Goal: Task Accomplishment & Management: Manage account settings

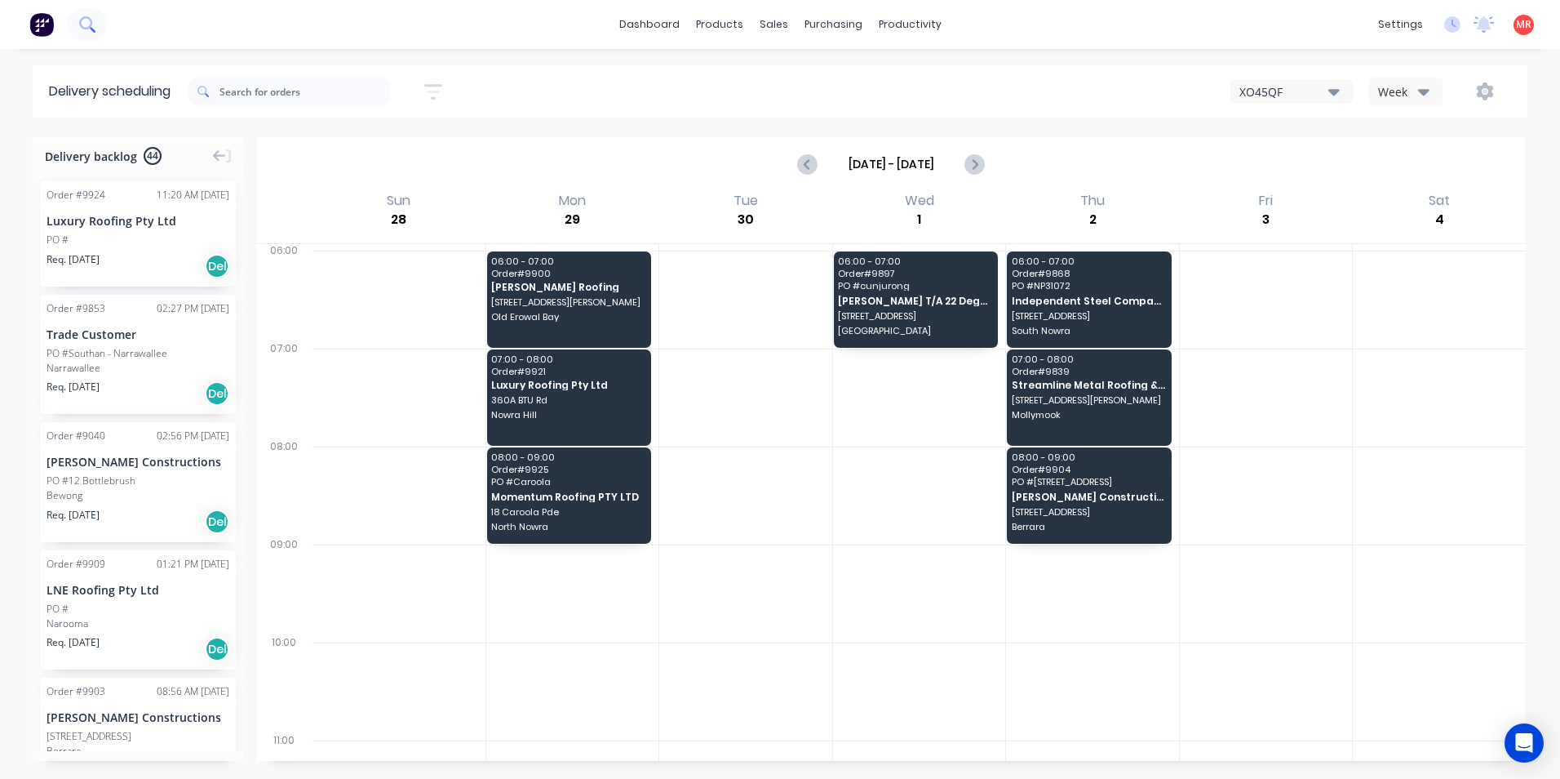
click at [85, 29] on icon at bounding box center [85, 22] width 13 height 13
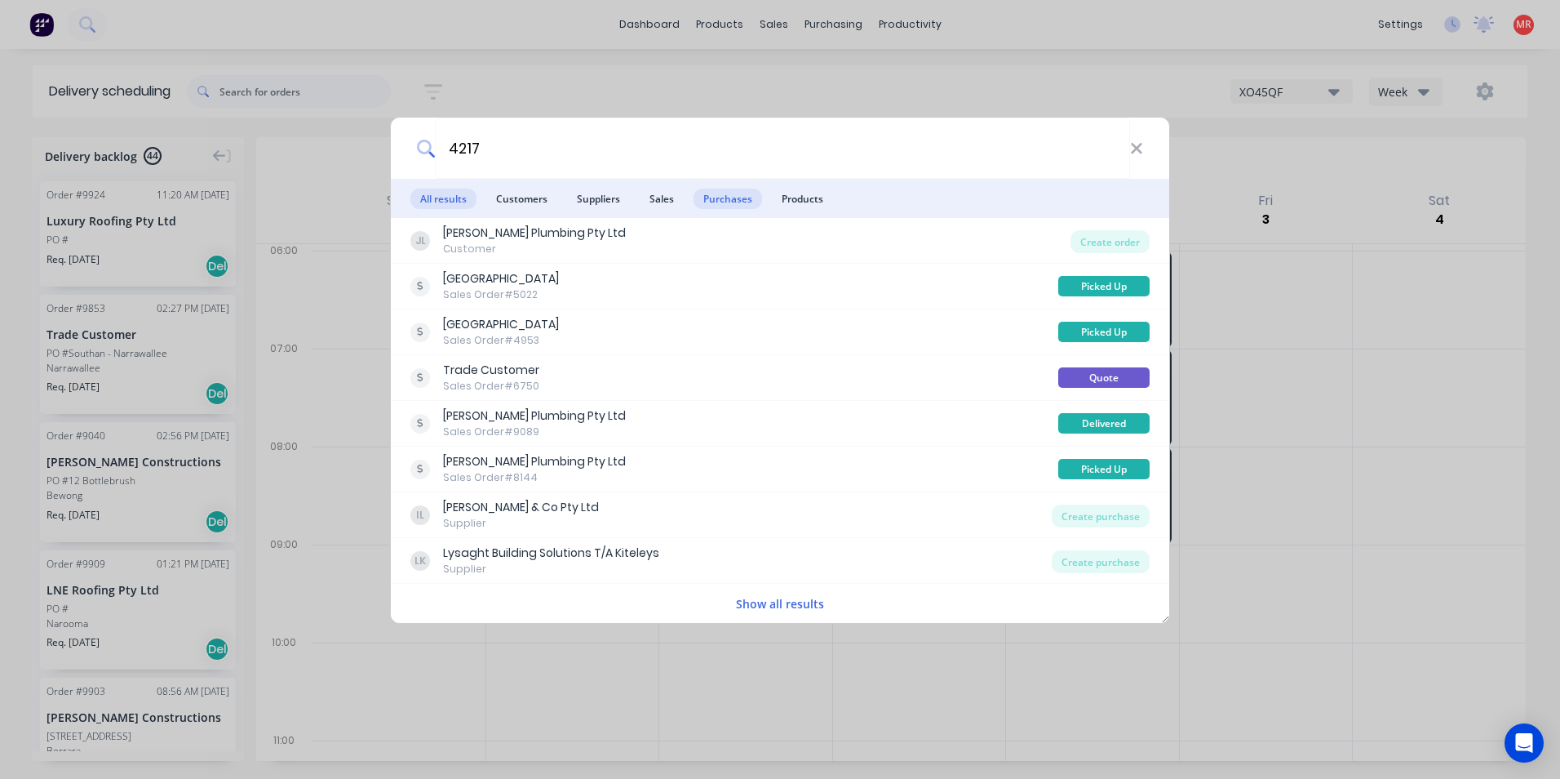
type input "4217"
click at [725, 198] on span "Purchases" at bounding box center [728, 199] width 69 height 20
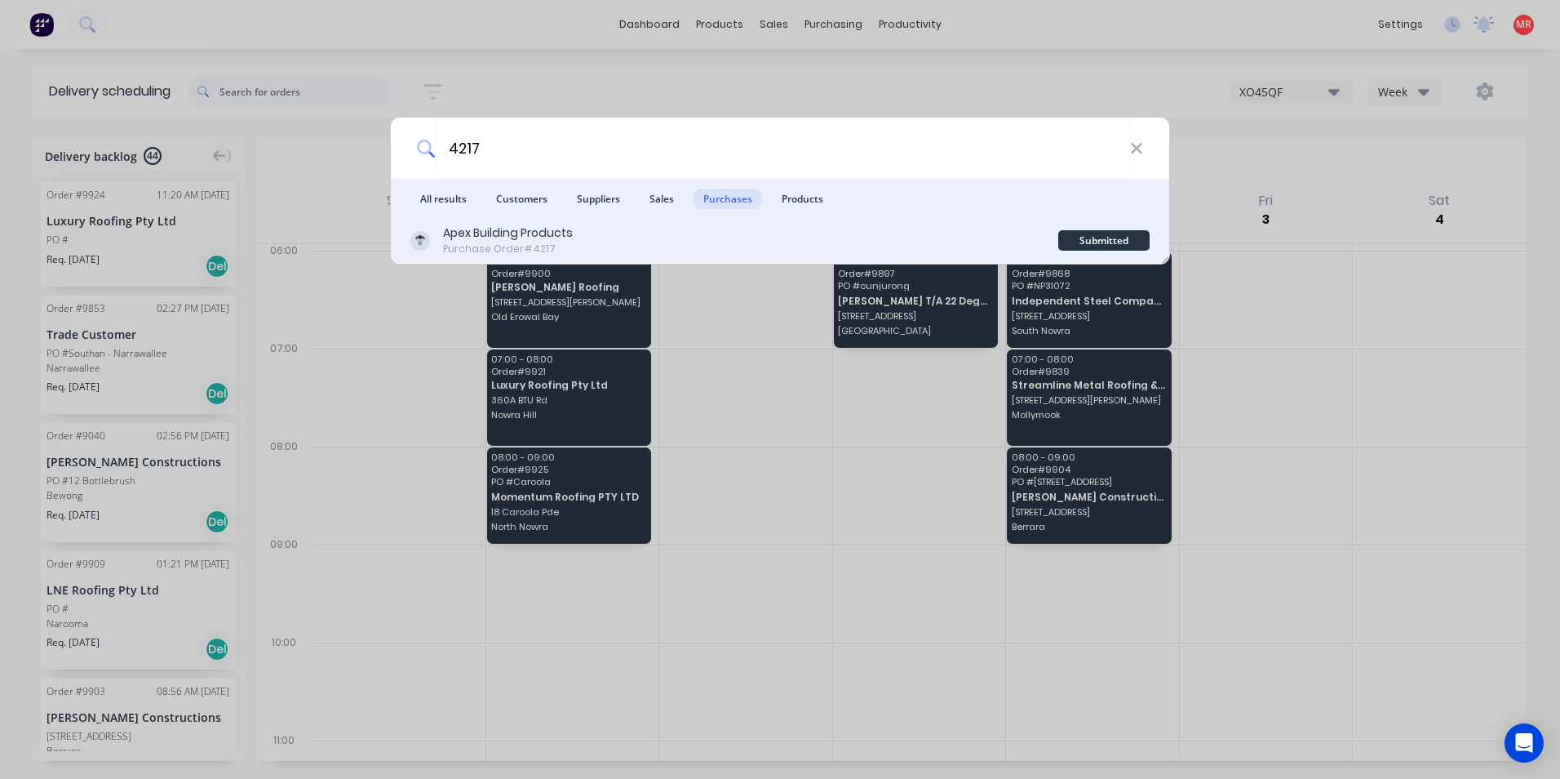
click at [713, 241] on div "Apex Building Products Purchase Order #4217" at bounding box center [734, 240] width 648 height 32
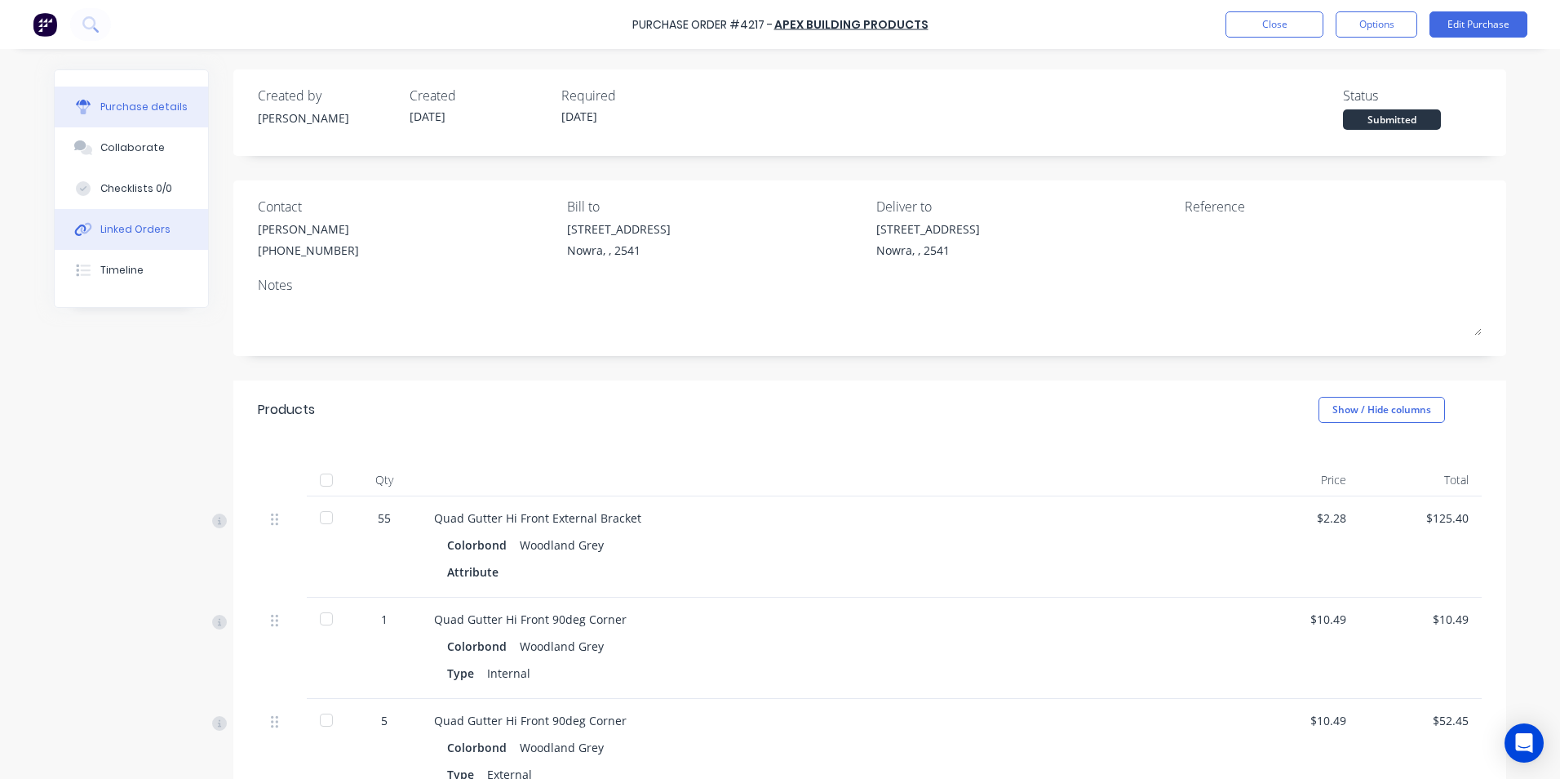
click at [109, 241] on button "Linked Orders" at bounding box center [131, 229] width 153 height 41
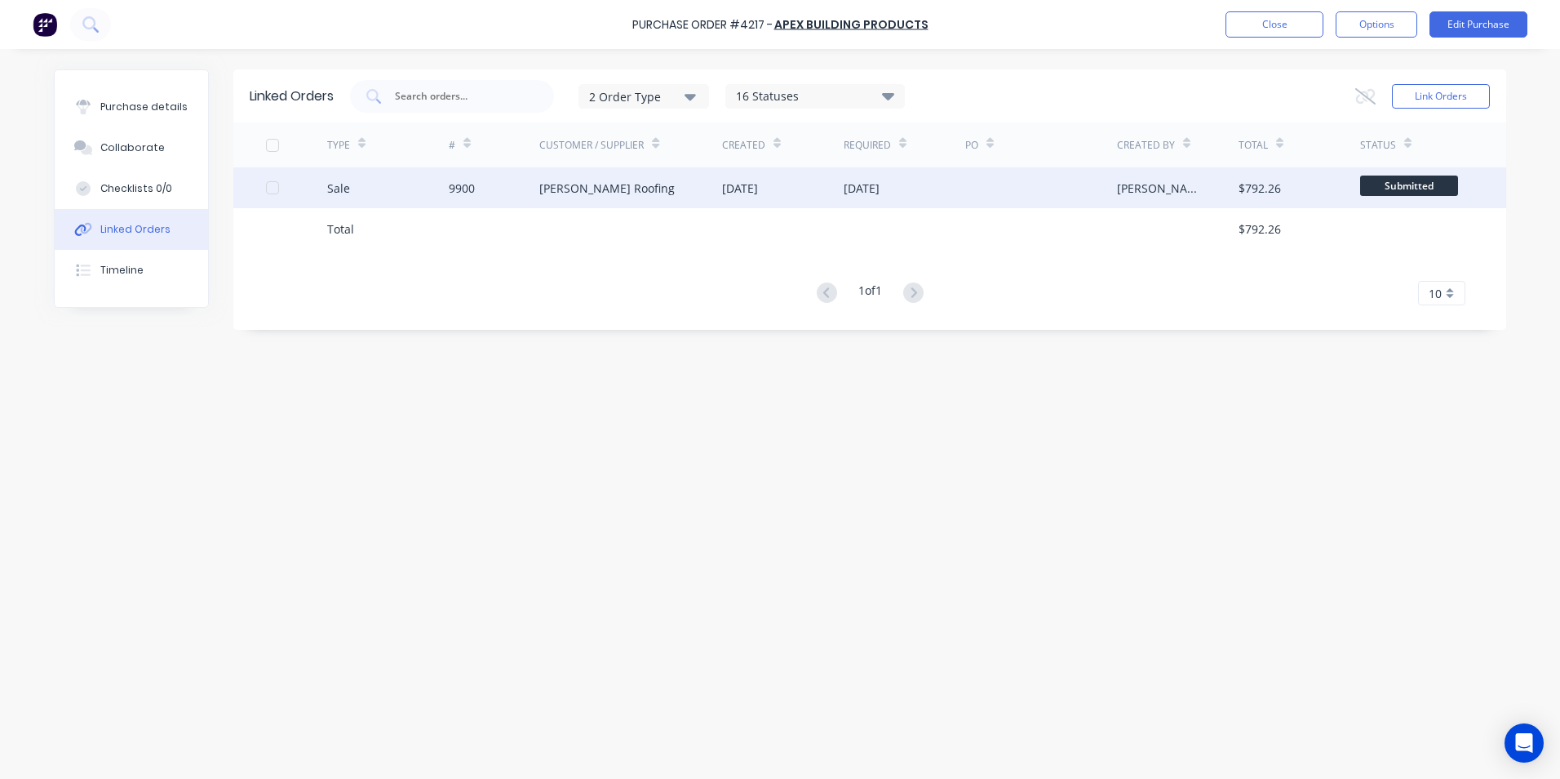
click at [664, 187] on div "Nathan Parnell Roofing" at bounding box center [630, 187] width 183 height 41
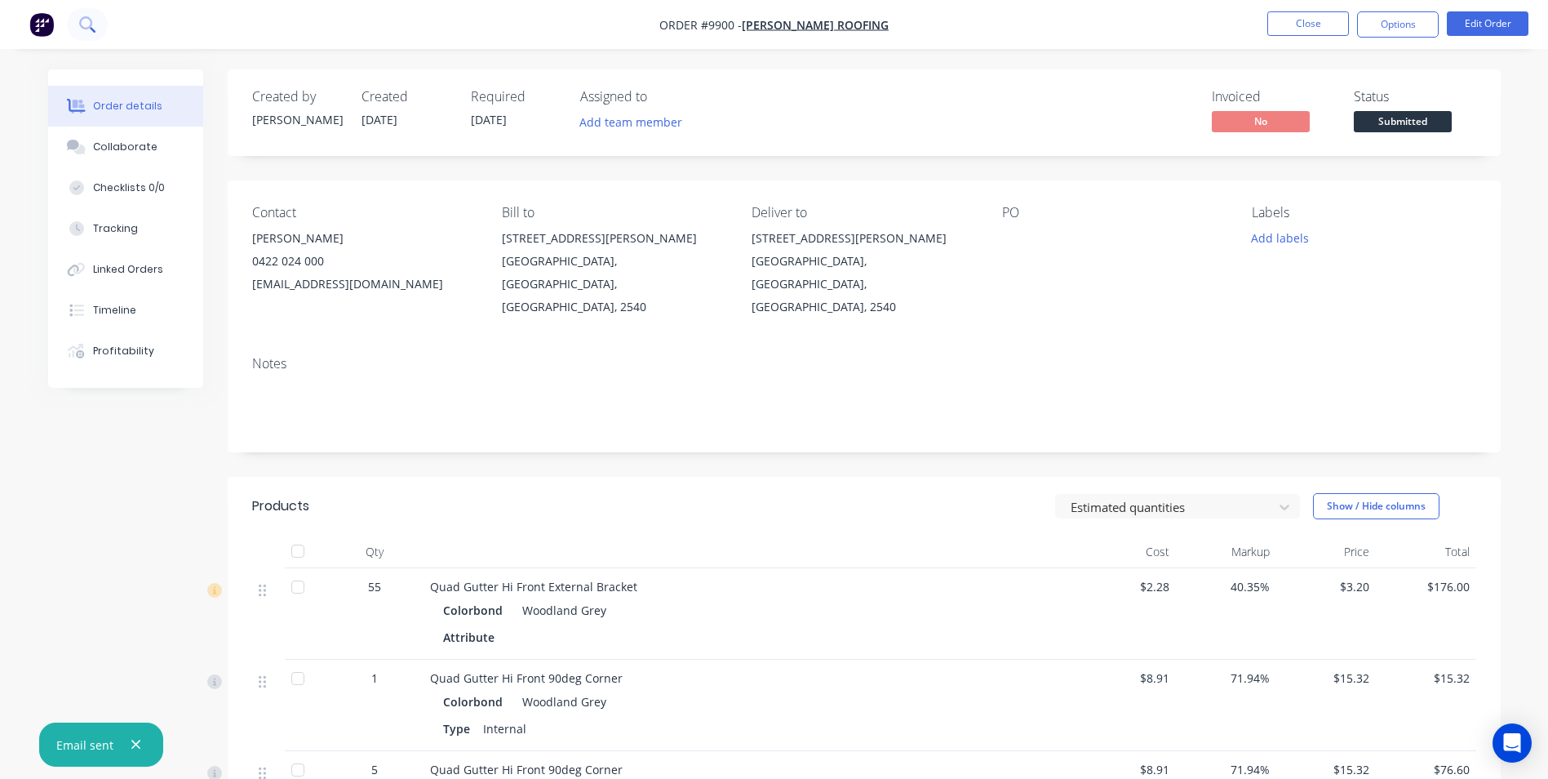
click at [91, 30] on icon at bounding box center [87, 24] width 16 height 16
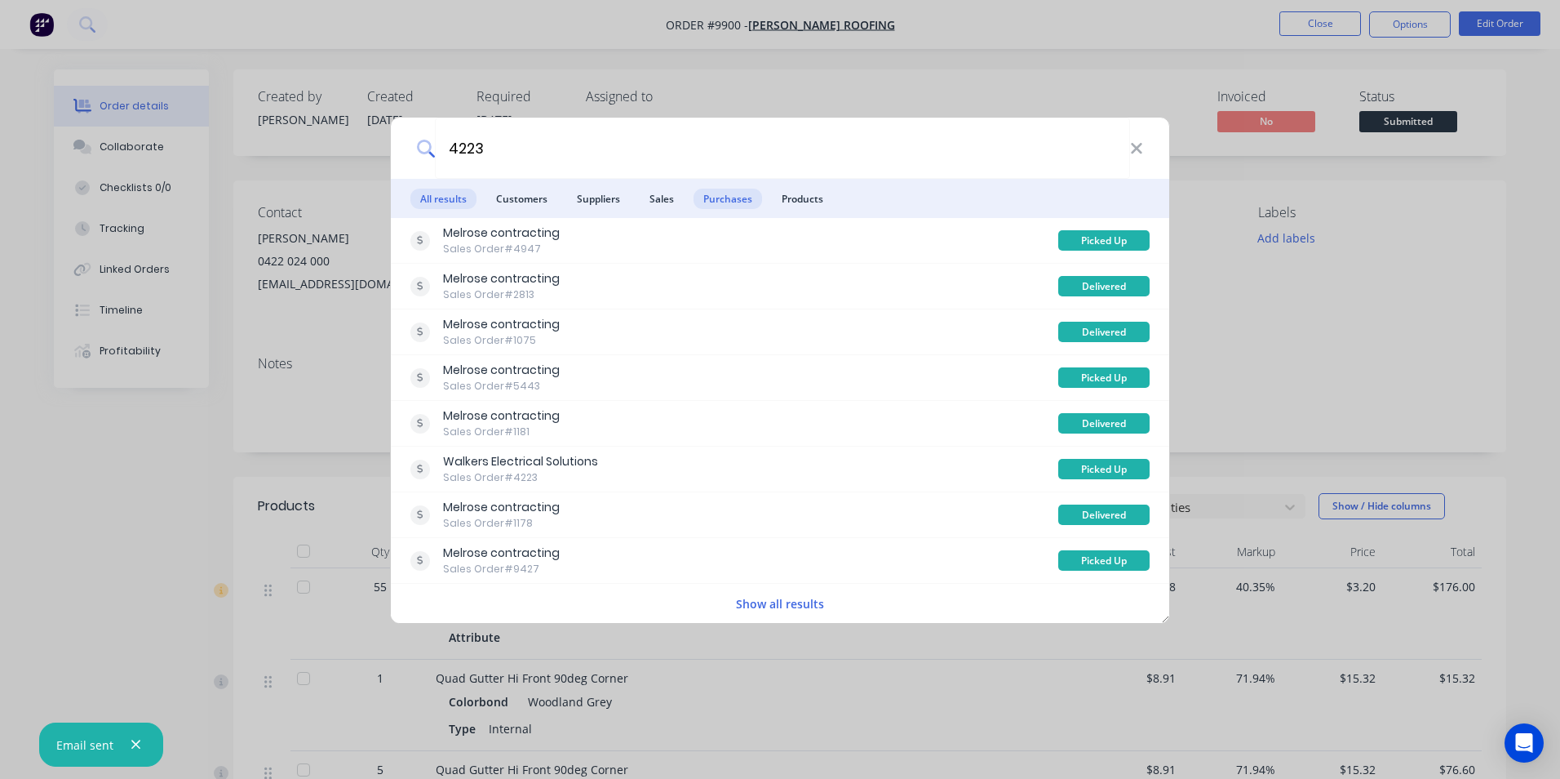
type input "4223"
click at [746, 202] on span "Purchases" at bounding box center [728, 199] width 69 height 20
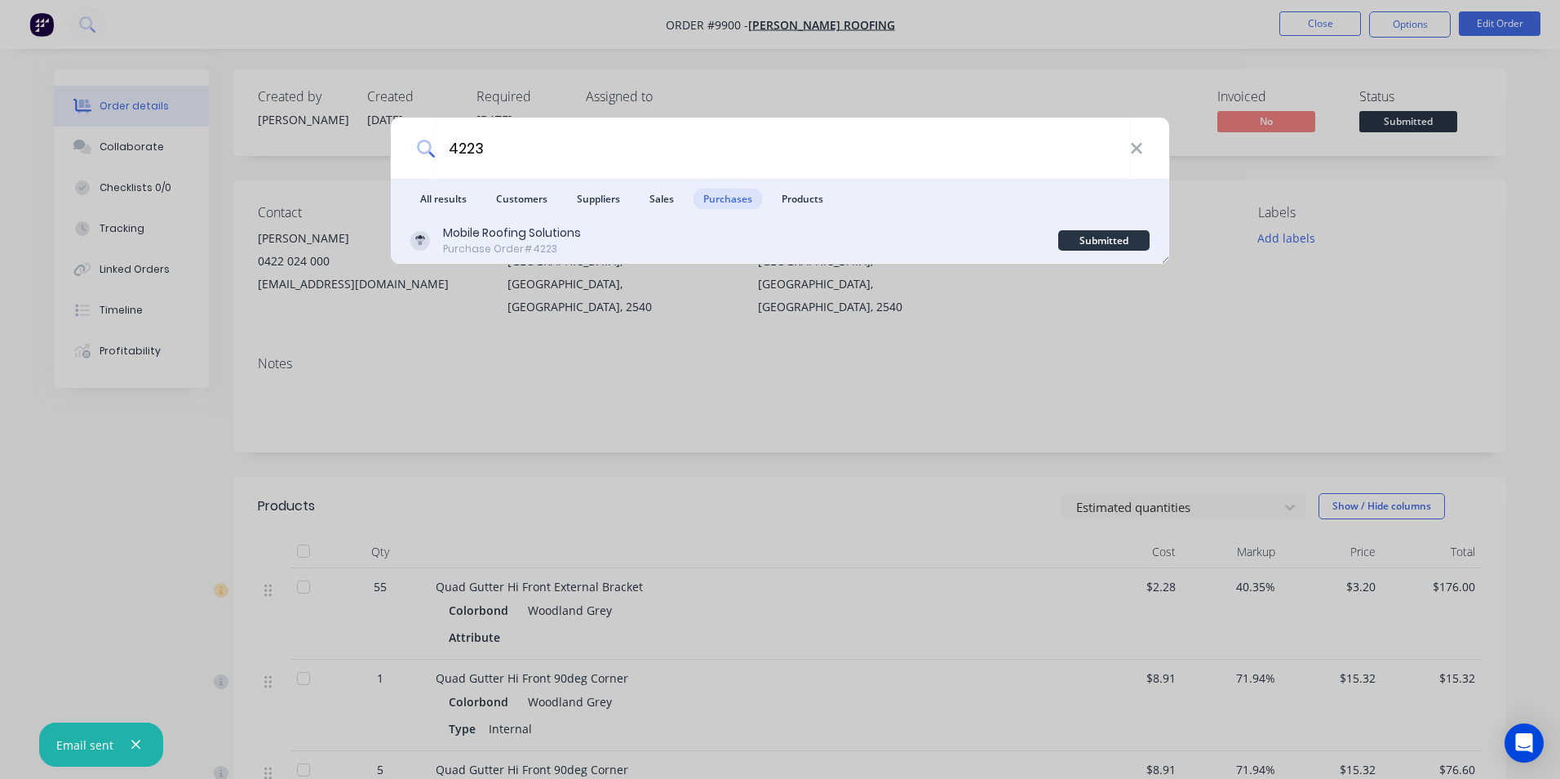
click at [742, 233] on div "Mobile Roofing Solutions Purchase Order #4223" at bounding box center [734, 240] width 648 height 32
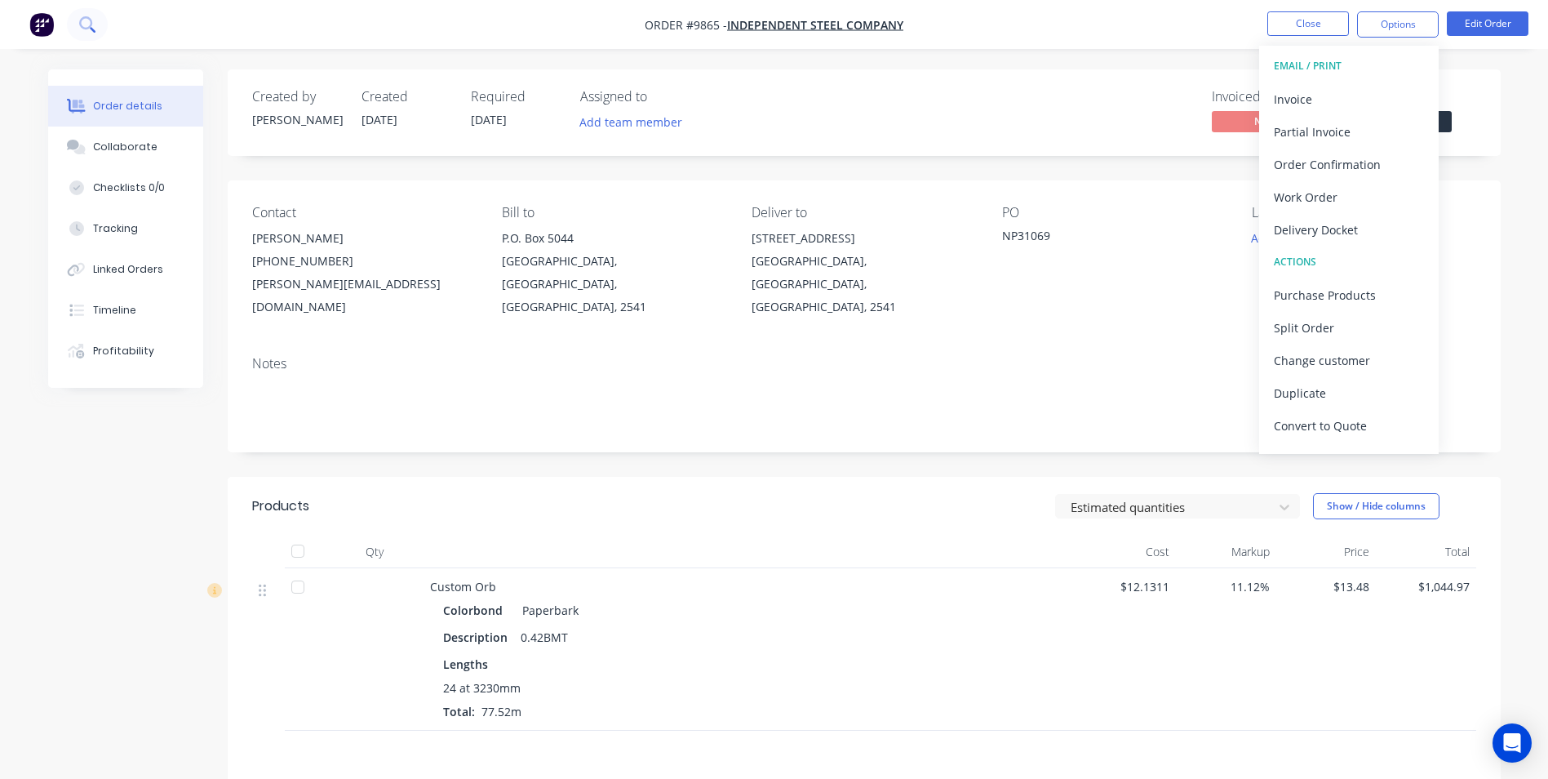
click at [86, 30] on icon at bounding box center [87, 24] width 16 height 16
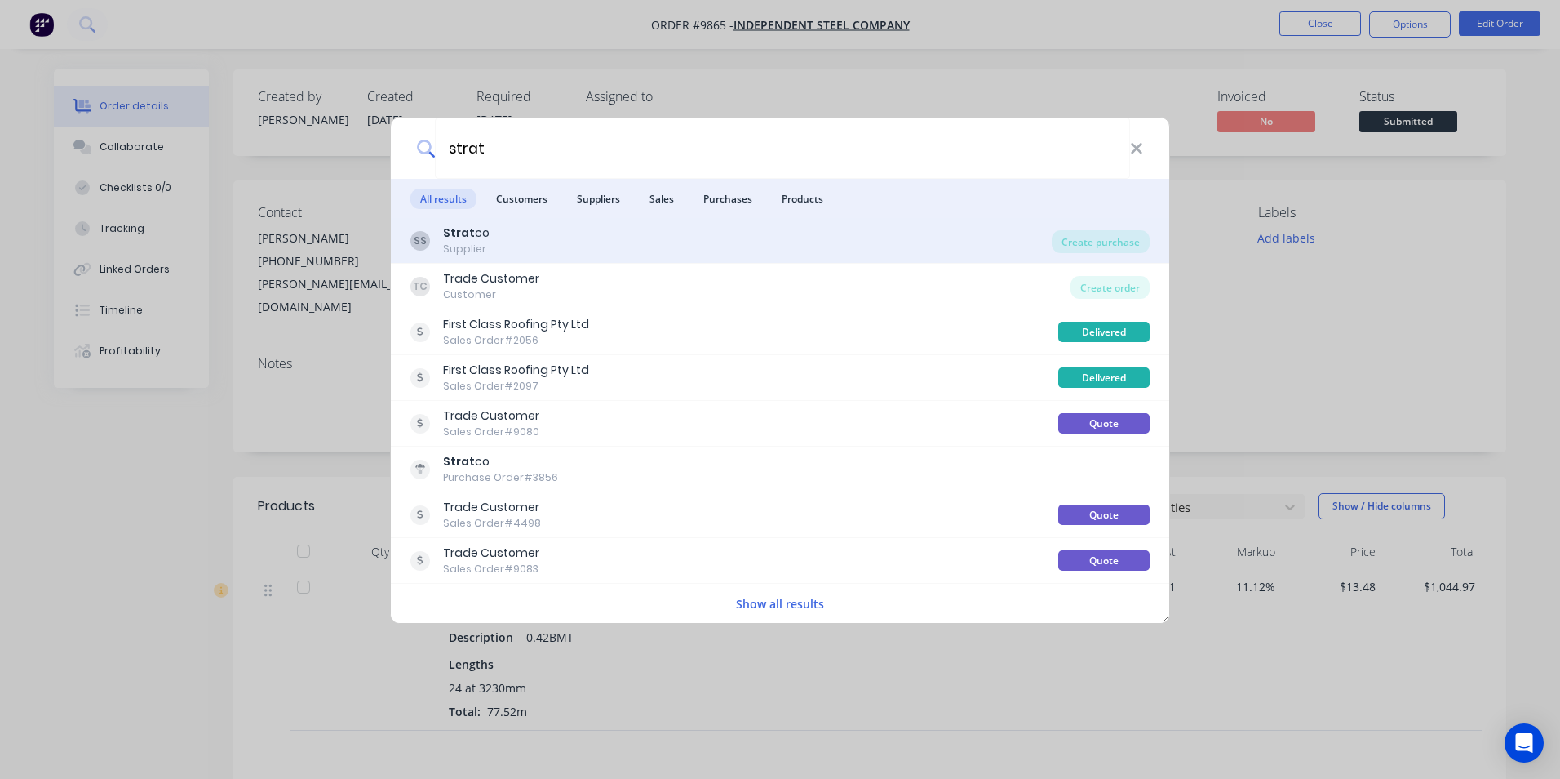
type input "strat"
click at [580, 242] on div "SS Strat co Supplier" at bounding box center [730, 240] width 641 height 32
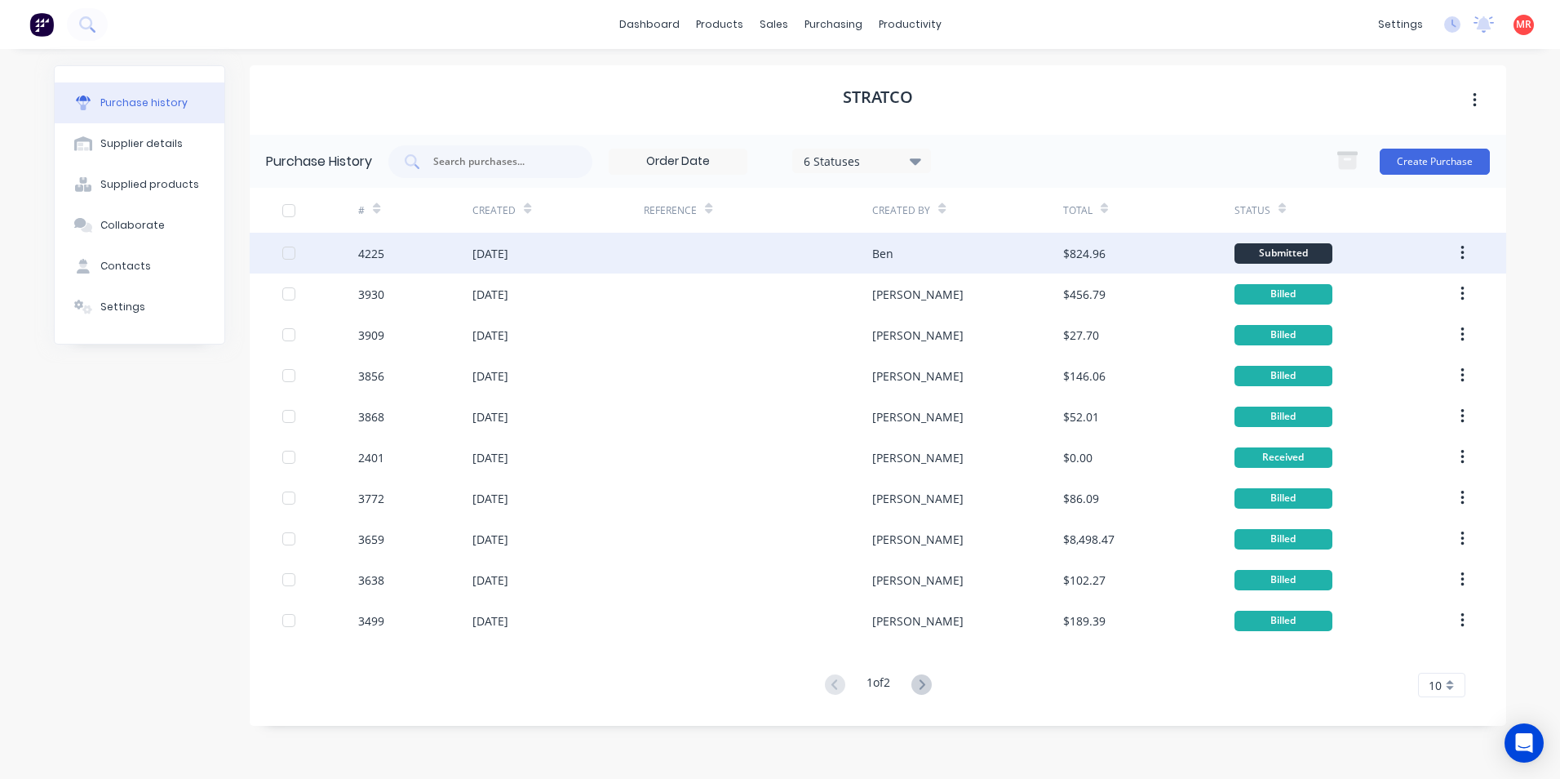
click at [820, 255] on div at bounding box center [758, 253] width 228 height 41
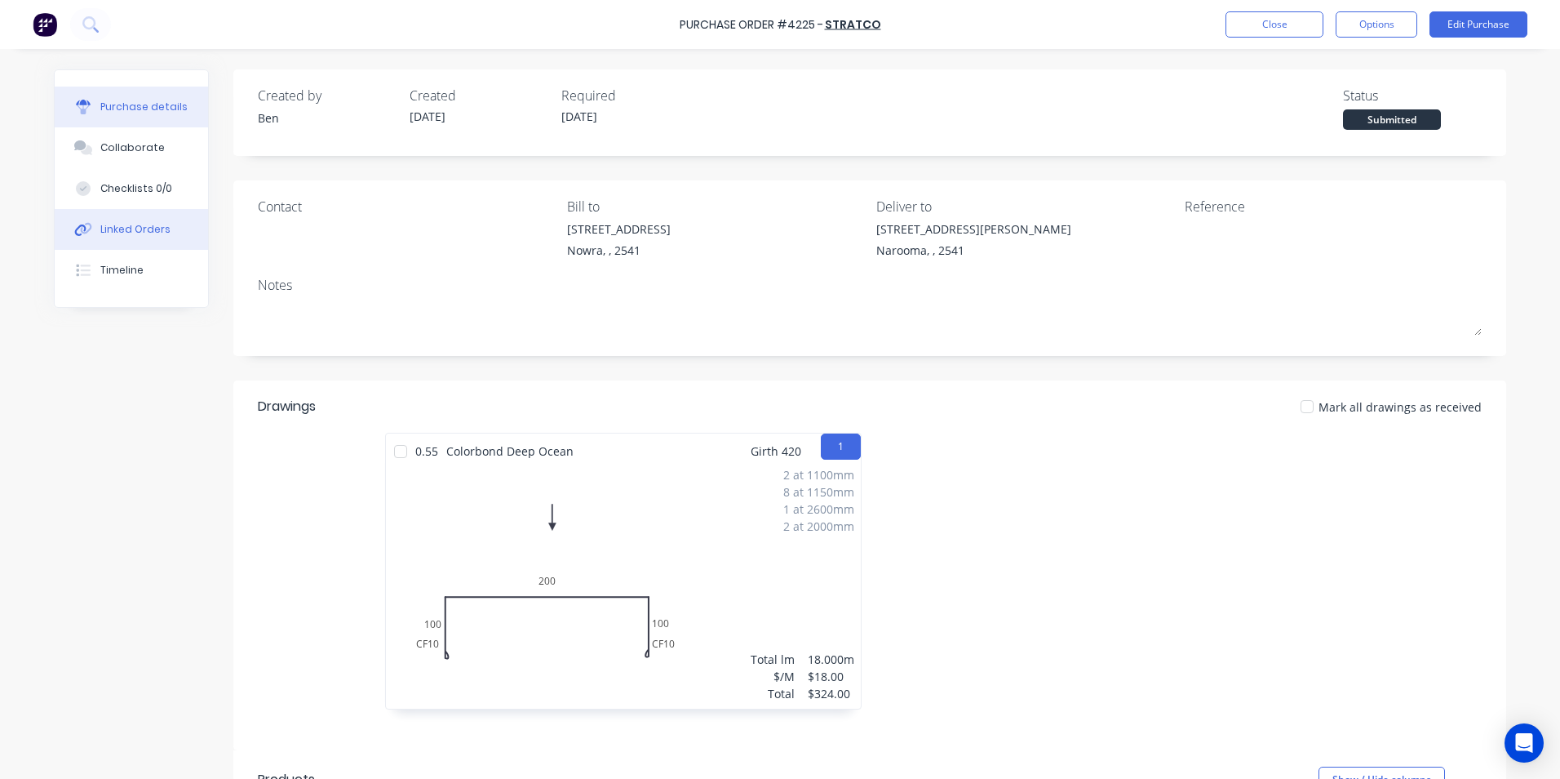
click at [147, 245] on button "Linked Orders" at bounding box center [131, 229] width 153 height 41
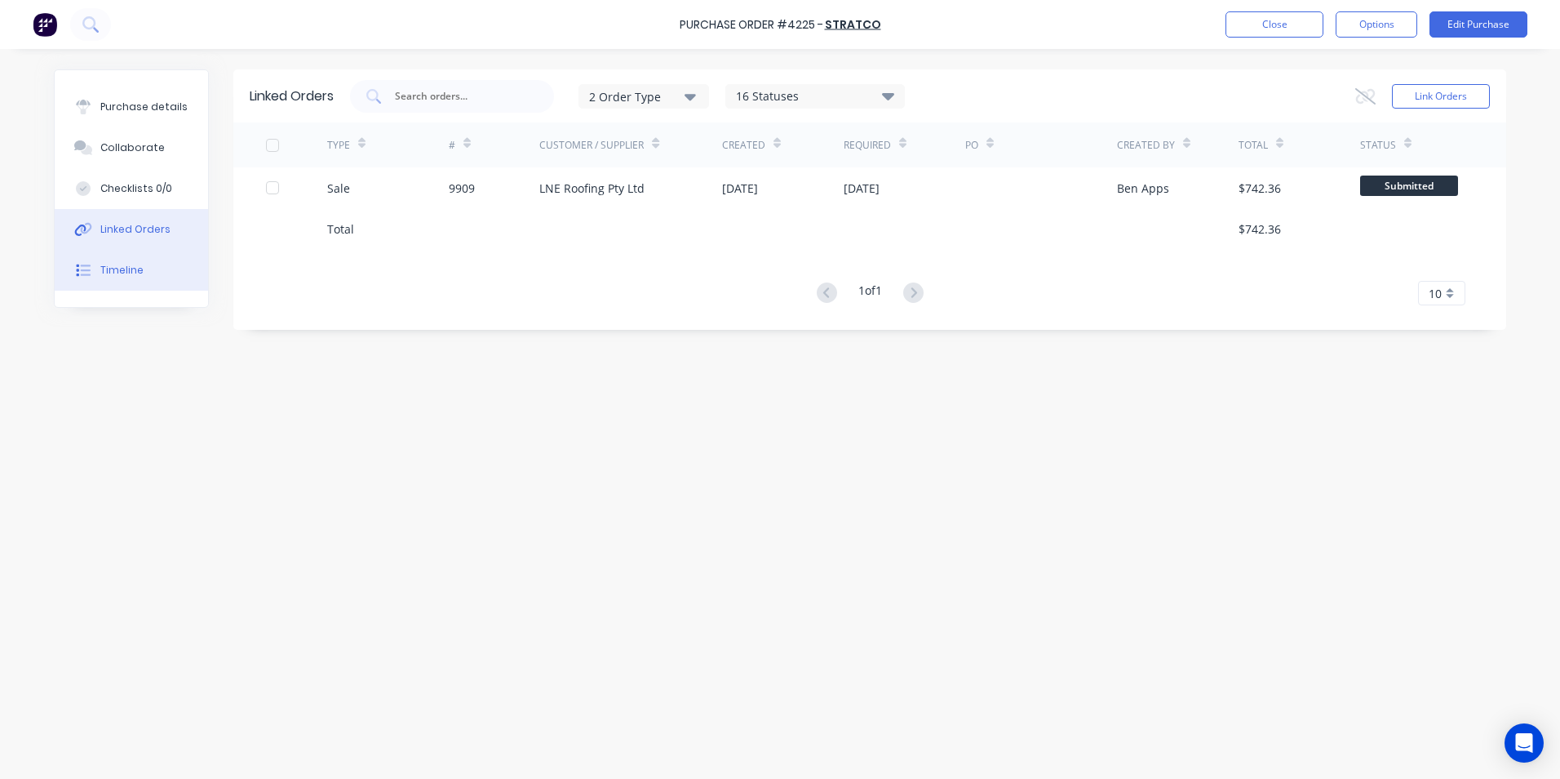
click at [146, 260] on button "Timeline" at bounding box center [131, 270] width 153 height 41
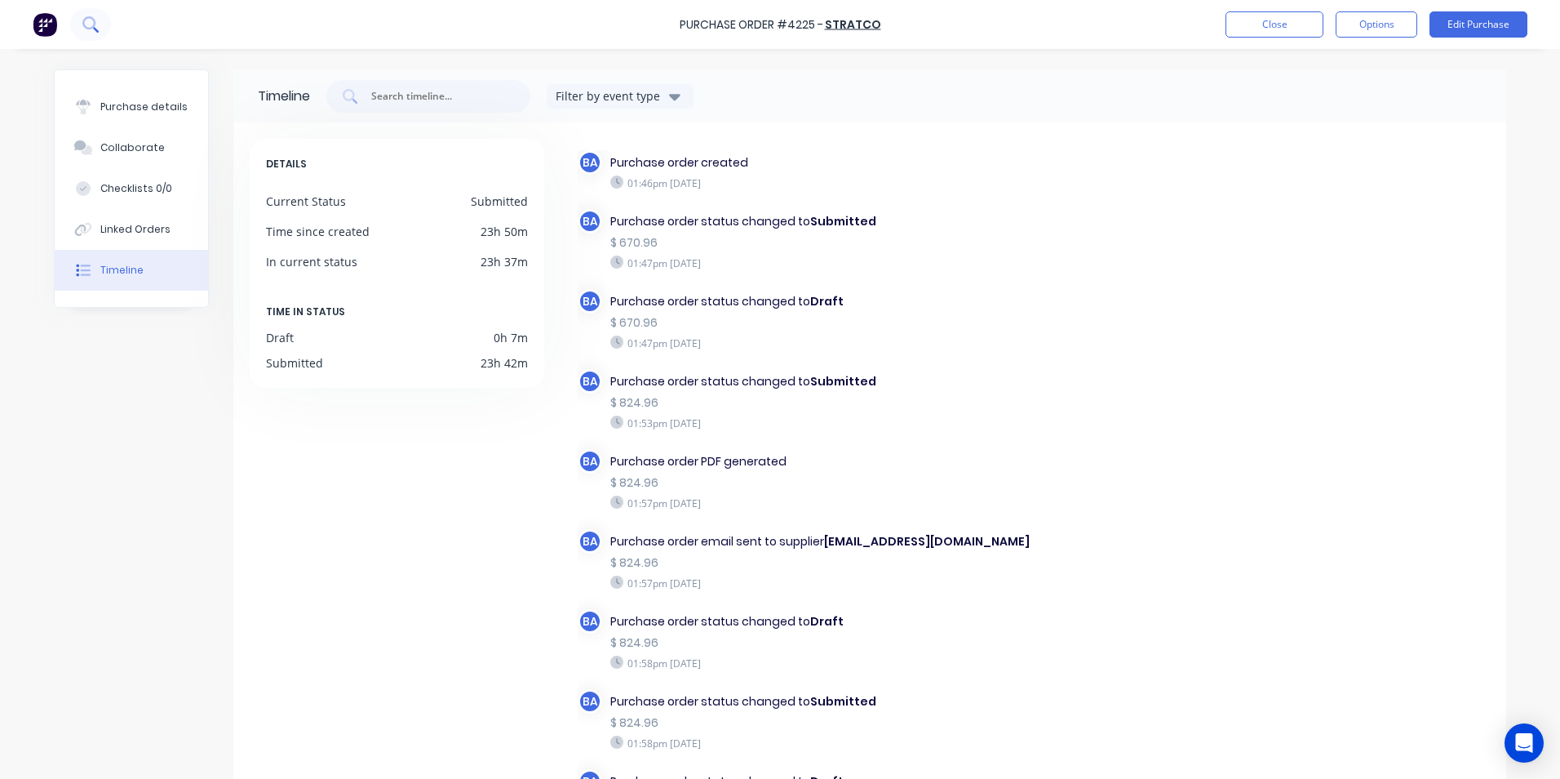
click at [91, 25] on icon at bounding box center [90, 24] width 16 height 16
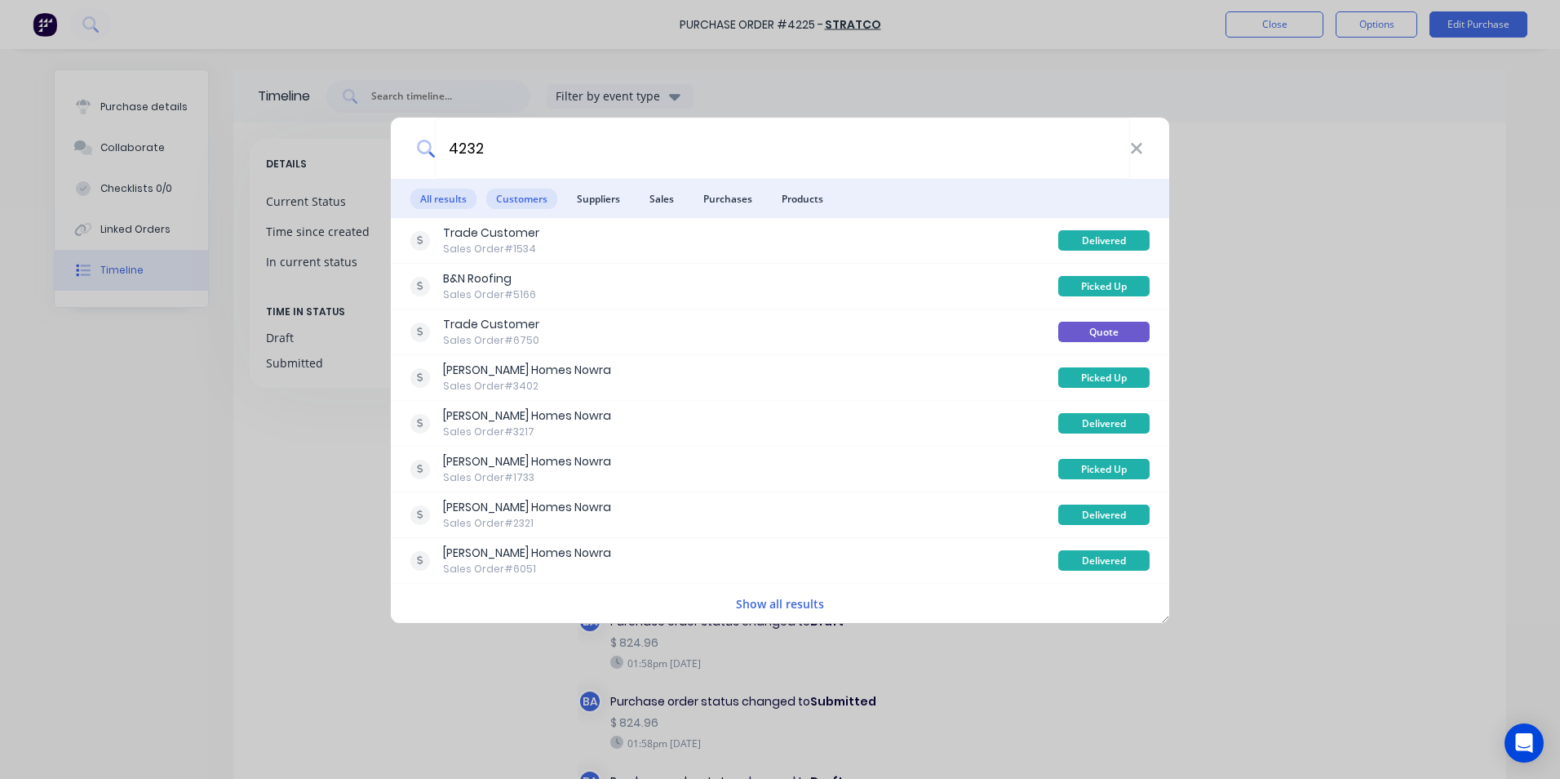
type input "4232"
click at [524, 205] on span "Customers" at bounding box center [521, 199] width 71 height 20
click at [706, 198] on span "Purchases" at bounding box center [728, 199] width 69 height 20
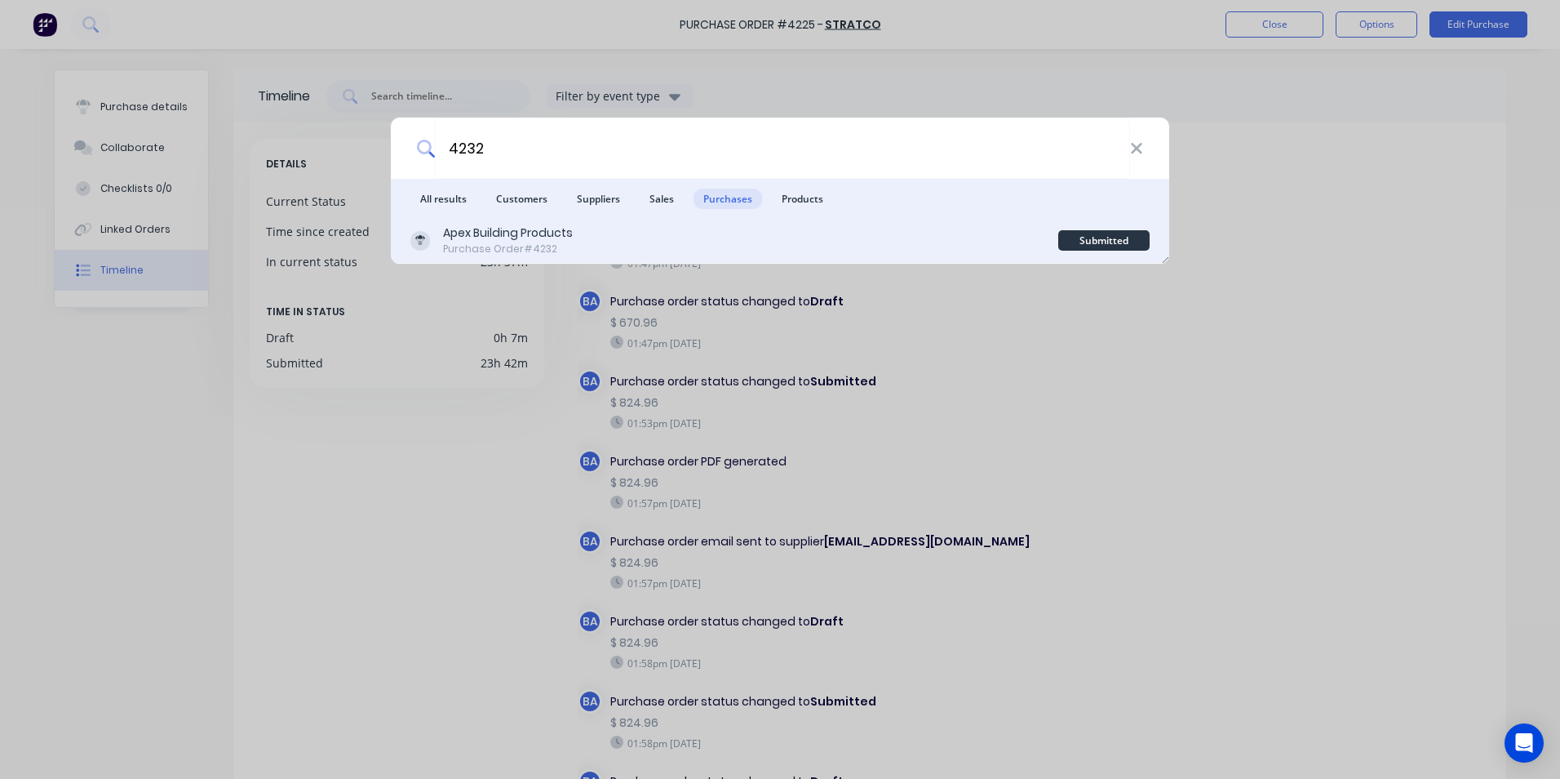
click at [701, 230] on div "Apex Building Products Purchase Order #4232" at bounding box center [734, 240] width 648 height 32
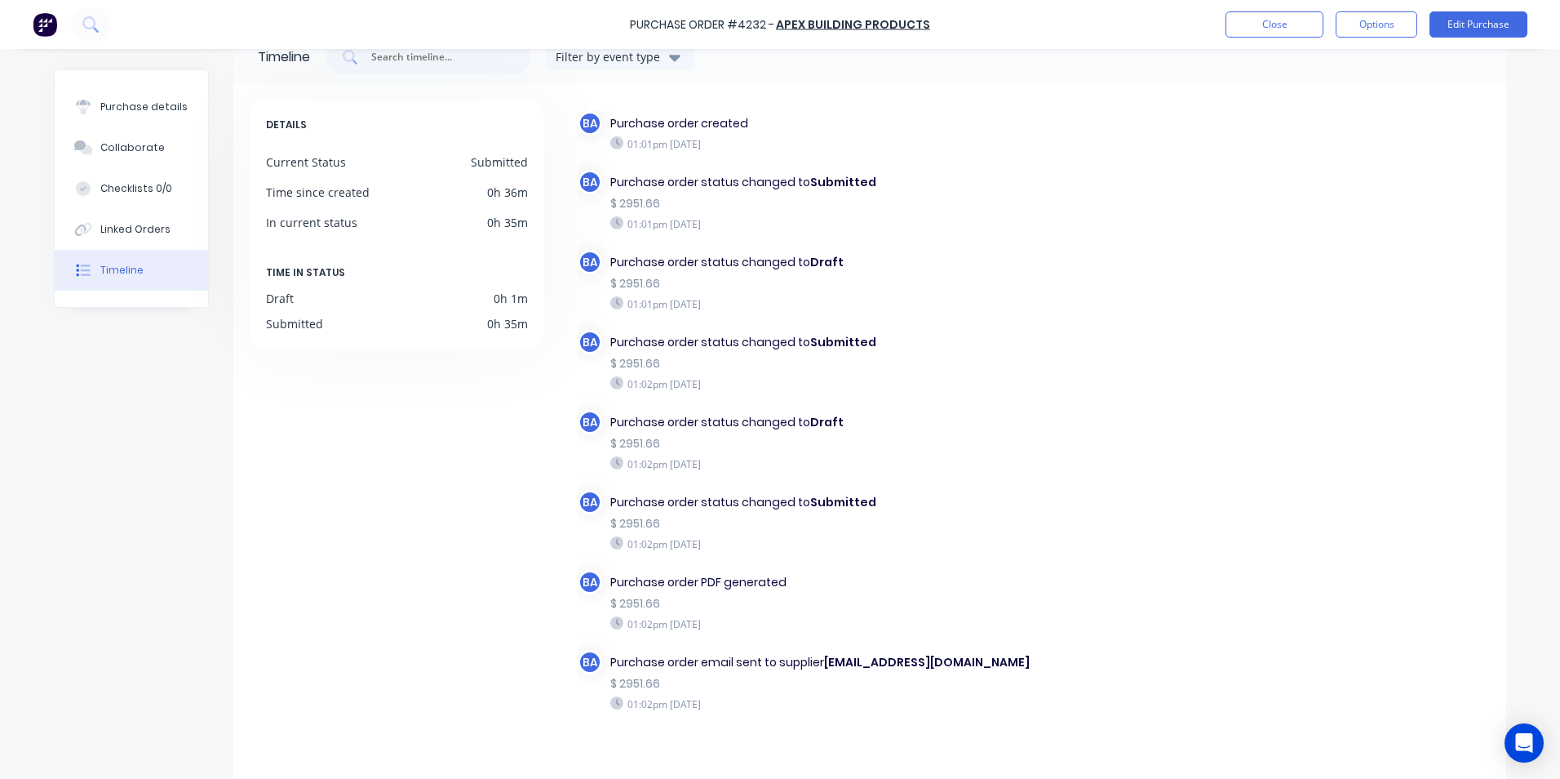
scroll to position [77, 0]
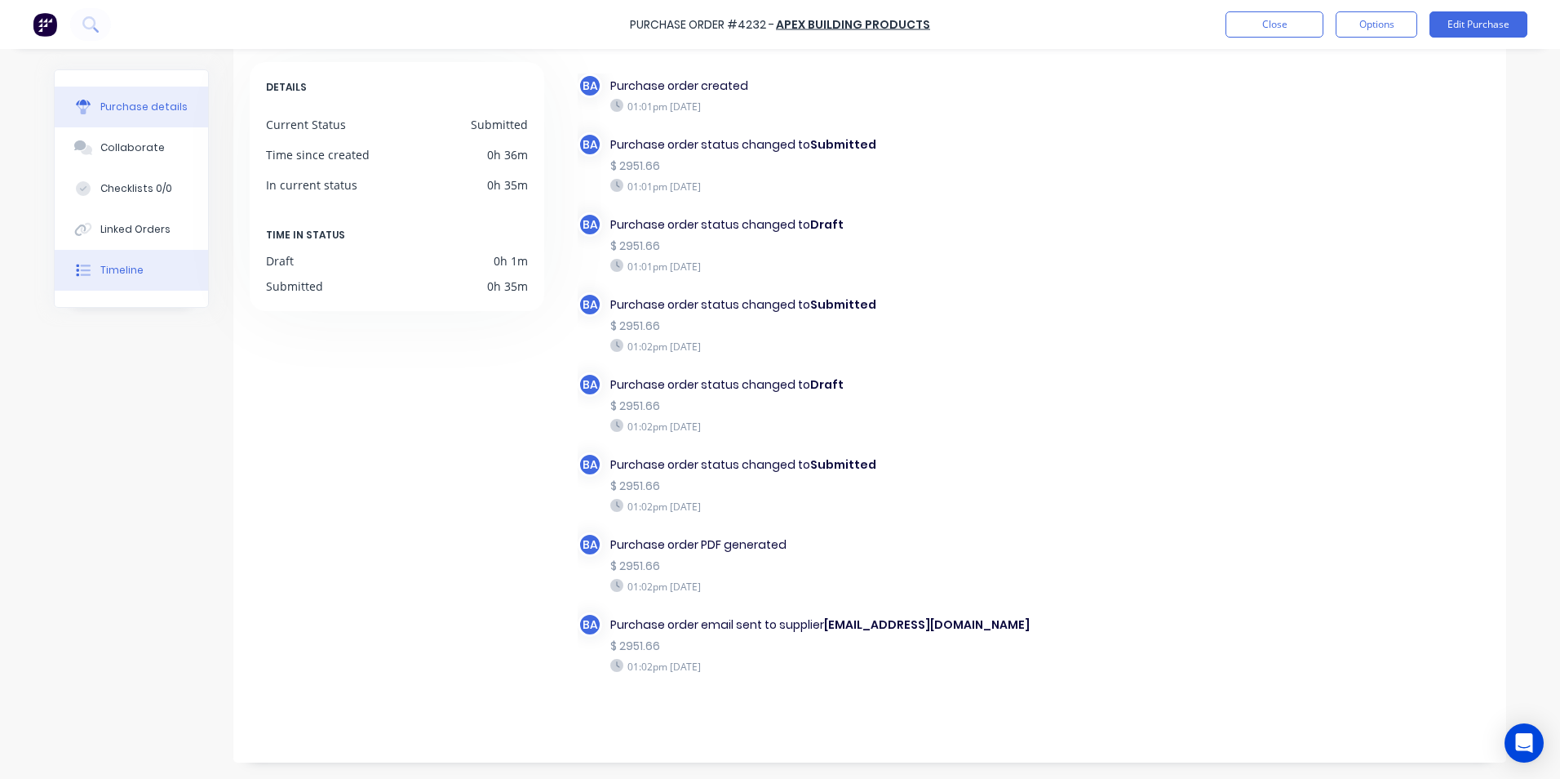
click at [124, 110] on div "Purchase details" at bounding box center [143, 107] width 87 height 15
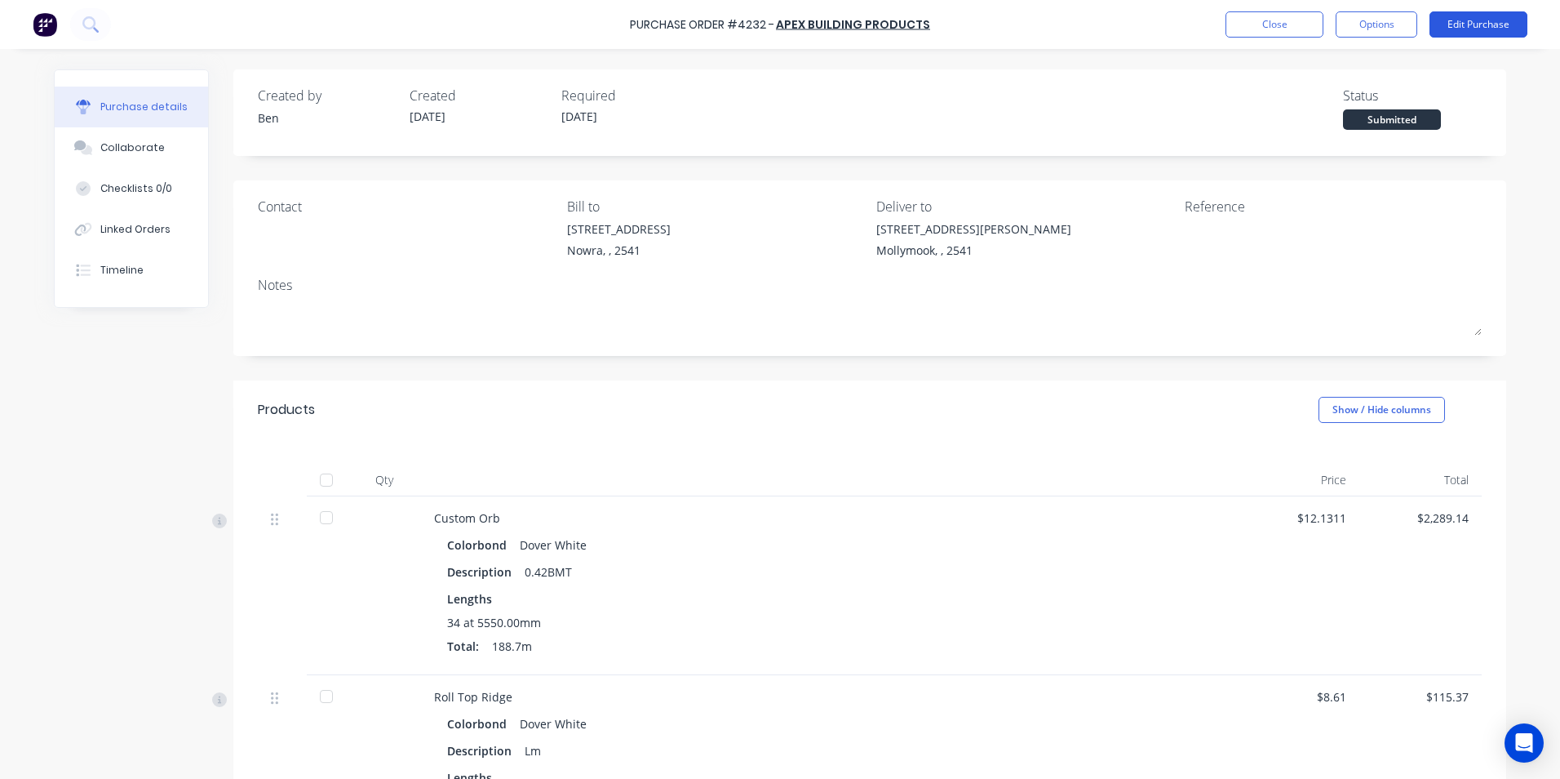
click at [1460, 27] on button "Edit Purchase" at bounding box center [1479, 24] width 98 height 26
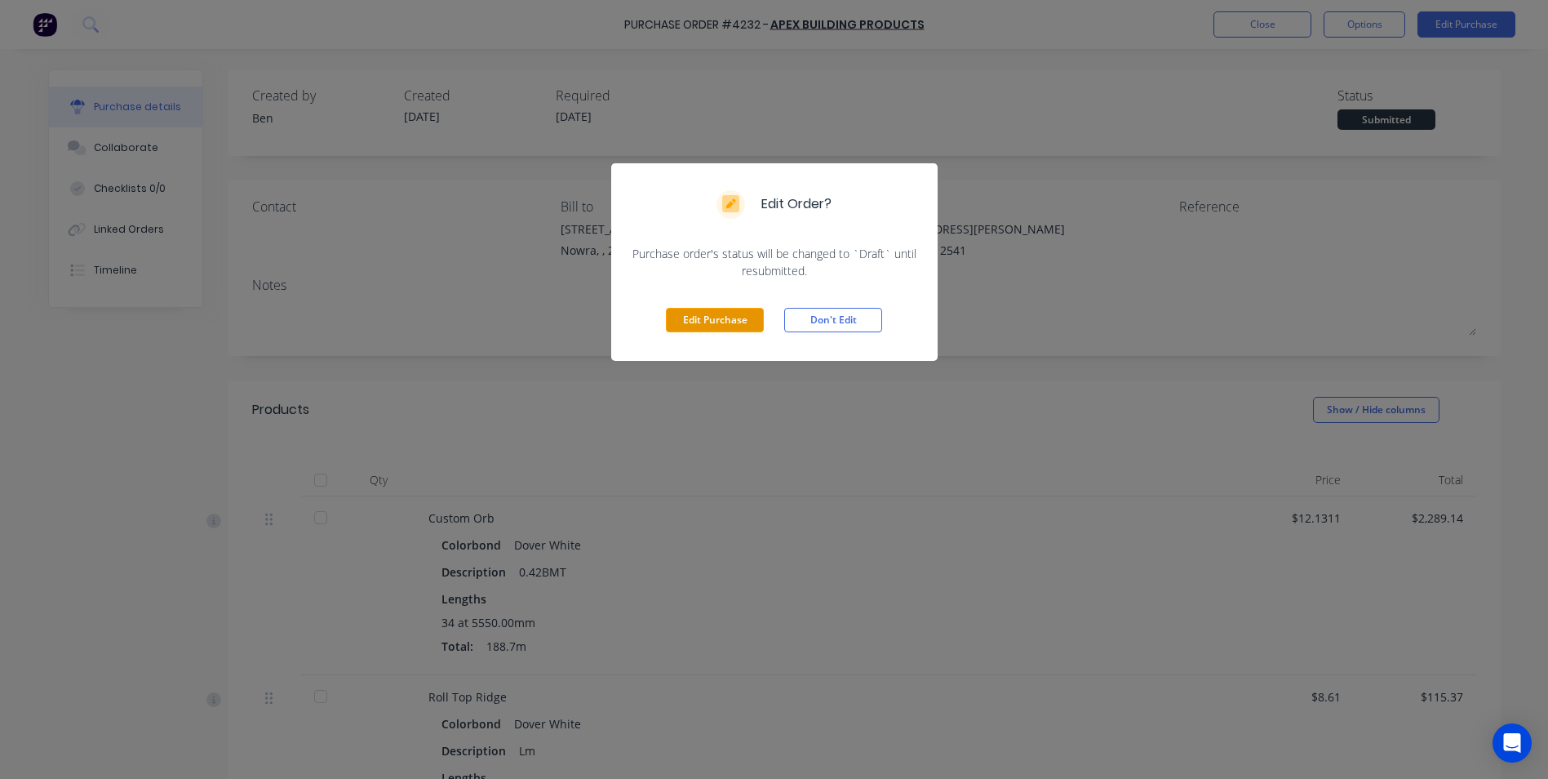
click at [711, 309] on button "Edit Purchase" at bounding box center [715, 320] width 98 height 24
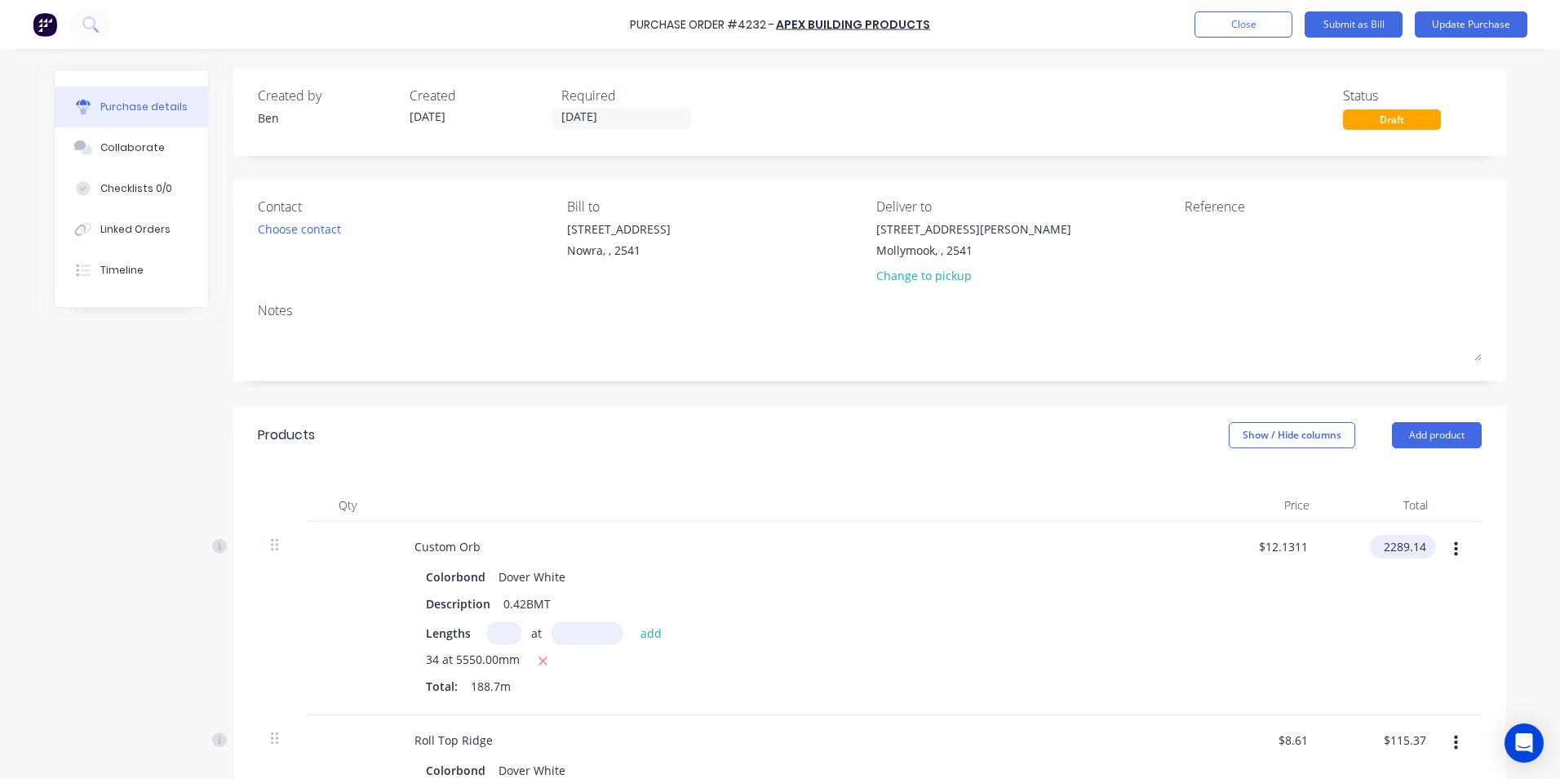
click at [1412, 551] on input "2289.14" at bounding box center [1400, 547] width 60 height 24
type input "2283.12"
type input "$12.0992"
type input "$2,283.12"
click at [1460, 636] on div at bounding box center [1461, 617] width 41 height 193
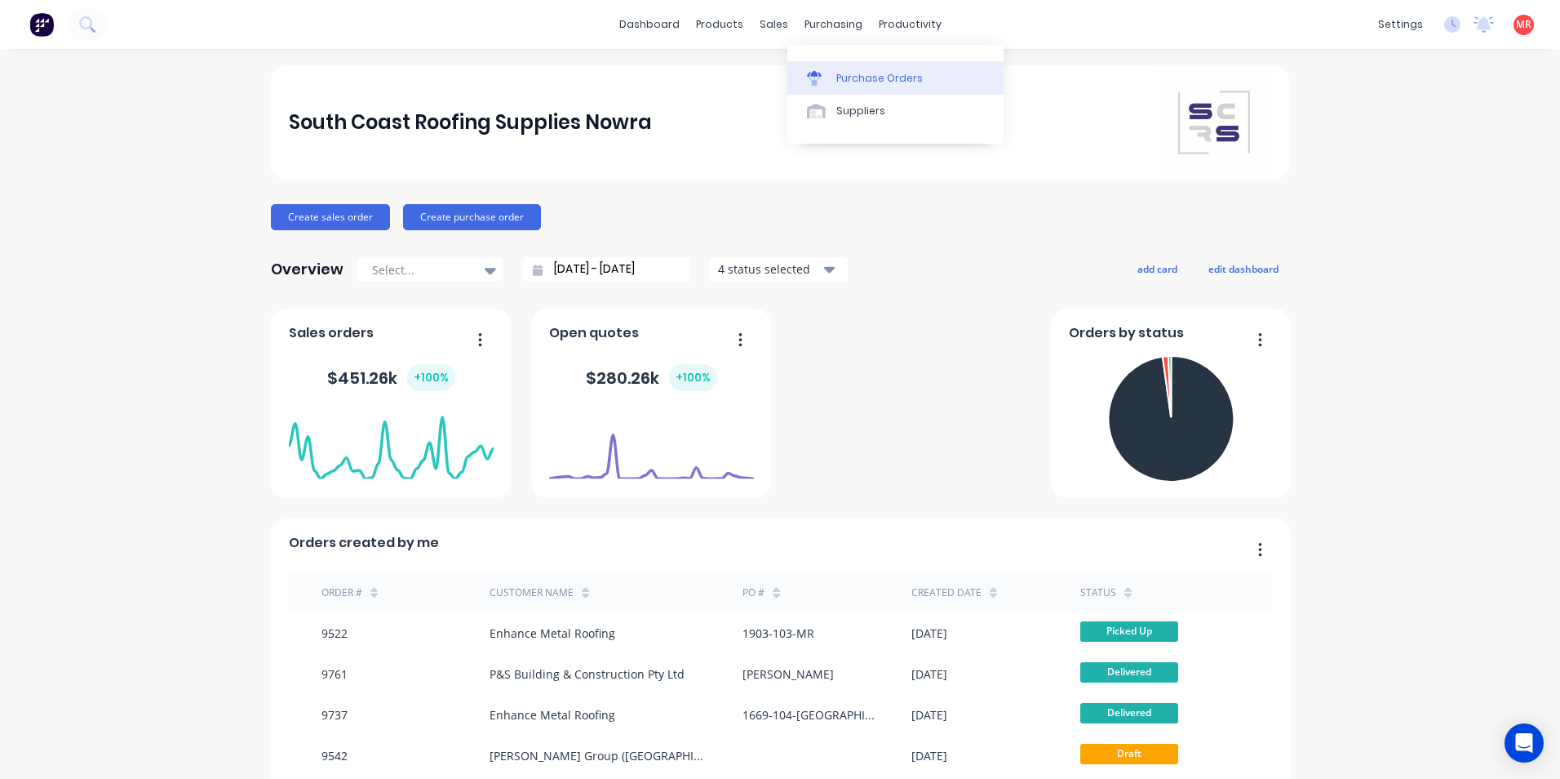
click at [837, 74] on div "Purchase Orders" at bounding box center [879, 78] width 87 height 15
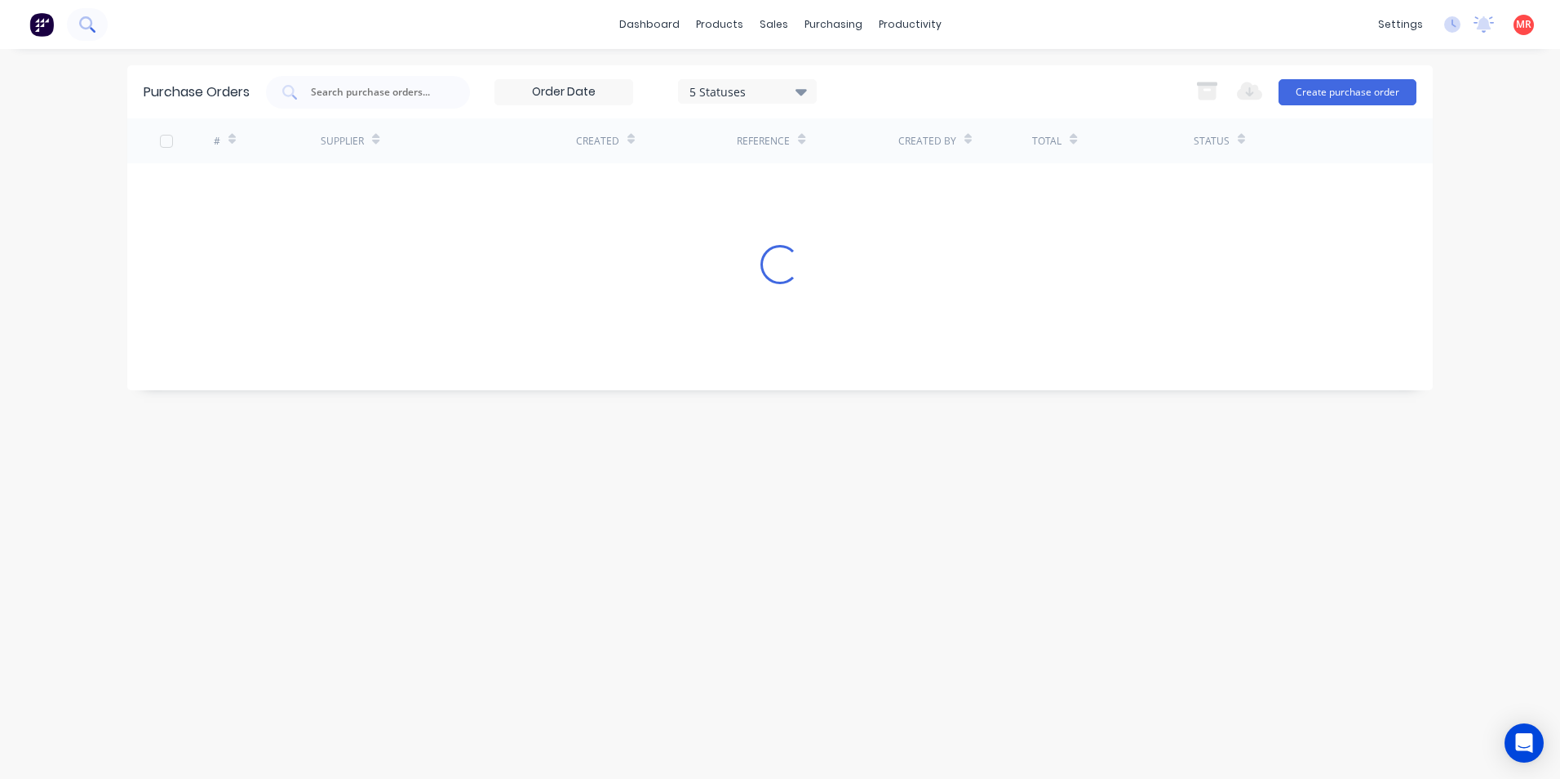
click at [82, 18] on icon at bounding box center [87, 24] width 16 height 16
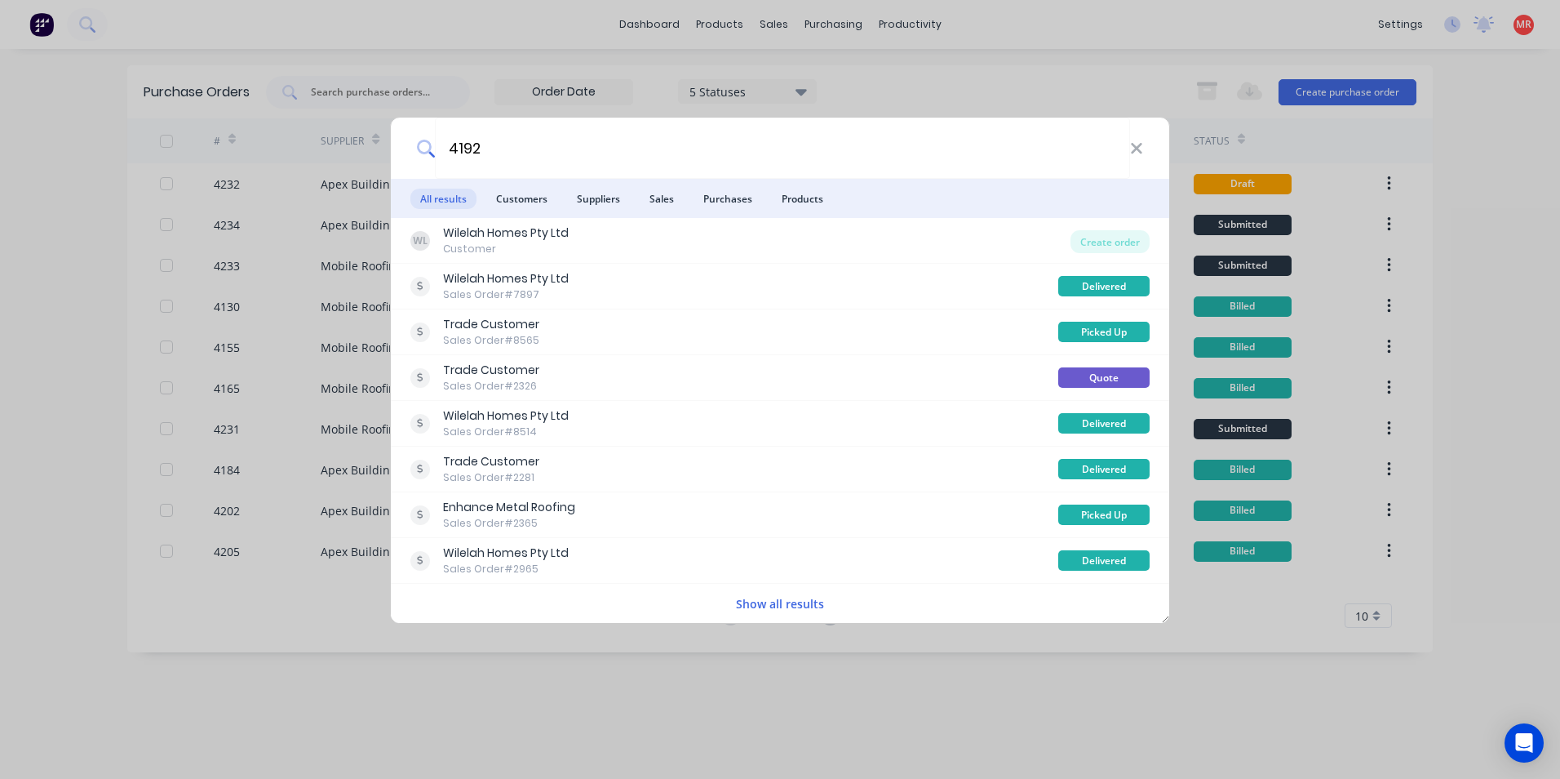
type input "4192"
click at [761, 606] on button "Show all results" at bounding box center [780, 603] width 98 height 19
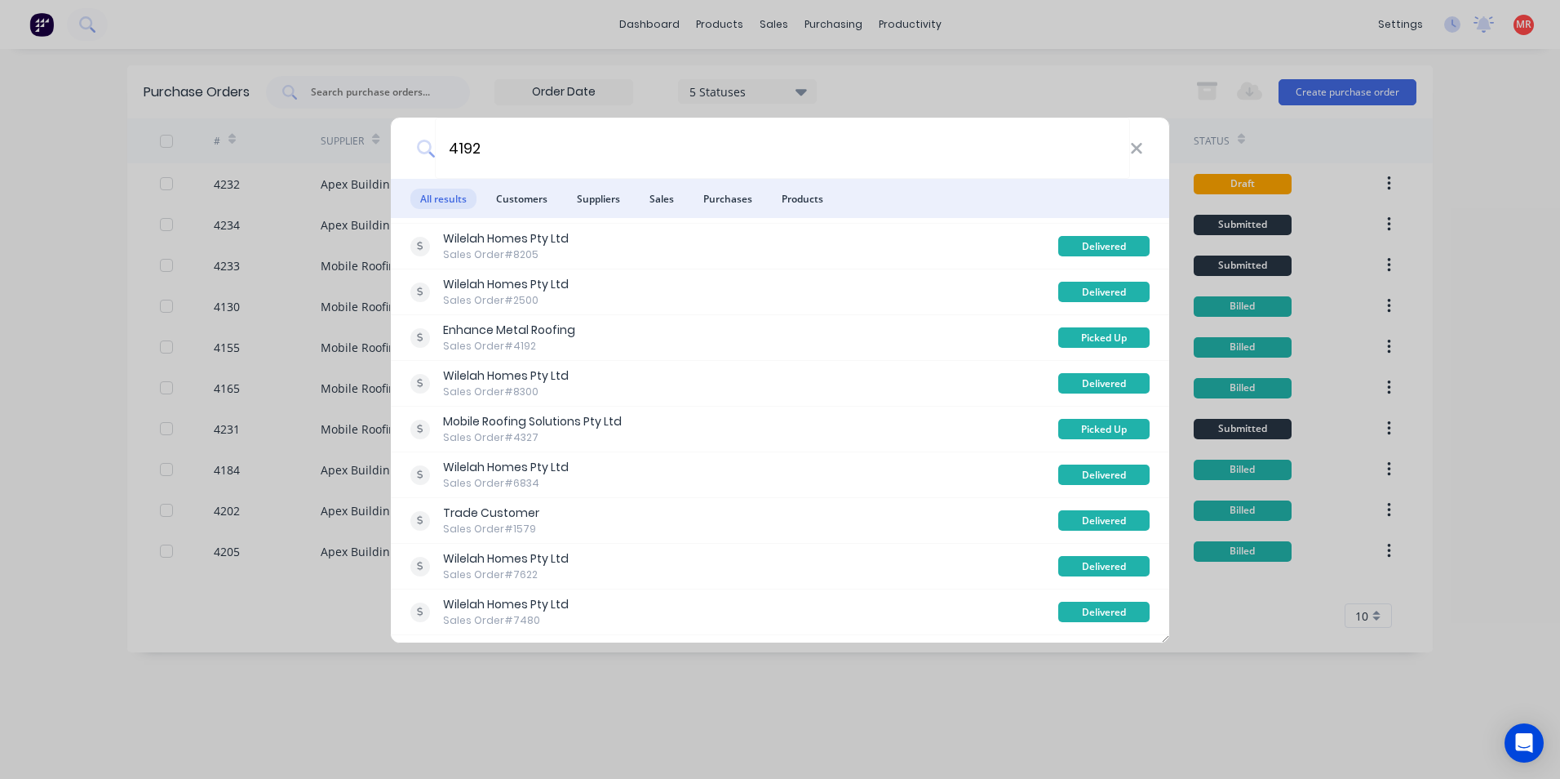
scroll to position [1769, 0]
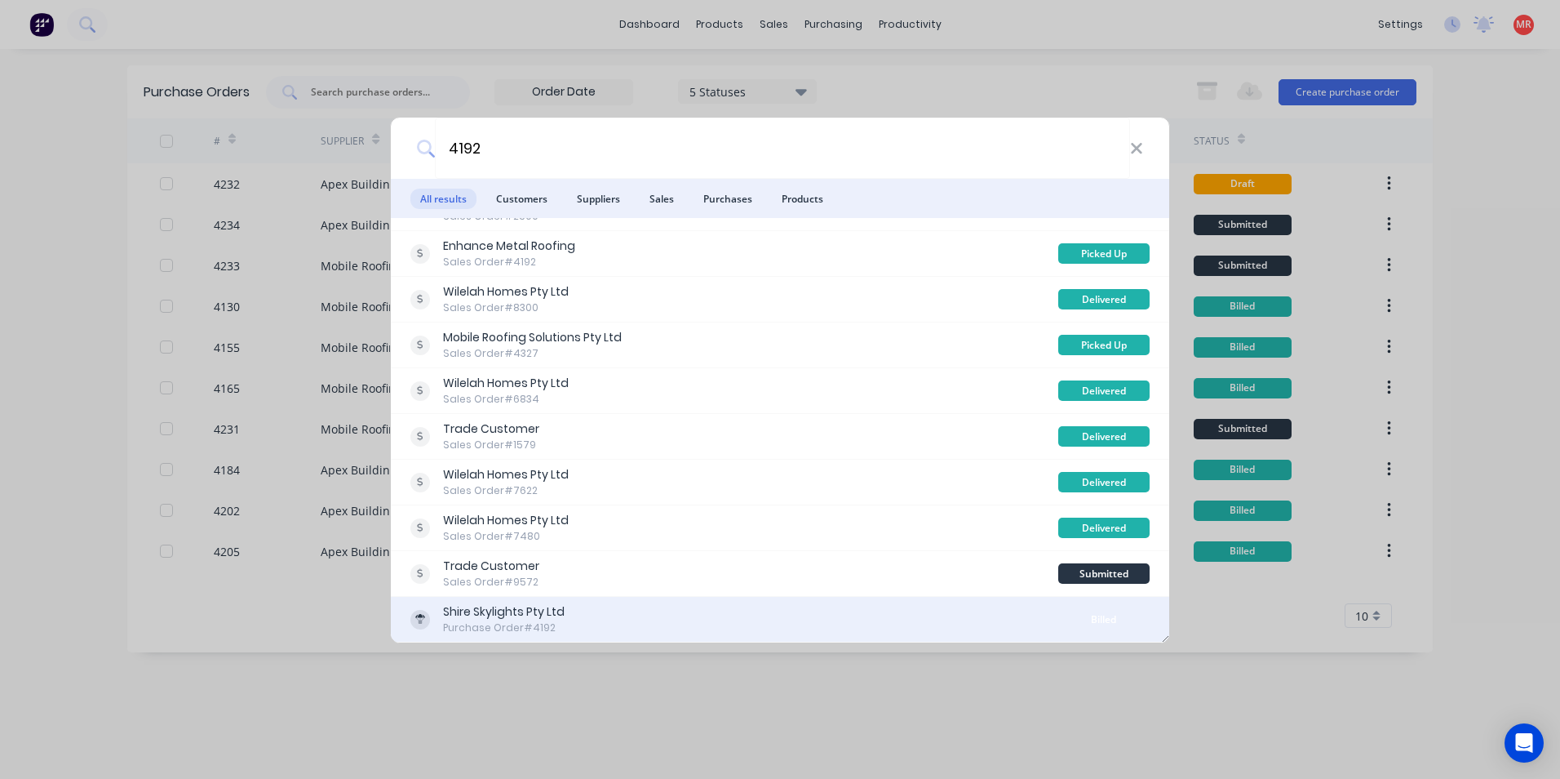
click at [791, 608] on div "Shire Skylights Pty Ltd Purchase Order #4192" at bounding box center [734, 619] width 648 height 32
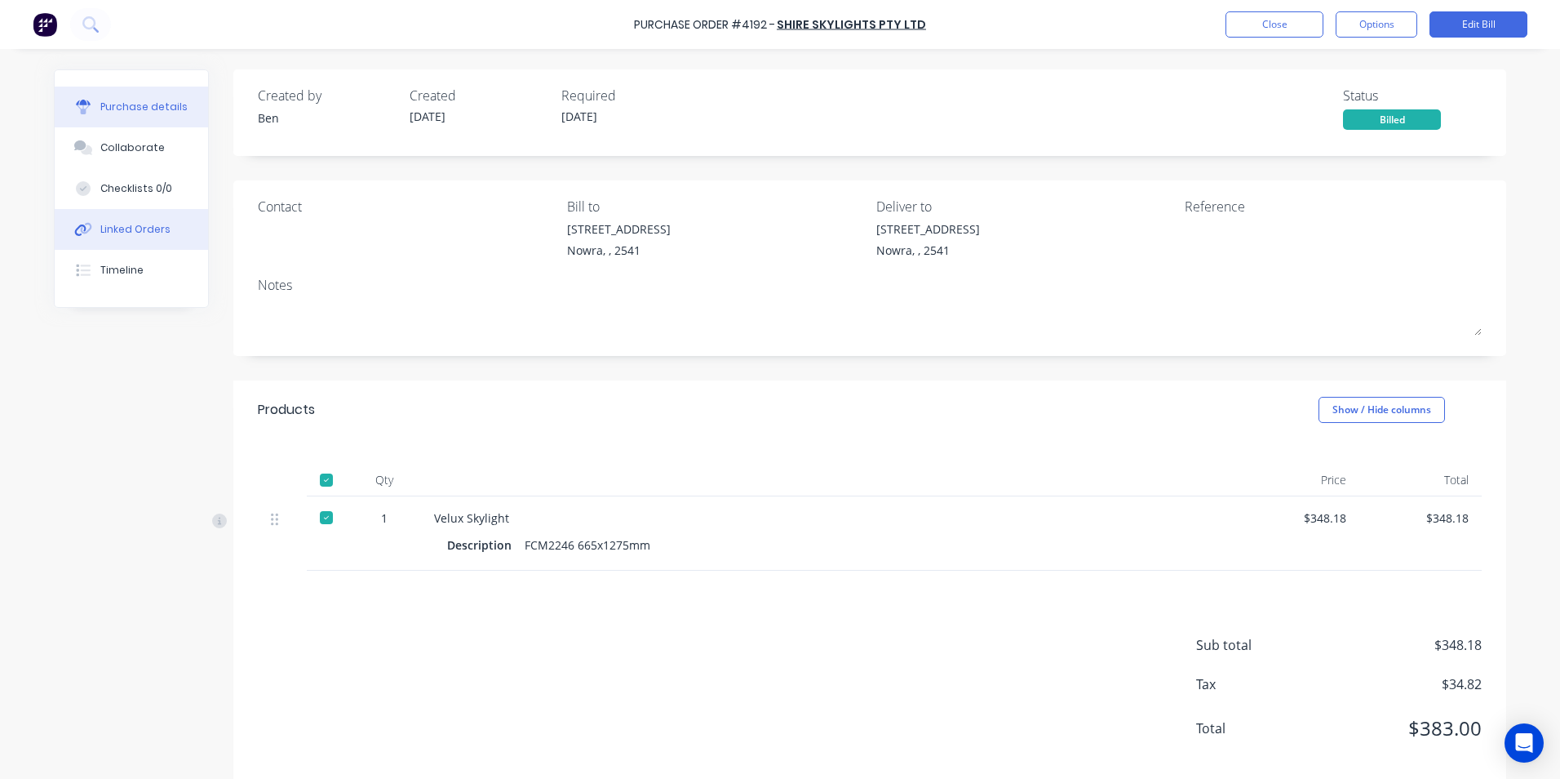
click at [111, 233] on div "Linked Orders" at bounding box center [135, 229] width 70 height 15
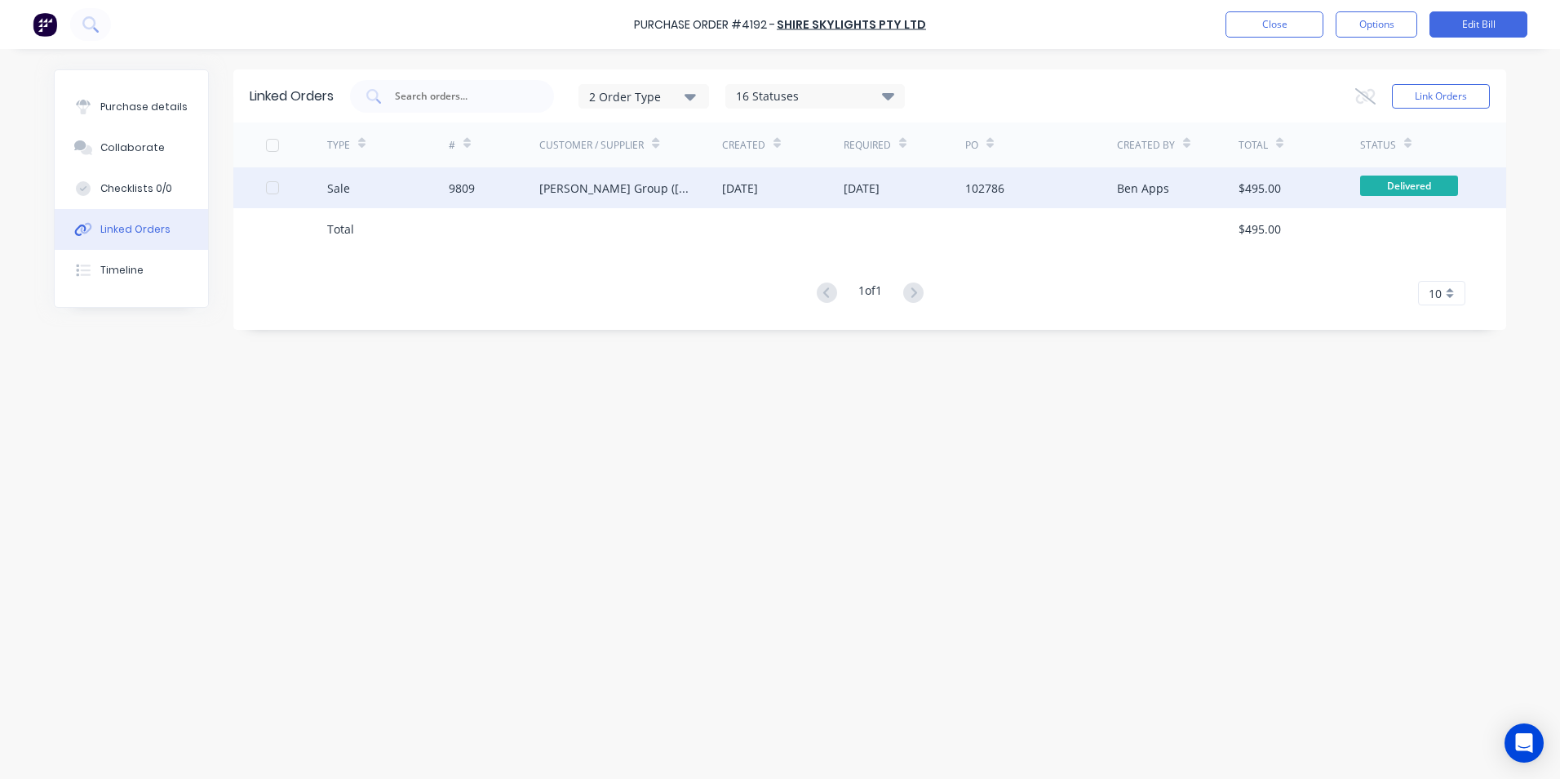
click at [498, 195] on div "9809" at bounding box center [494, 187] width 91 height 41
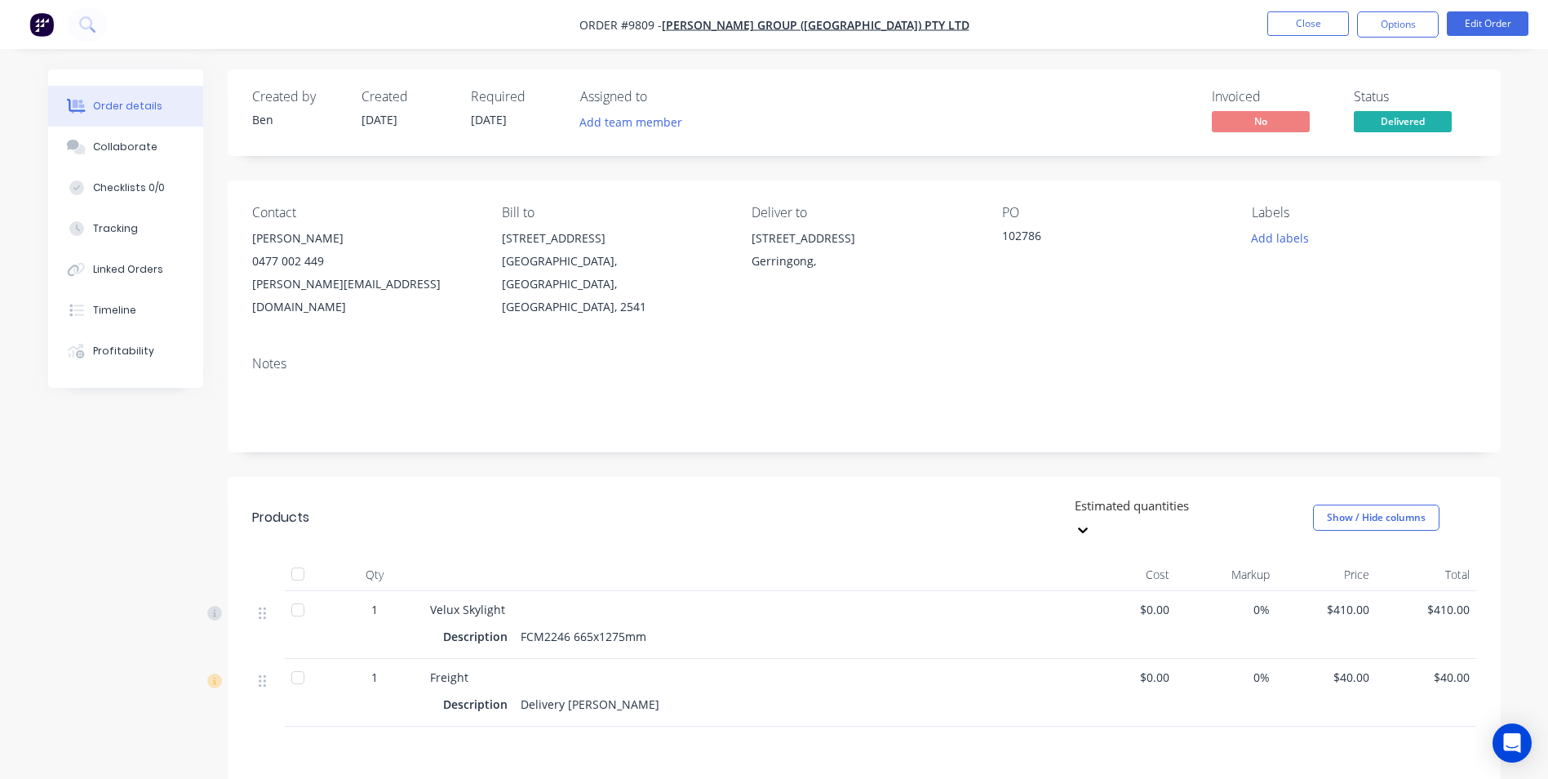
click at [893, 432] on div "Created by Ben Created 19/09/25 Required 23/09/25 Assigned to Add team member I…" at bounding box center [864, 530] width 1273 height 923
click at [1367, 15] on button "Options" at bounding box center [1398, 24] width 82 height 26
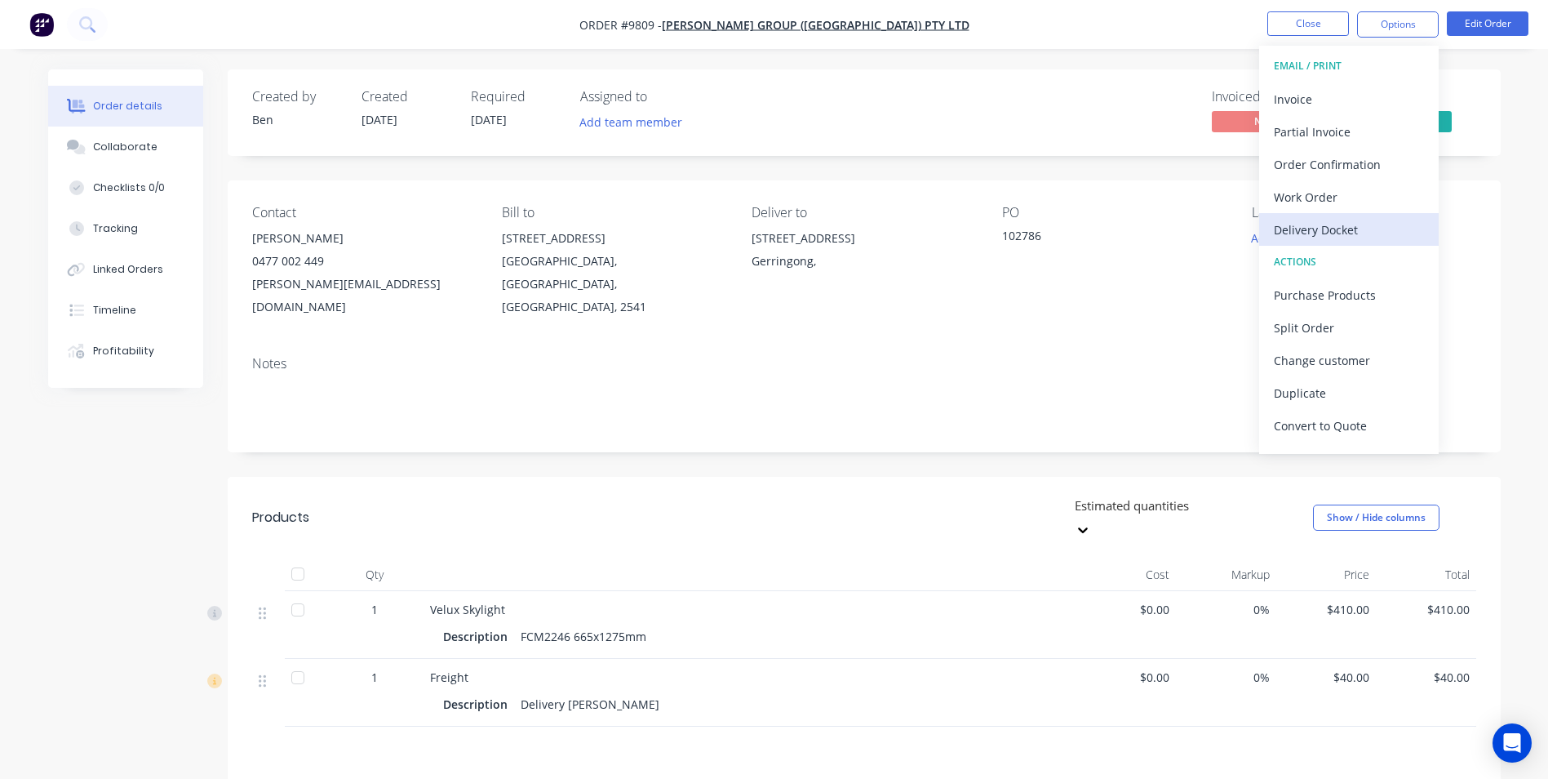
click at [1335, 232] on div "Delivery Docket" at bounding box center [1349, 230] width 150 height 24
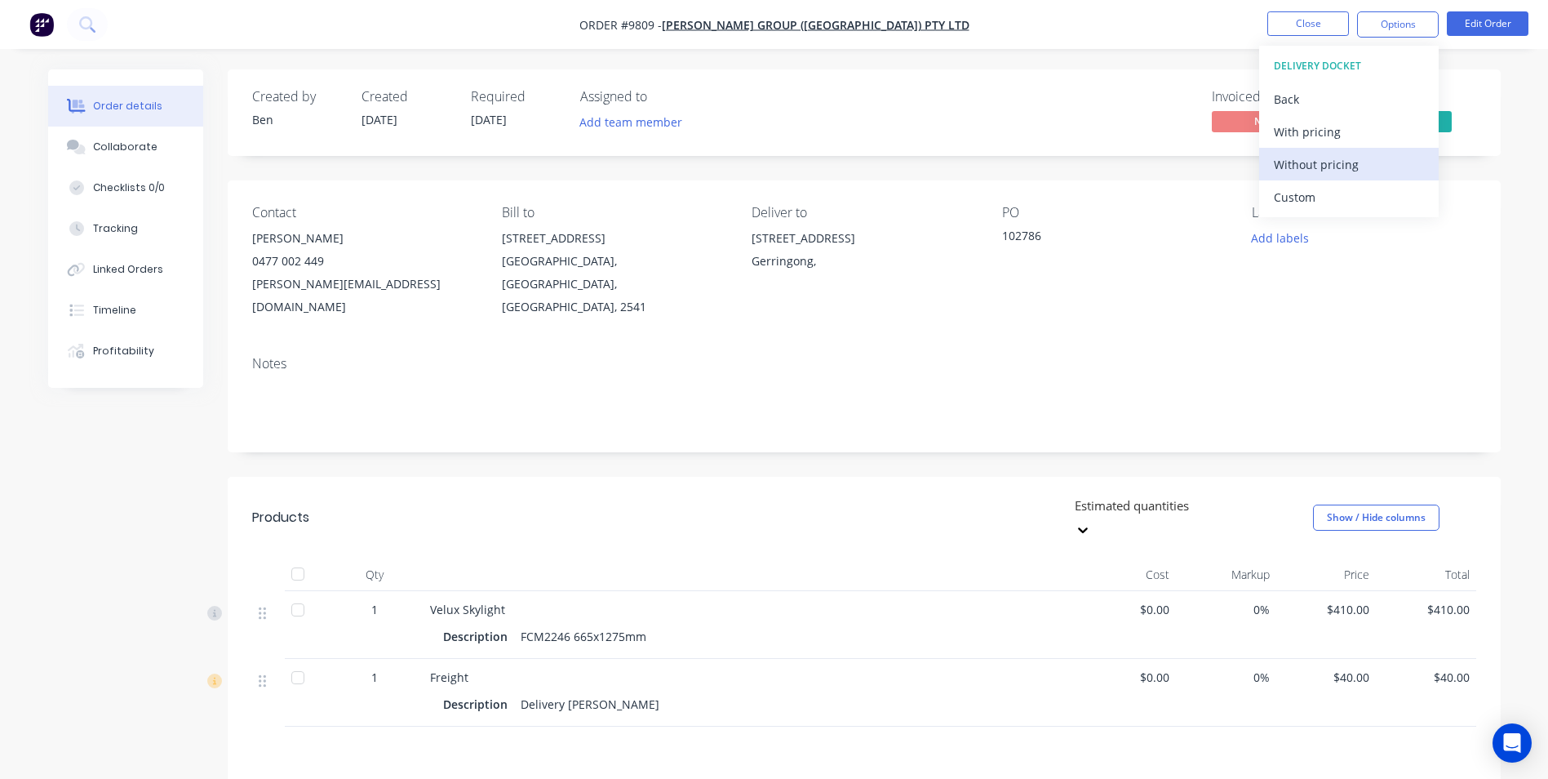
click at [1324, 161] on div "Without pricing" at bounding box center [1349, 165] width 150 height 24
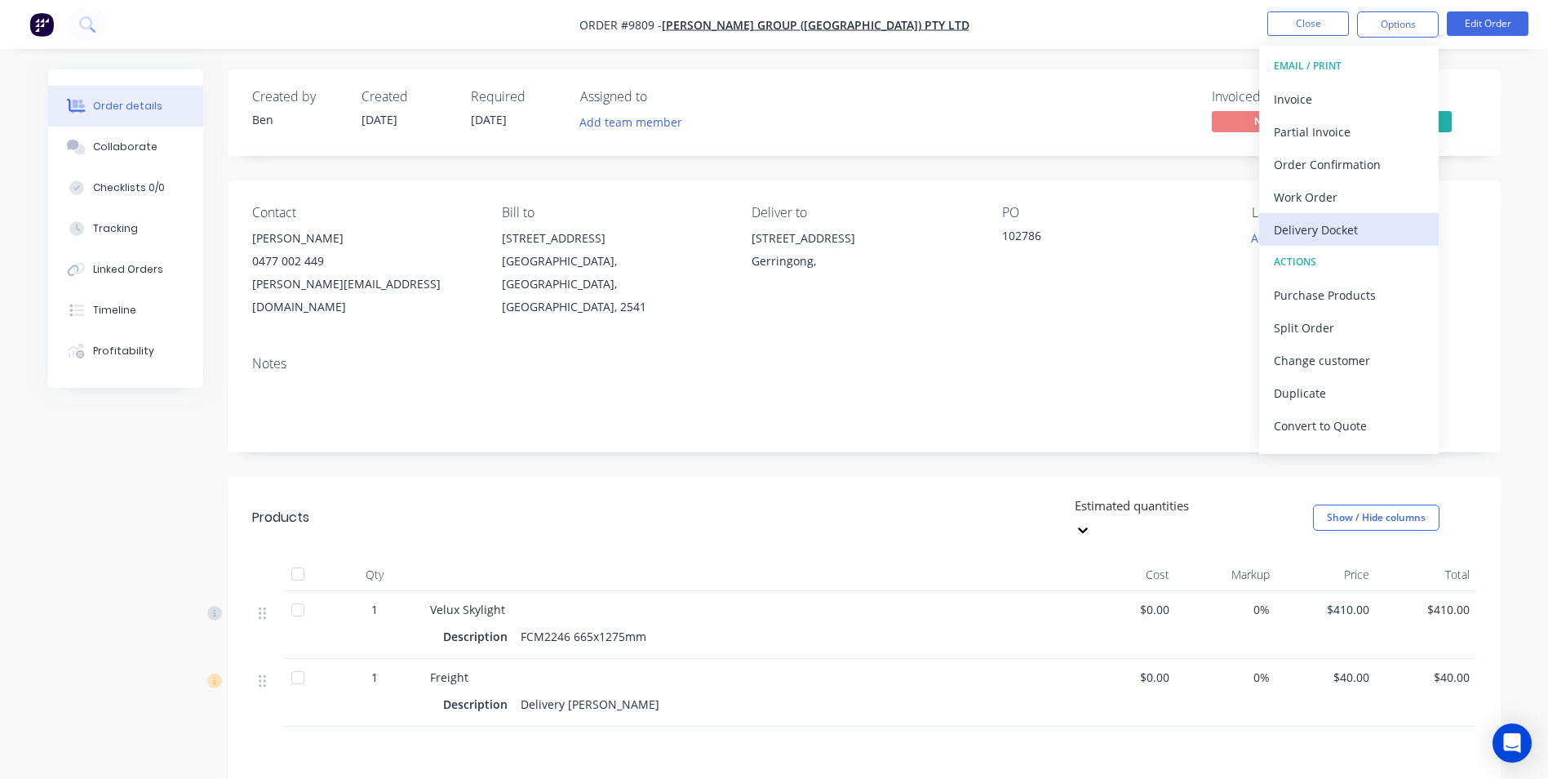
click at [1296, 232] on div "Delivery Docket" at bounding box center [1349, 230] width 150 height 24
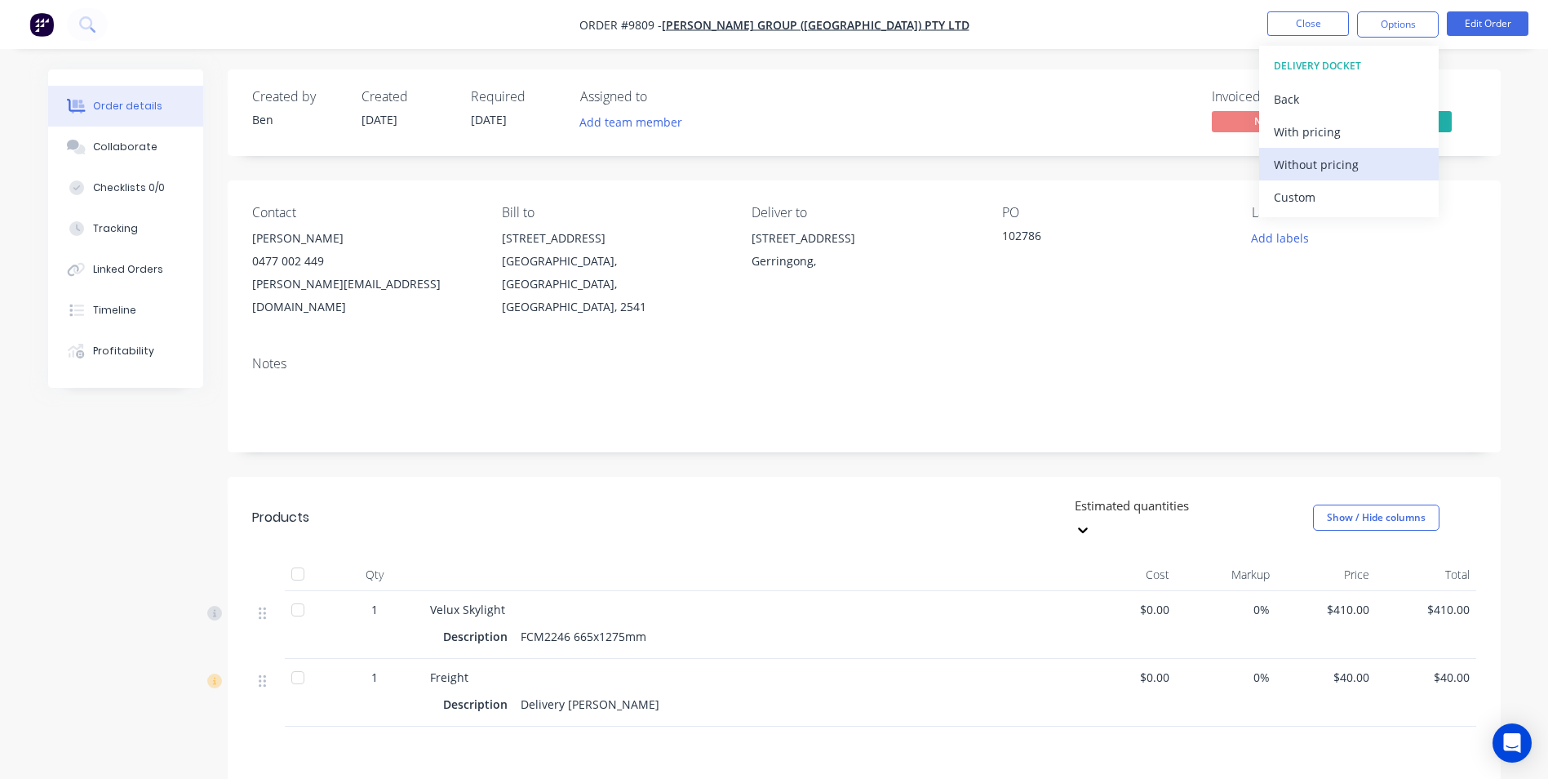
click at [1306, 153] on div "Without pricing" at bounding box center [1349, 165] width 150 height 24
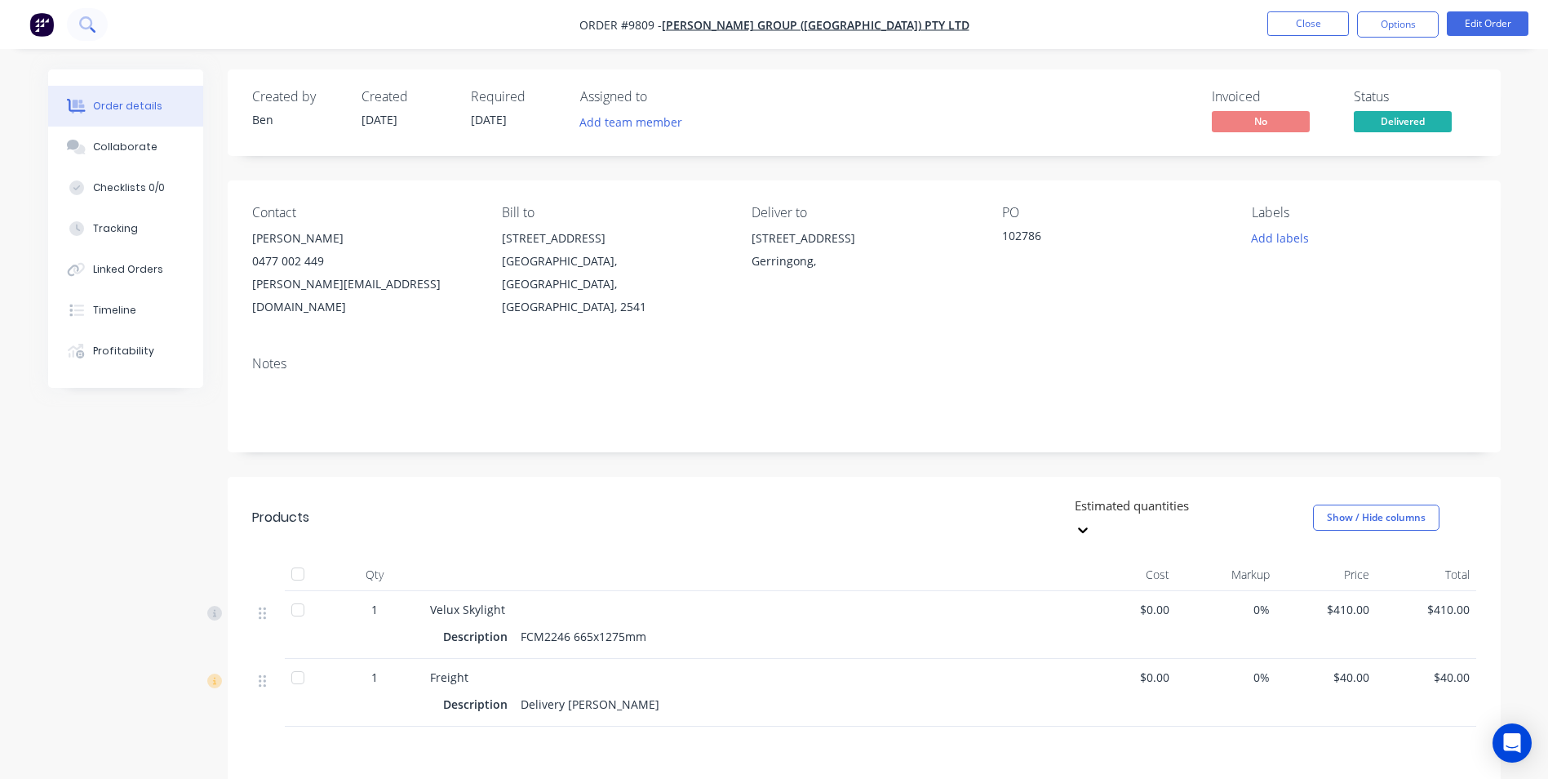
click at [91, 17] on icon at bounding box center [87, 24] width 16 height 16
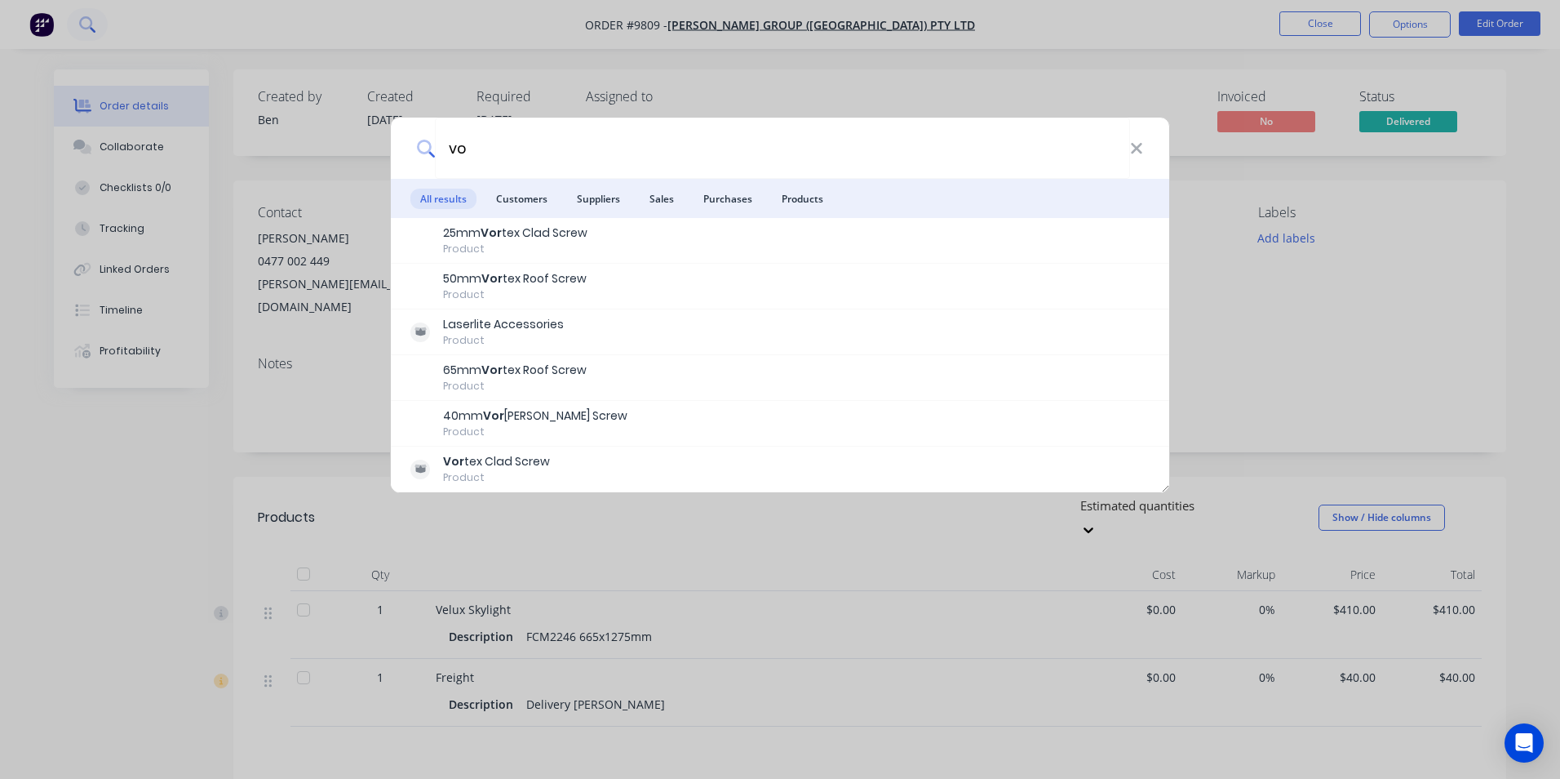
type input "v"
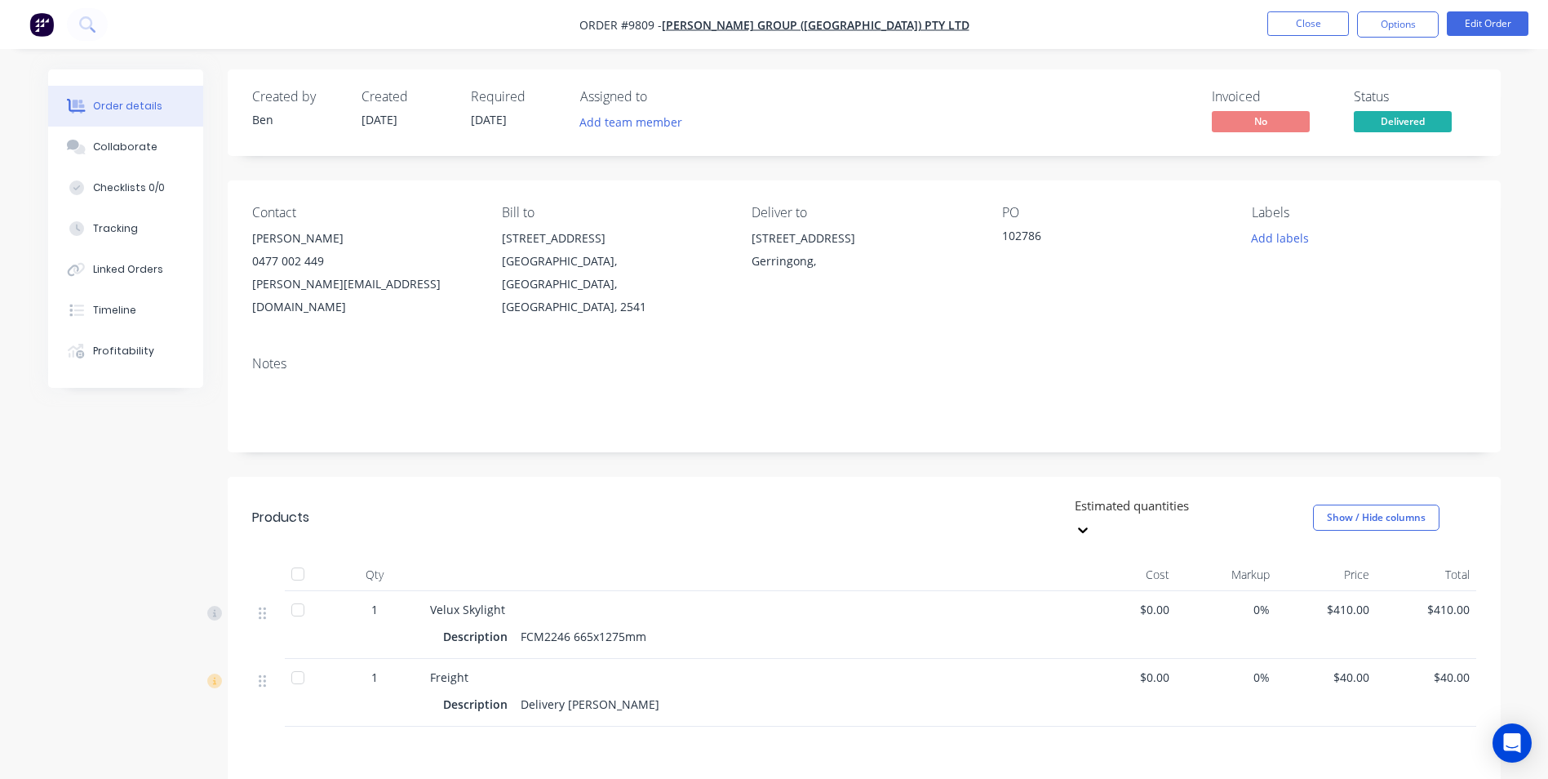
click at [45, 27] on img "button" at bounding box center [41, 24] width 24 height 24
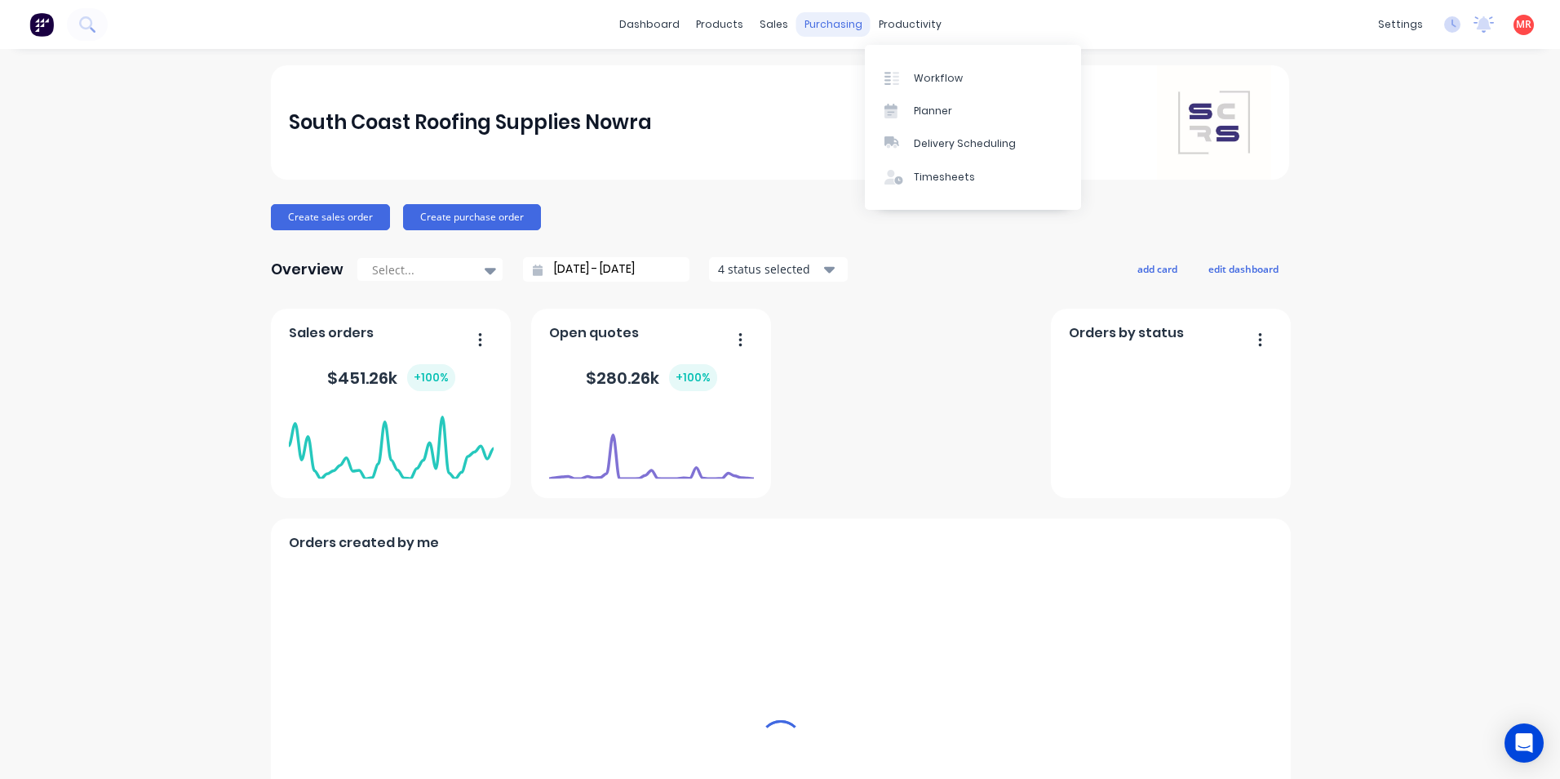
click at [829, 24] on div "purchasing" at bounding box center [833, 24] width 74 height 24
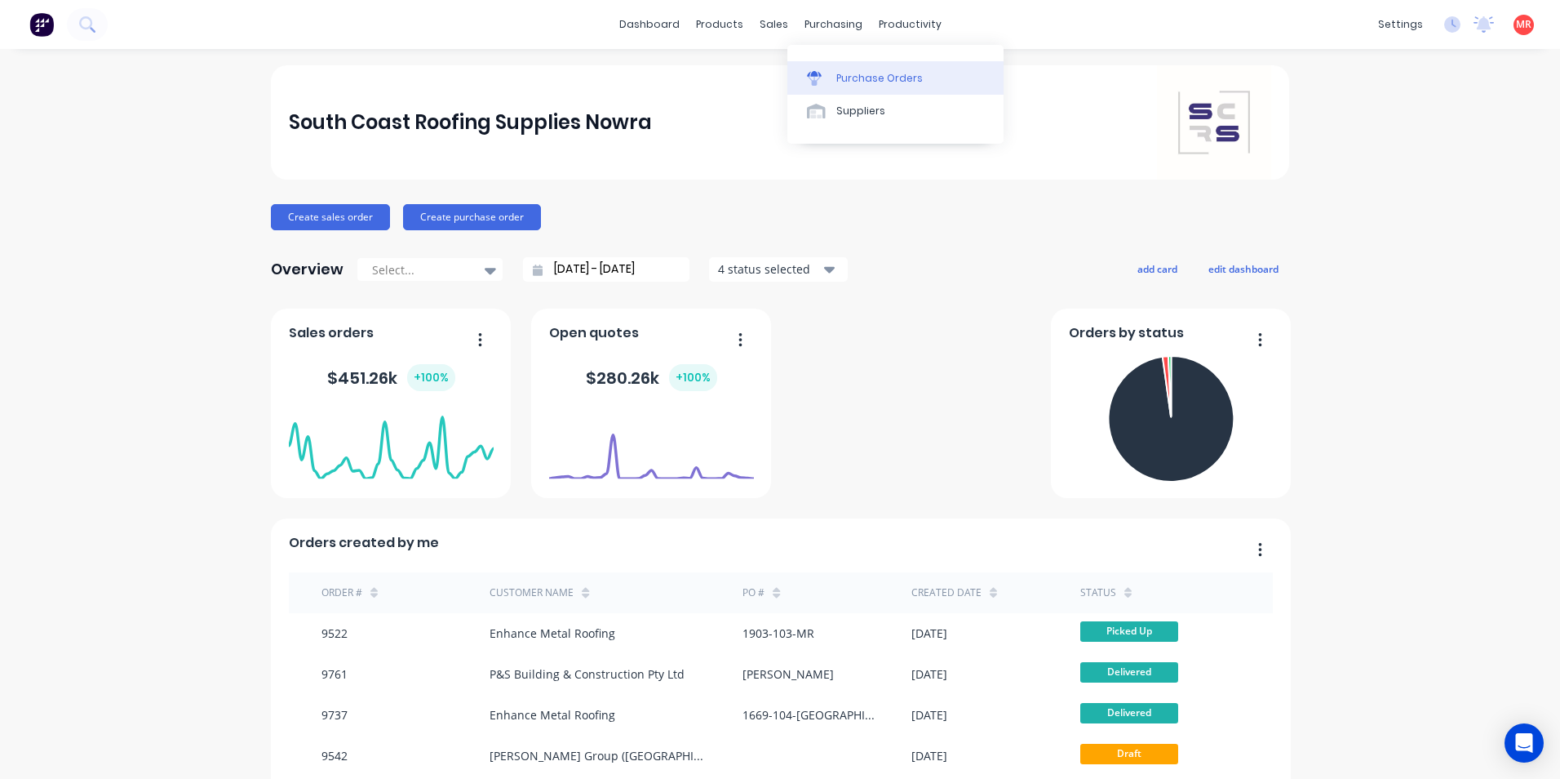
click at [838, 72] on div "Purchase Orders" at bounding box center [879, 78] width 87 height 15
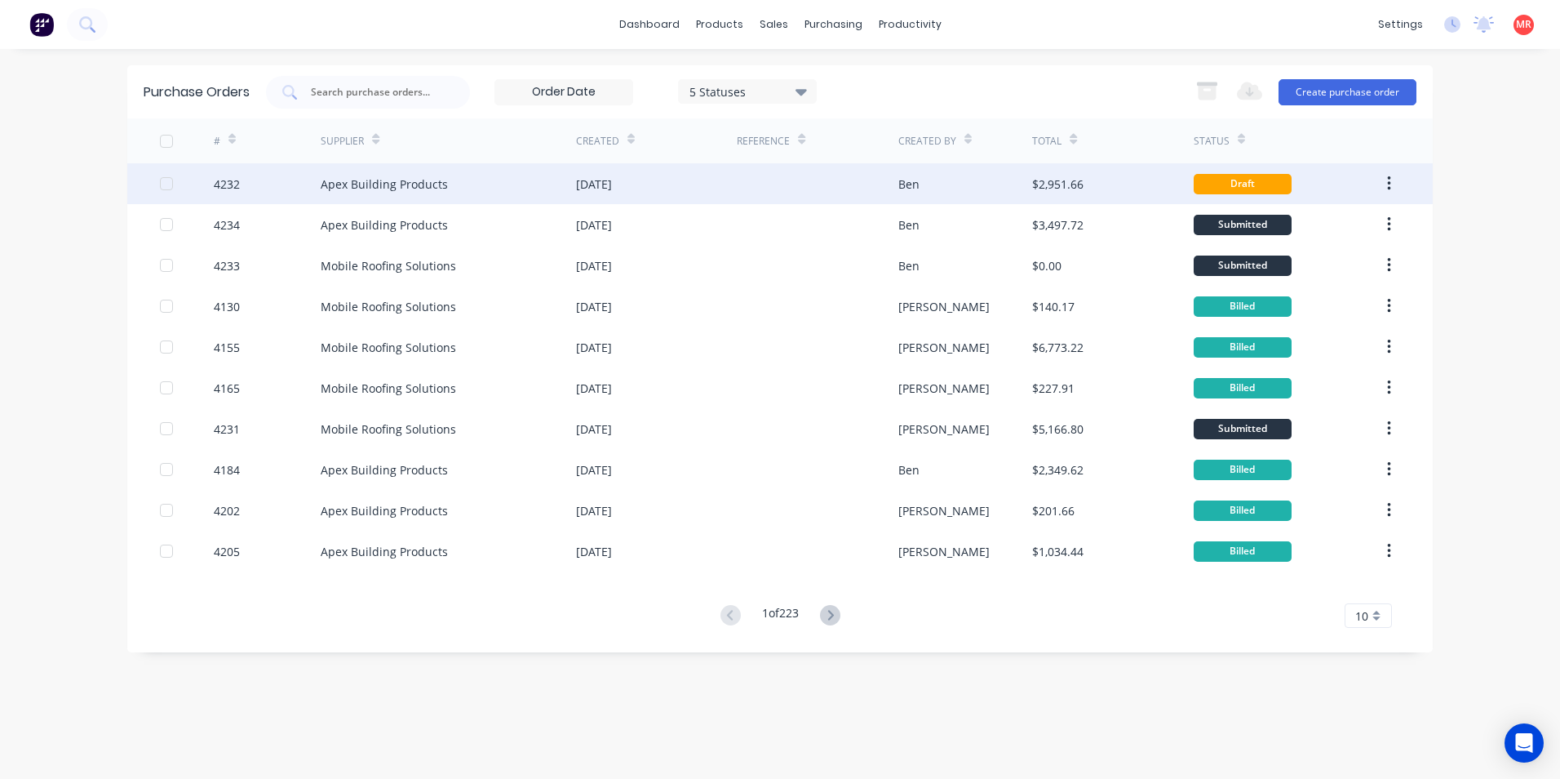
click at [833, 190] on div at bounding box center [817, 183] width 161 height 41
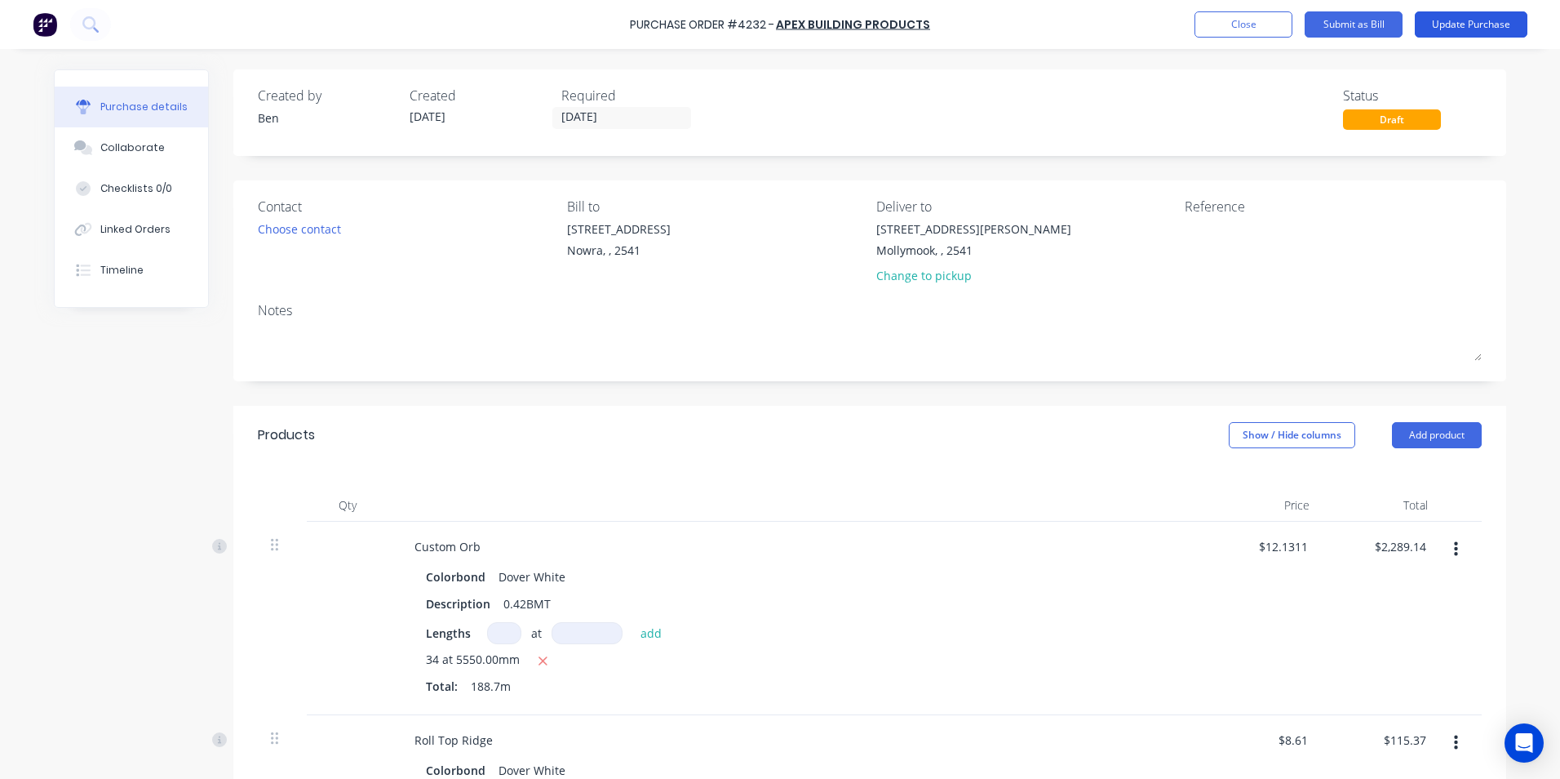
click at [1437, 34] on button "Update Purchase" at bounding box center [1471, 24] width 113 height 26
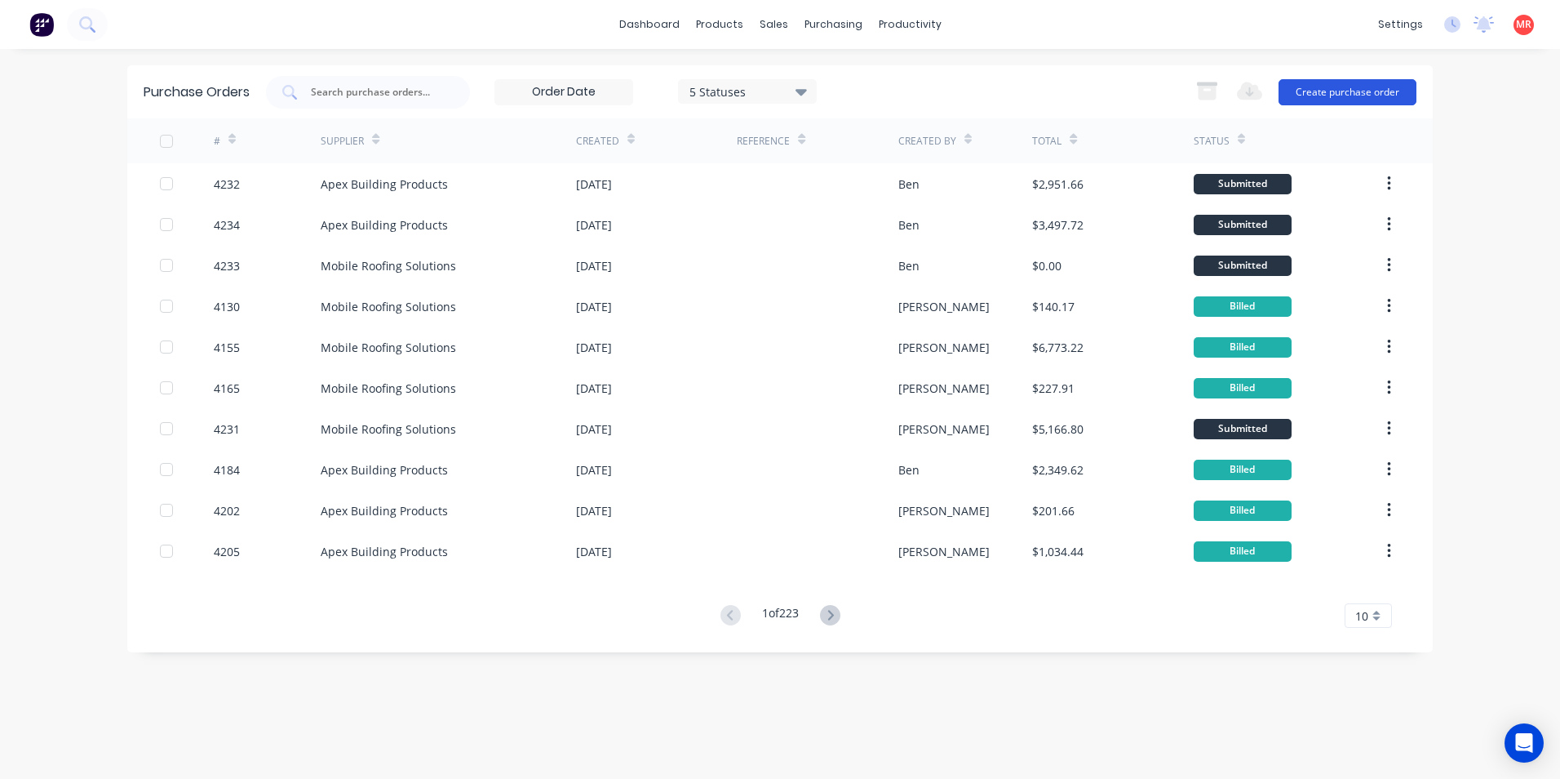
click at [1368, 91] on button "Create purchase order" at bounding box center [1348, 92] width 138 height 26
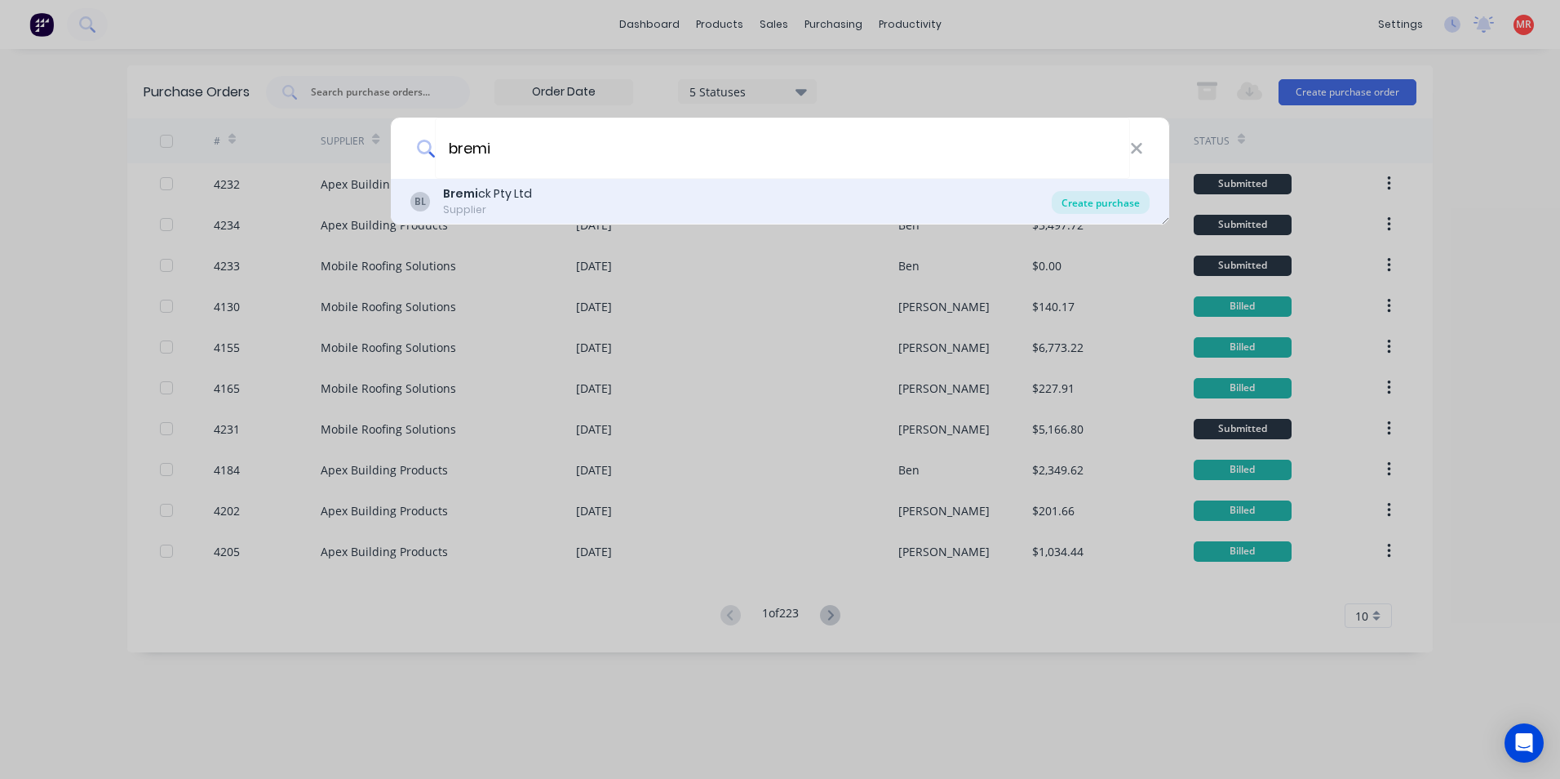
type input "bremi"
click at [1061, 197] on div "Create purchase" at bounding box center [1101, 202] width 98 height 23
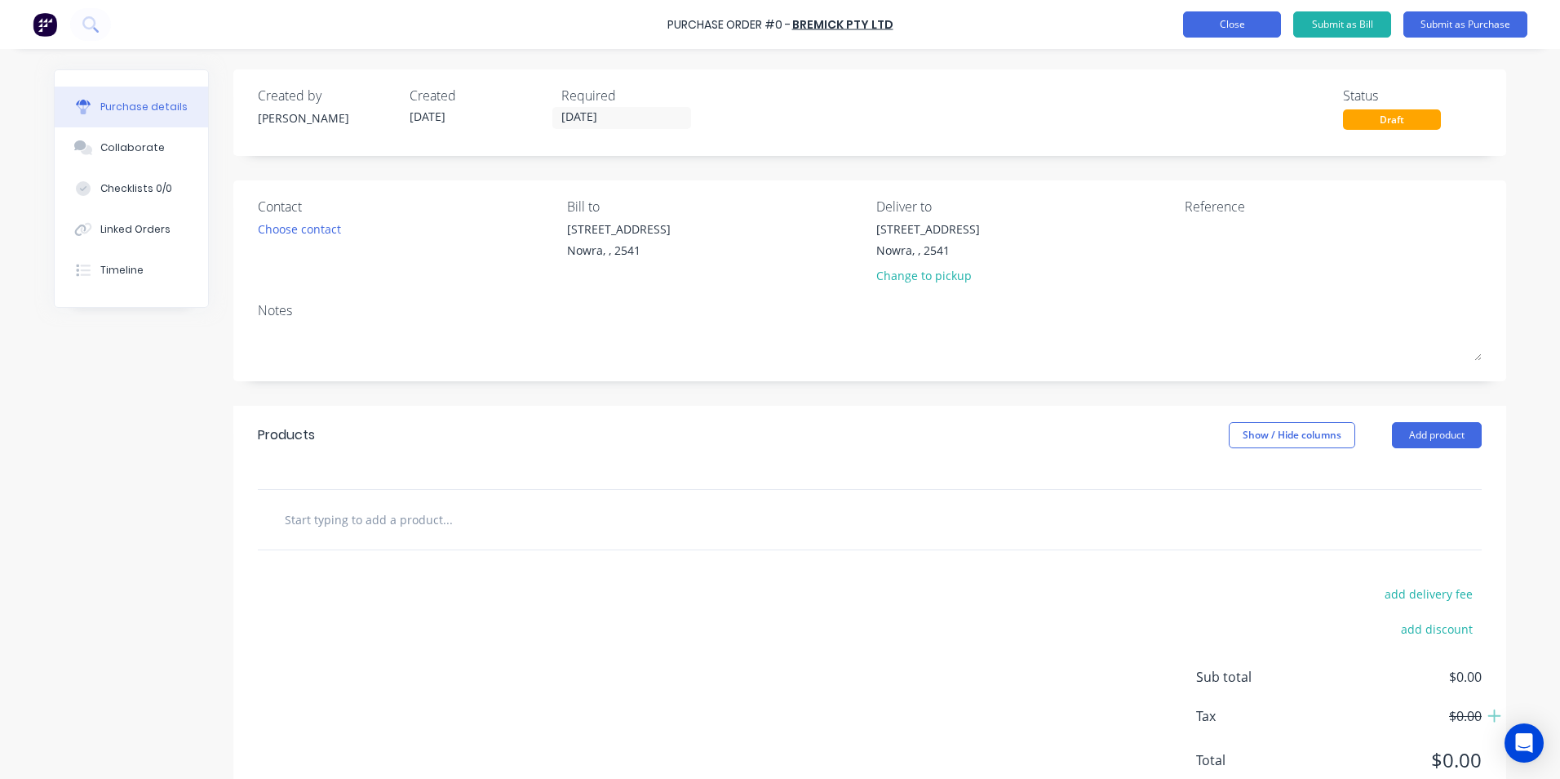
click at [1264, 29] on button "Close" at bounding box center [1232, 24] width 98 height 26
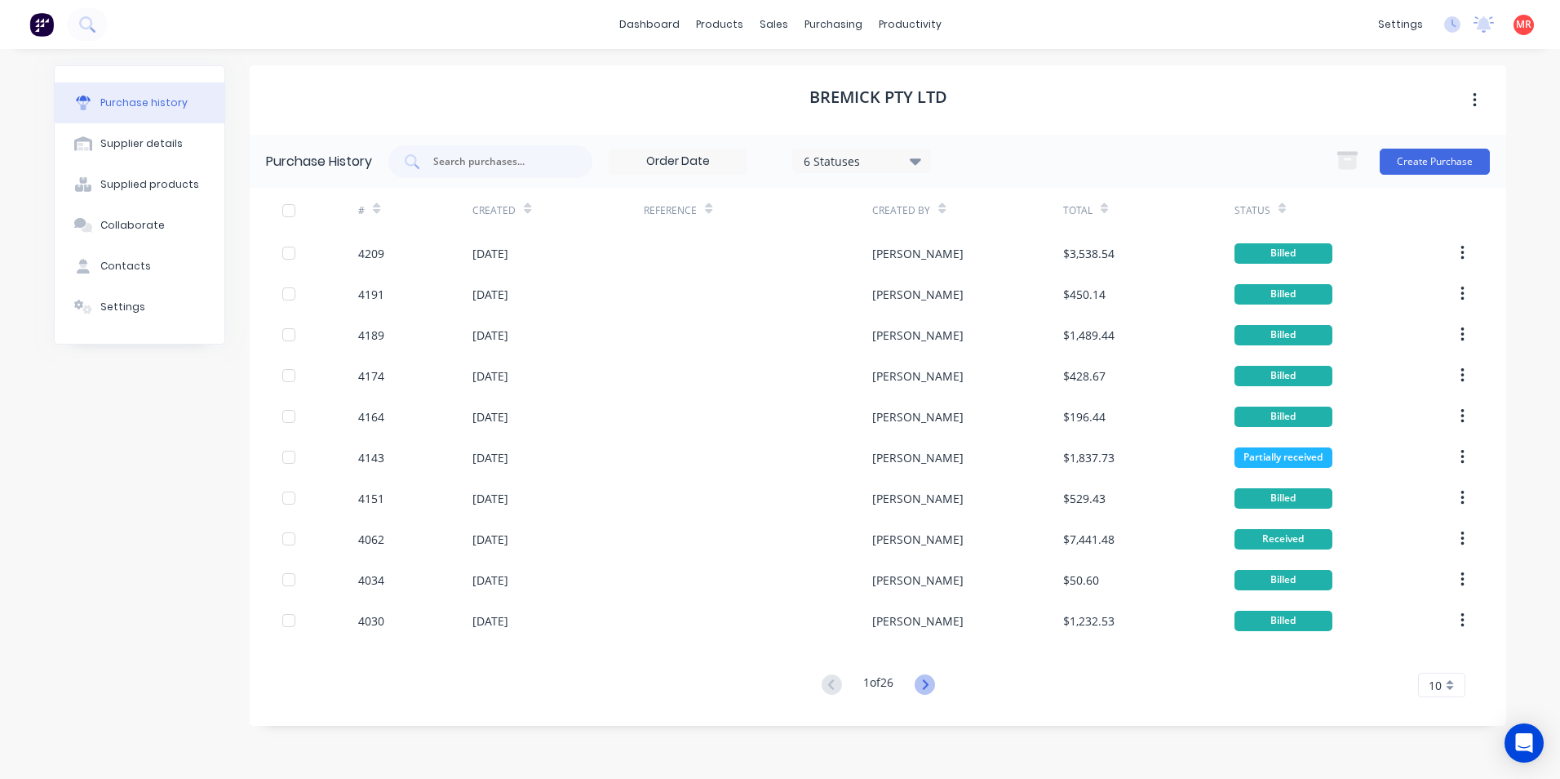
click at [921, 676] on icon at bounding box center [925, 684] width 20 height 20
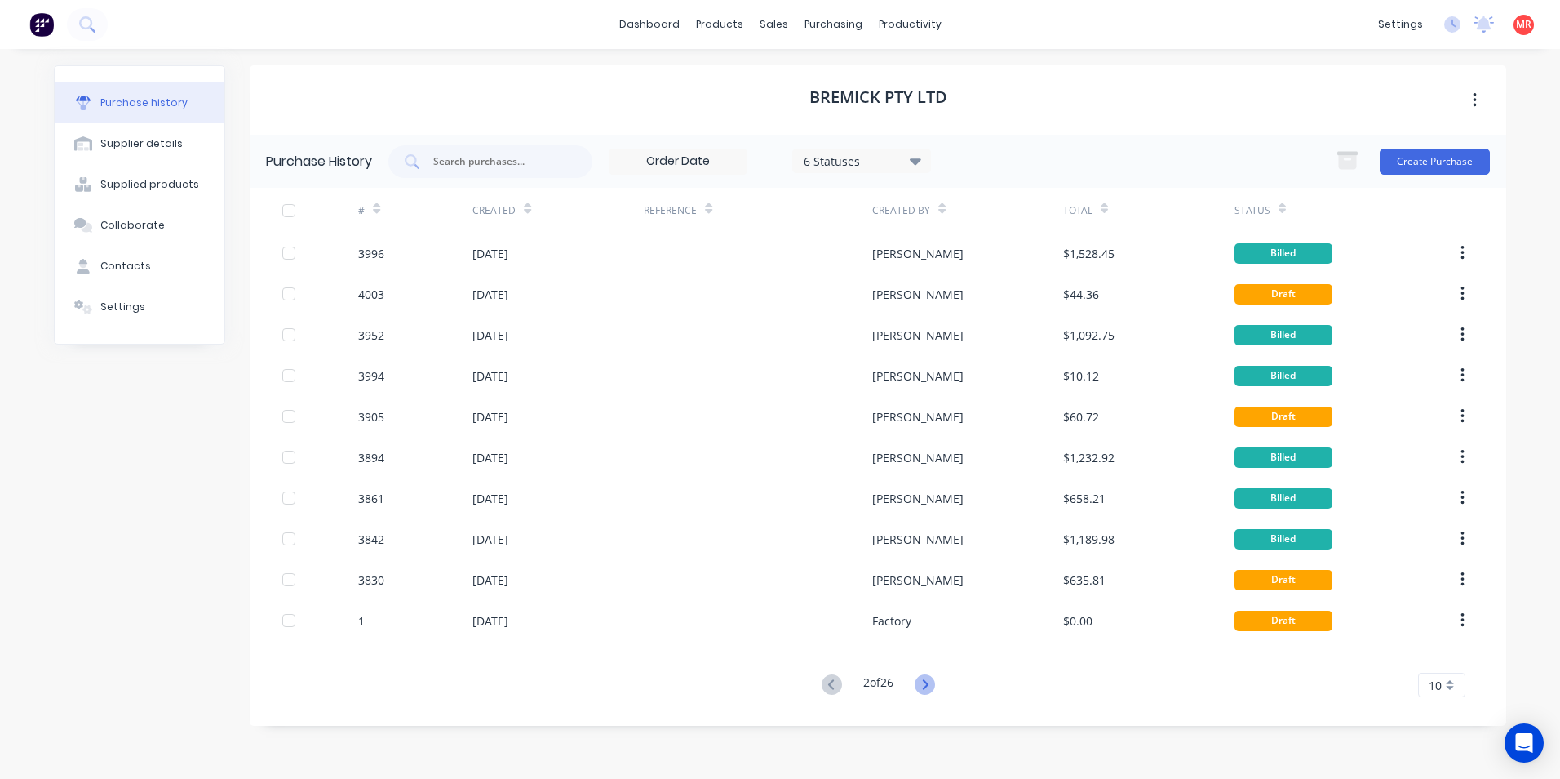
click at [929, 688] on icon at bounding box center [925, 684] width 20 height 20
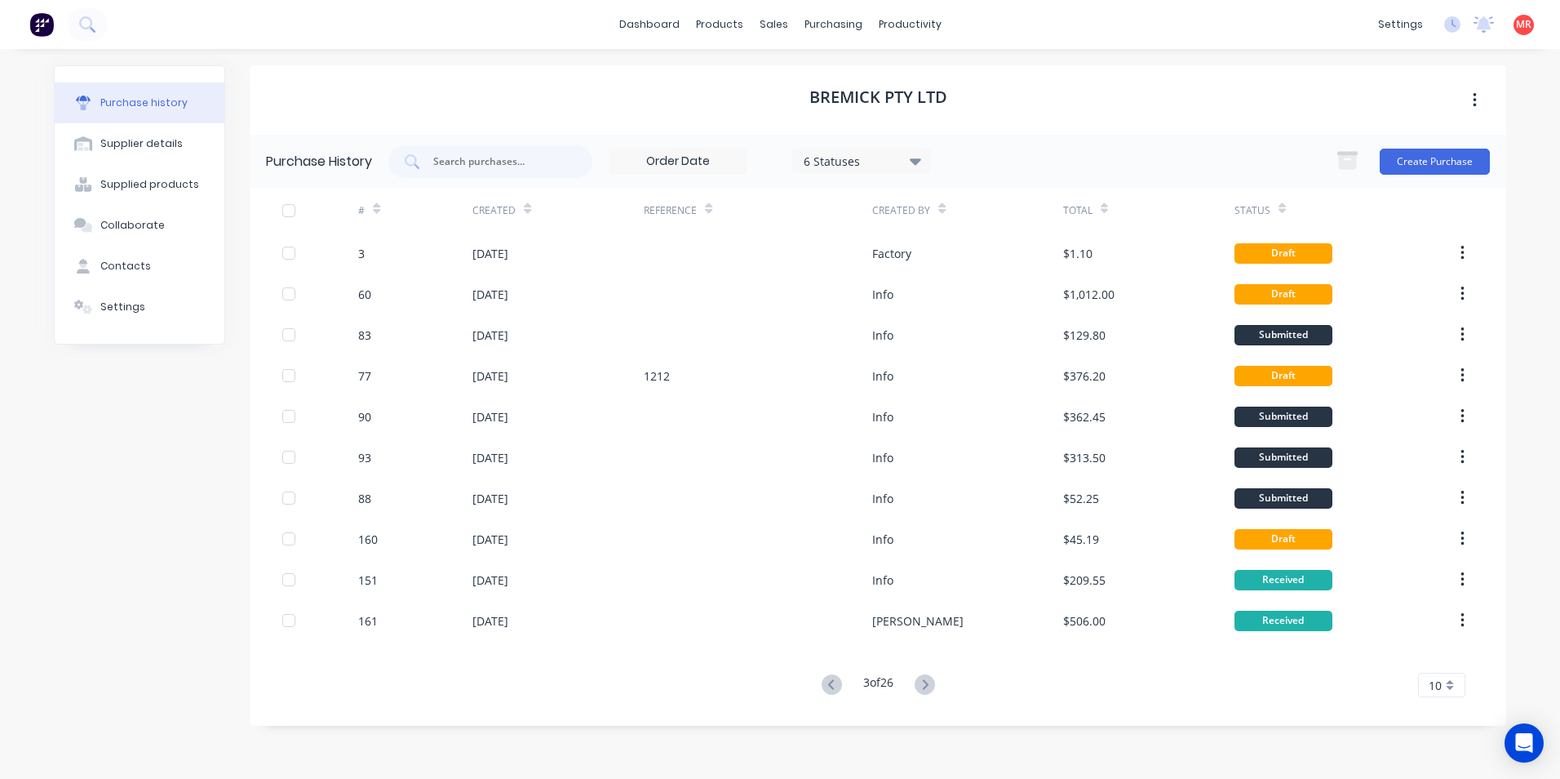
click at [929, 688] on icon at bounding box center [925, 684] width 20 height 20
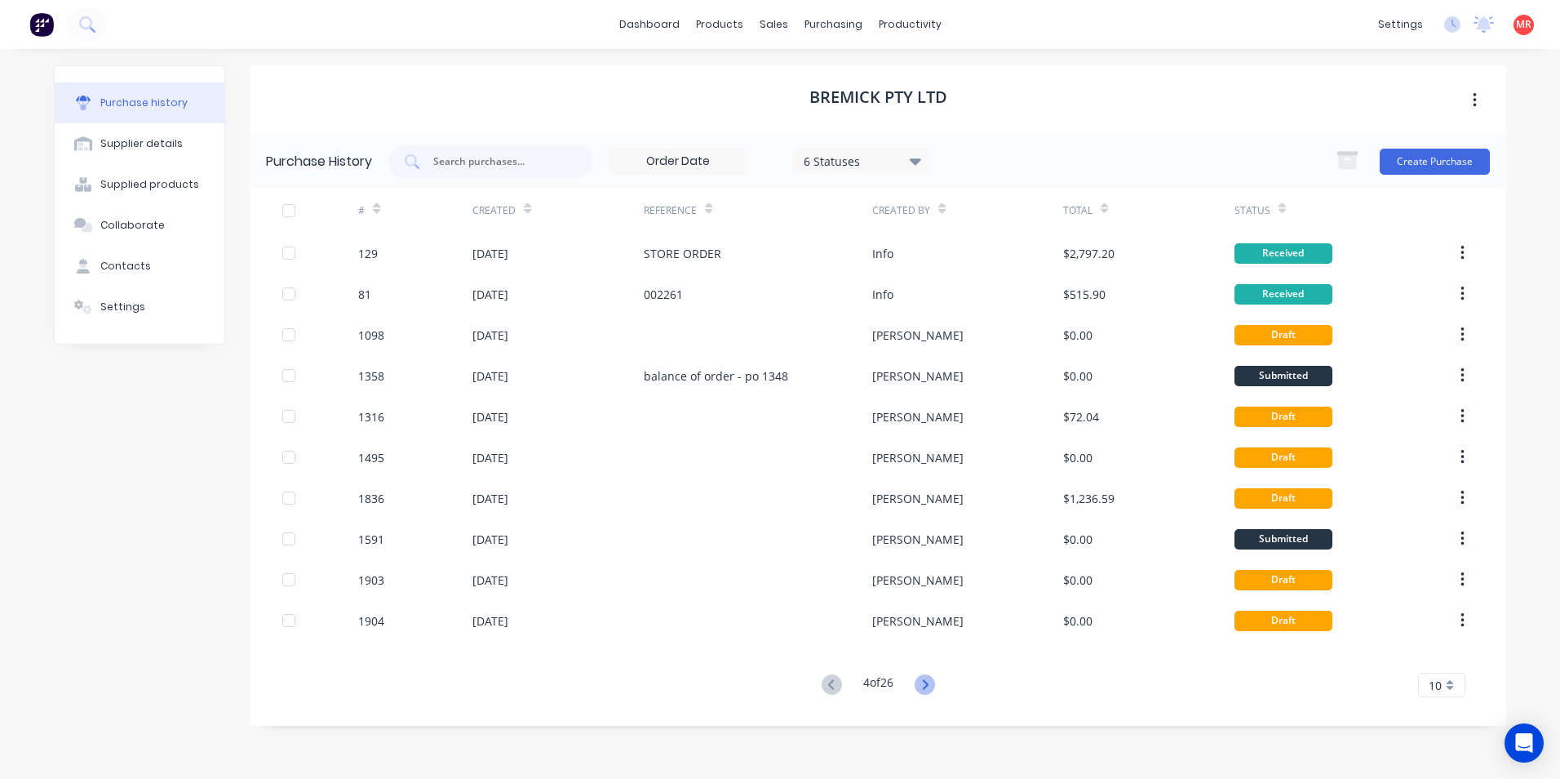
click at [930, 691] on icon at bounding box center [925, 684] width 20 height 20
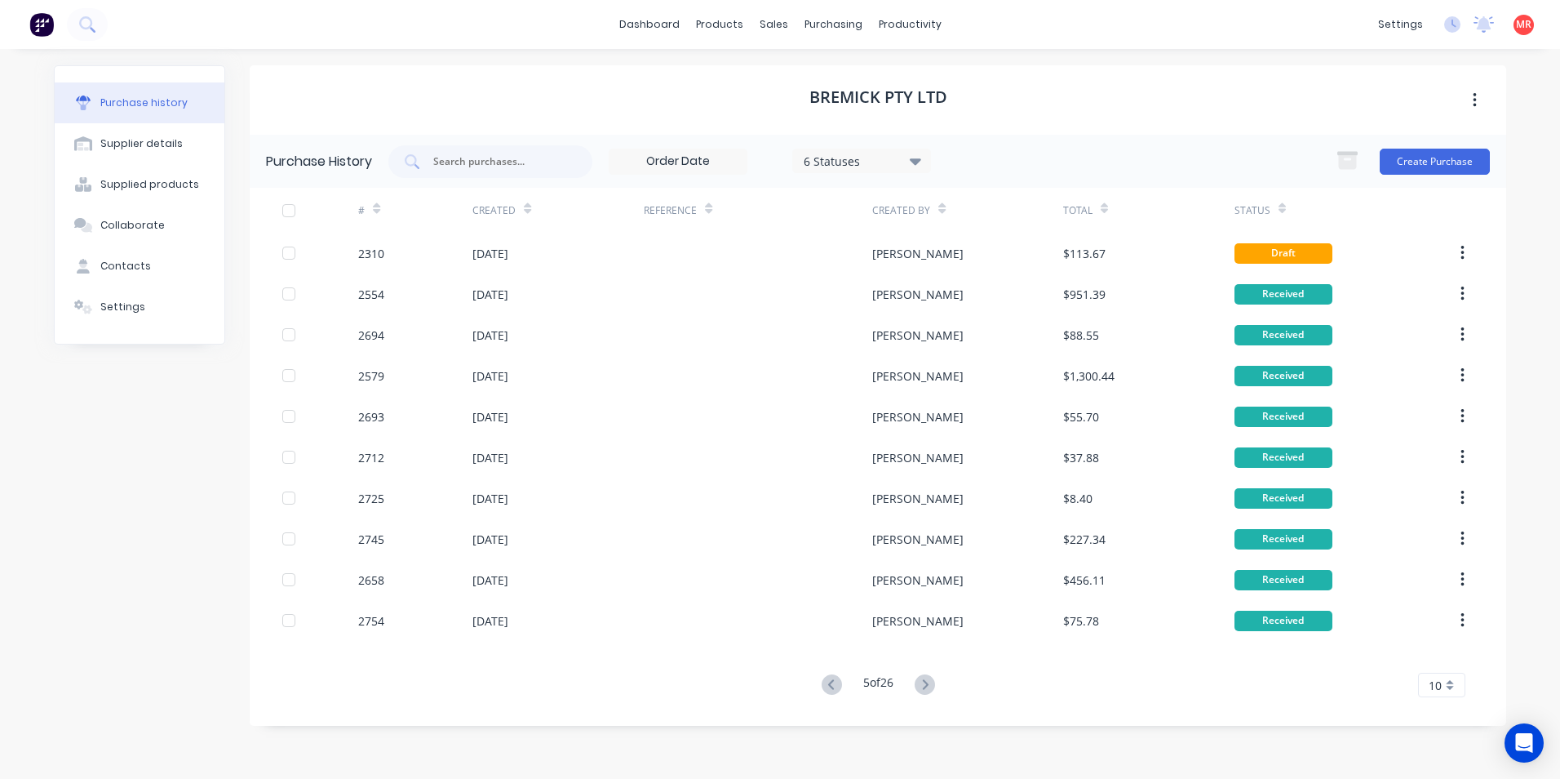
click at [930, 691] on icon at bounding box center [925, 684] width 20 height 20
click at [827, 687] on icon at bounding box center [830, 684] width 6 height 10
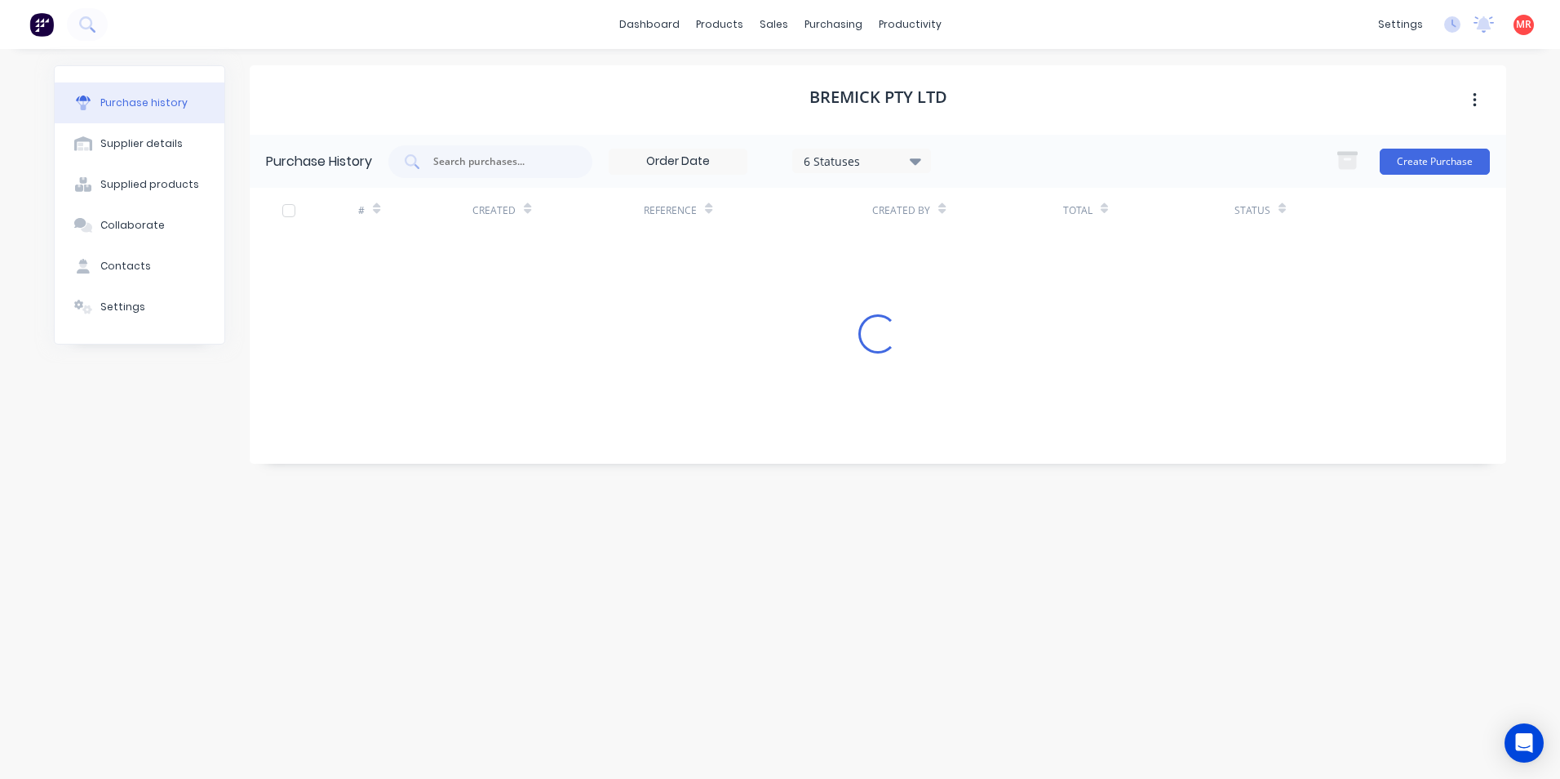
click at [826, 687] on div "Bremick Pty Ltd Purchase History 6 Statuses 6 Statuses Create Purchase # Create…" at bounding box center [878, 405] width 1257 height 681
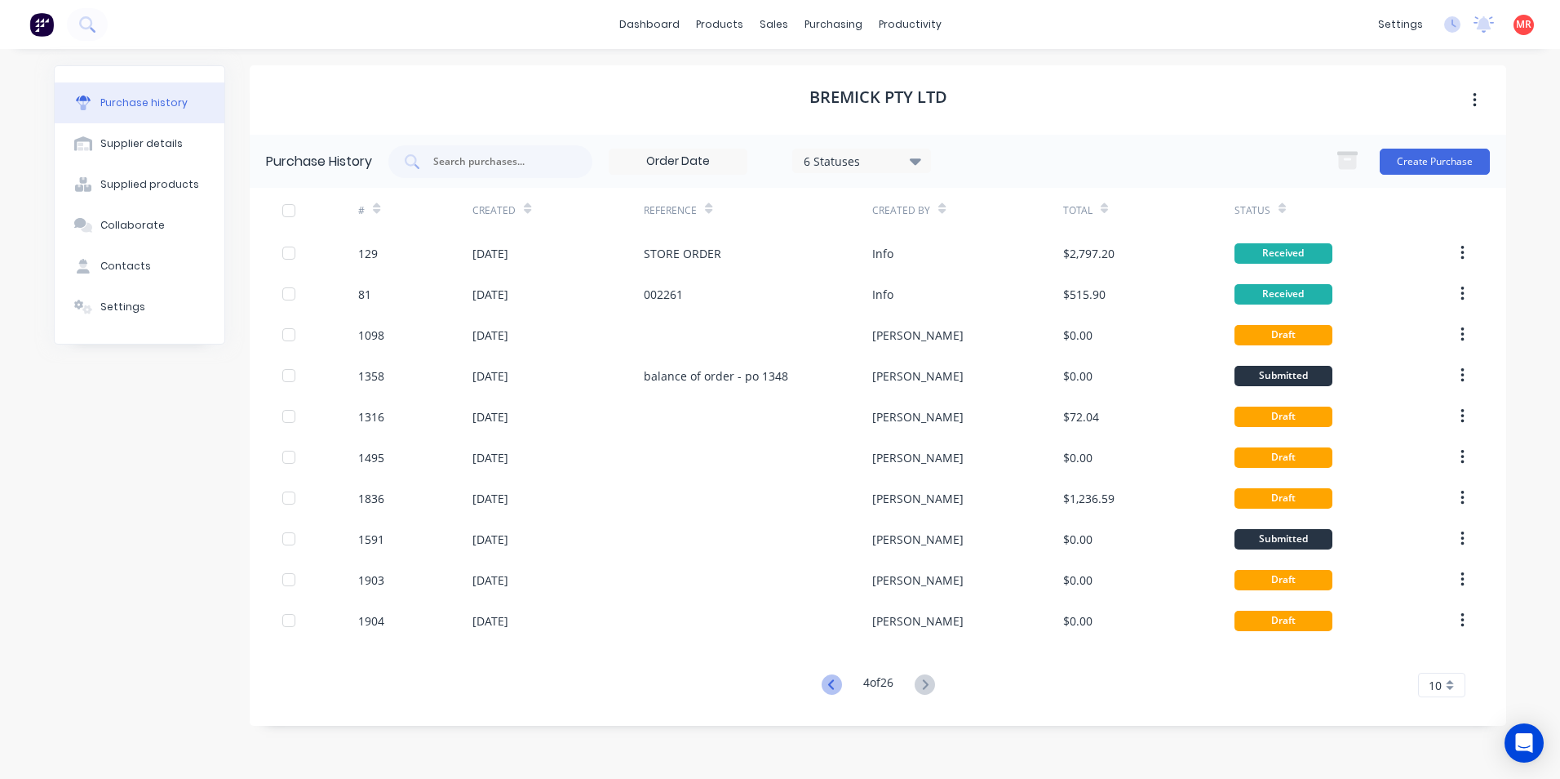
click at [837, 686] on icon at bounding box center [832, 684] width 20 height 20
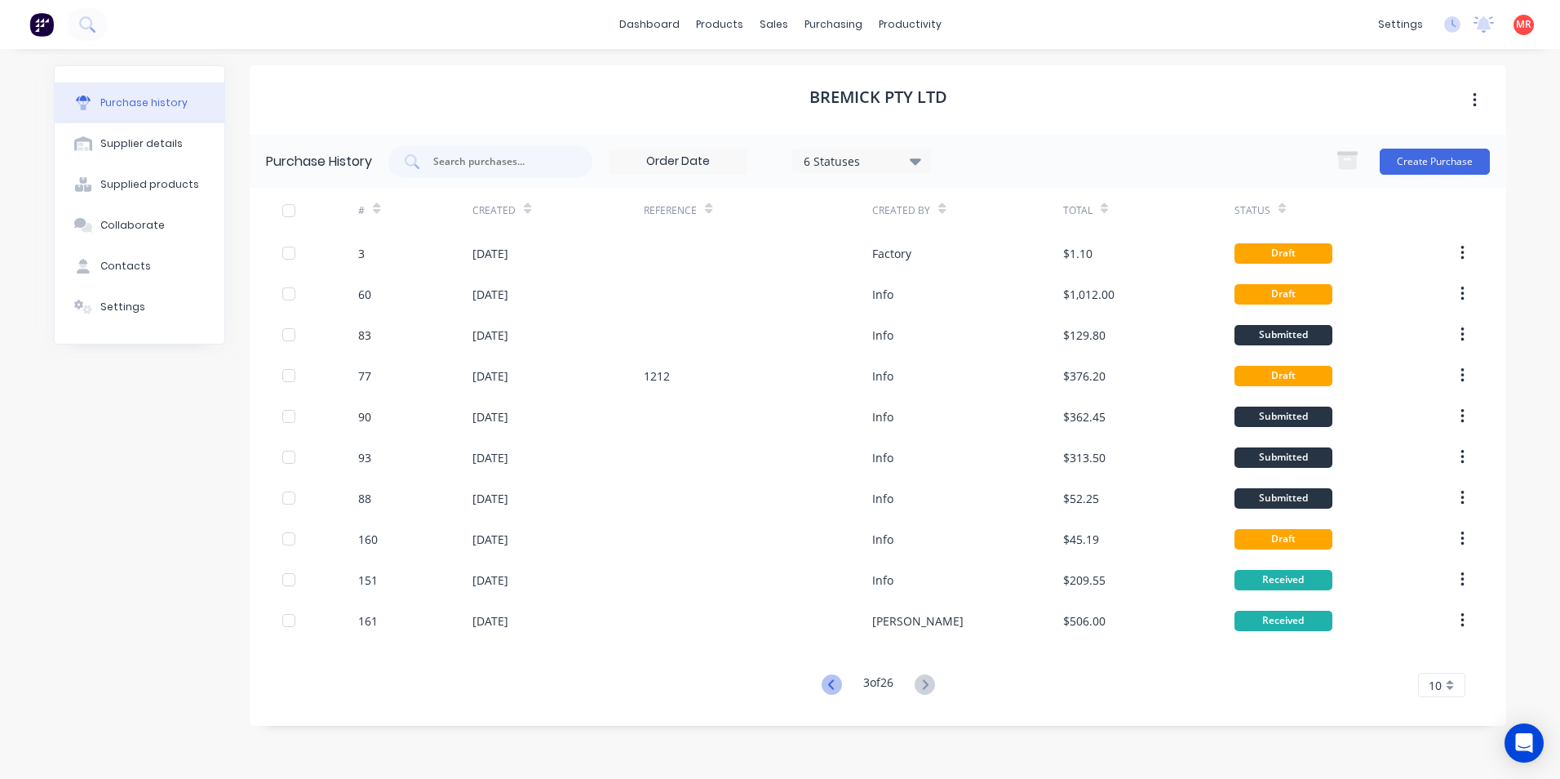
click at [836, 686] on icon at bounding box center [832, 684] width 20 height 20
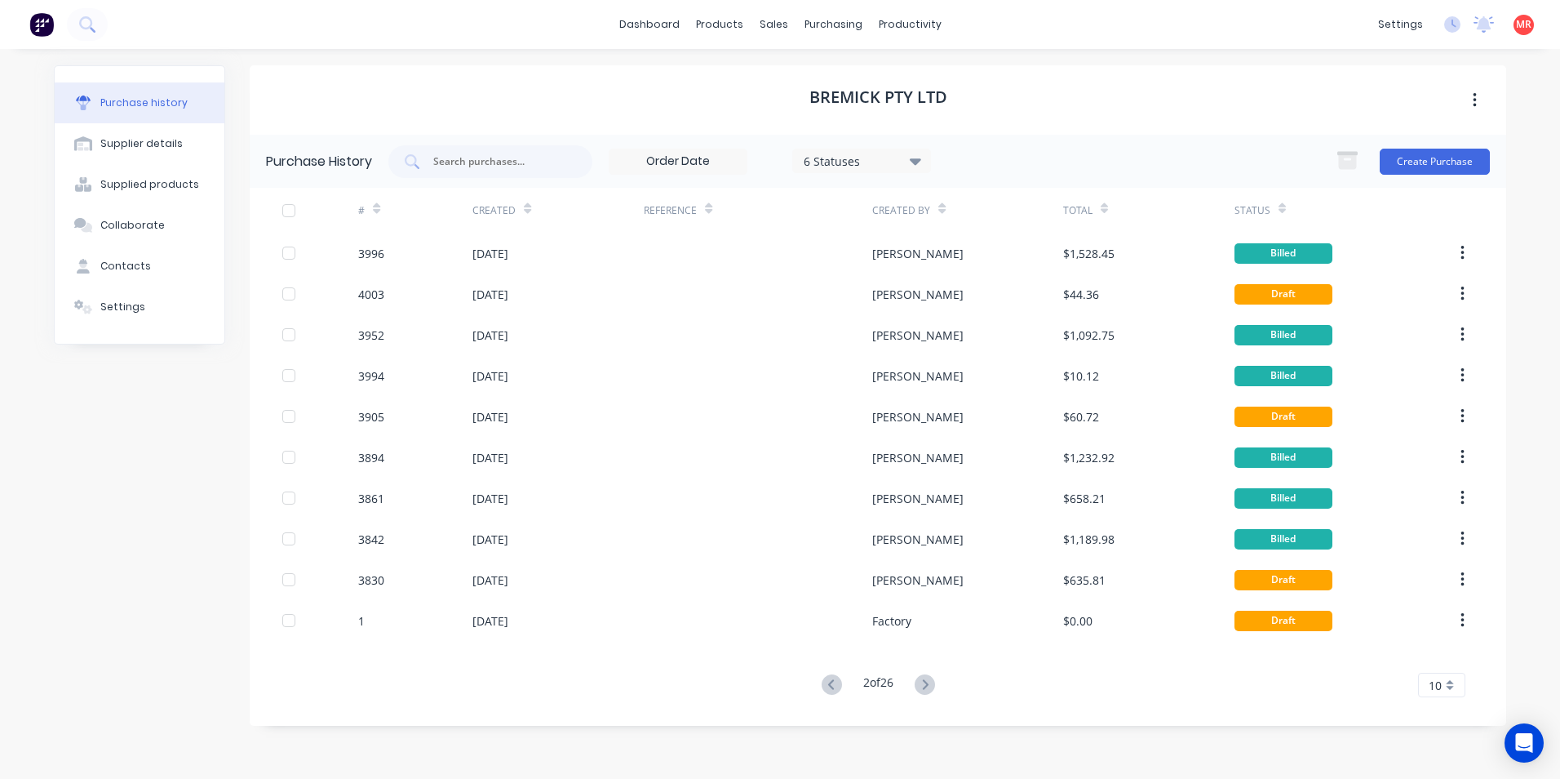
click at [836, 686] on icon at bounding box center [832, 684] width 20 height 20
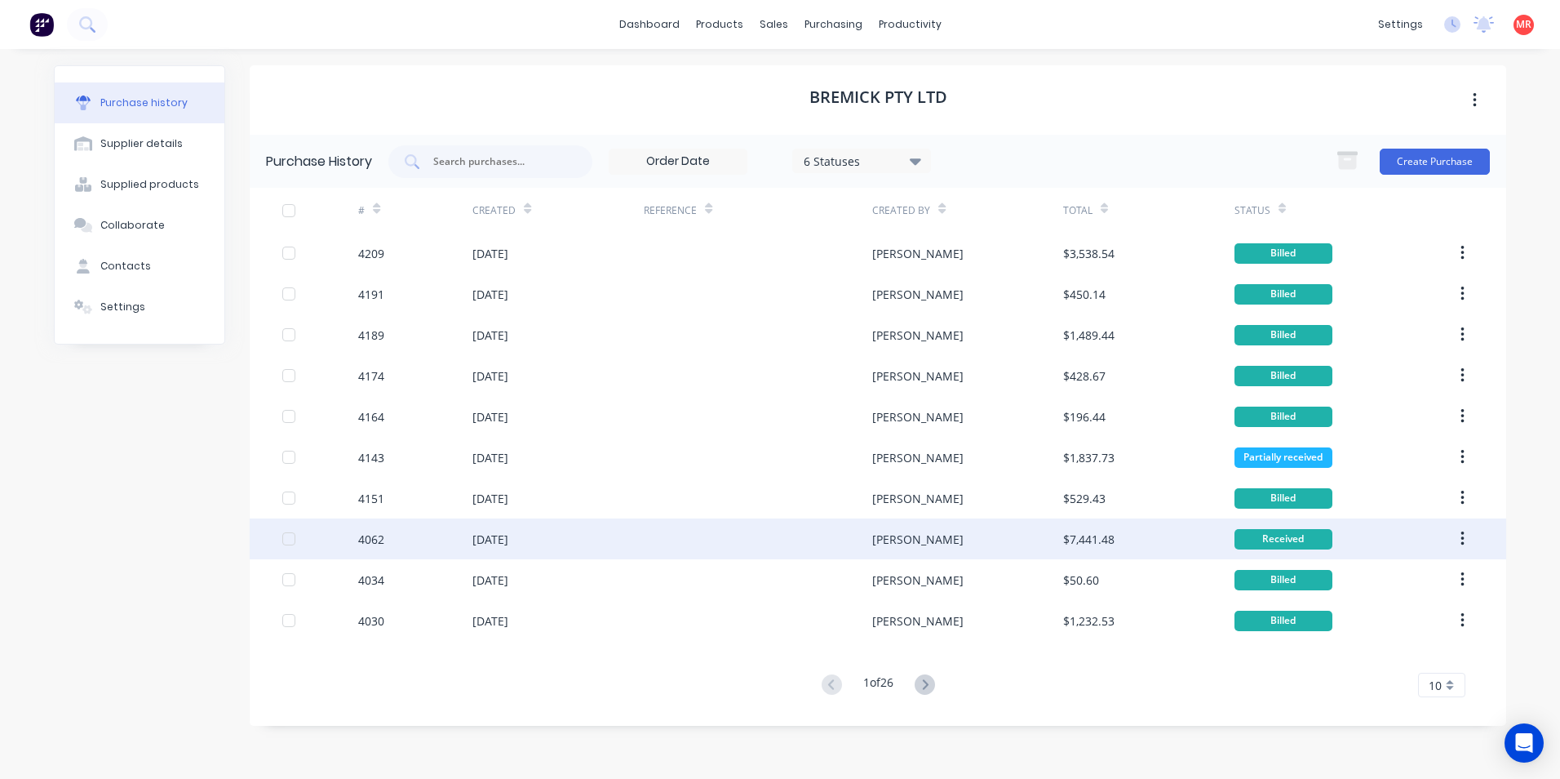
click at [887, 544] on div "[PERSON_NAME]" at bounding box center [917, 538] width 91 height 17
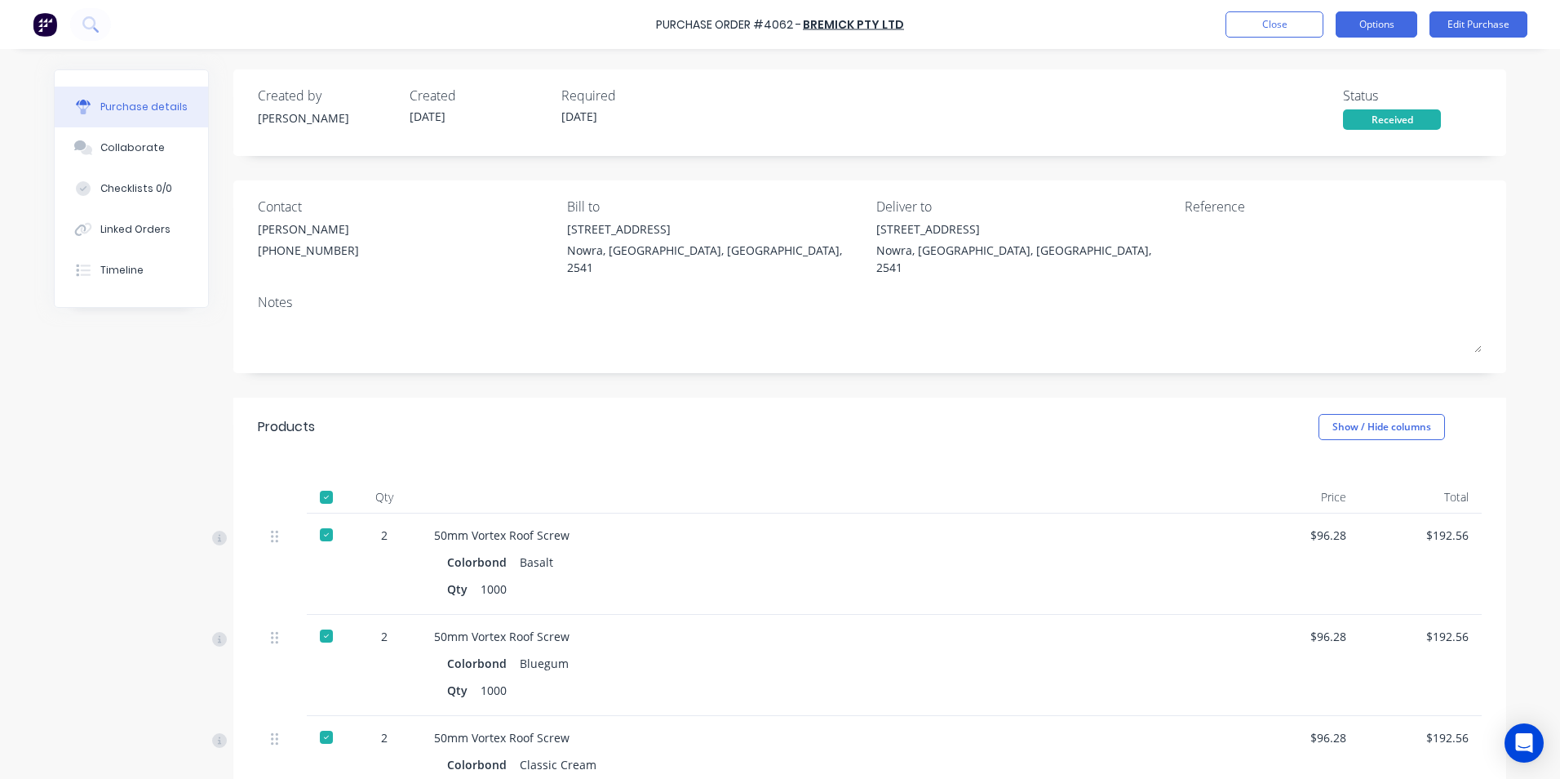
click at [1401, 30] on button "Options" at bounding box center [1377, 24] width 82 height 26
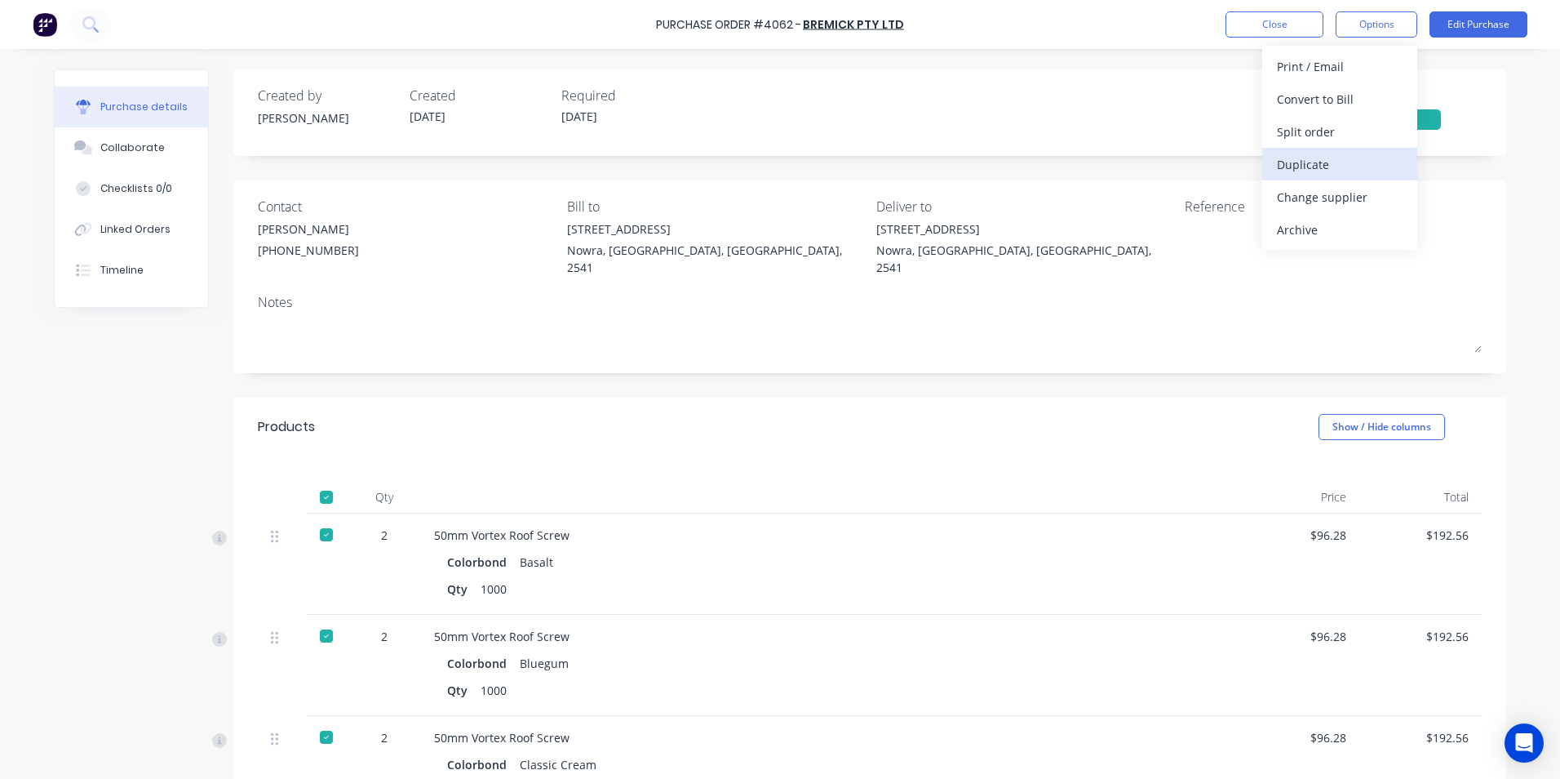
click at [1319, 171] on div "Duplicate" at bounding box center [1340, 165] width 126 height 24
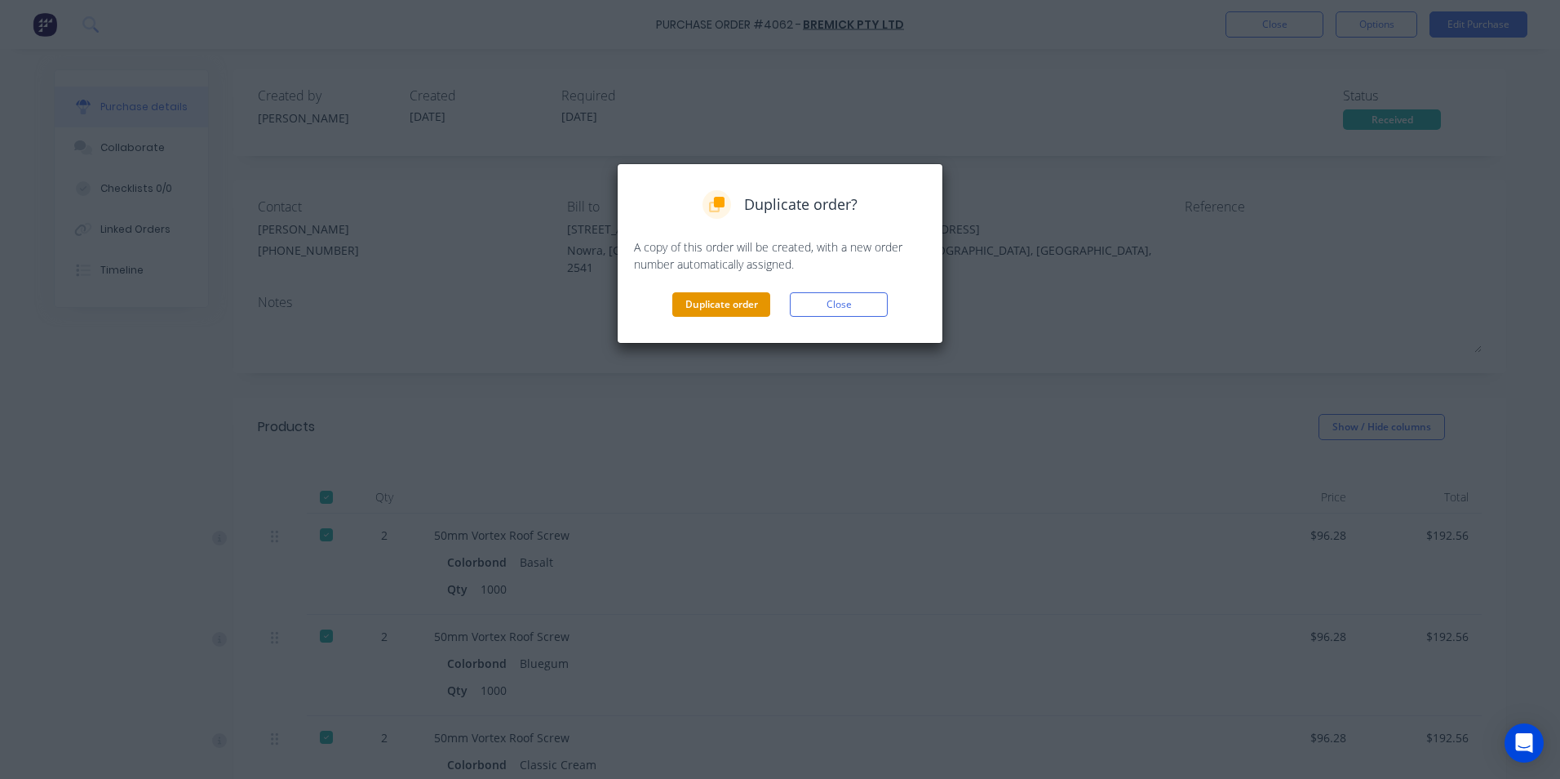
click at [721, 297] on button "Duplicate order" at bounding box center [721, 304] width 98 height 24
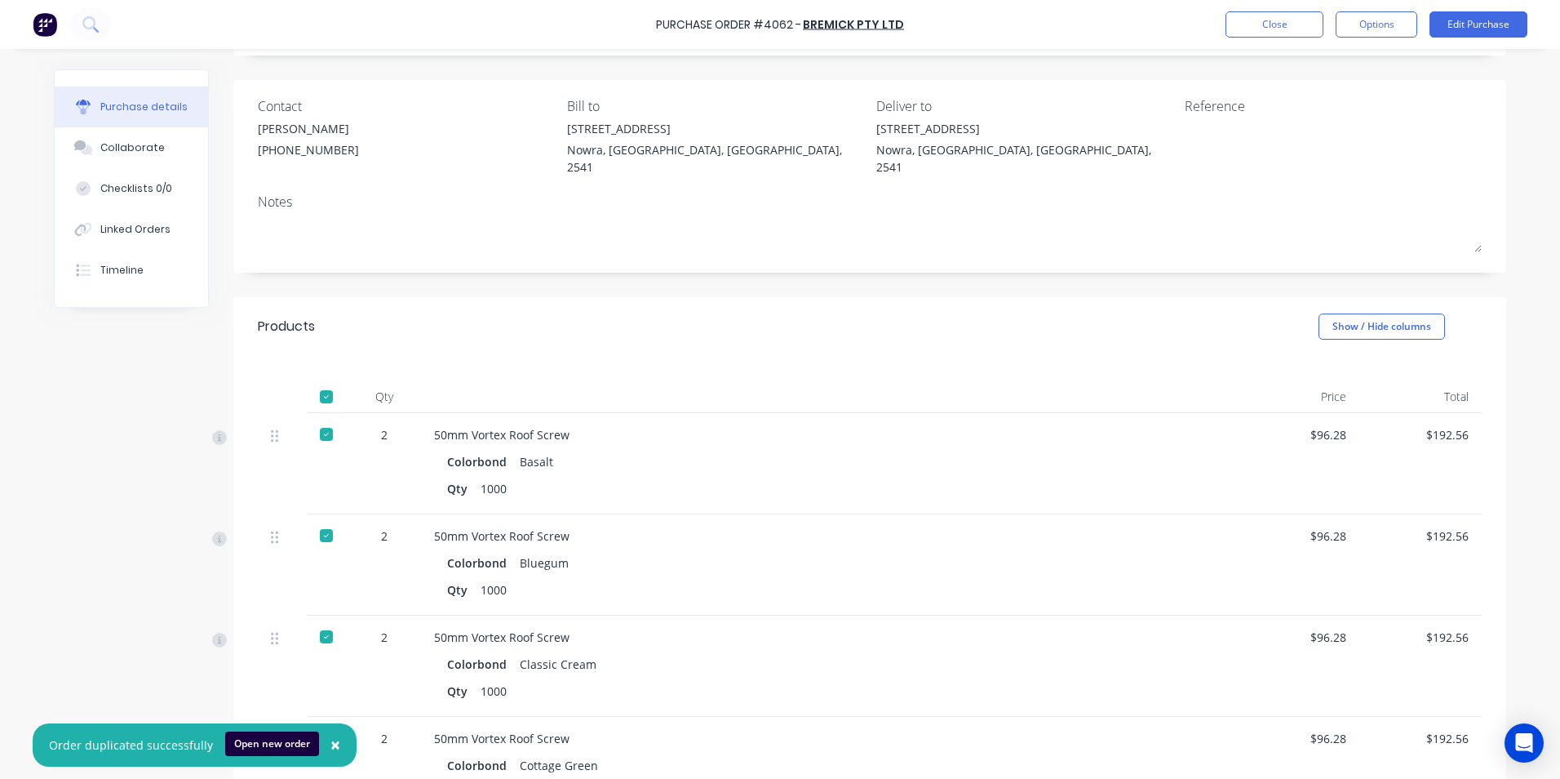
scroll to position [245, 0]
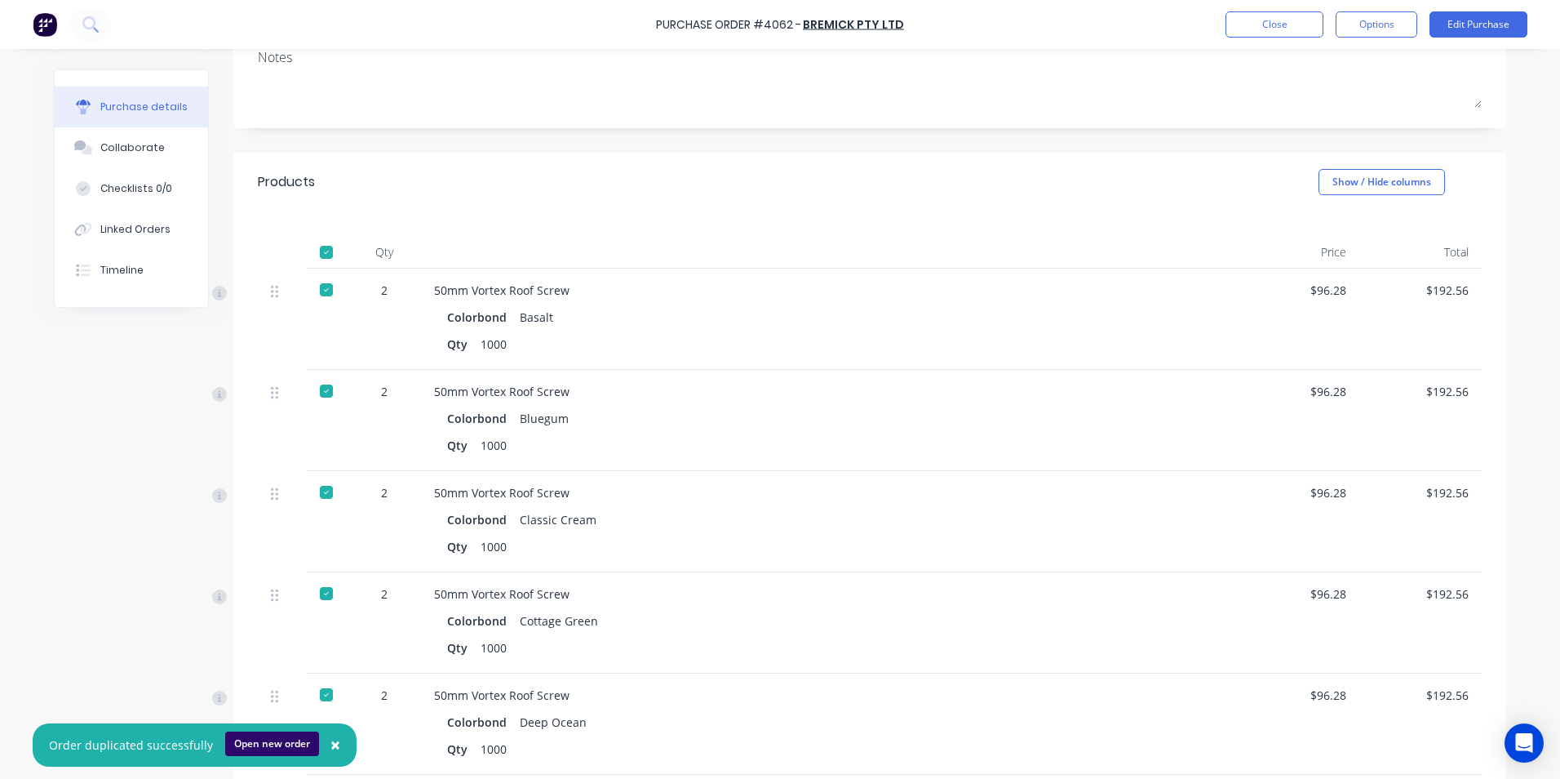
click at [279, 740] on button "Open new order" at bounding box center [272, 743] width 94 height 24
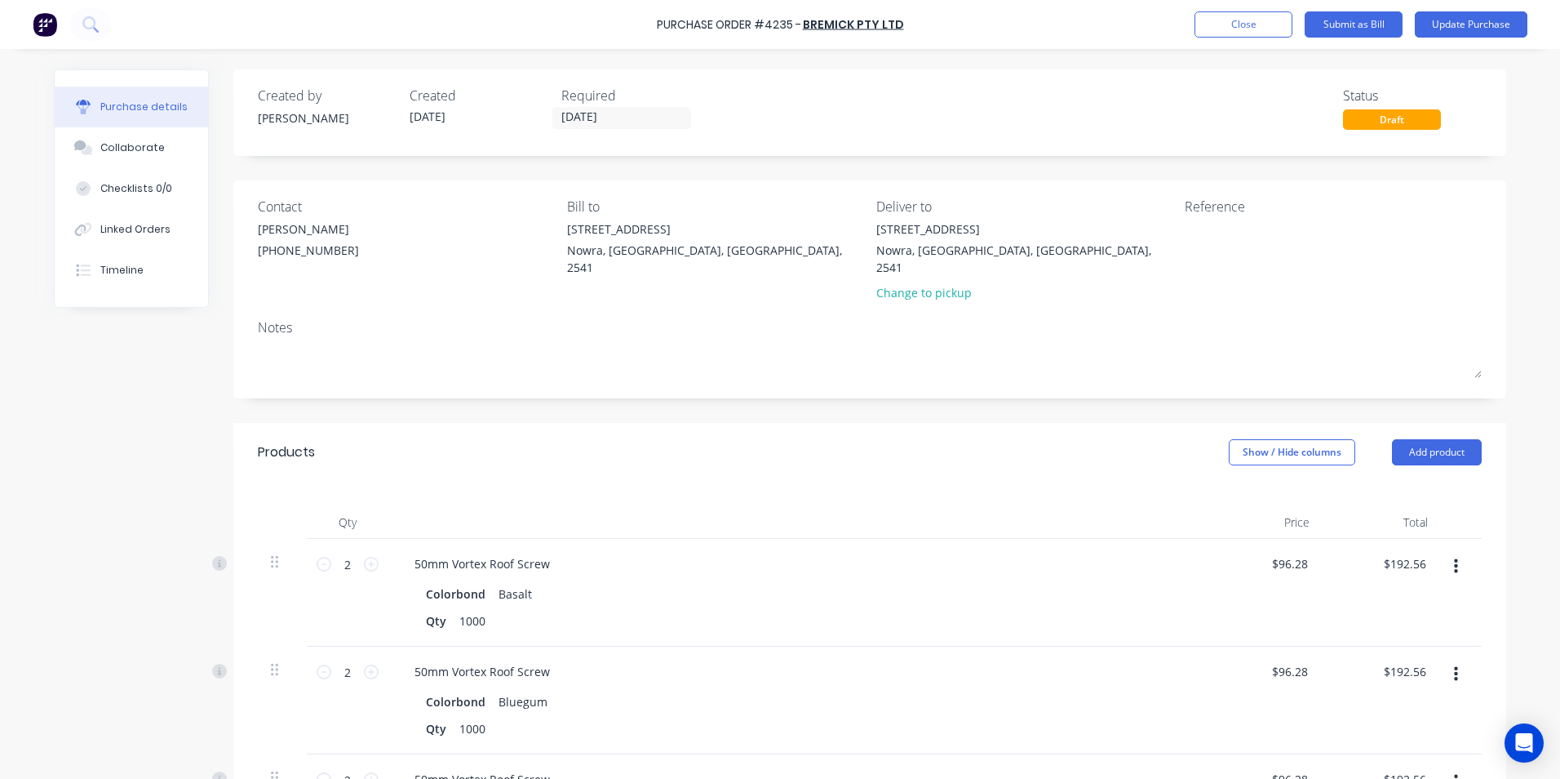
scroll to position [245, 0]
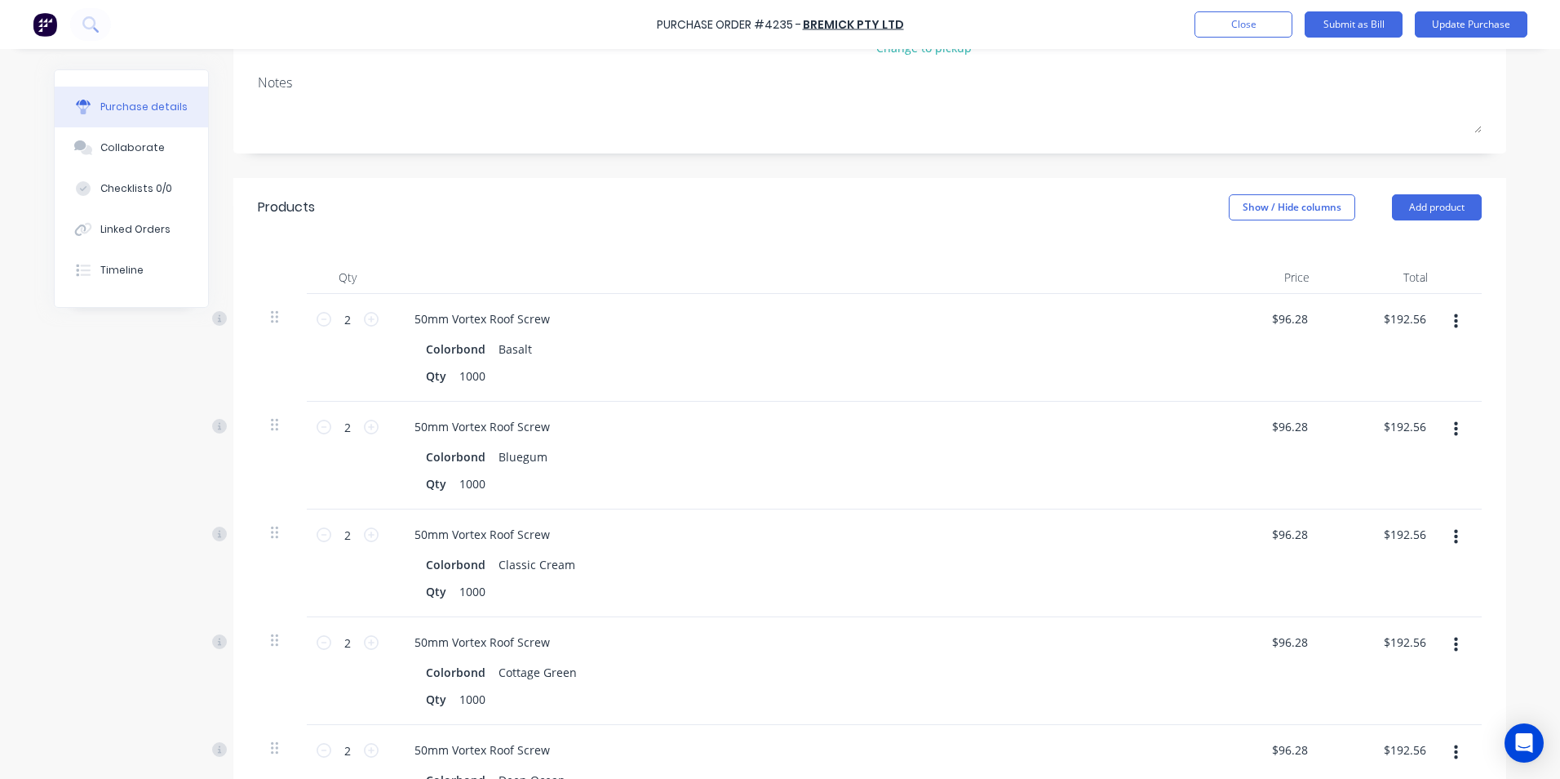
click at [1454, 313] on icon "button" at bounding box center [1456, 322] width 4 height 18
click at [1393, 446] on button "Delete" at bounding box center [1406, 462] width 139 height 33
click at [1455, 307] on button "button" at bounding box center [1456, 321] width 38 height 29
click at [1395, 446] on button "Delete" at bounding box center [1406, 462] width 139 height 33
click at [1454, 313] on icon "button" at bounding box center [1456, 322] width 4 height 18
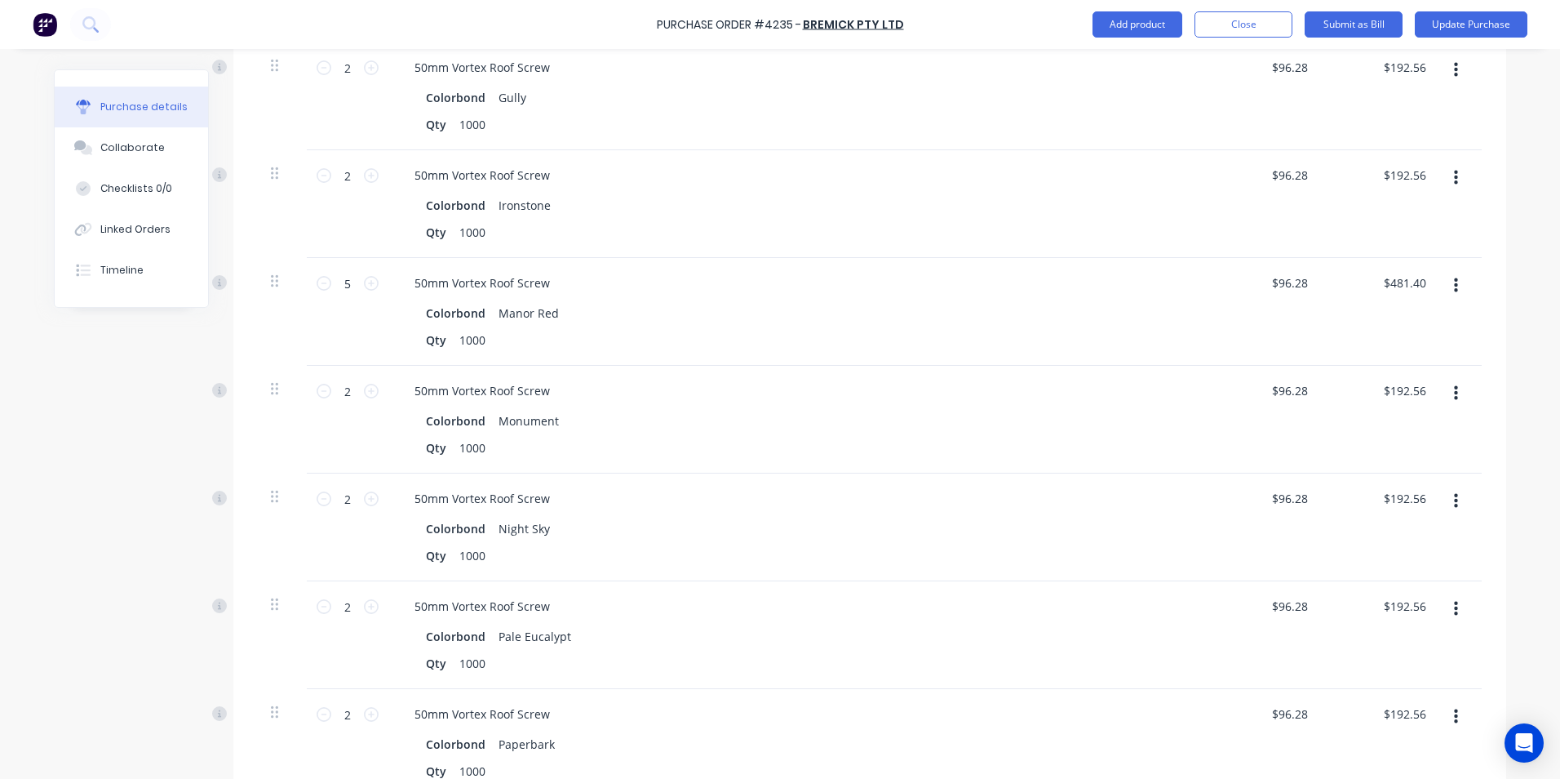
scroll to position [1224, 0]
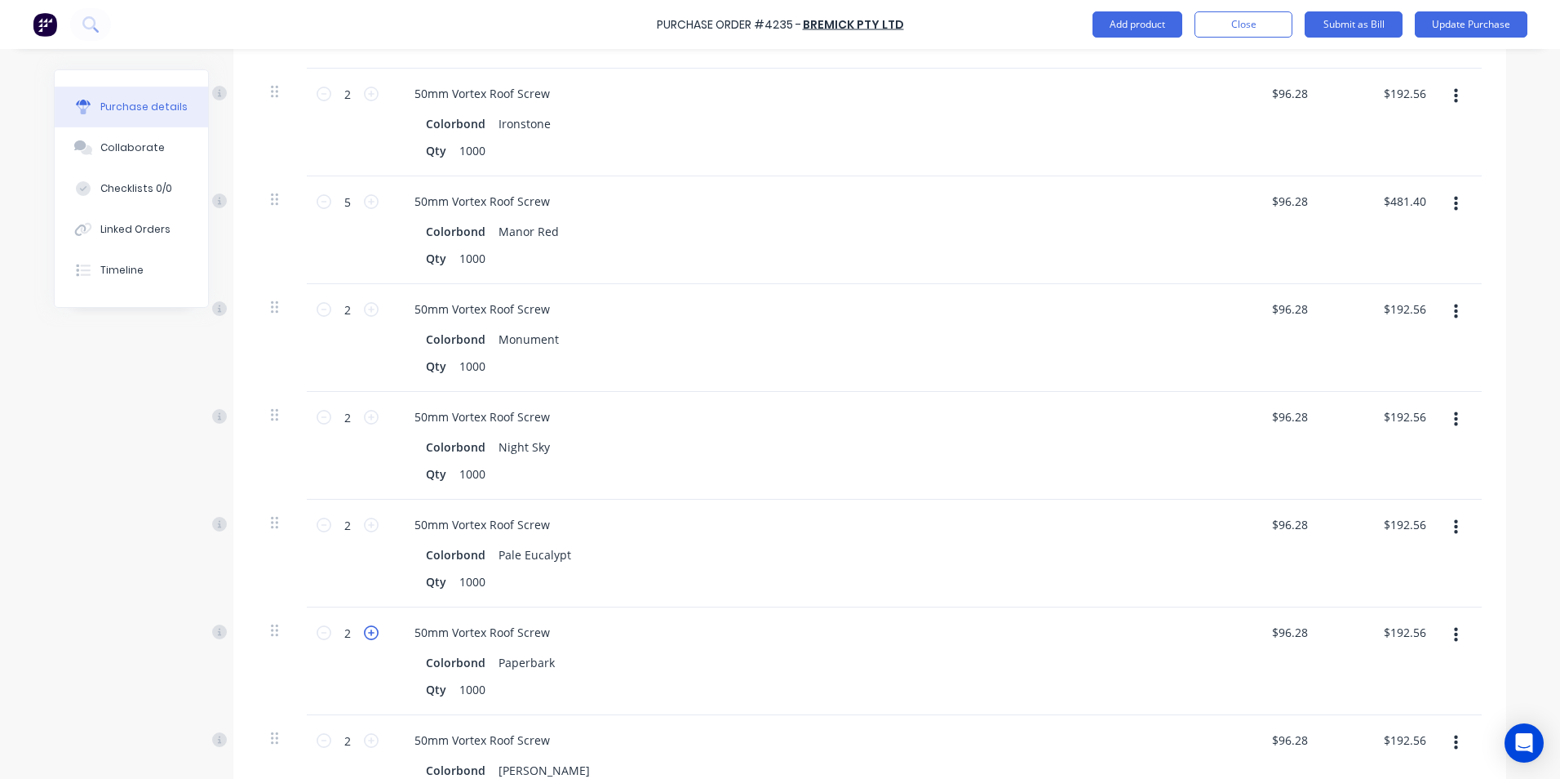
click at [364, 625] on icon at bounding box center [371, 632] width 15 height 15
type input "3"
type input "$288.84"
click at [1453, 512] on button "button" at bounding box center [1456, 526] width 38 height 29
click at [1389, 652] on button "Delete" at bounding box center [1406, 668] width 139 height 33
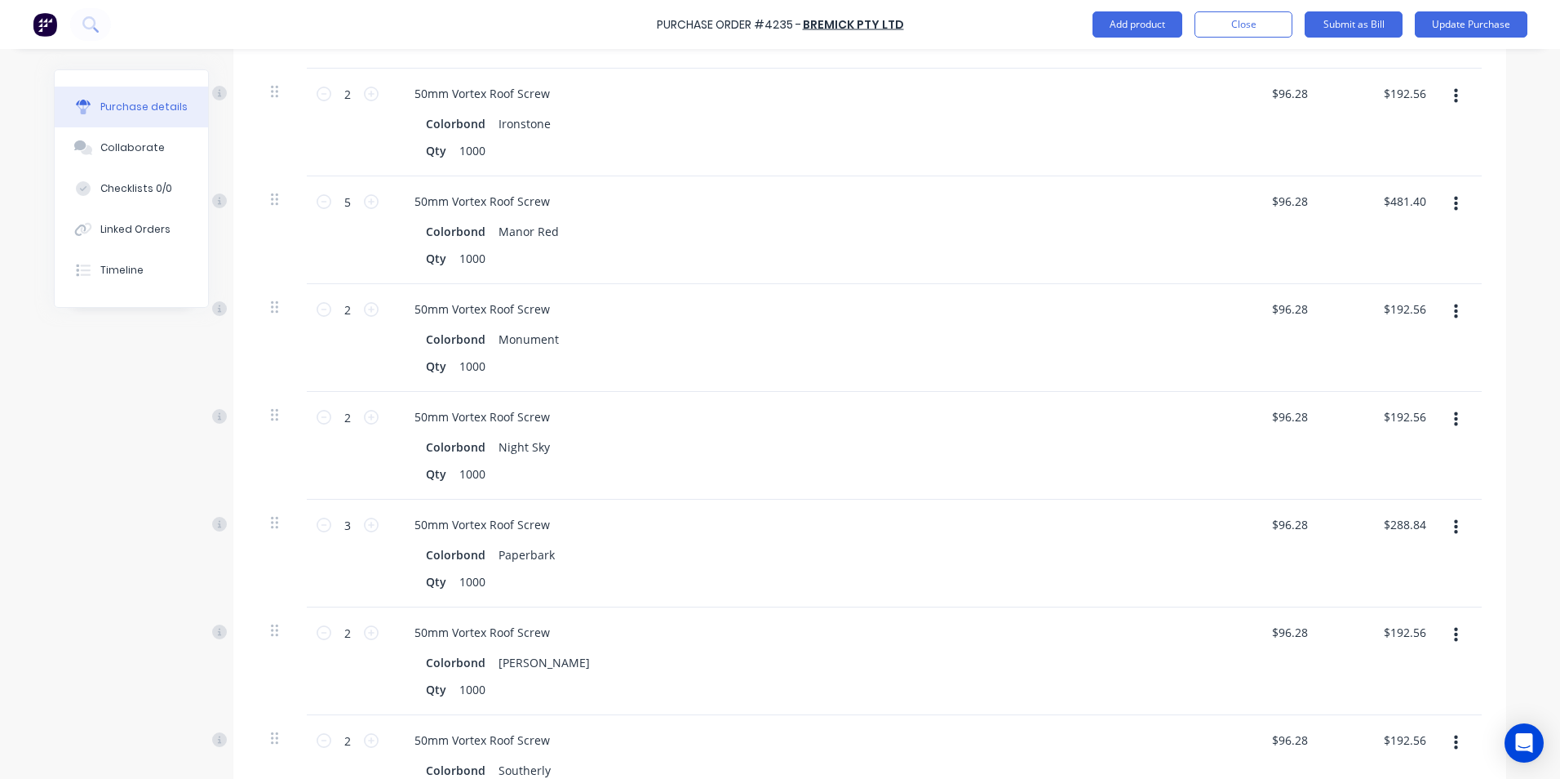
click at [1454, 410] on icon "button" at bounding box center [1456, 419] width 4 height 18
click at [1430, 544] on button "Delete" at bounding box center [1406, 560] width 139 height 33
click at [1454, 304] on icon "button" at bounding box center [1456, 311] width 4 height 15
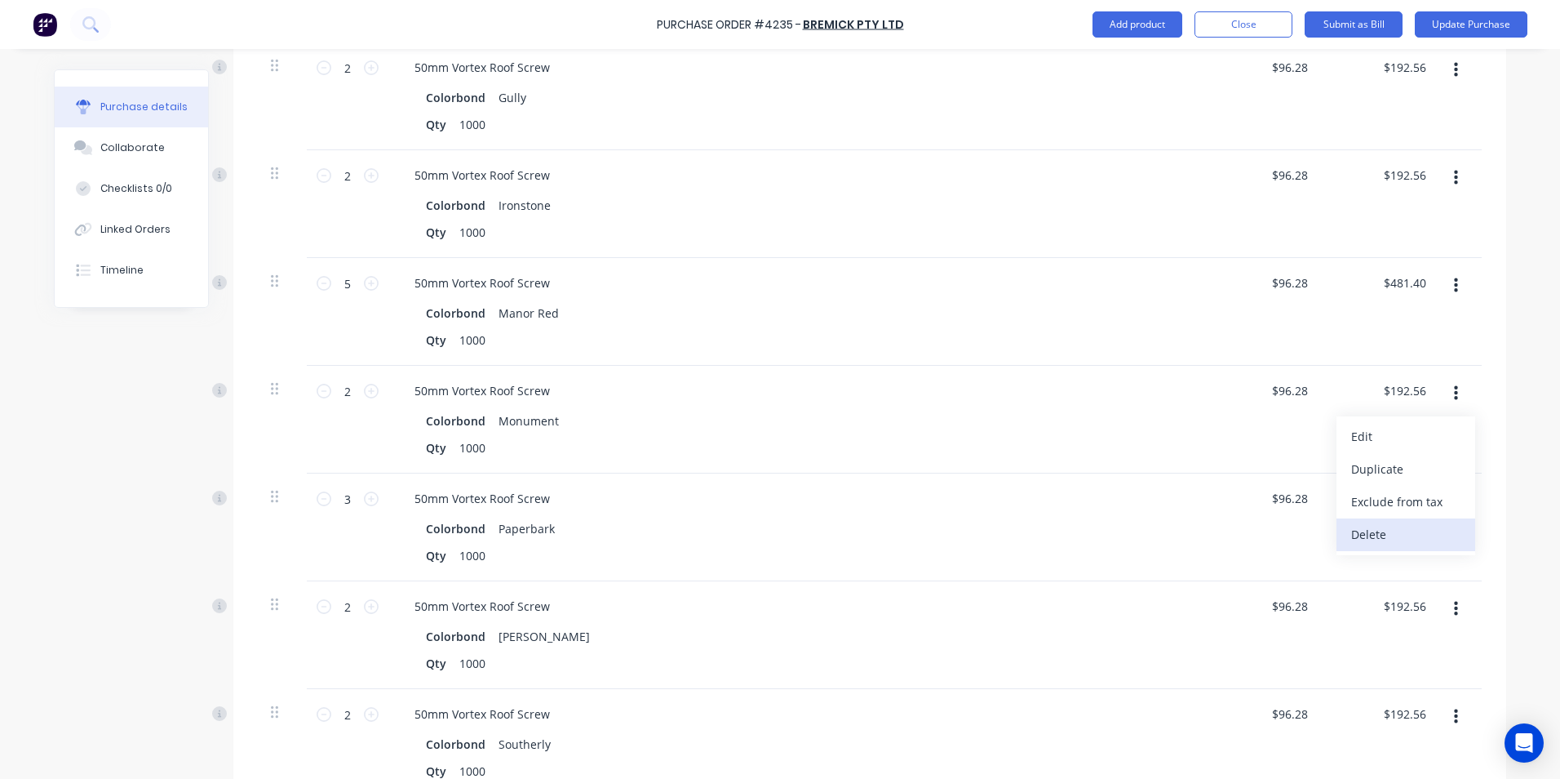
click at [1350, 519] on button "Delete" at bounding box center [1406, 534] width 139 height 33
click at [1455, 271] on button "button" at bounding box center [1456, 285] width 38 height 29
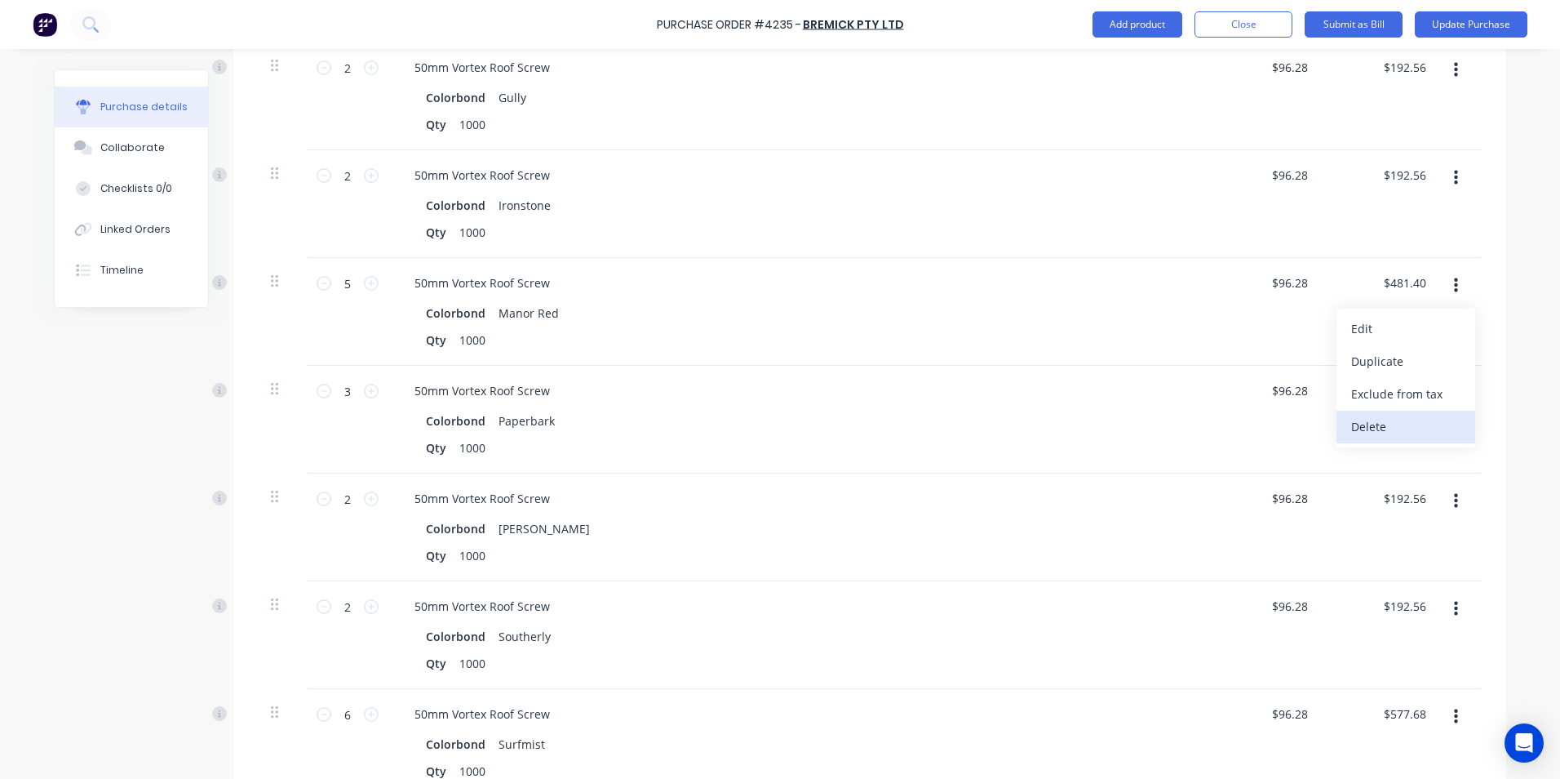
click at [1403, 416] on button "Delete" at bounding box center [1406, 426] width 139 height 33
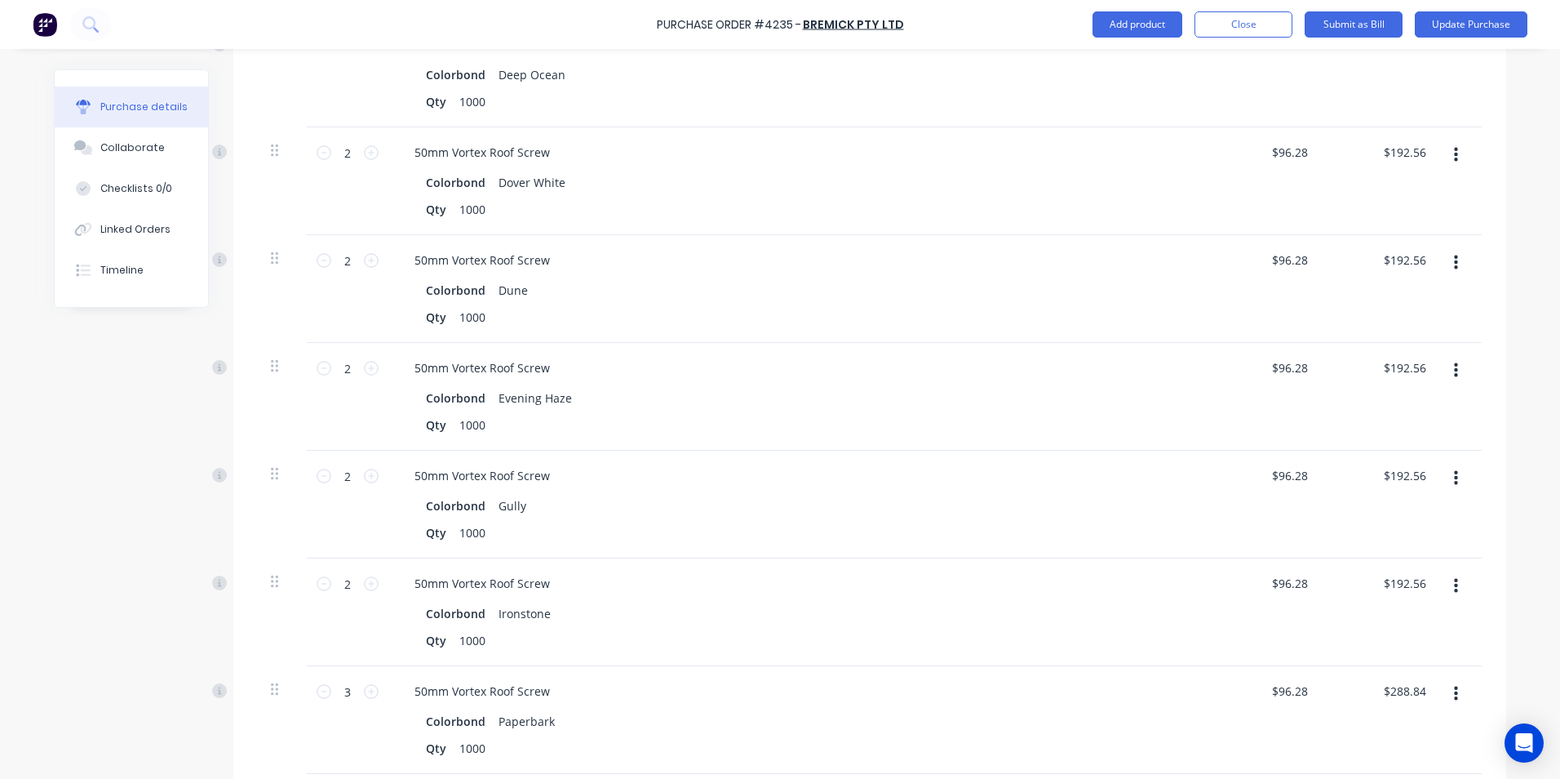
click at [1454, 469] on icon "button" at bounding box center [1456, 478] width 4 height 18
click at [1376, 605] on button "Delete" at bounding box center [1406, 619] width 139 height 33
click at [1454, 464] on button "button" at bounding box center [1456, 478] width 38 height 29
click at [1391, 603] on button "Delete" at bounding box center [1406, 619] width 139 height 33
click at [1454, 363] on icon "button" at bounding box center [1456, 370] width 4 height 15
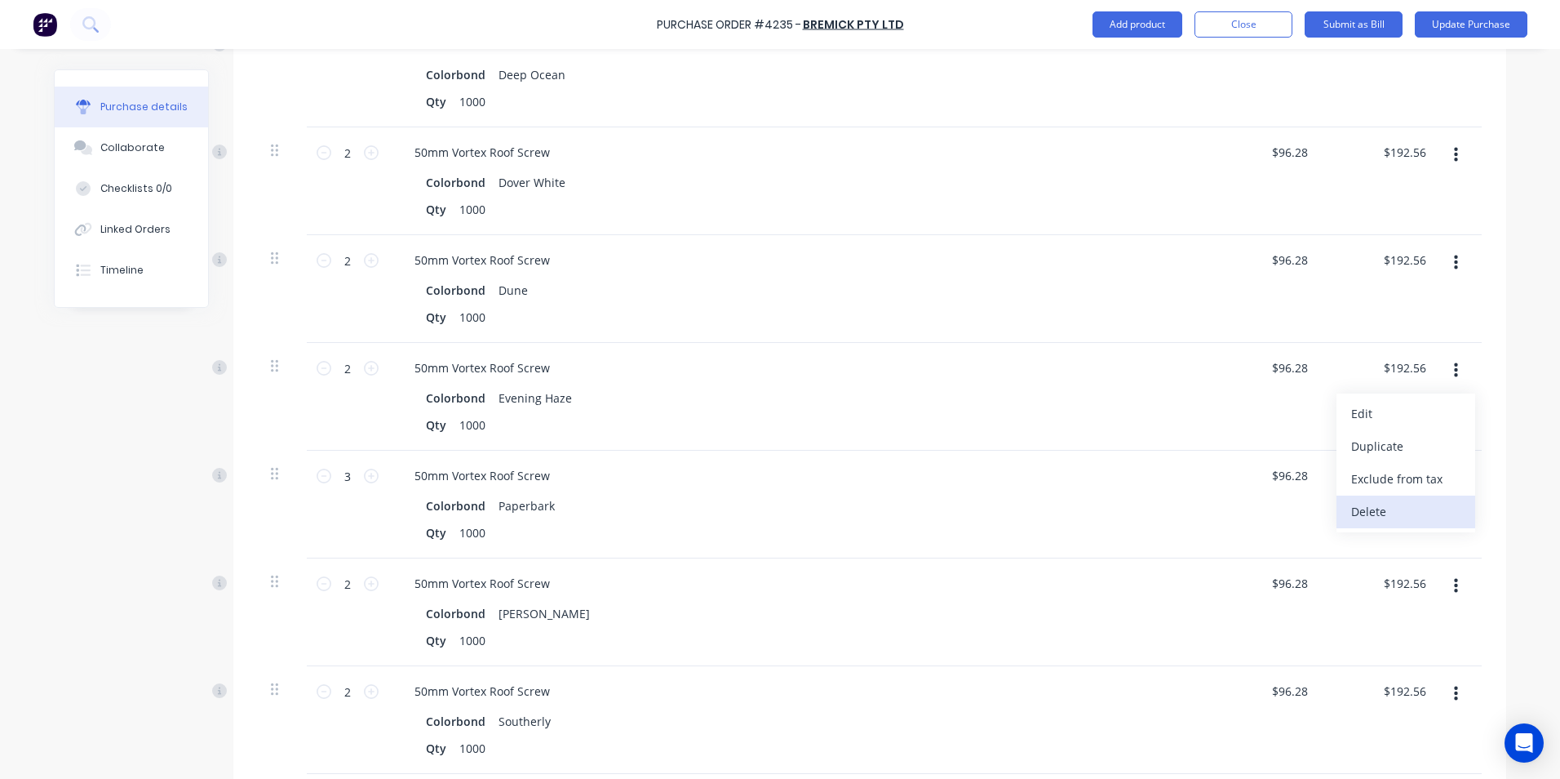
click at [1380, 495] on button "Delete" at bounding box center [1406, 511] width 139 height 33
click at [1454, 254] on icon "button" at bounding box center [1456, 263] width 4 height 18
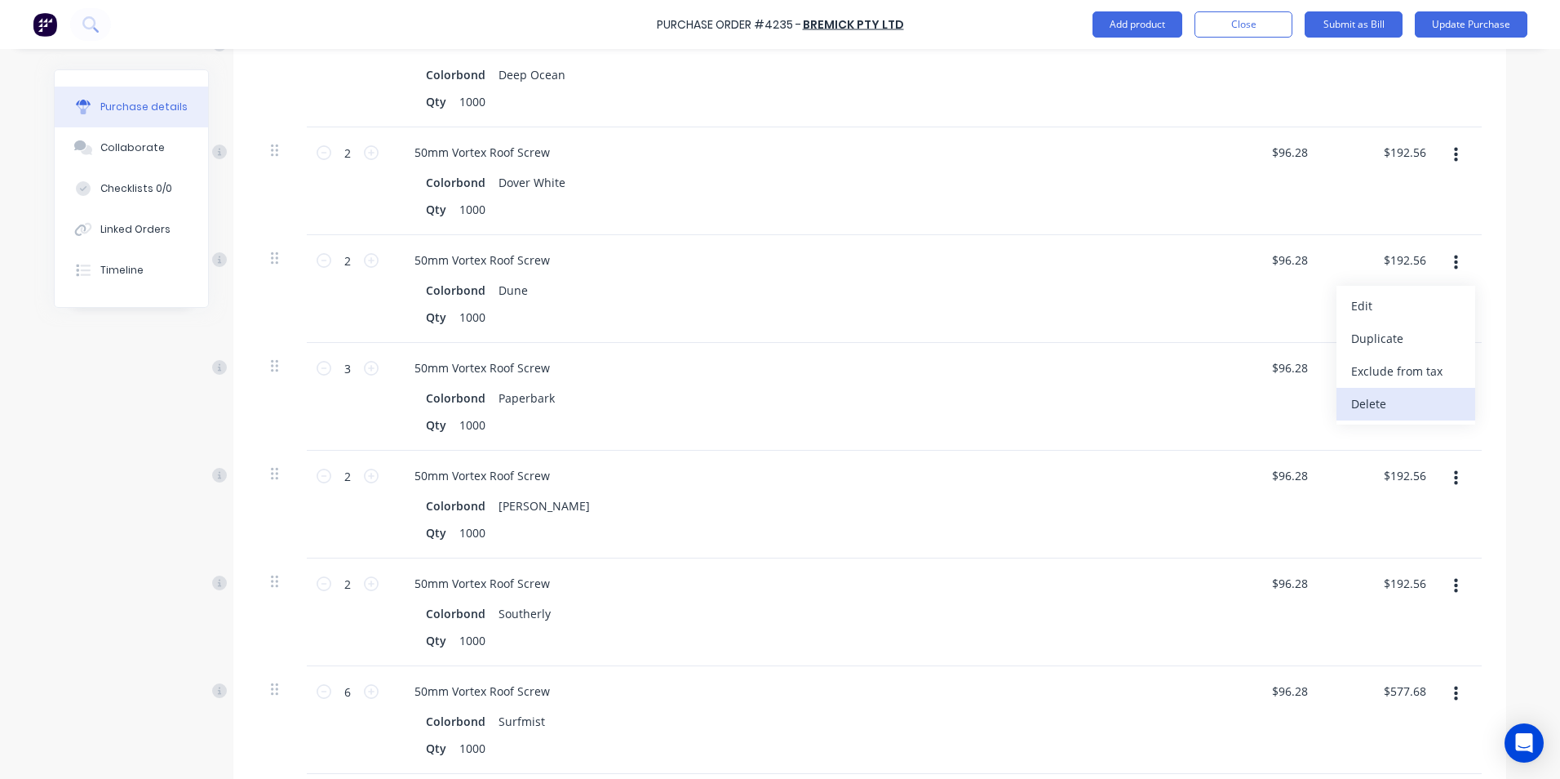
click at [1398, 388] on button "Delete" at bounding box center [1406, 404] width 139 height 33
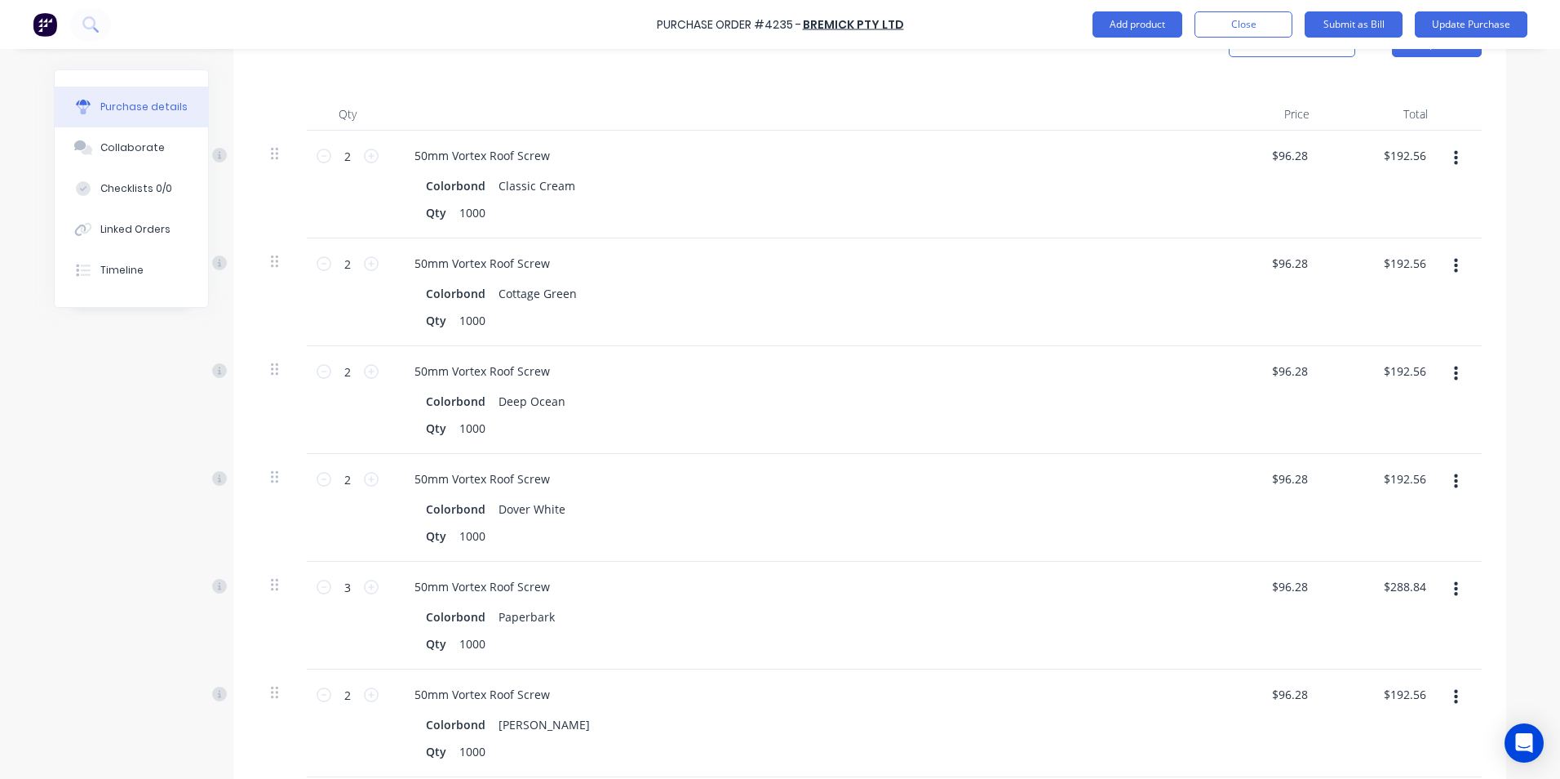
click at [1453, 467] on button "button" at bounding box center [1456, 481] width 38 height 29
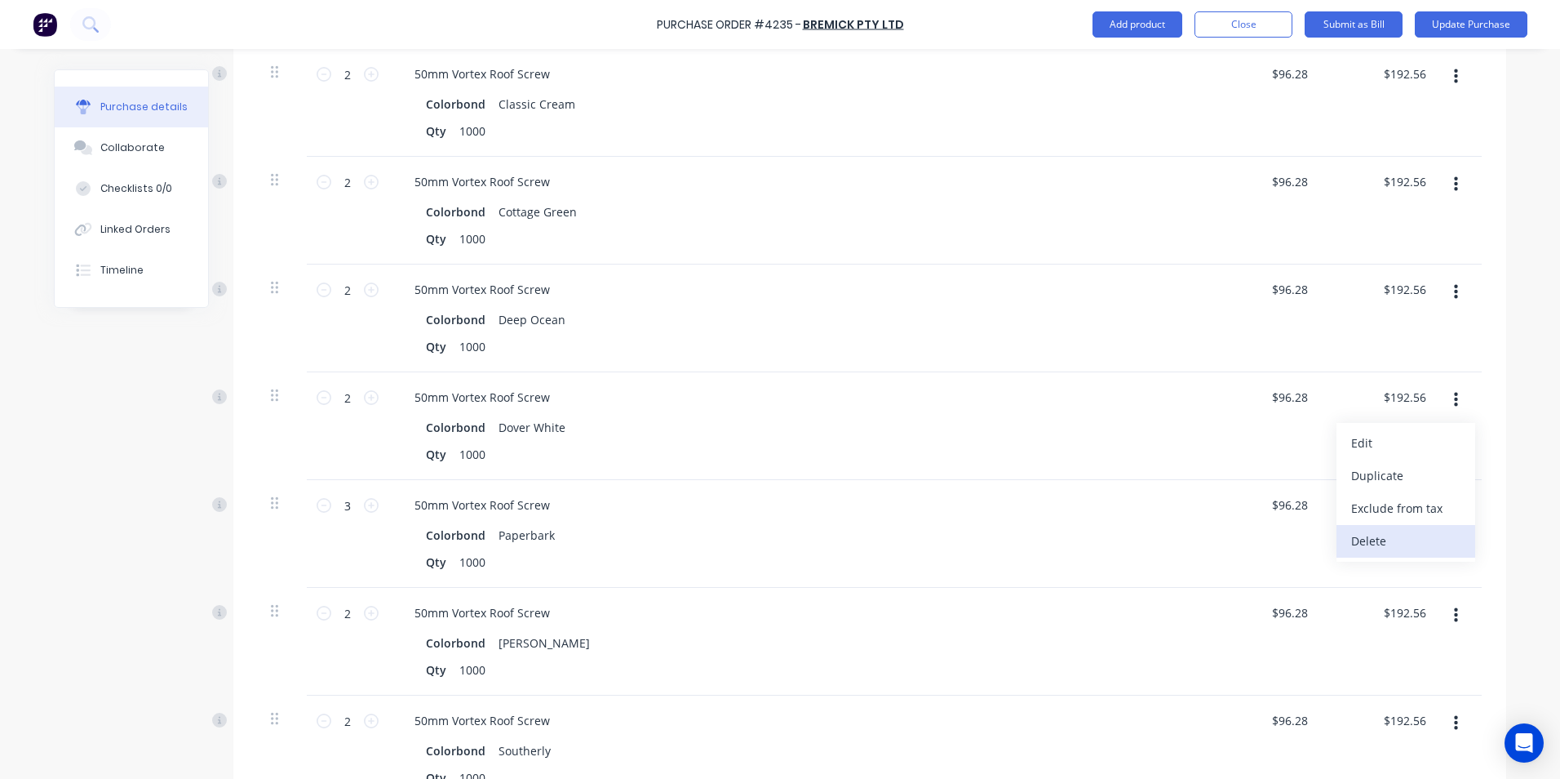
click at [1390, 526] on button "Delete" at bounding box center [1406, 541] width 139 height 33
click at [1453, 601] on button "button" at bounding box center [1456, 615] width 38 height 29
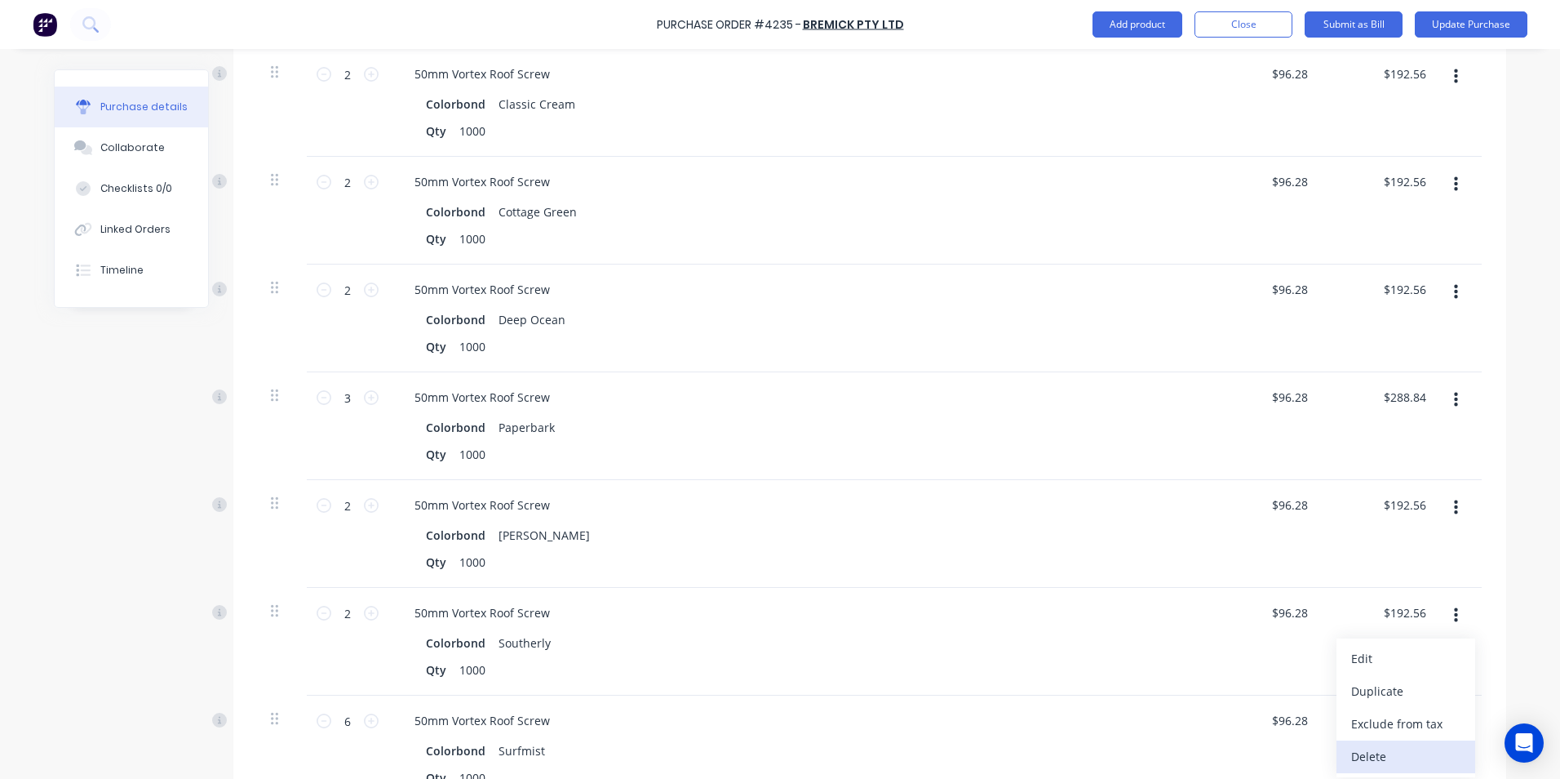
click at [1397, 740] on button "Delete" at bounding box center [1406, 756] width 139 height 33
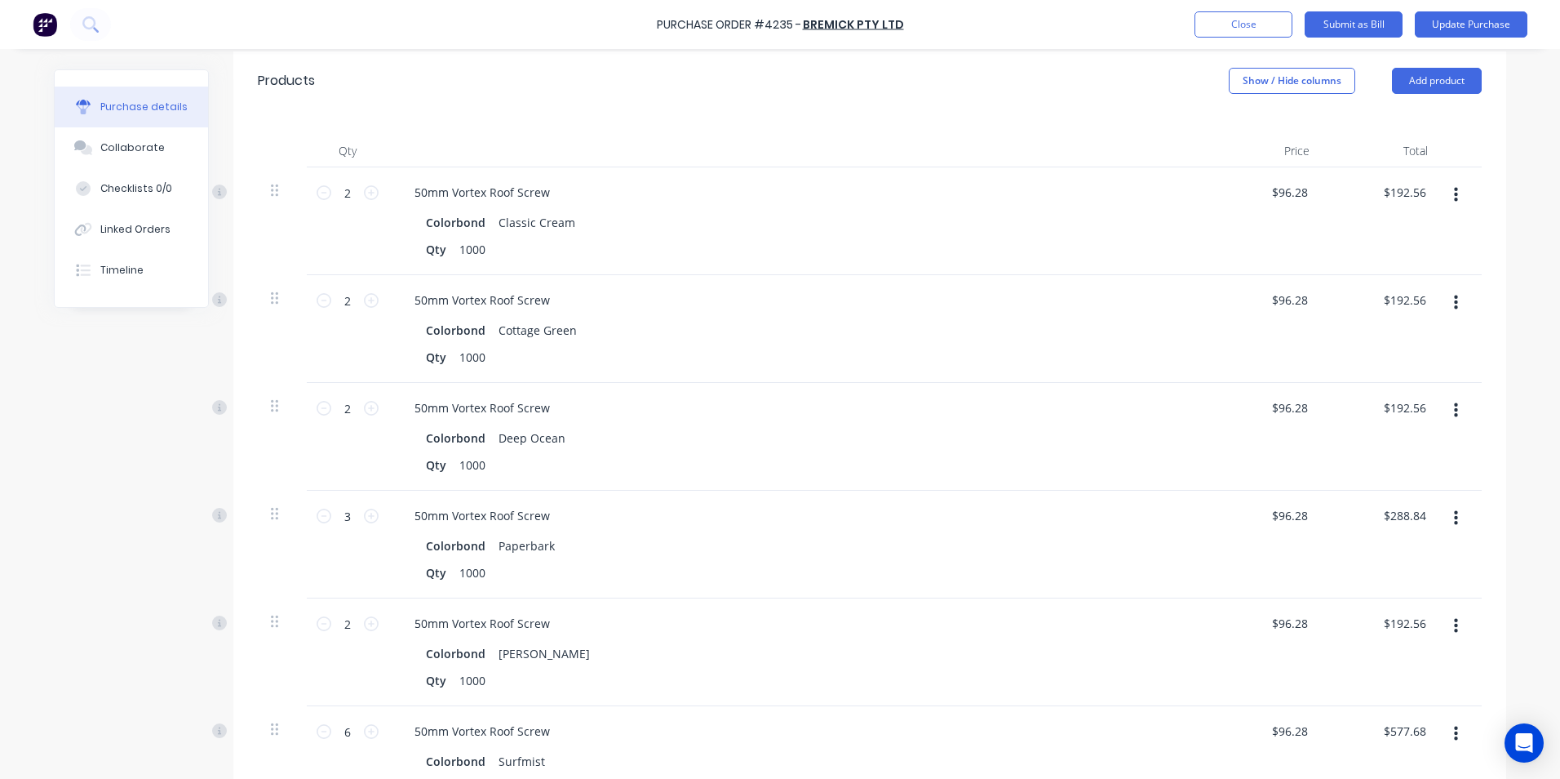
scroll to position [245, 0]
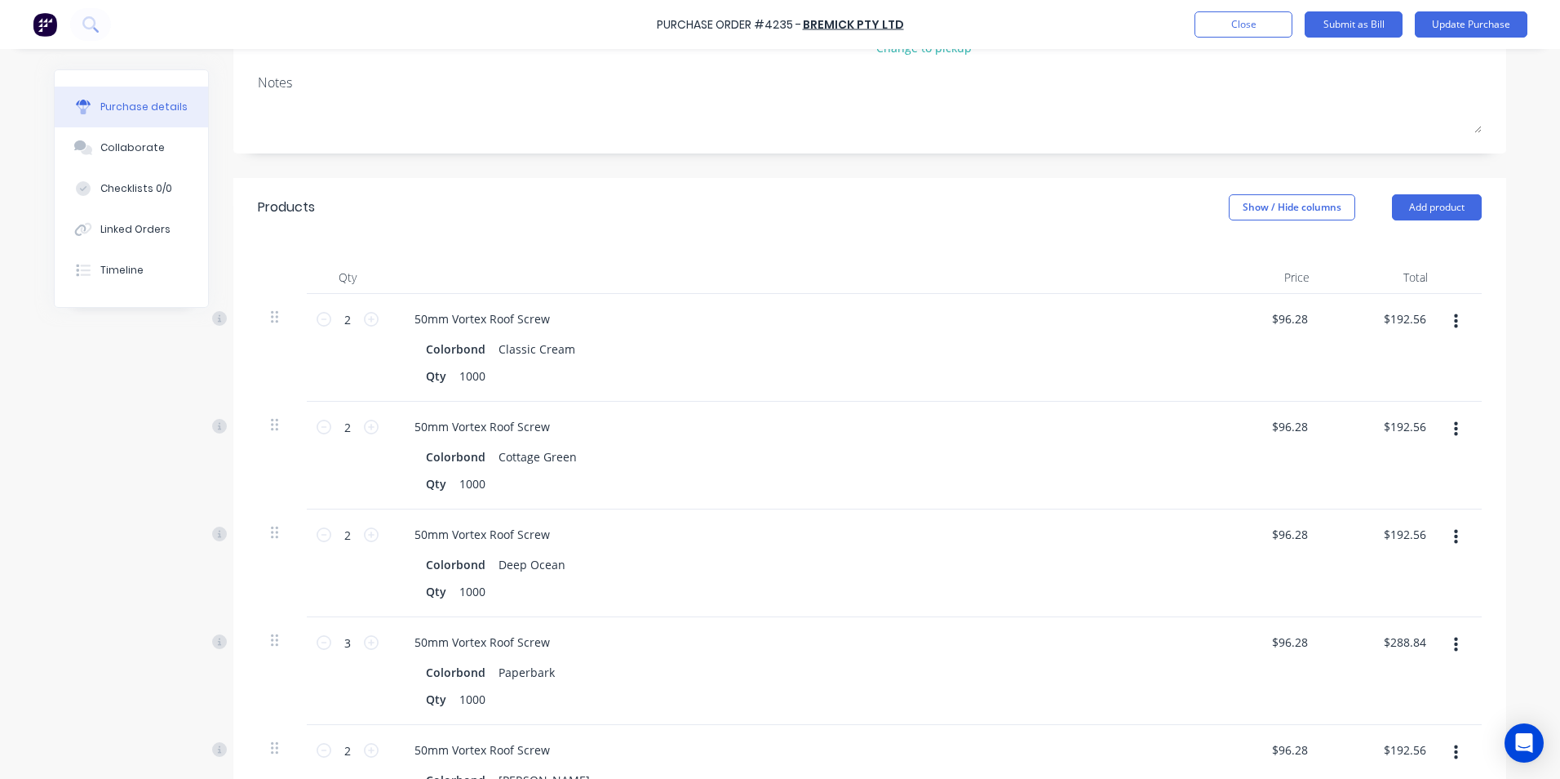
click at [1454, 313] on icon "button" at bounding box center [1456, 322] width 4 height 18
click at [1427, 446] on button "Delete" at bounding box center [1406, 462] width 139 height 33
click at [1442, 307] on button "button" at bounding box center [1456, 321] width 38 height 29
click at [1404, 446] on button "Delete" at bounding box center [1406, 462] width 139 height 33
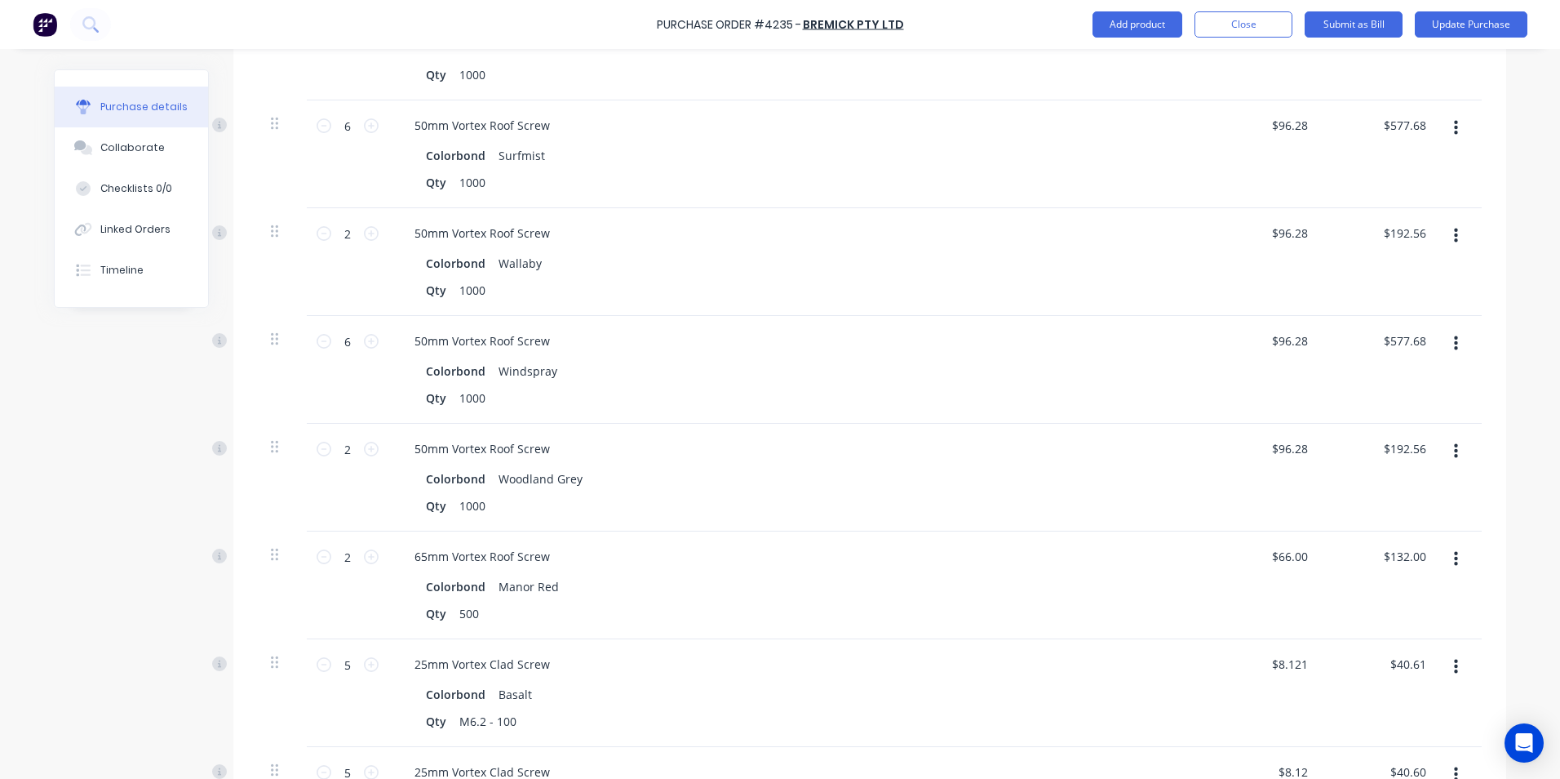
scroll to position [816, 0]
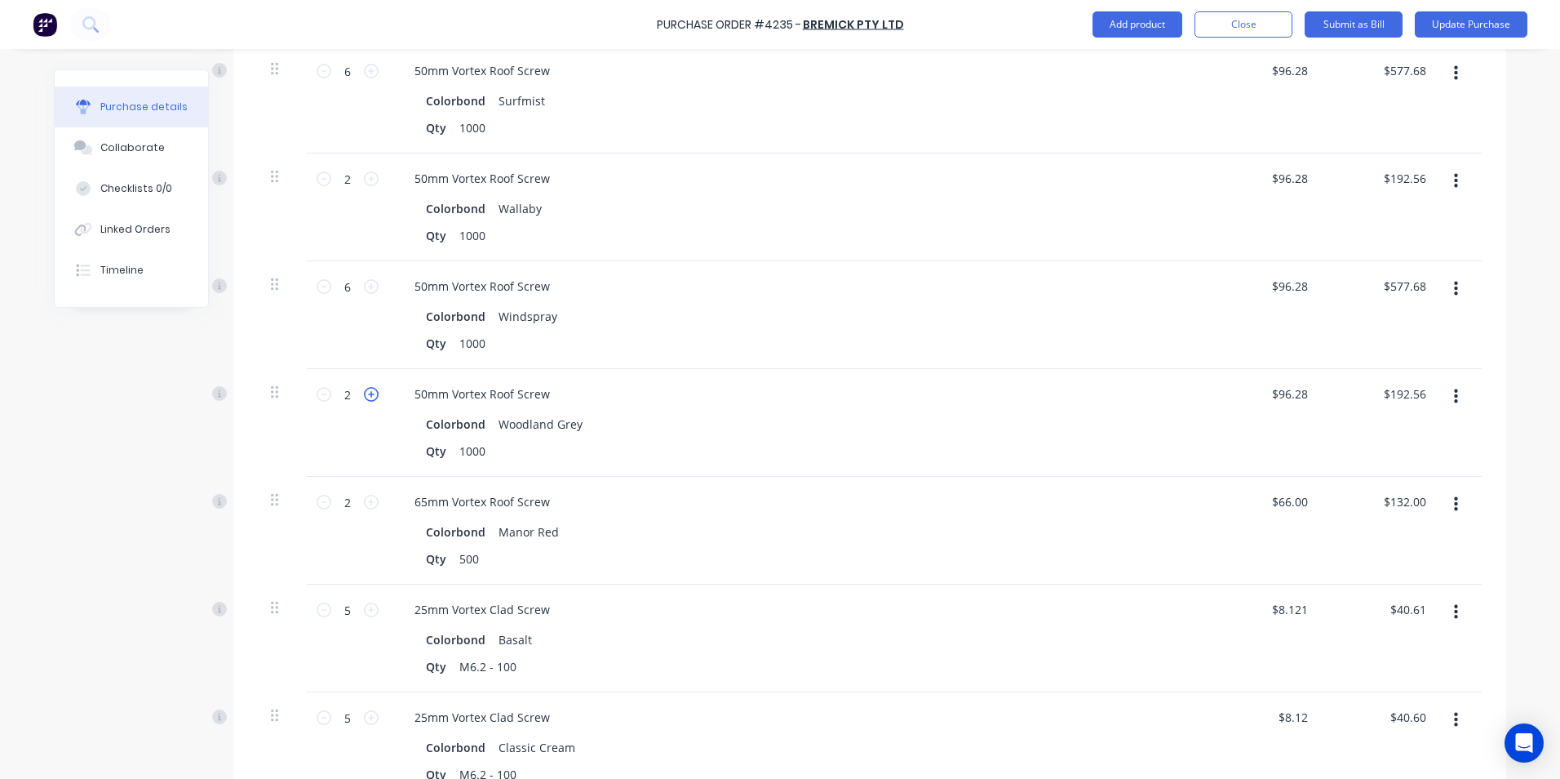
click at [366, 387] on icon at bounding box center [371, 394] width 15 height 15
type input "3"
type input "$288.84"
click at [366, 387] on icon at bounding box center [371, 394] width 15 height 15
type input "4"
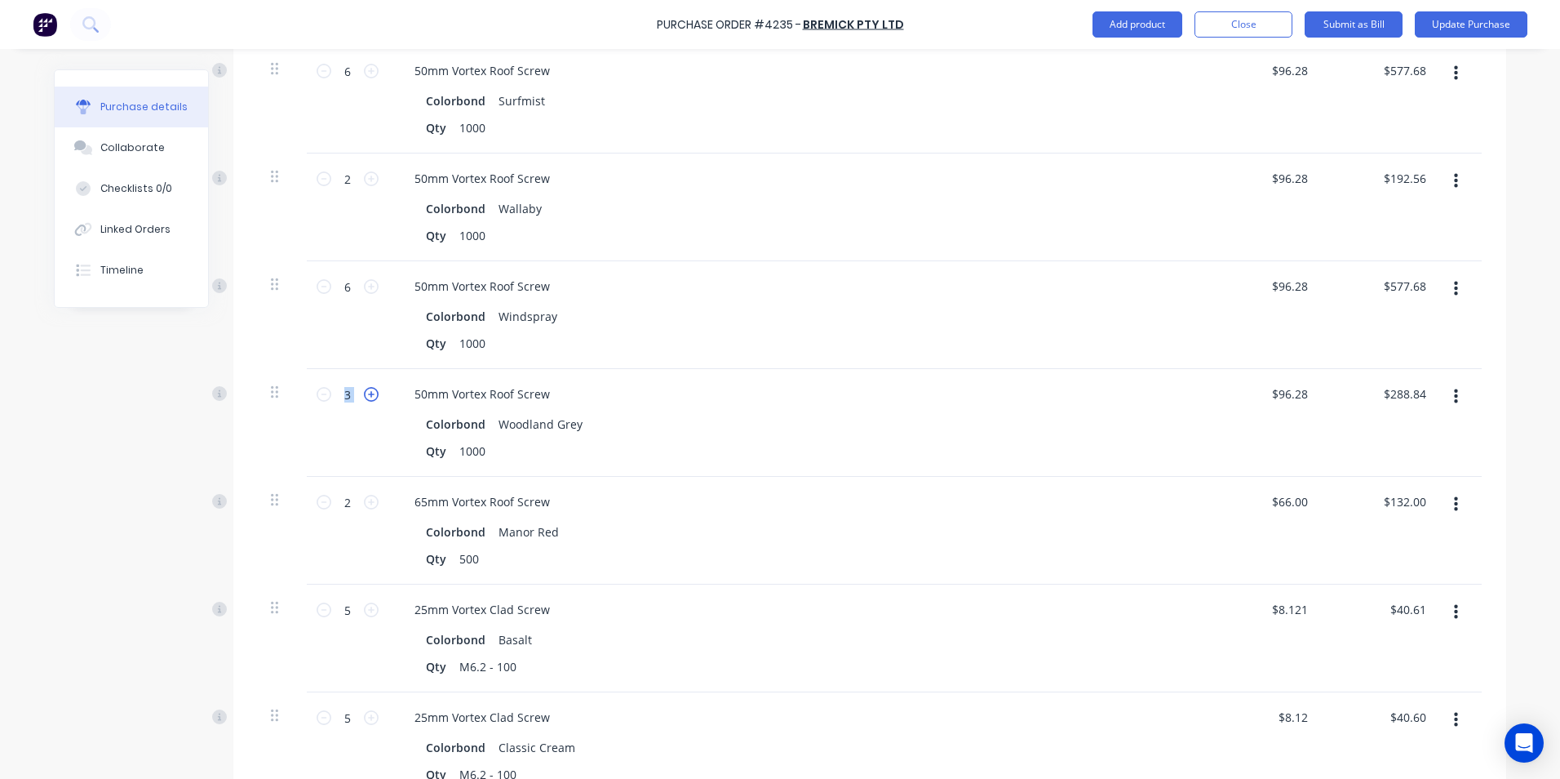
type input "$385.12"
click at [366, 387] on icon at bounding box center [371, 394] width 15 height 15
type input "5"
type input "$481.40"
click at [366, 387] on icon at bounding box center [371, 394] width 15 height 15
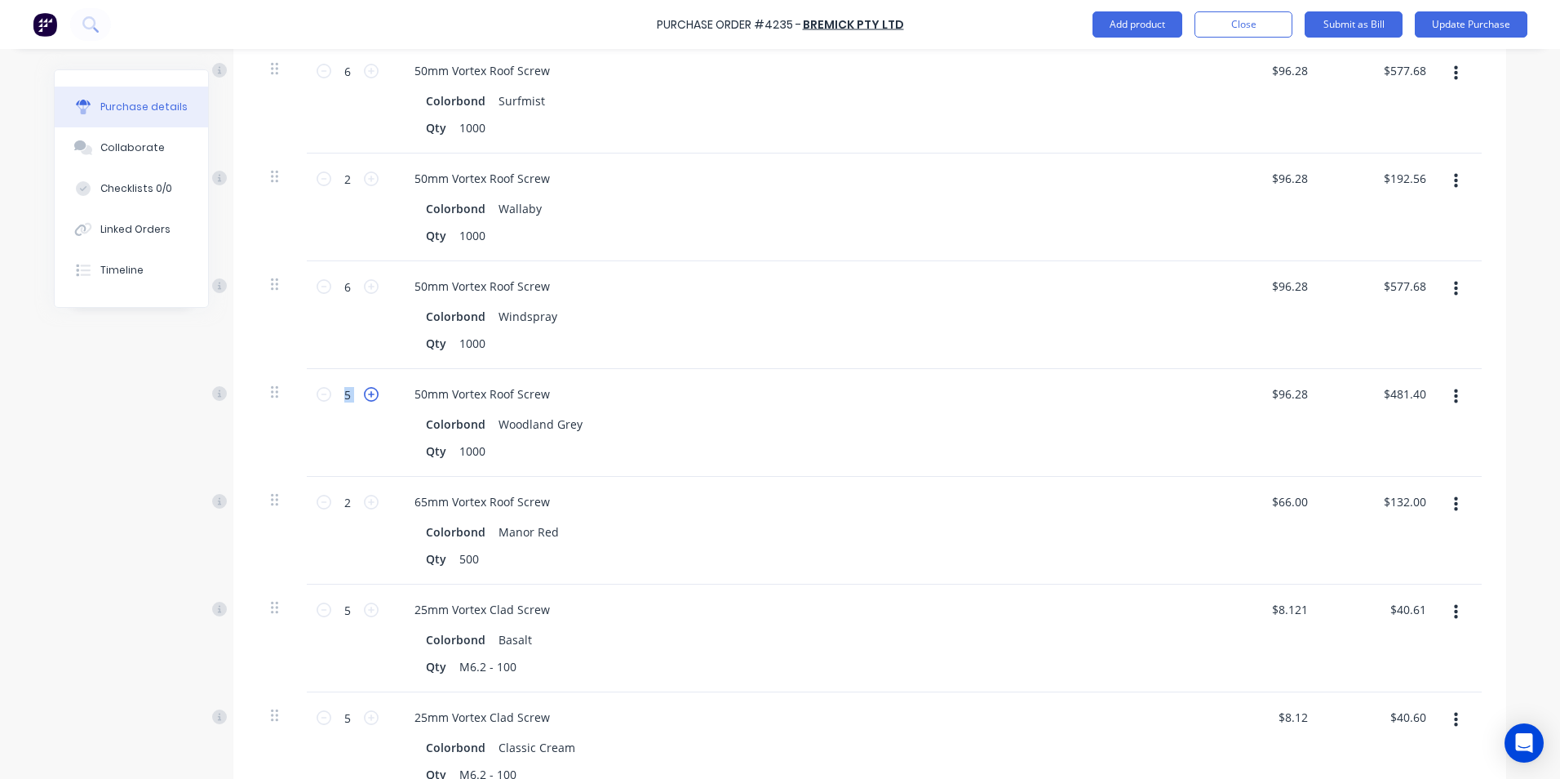
type input "6"
type input "$577.68"
click at [1454, 490] on button "button" at bounding box center [1456, 504] width 38 height 29
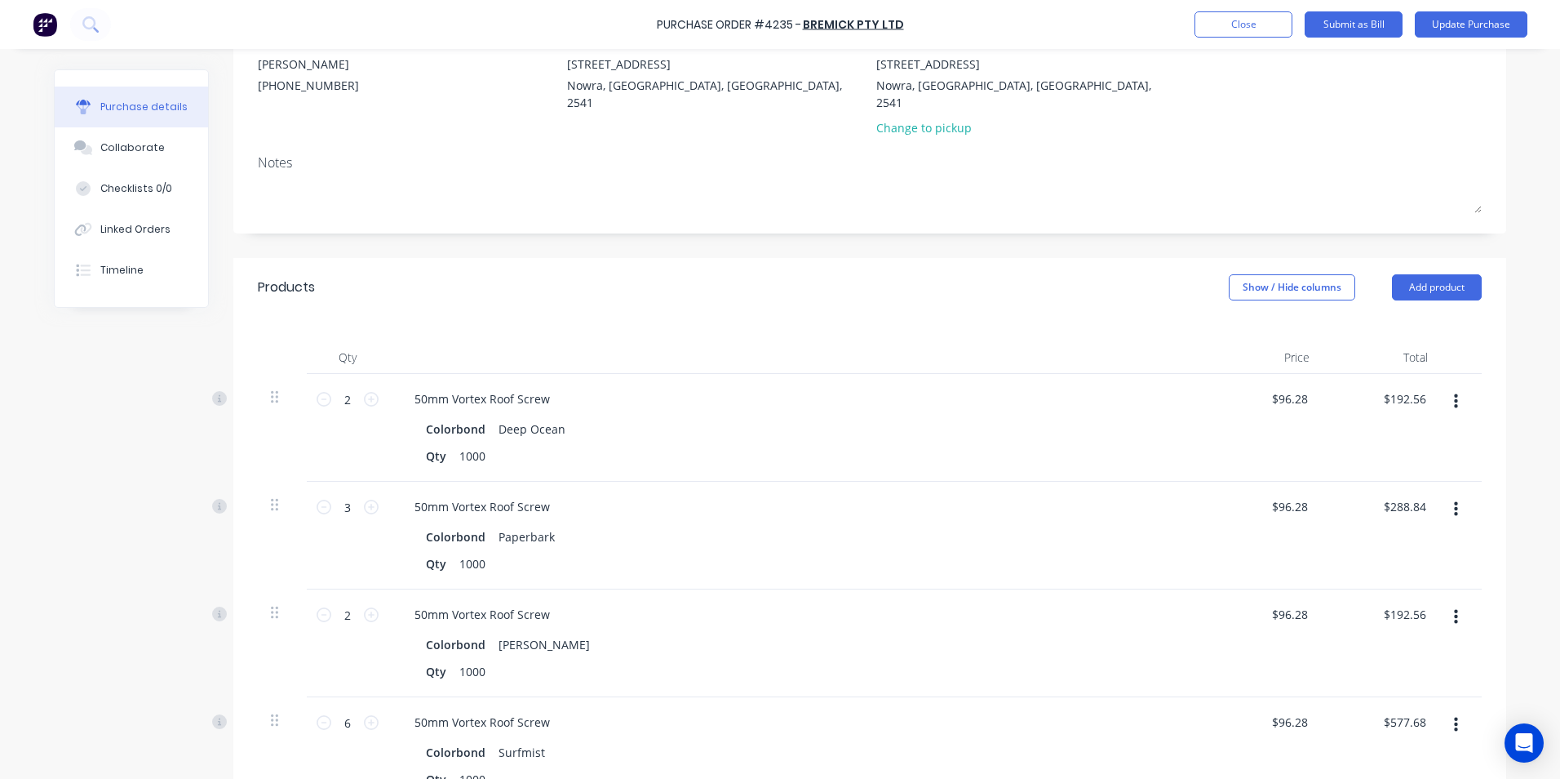
scroll to position [163, 0]
click at [1454, 394] on icon "button" at bounding box center [1456, 403] width 4 height 18
click at [1391, 433] on button "Edit" at bounding box center [1406, 446] width 139 height 33
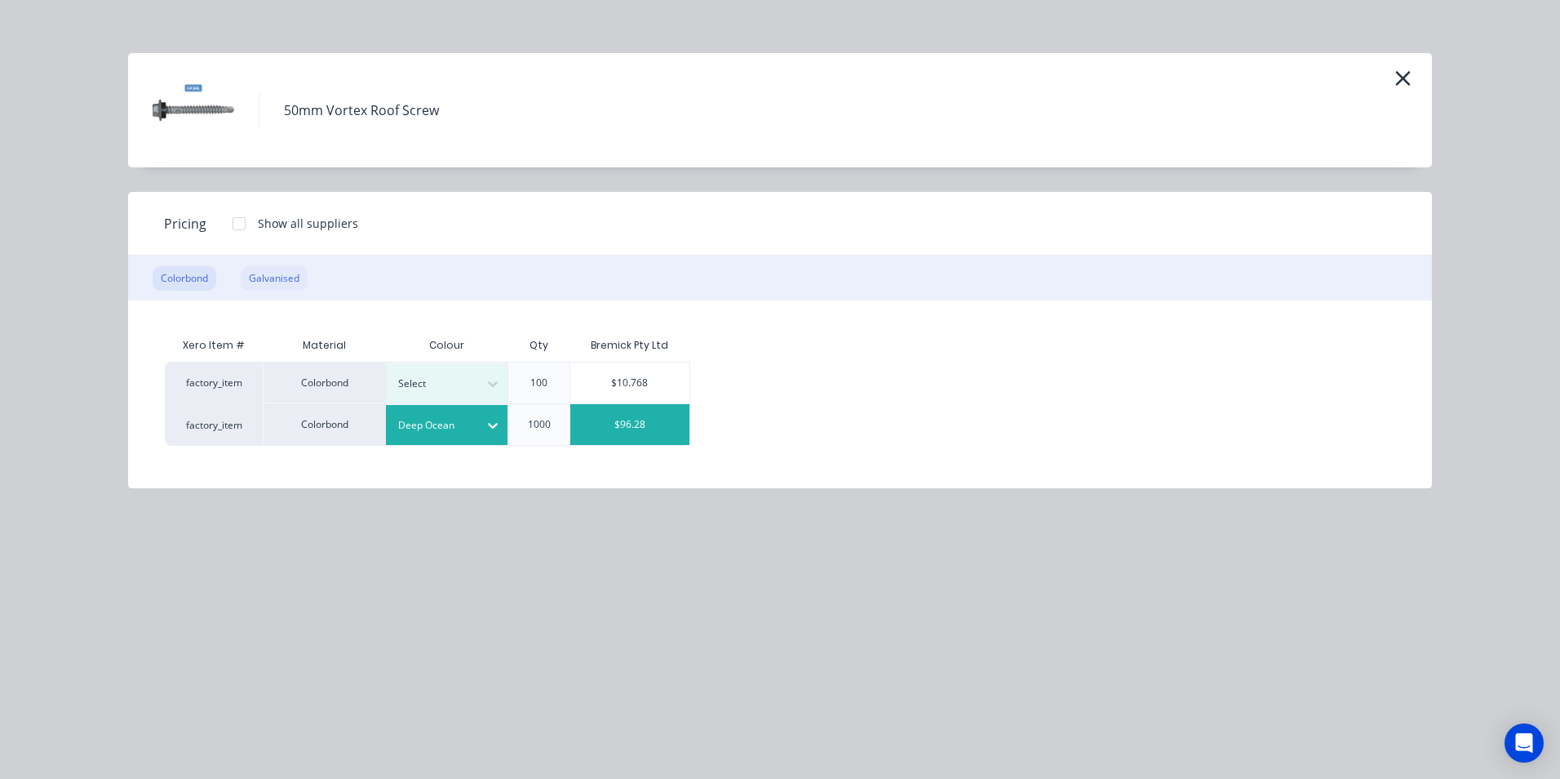
click at [266, 282] on div "Galvanised" at bounding box center [274, 278] width 67 height 24
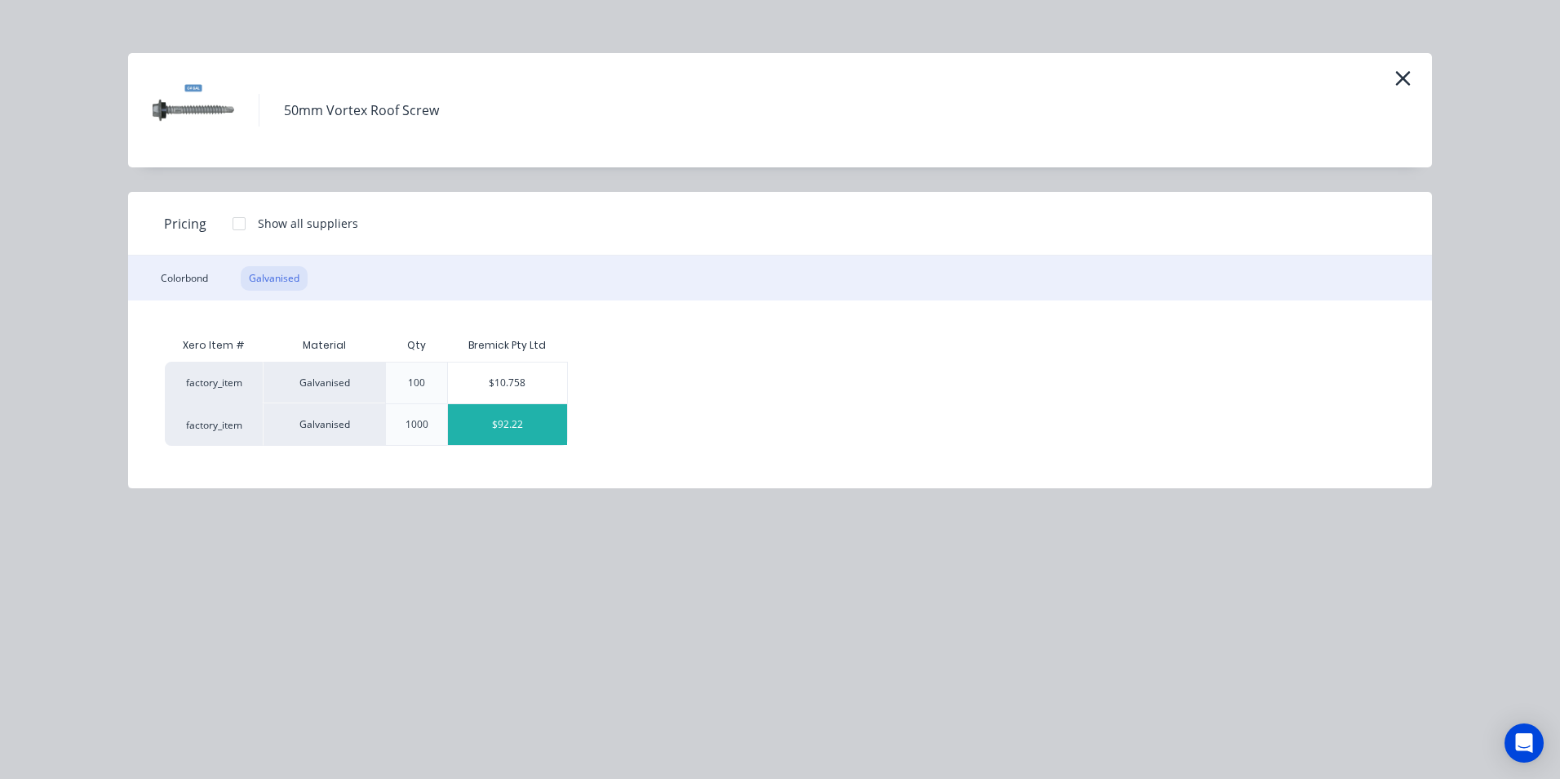
click at [487, 427] on div "$92.22" at bounding box center [507, 424] width 119 height 41
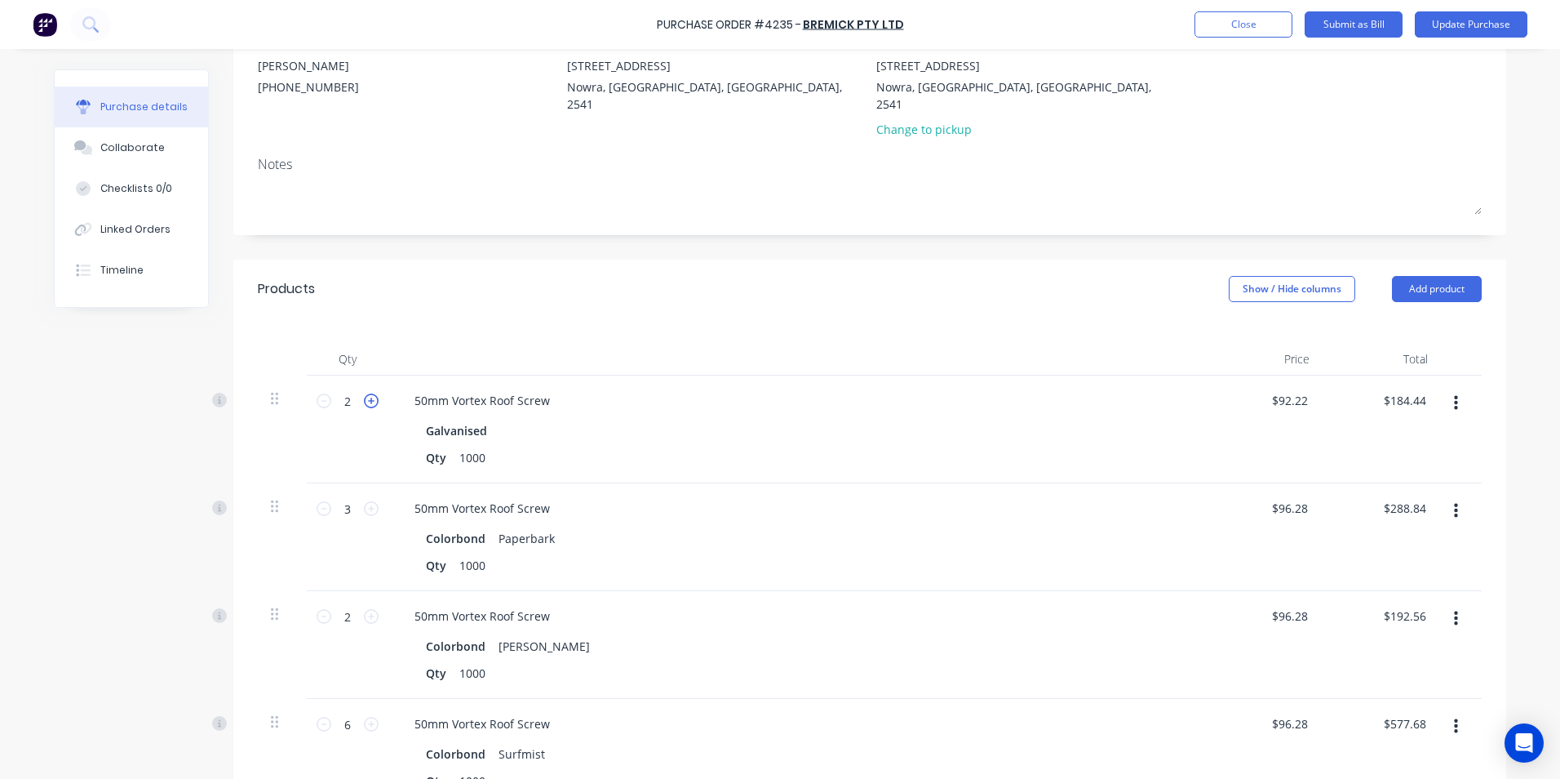
click at [366, 393] on icon at bounding box center [371, 400] width 15 height 15
type input "3"
type input "$276.66"
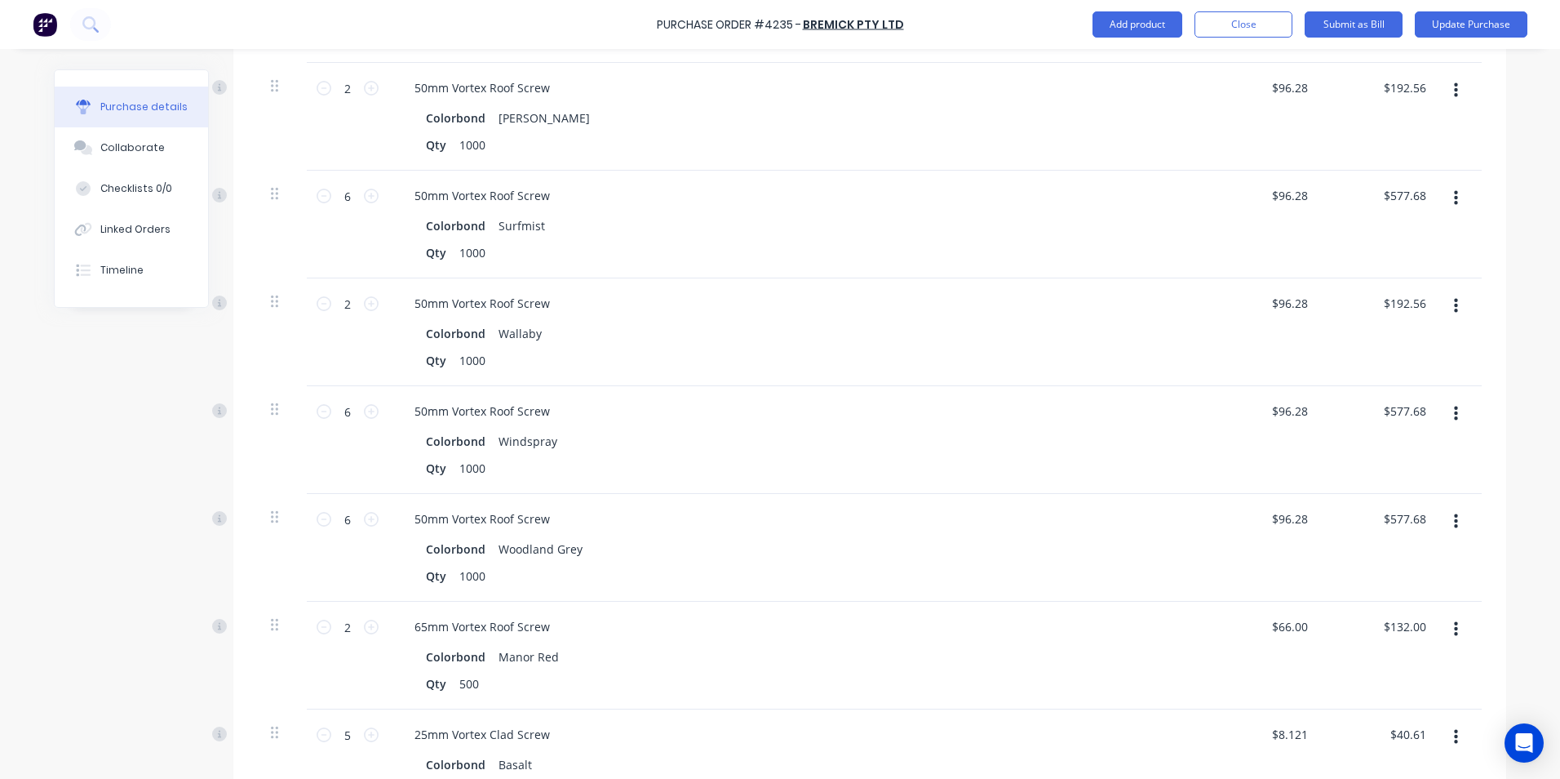
scroll to position [653, 0]
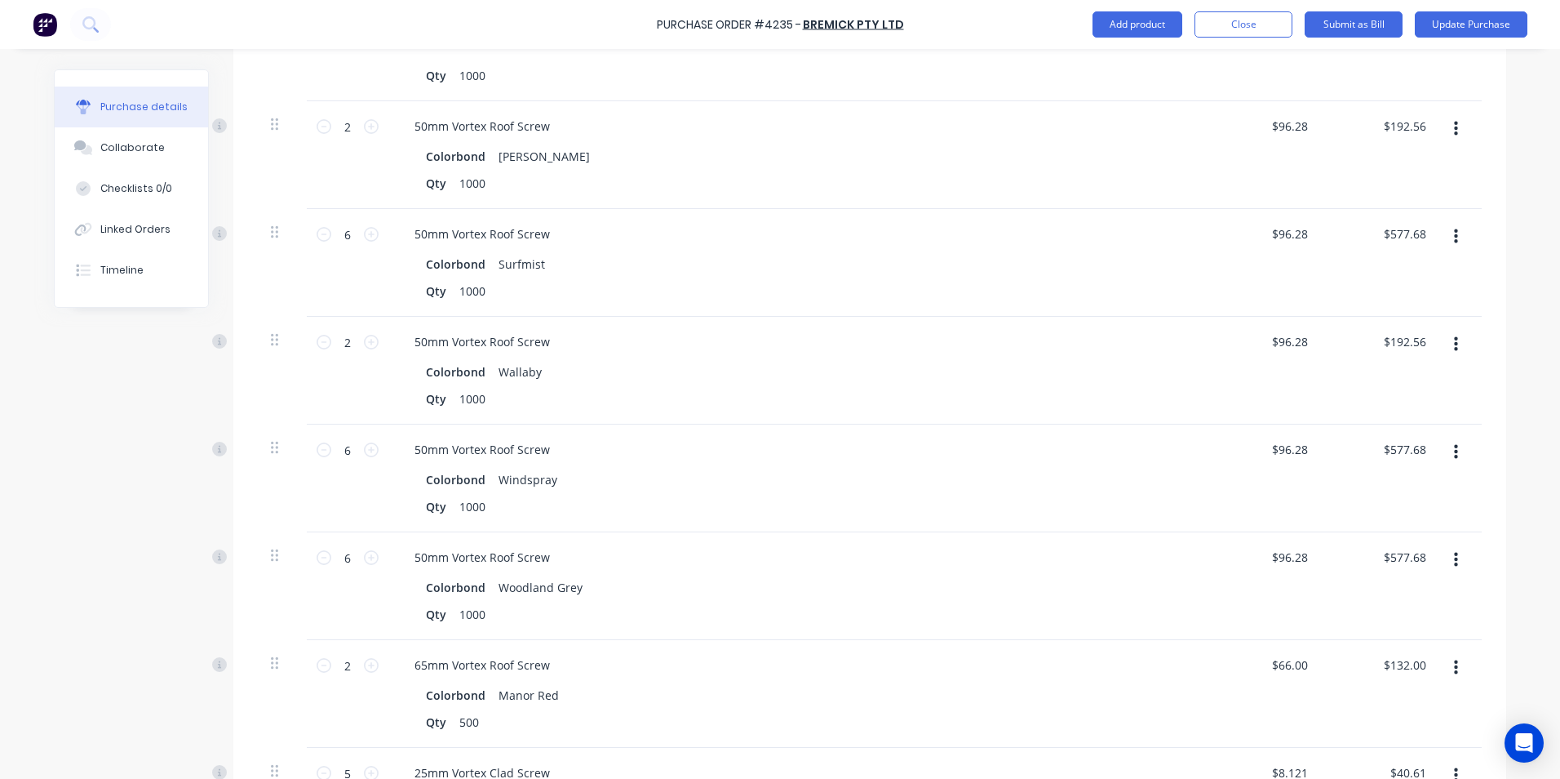
click at [1453, 330] on button "button" at bounding box center [1456, 344] width 38 height 29
click at [1422, 372] on button "Edit" at bounding box center [1406, 387] width 139 height 33
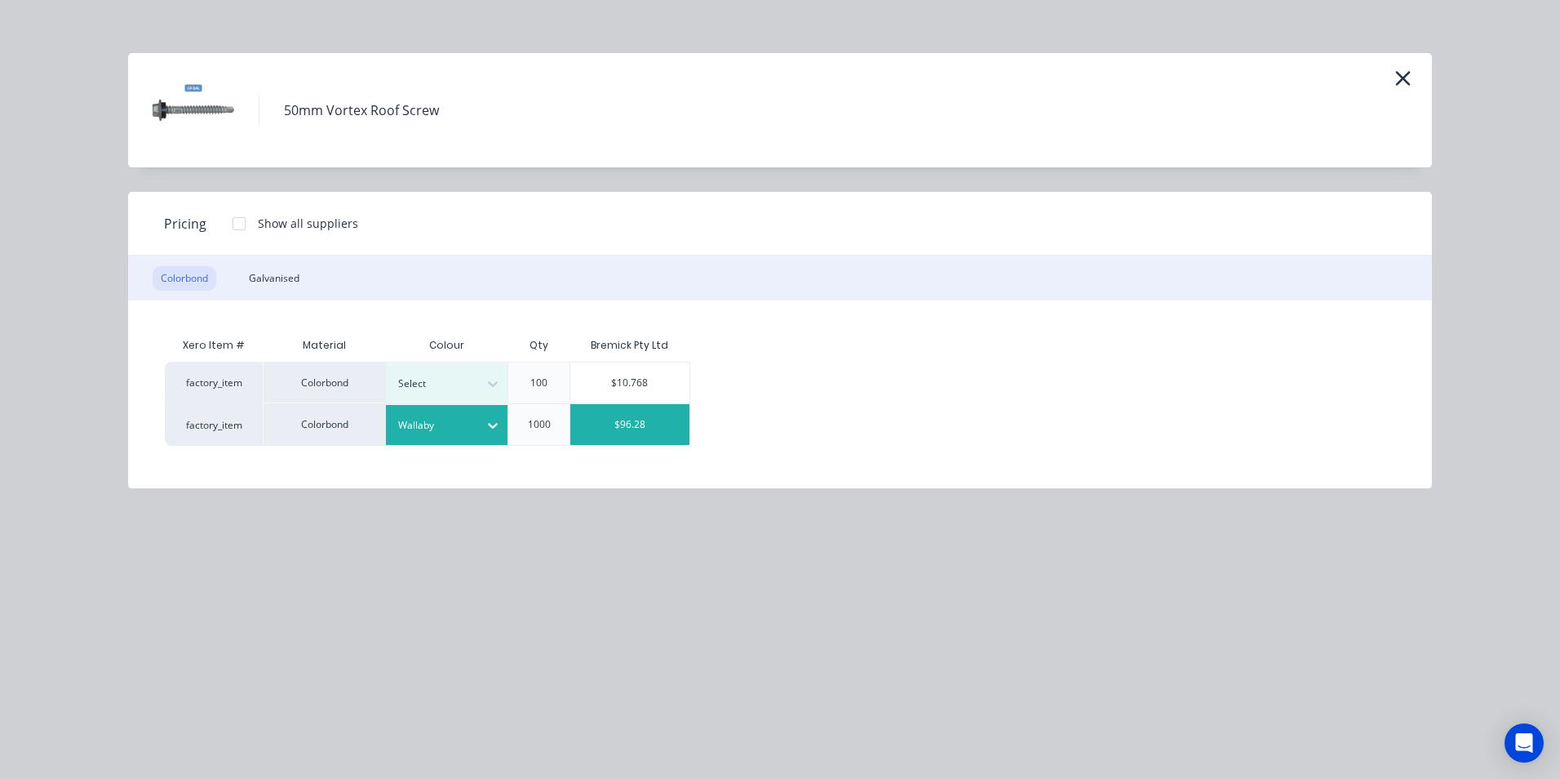
click at [449, 435] on div "Wallaby" at bounding box center [432, 425] width 91 height 21
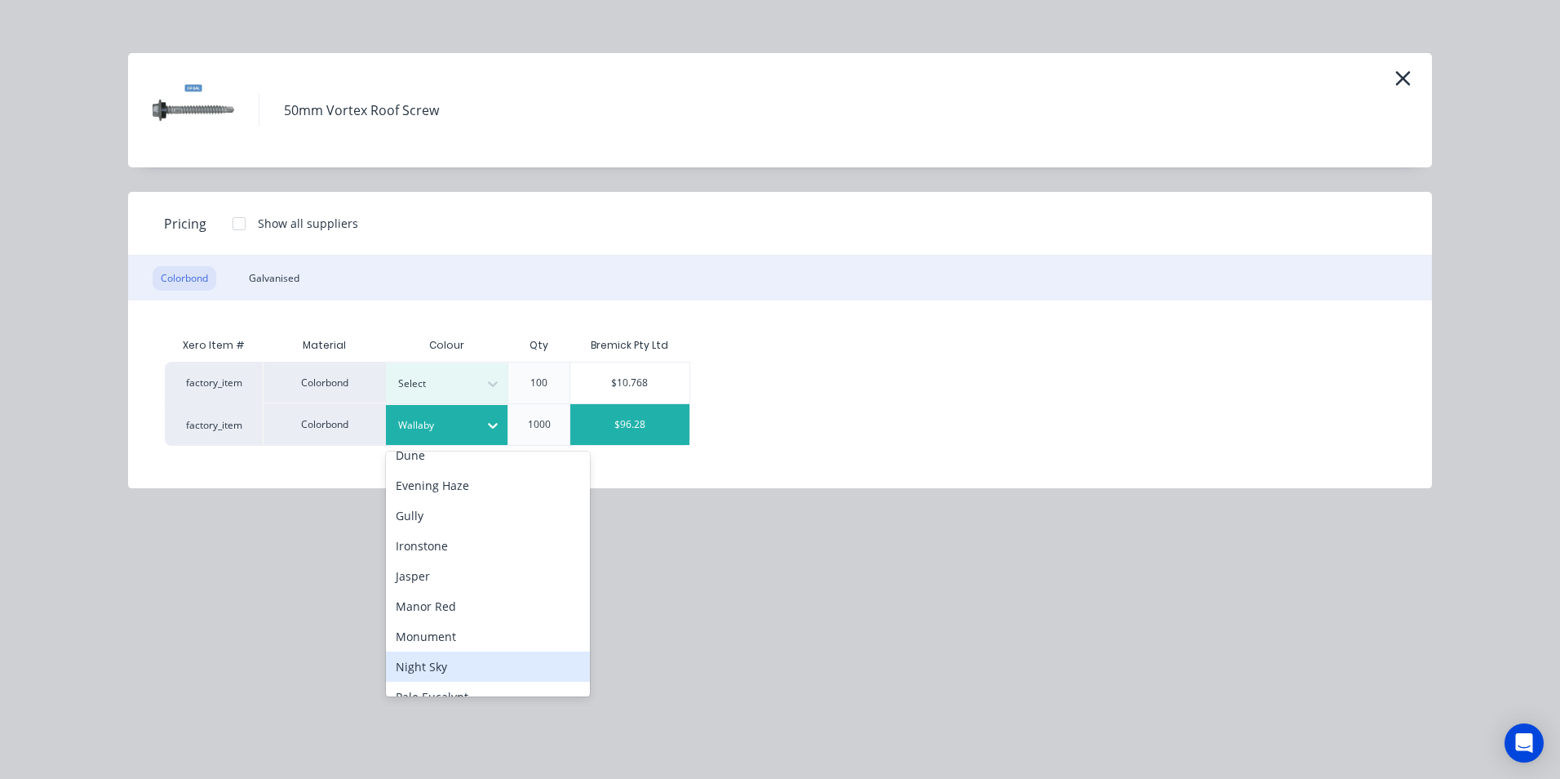
scroll to position [326, 0]
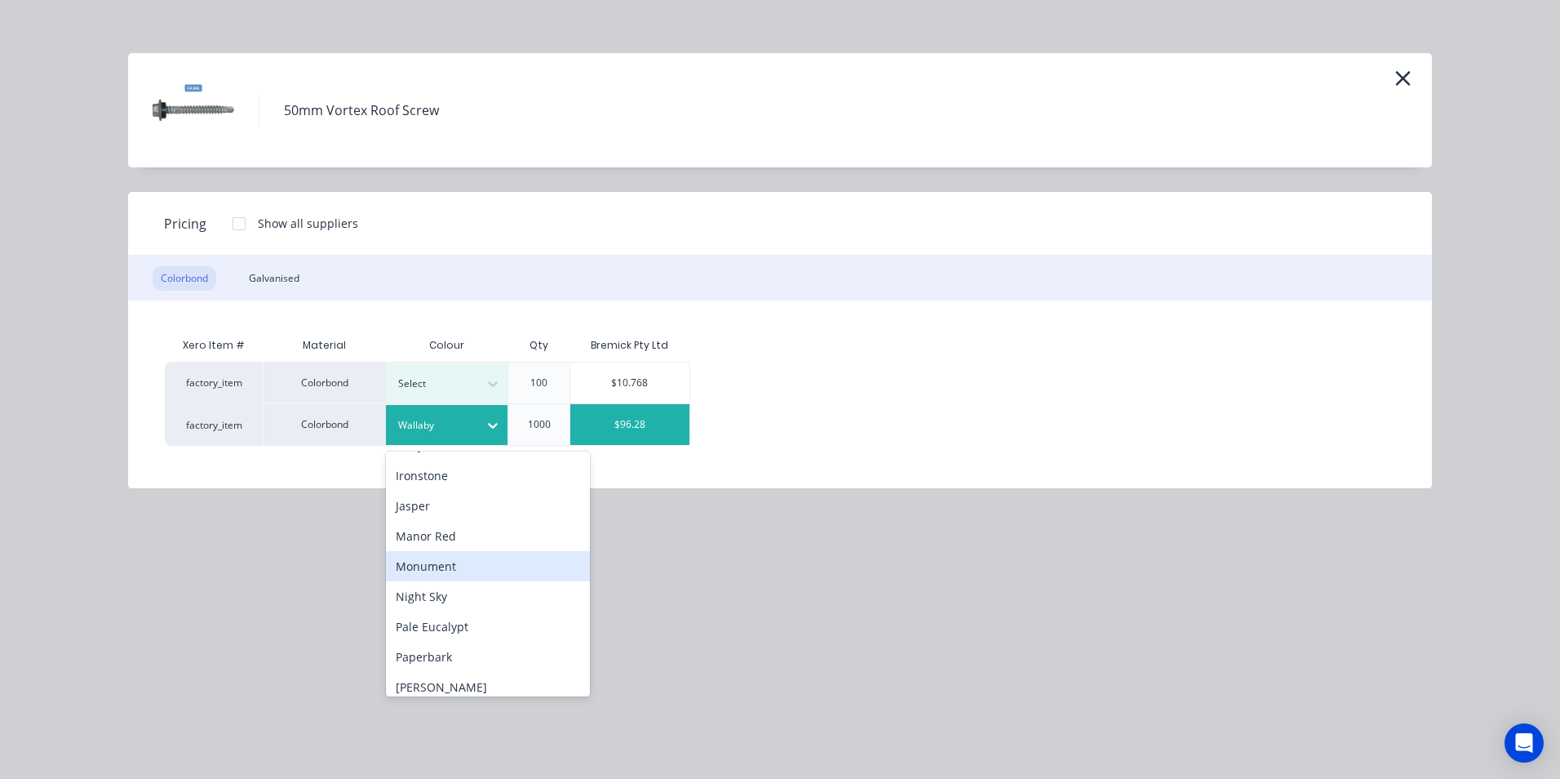
click at [478, 571] on div "Monument" at bounding box center [488, 566] width 204 height 30
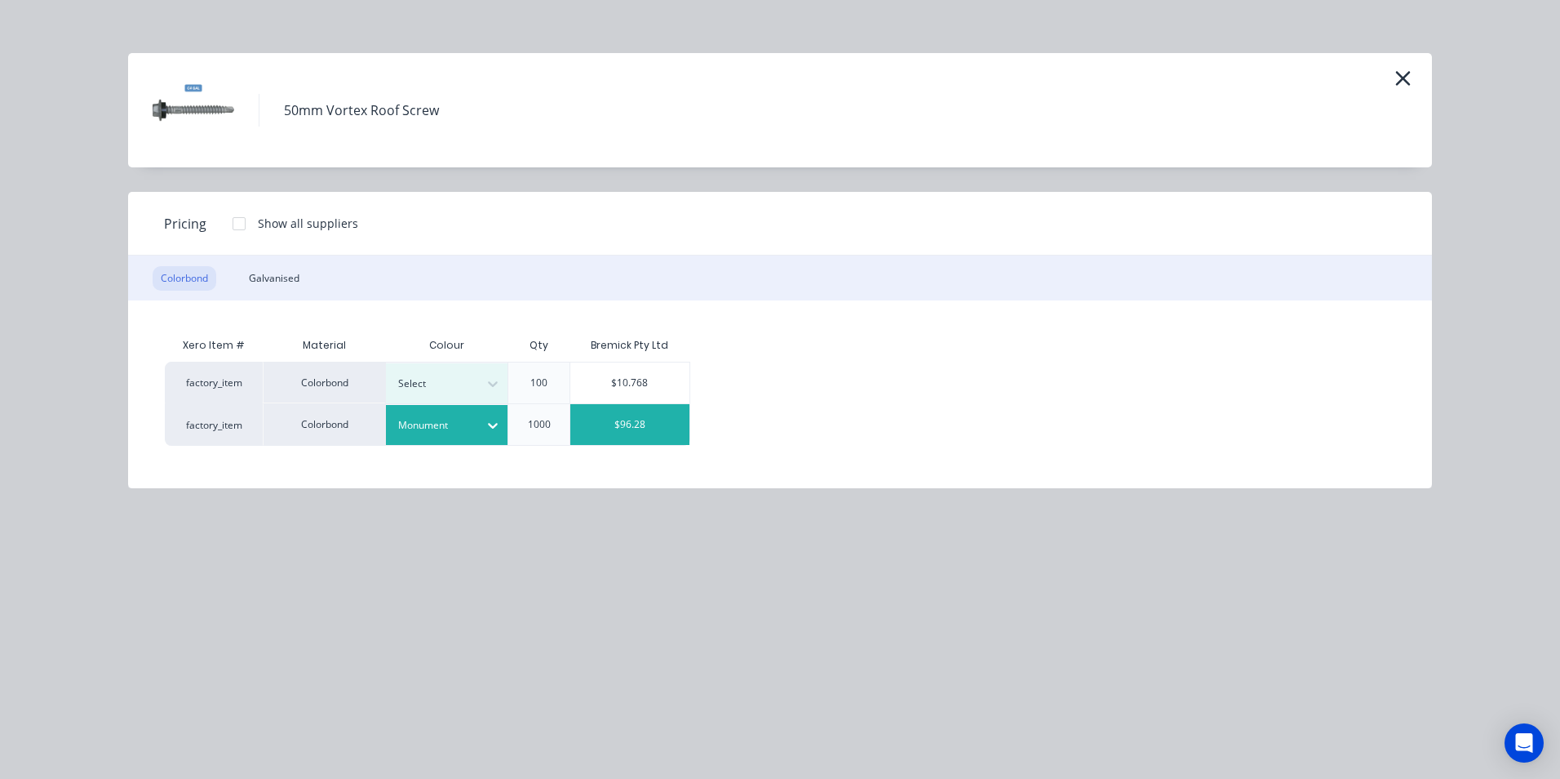
click at [616, 438] on div "$96.28" at bounding box center [629, 424] width 119 height 41
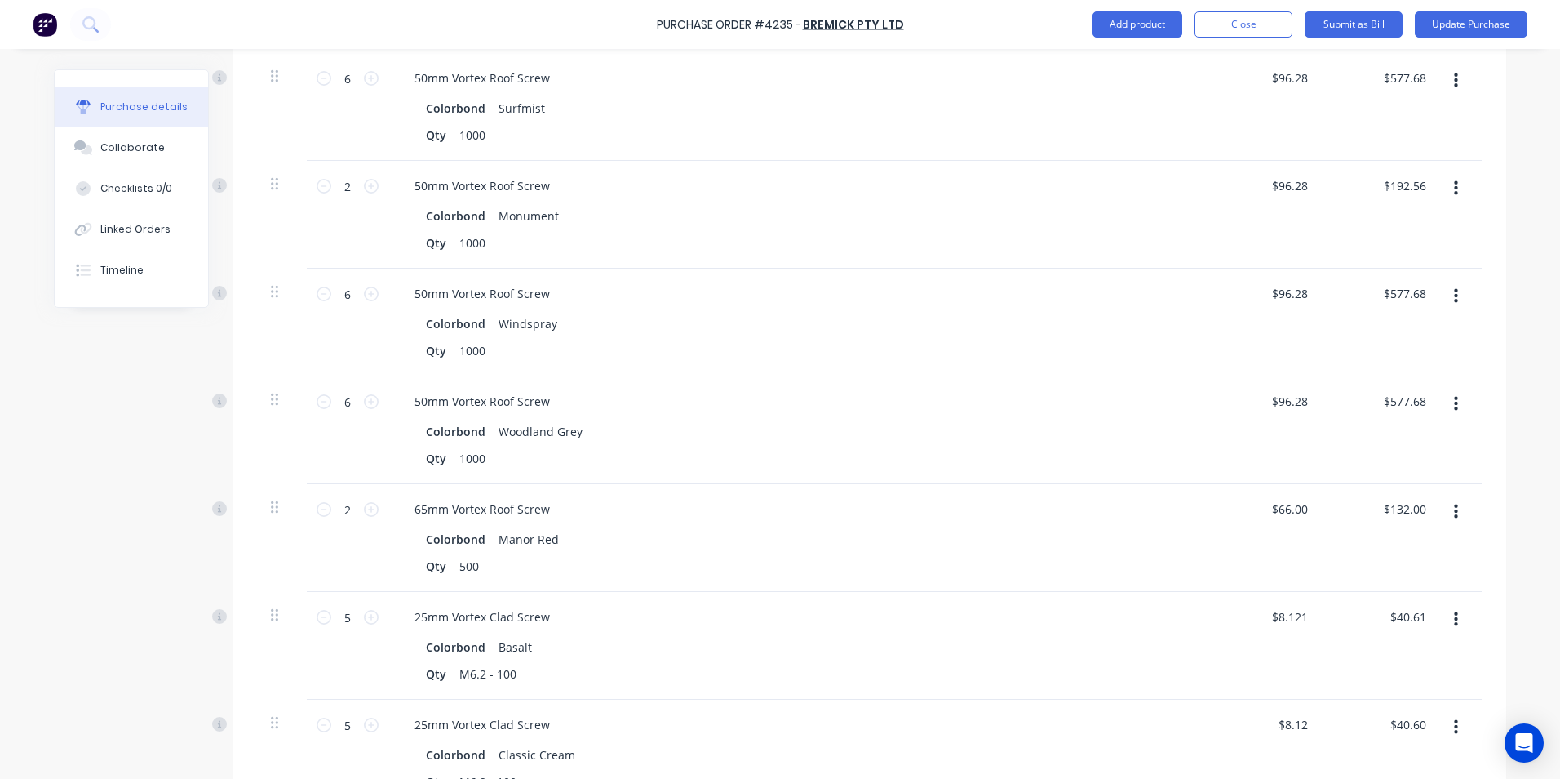
scroll to position [816, 0]
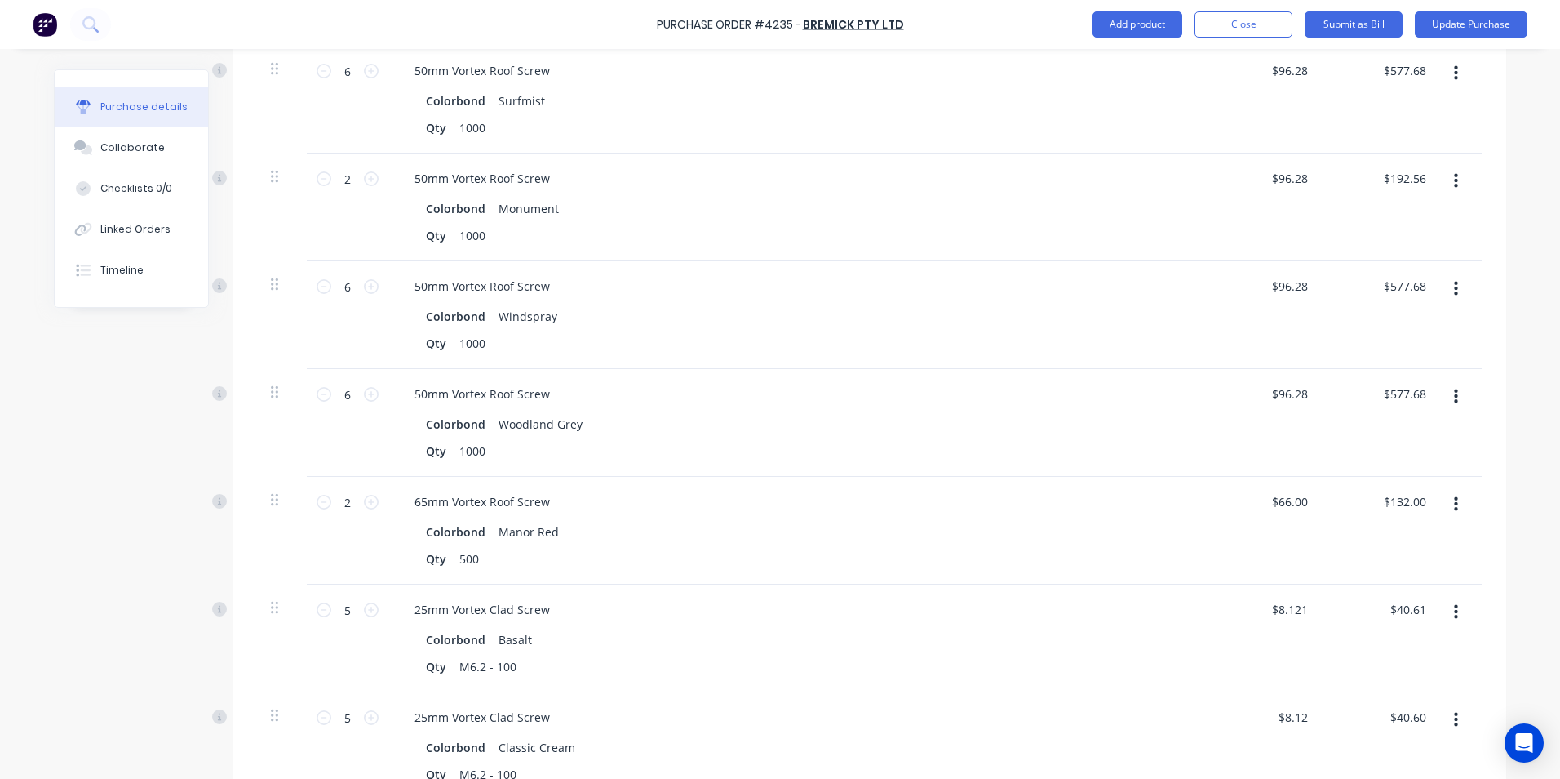
click at [1454, 497] on icon "button" at bounding box center [1456, 504] width 4 height 15
click at [1374, 629] on button "Delete" at bounding box center [1406, 645] width 139 height 33
click at [1454, 497] on icon "button" at bounding box center [1456, 504] width 4 height 15
click at [1390, 629] on button "Delete" at bounding box center [1406, 645] width 139 height 33
click at [1453, 490] on button "button" at bounding box center [1456, 504] width 38 height 29
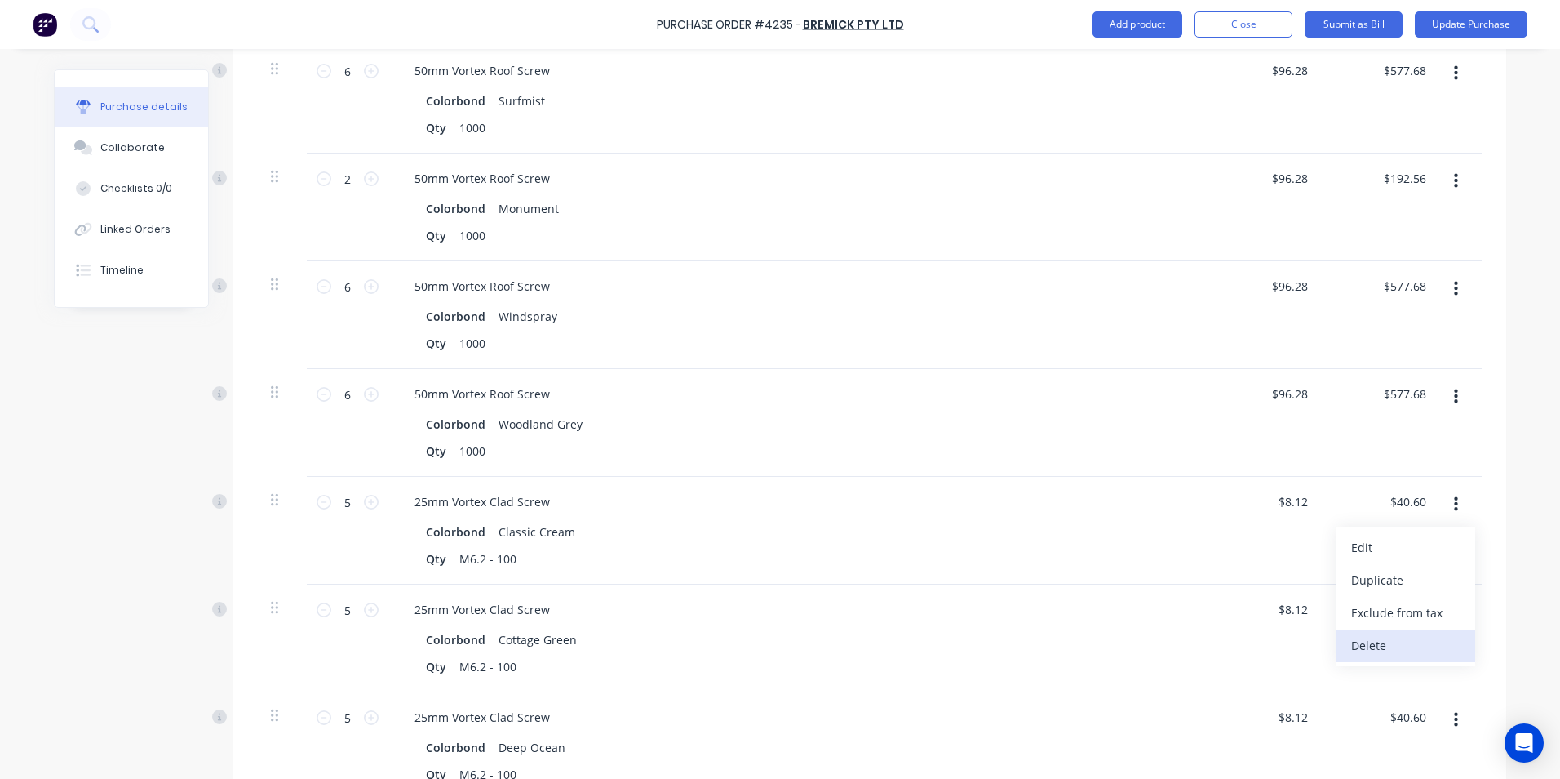
click at [1394, 629] on button "Delete" at bounding box center [1406, 645] width 139 height 33
click at [1454, 495] on icon "button" at bounding box center [1456, 504] width 4 height 18
click at [1400, 629] on button "Delete" at bounding box center [1406, 645] width 139 height 33
click at [1453, 492] on button "button" at bounding box center [1456, 504] width 38 height 29
click at [1403, 637] on button "Delete" at bounding box center [1406, 645] width 139 height 33
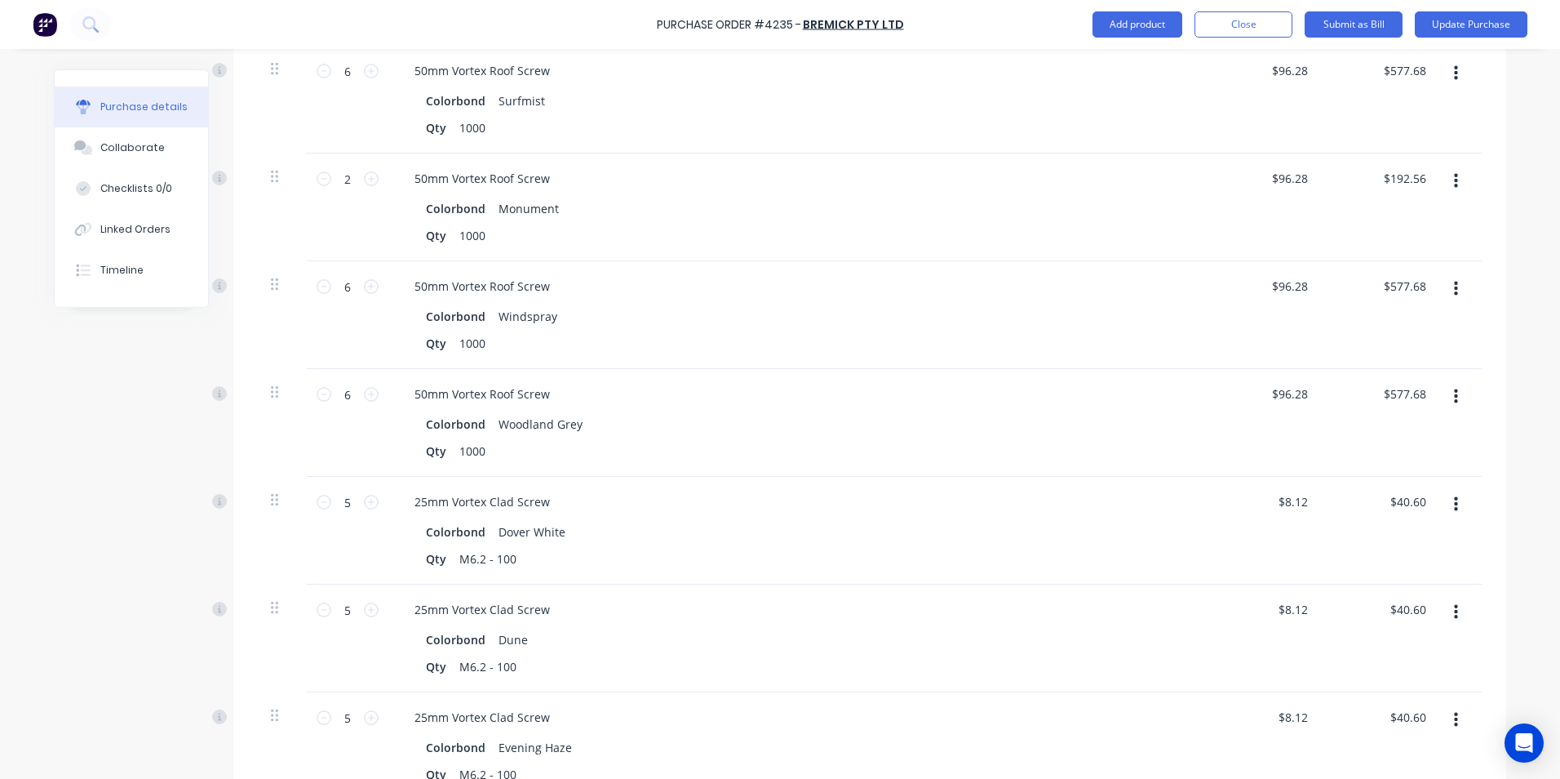
click at [1455, 497] on button "button" at bounding box center [1456, 504] width 38 height 29
click at [1406, 629] on button "Delete" at bounding box center [1406, 645] width 139 height 33
click at [1454, 495] on icon "button" at bounding box center [1456, 504] width 4 height 18
click at [1391, 629] on button "Delete" at bounding box center [1406, 645] width 139 height 33
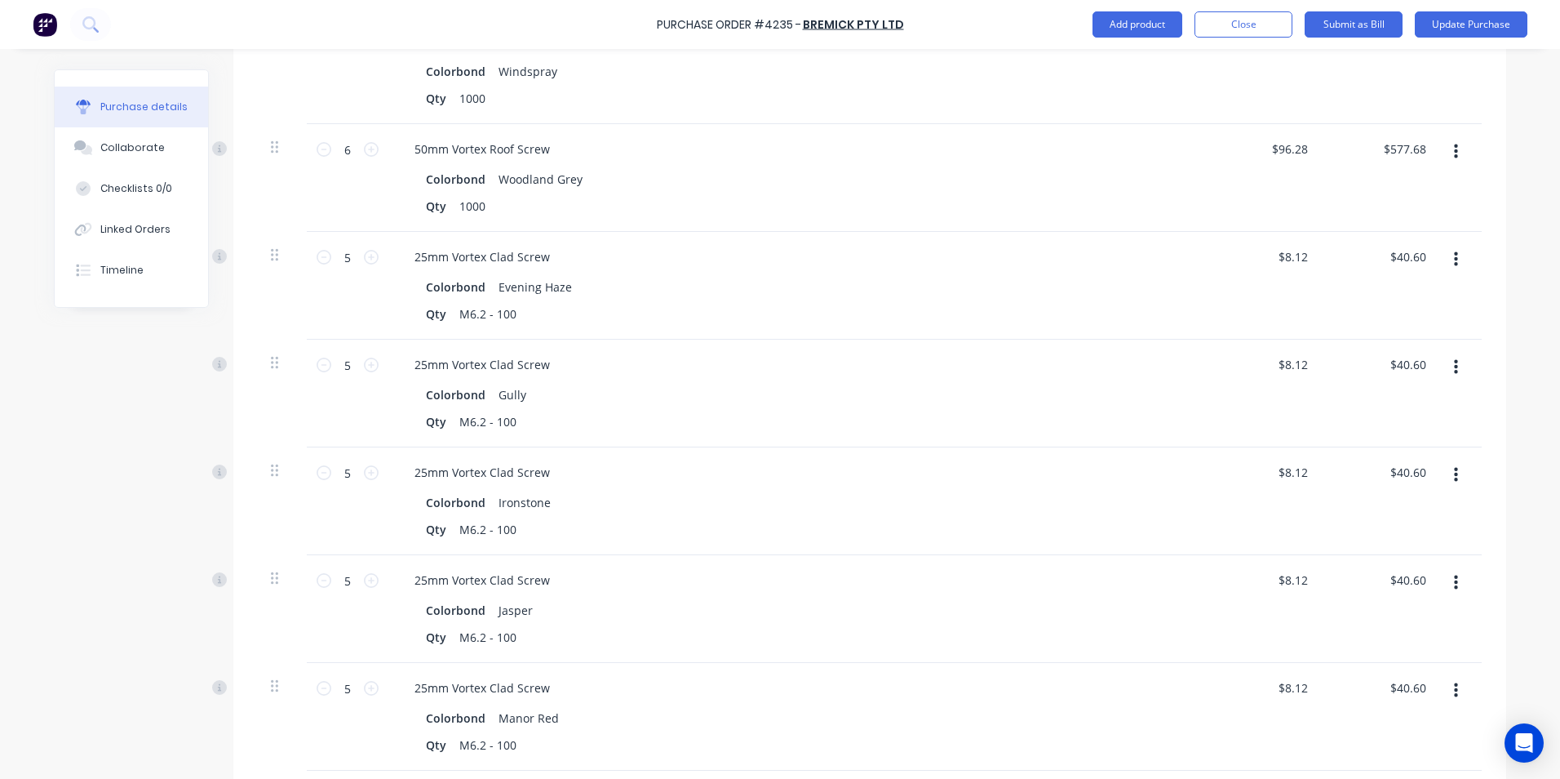
click at [1454, 358] on icon "button" at bounding box center [1456, 367] width 4 height 18
click at [1419, 492] on button "Delete" at bounding box center [1406, 508] width 139 height 33
click at [1444, 357] on button "button" at bounding box center [1456, 367] width 38 height 29
click at [1386, 499] on button "Delete" at bounding box center [1406, 508] width 139 height 33
click at [1454, 358] on icon "button" at bounding box center [1456, 367] width 4 height 18
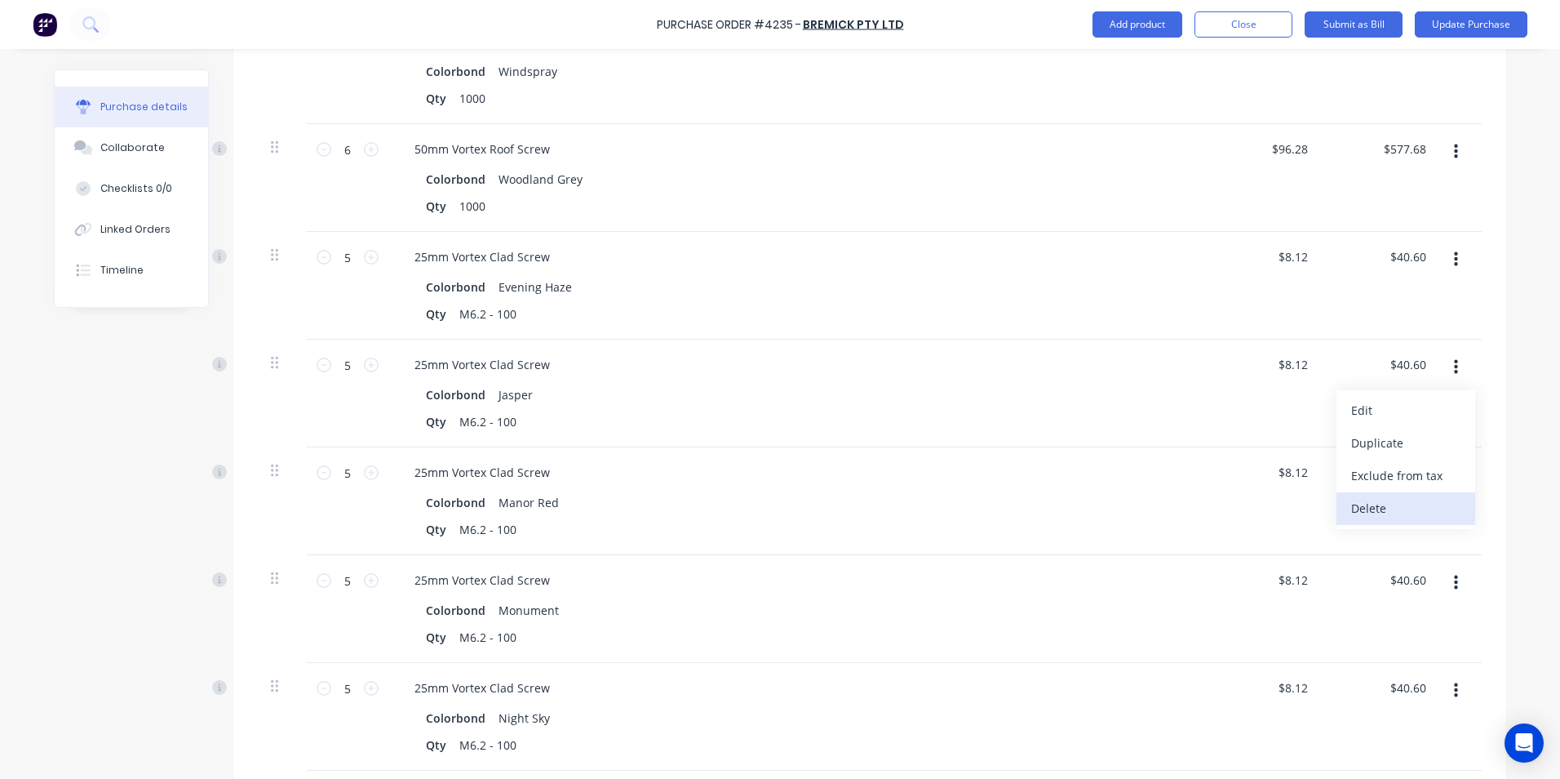
click at [1404, 497] on button "Delete" at bounding box center [1406, 508] width 139 height 33
click at [1453, 353] on button "button" at bounding box center [1456, 367] width 38 height 29
click at [1392, 496] on button "Delete" at bounding box center [1406, 508] width 139 height 33
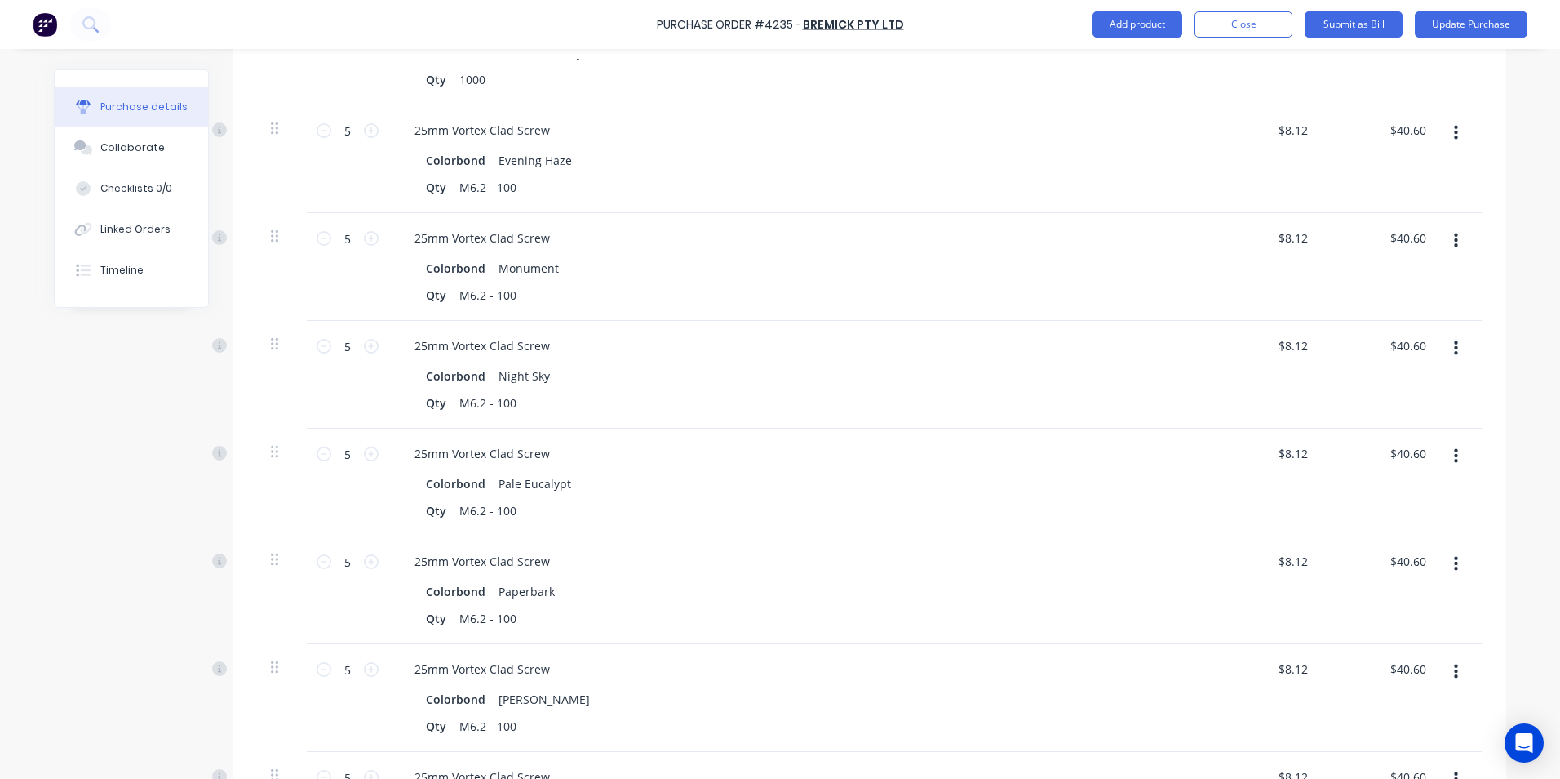
scroll to position [1224, 0]
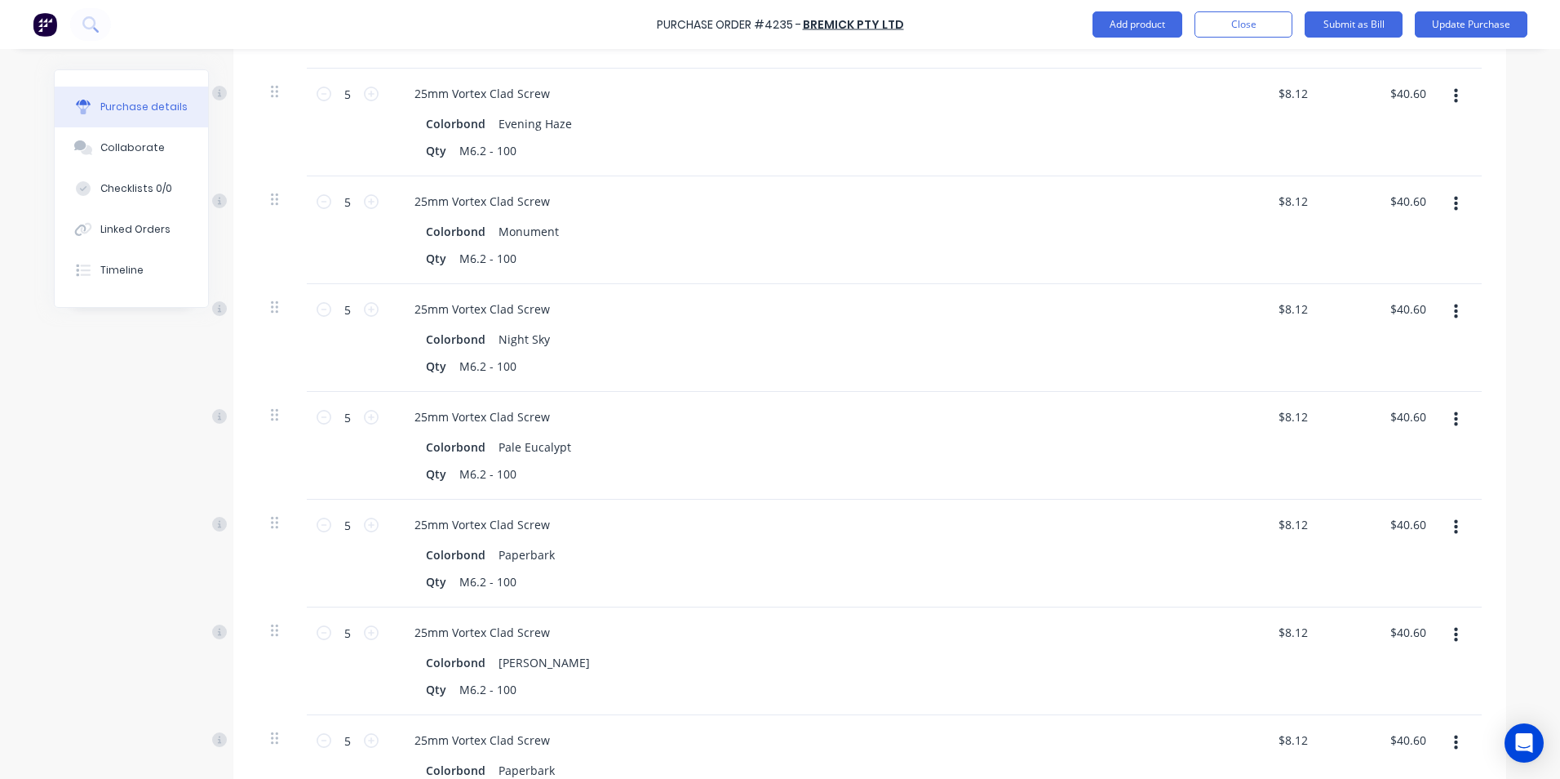
click at [1446, 520] on button "button" at bounding box center [1456, 526] width 38 height 29
click at [1364, 652] on button "Delete" at bounding box center [1406, 668] width 139 height 33
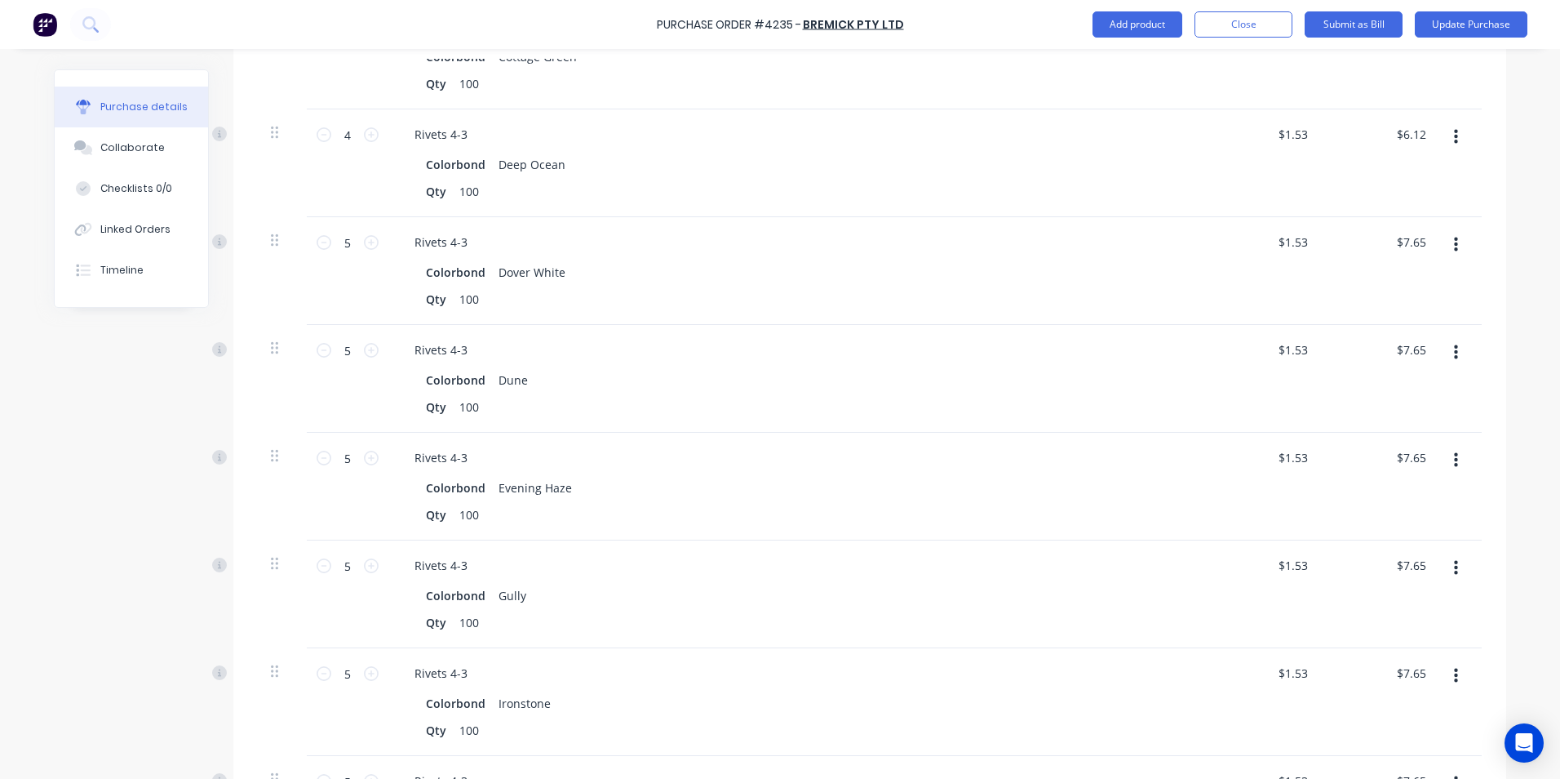
scroll to position [2938, 0]
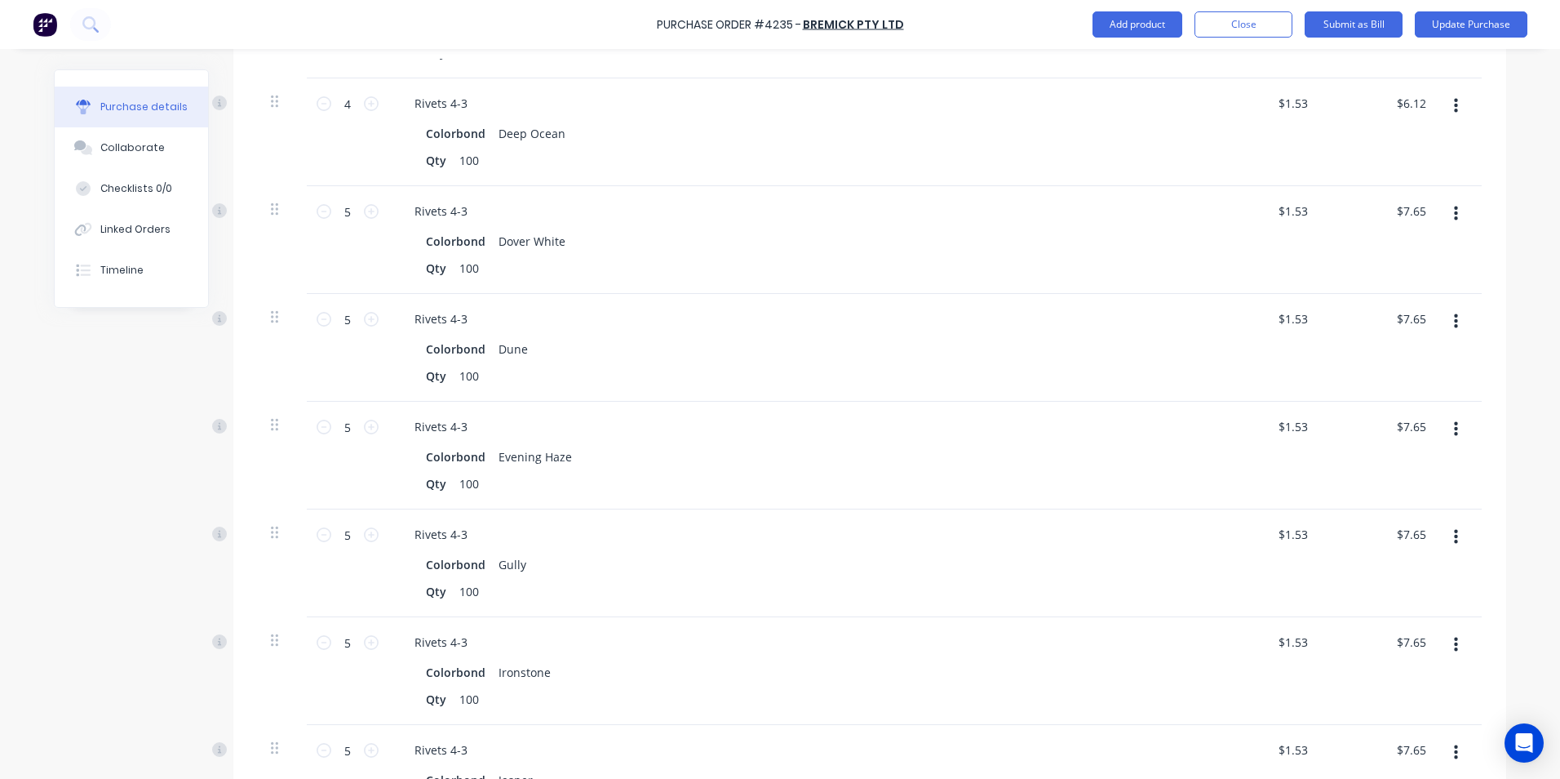
click at [1455, 522] on button "button" at bounding box center [1456, 536] width 38 height 29
click at [1412, 662] on button "Delete" at bounding box center [1406, 678] width 139 height 33
click at [1454, 422] on icon "button" at bounding box center [1456, 429] width 4 height 15
click at [1420, 559] on button "Delete" at bounding box center [1406, 570] width 139 height 33
click at [1454, 420] on icon "button" at bounding box center [1456, 429] width 4 height 18
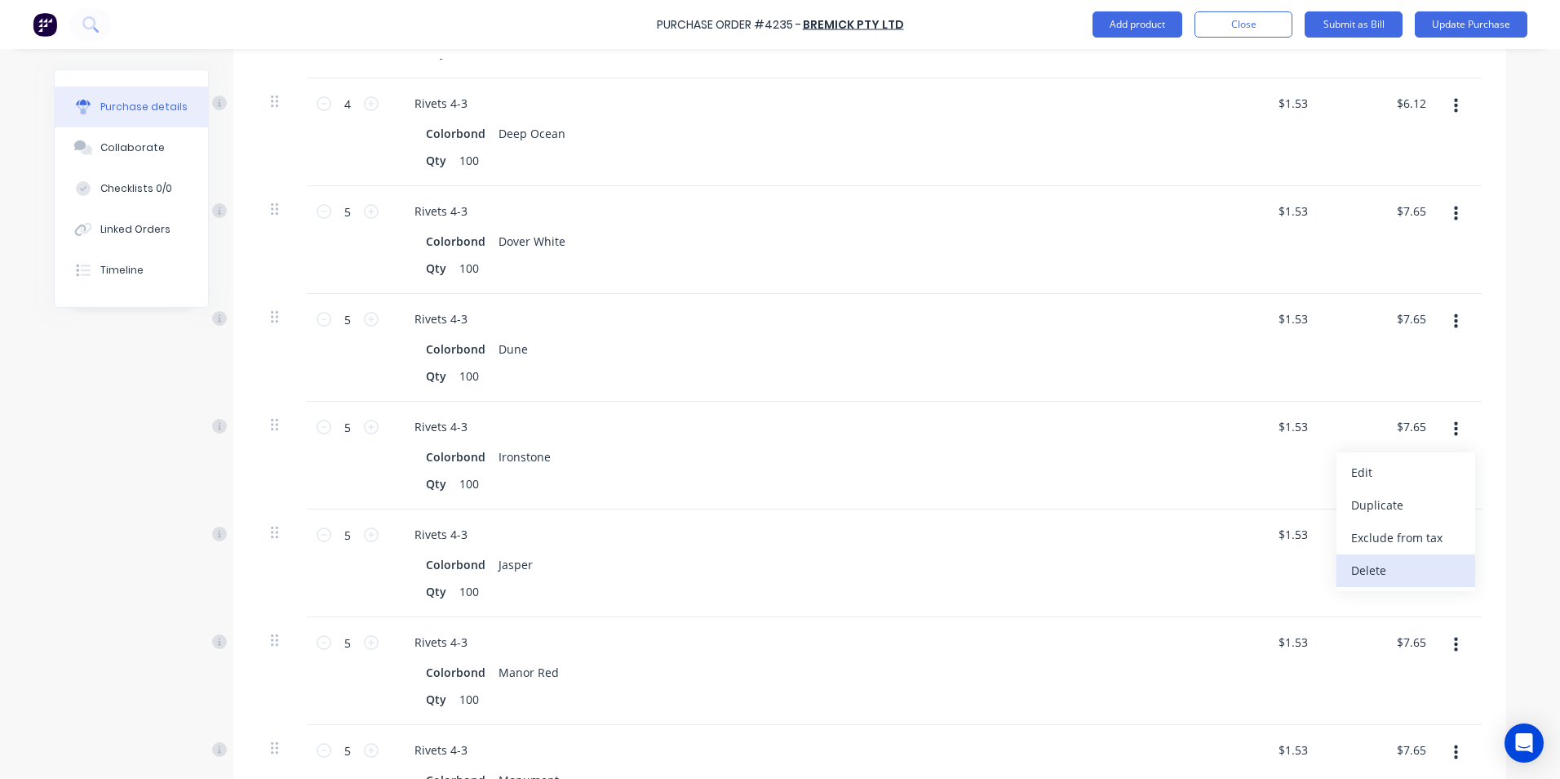
click at [1421, 554] on button "Delete" at bounding box center [1406, 570] width 139 height 33
click at [1454, 415] on button "button" at bounding box center [1456, 429] width 38 height 29
drag, startPoint x: 1422, startPoint y: 552, endPoint x: 1432, endPoint y: 459, distance: 94.4
click at [1422, 554] on button "Delete" at bounding box center [1406, 570] width 139 height 33
click at [1457, 415] on button "button" at bounding box center [1456, 429] width 38 height 29
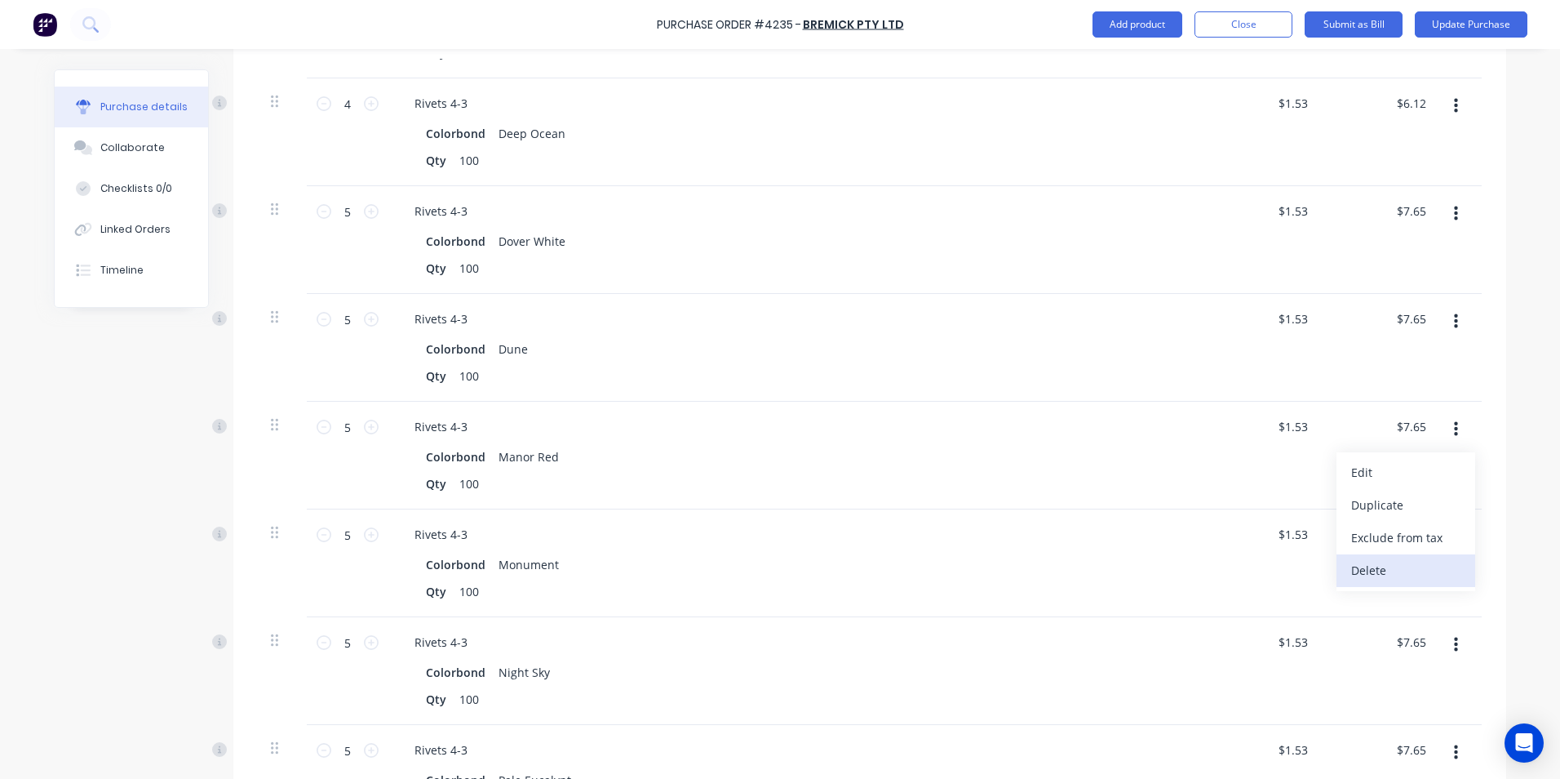
click at [1414, 554] on button "Delete" at bounding box center [1406, 570] width 139 height 33
click at [1454, 415] on button "button" at bounding box center [1456, 429] width 38 height 29
click at [1412, 557] on button "Delete" at bounding box center [1406, 570] width 139 height 33
click at [1454, 420] on icon "button" at bounding box center [1456, 429] width 4 height 18
click at [1416, 554] on button "Delete" at bounding box center [1406, 570] width 139 height 33
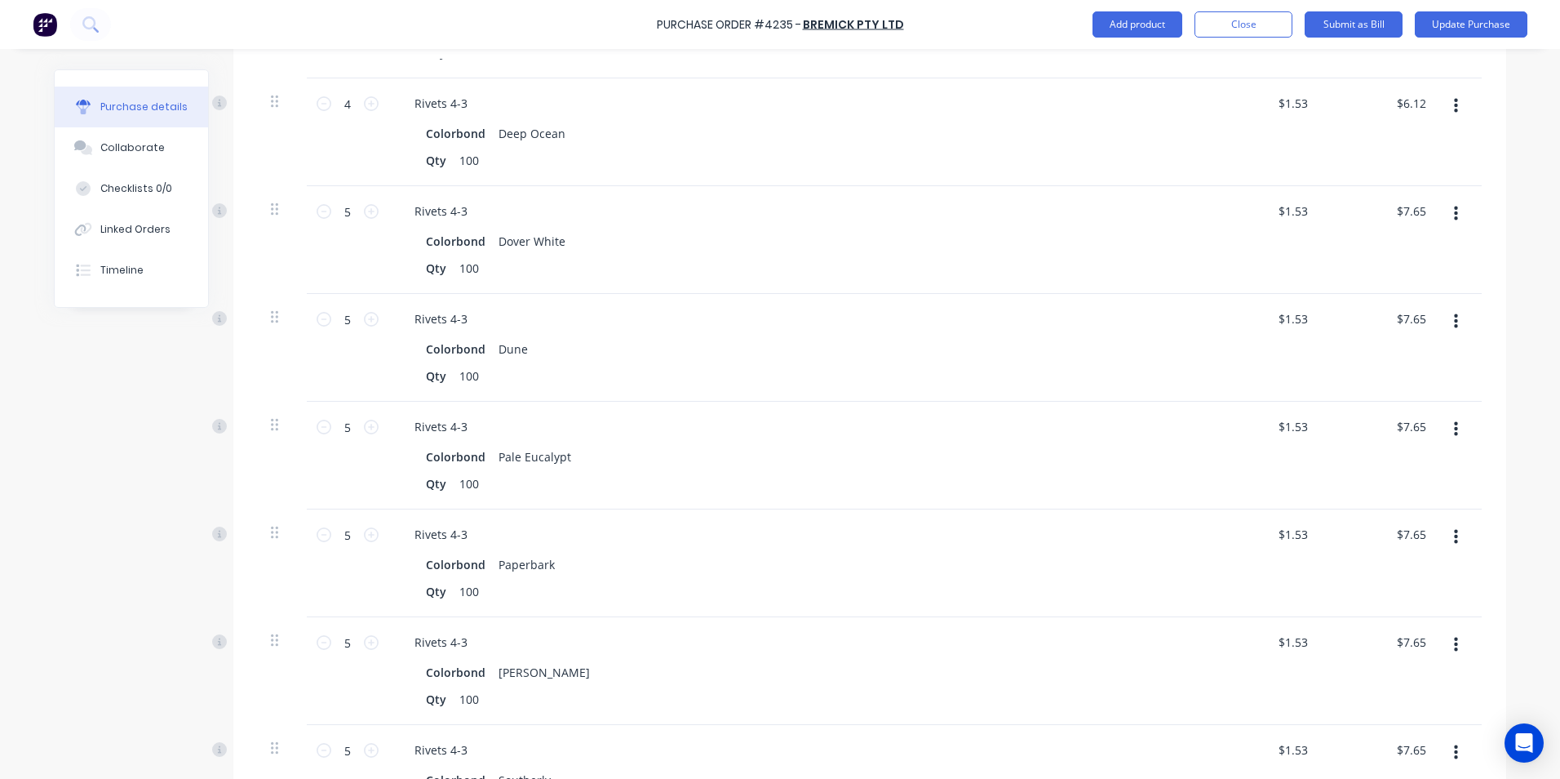
click at [1453, 415] on button "button" at bounding box center [1456, 429] width 38 height 29
click at [1404, 554] on button "Delete" at bounding box center [1406, 570] width 139 height 33
click at [1454, 415] on button "button" at bounding box center [1456, 429] width 38 height 29
click at [1405, 554] on button "Delete" at bounding box center [1406, 570] width 139 height 33
drag, startPoint x: 1448, startPoint y: 419, endPoint x: 1444, endPoint y: 433, distance: 14.5
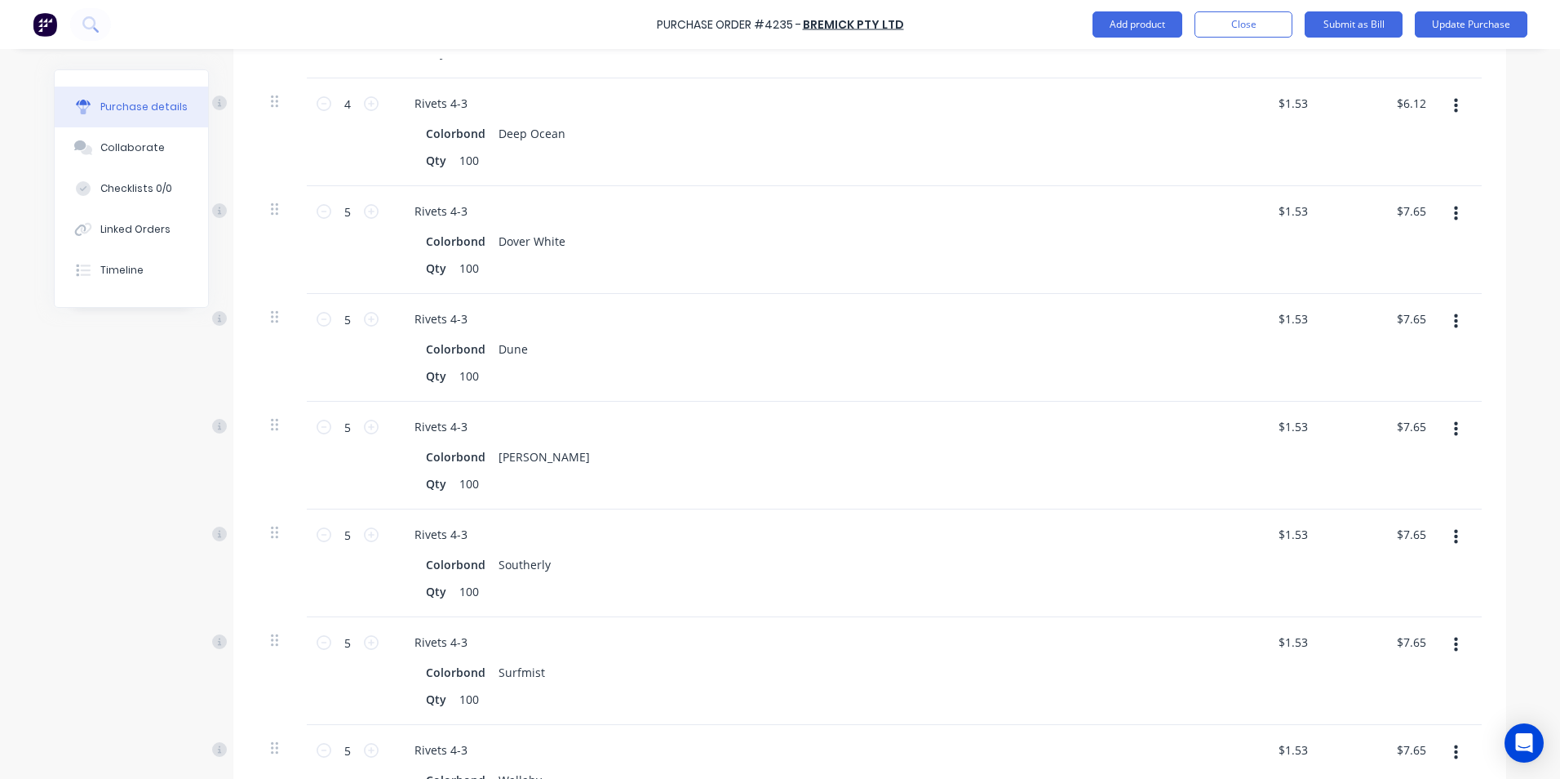
click at [1447, 419] on button "button" at bounding box center [1456, 429] width 38 height 29
click at [1411, 554] on button "Delete" at bounding box center [1406, 570] width 139 height 33
click at [1458, 415] on button "button" at bounding box center [1456, 429] width 38 height 29
click at [1405, 554] on button "Delete" at bounding box center [1406, 570] width 139 height 33
click at [1454, 420] on icon "button" at bounding box center [1456, 429] width 4 height 18
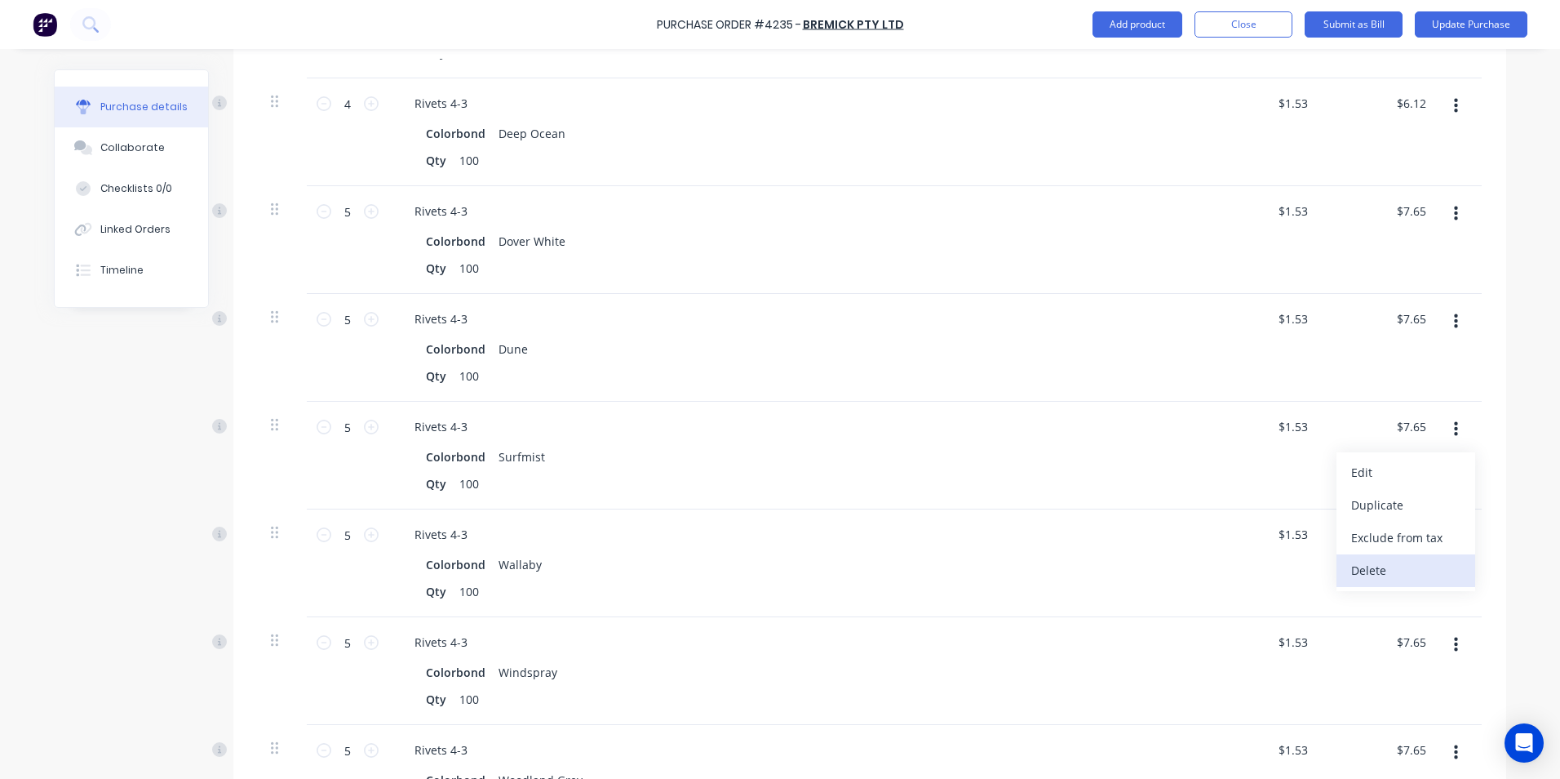
click at [1413, 557] on button "Delete" at bounding box center [1406, 570] width 139 height 33
click at [1453, 415] on button "button" at bounding box center [1456, 429] width 38 height 29
click at [1426, 559] on button "Delete" at bounding box center [1406, 570] width 139 height 33
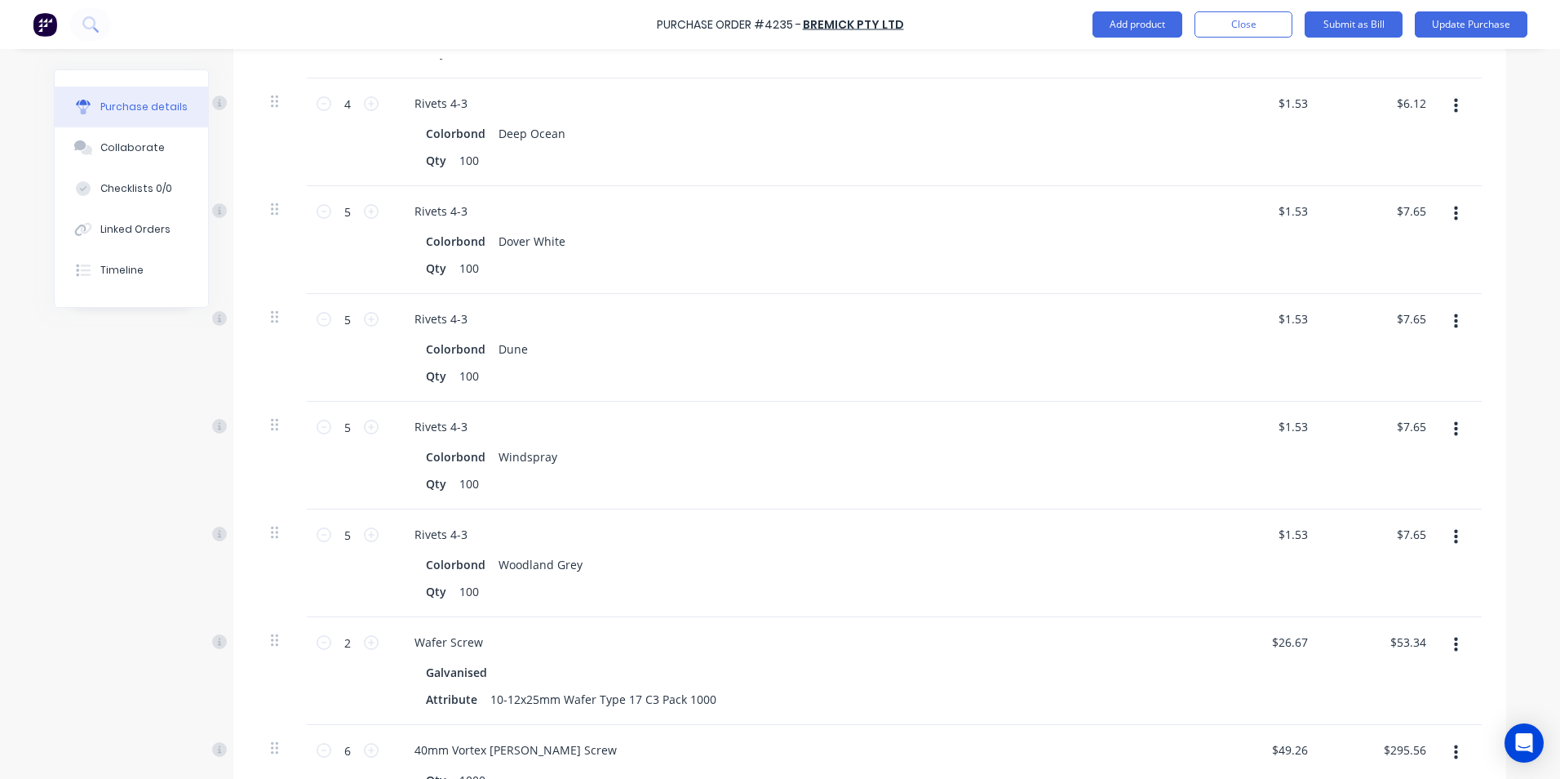
click at [1454, 420] on icon "button" at bounding box center [1456, 429] width 4 height 18
click at [1416, 560] on button "Delete" at bounding box center [1406, 570] width 139 height 33
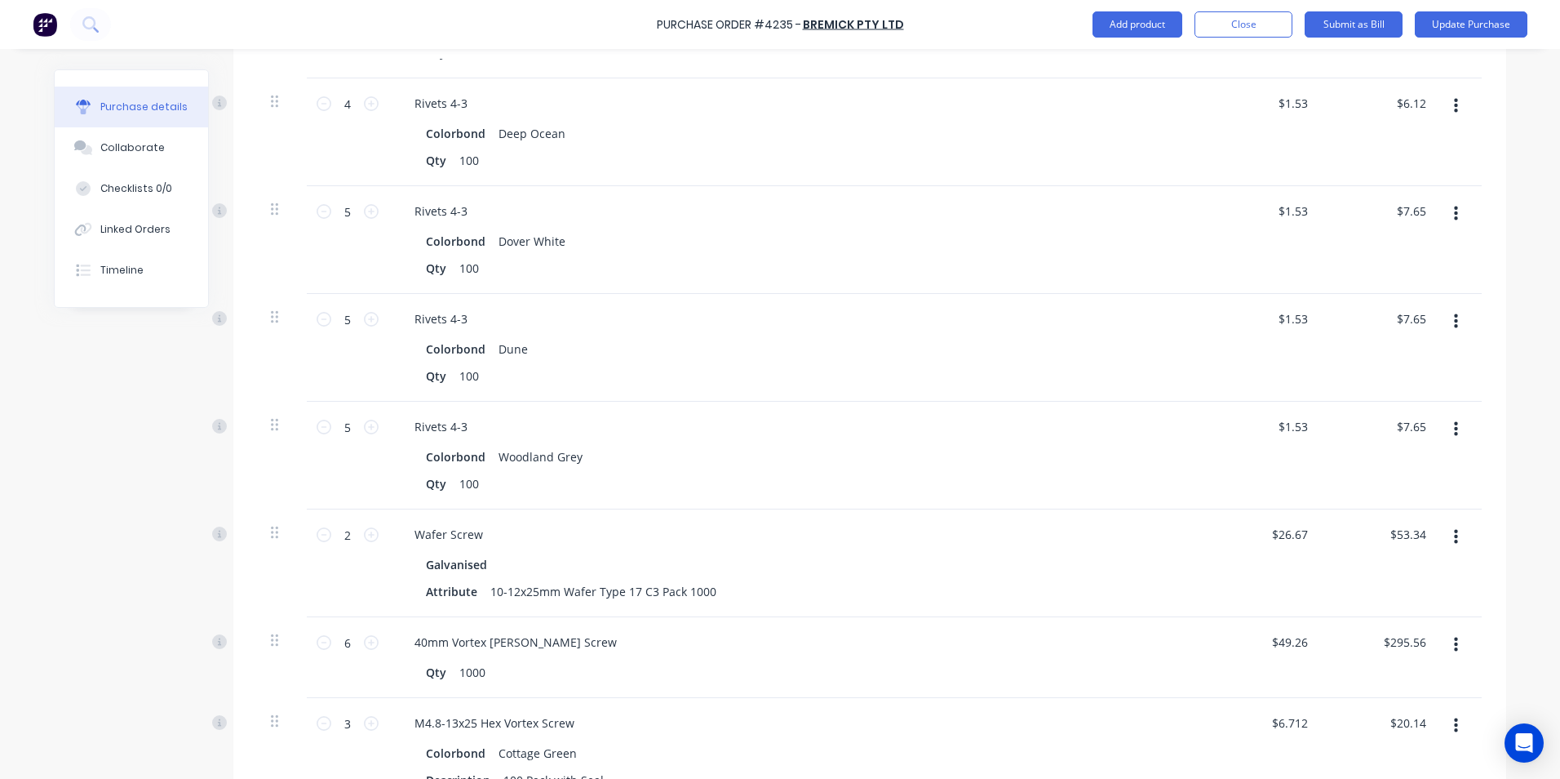
click at [1454, 422] on icon "button" at bounding box center [1456, 429] width 4 height 15
click at [1402, 554] on button "Delete" at bounding box center [1406, 570] width 139 height 33
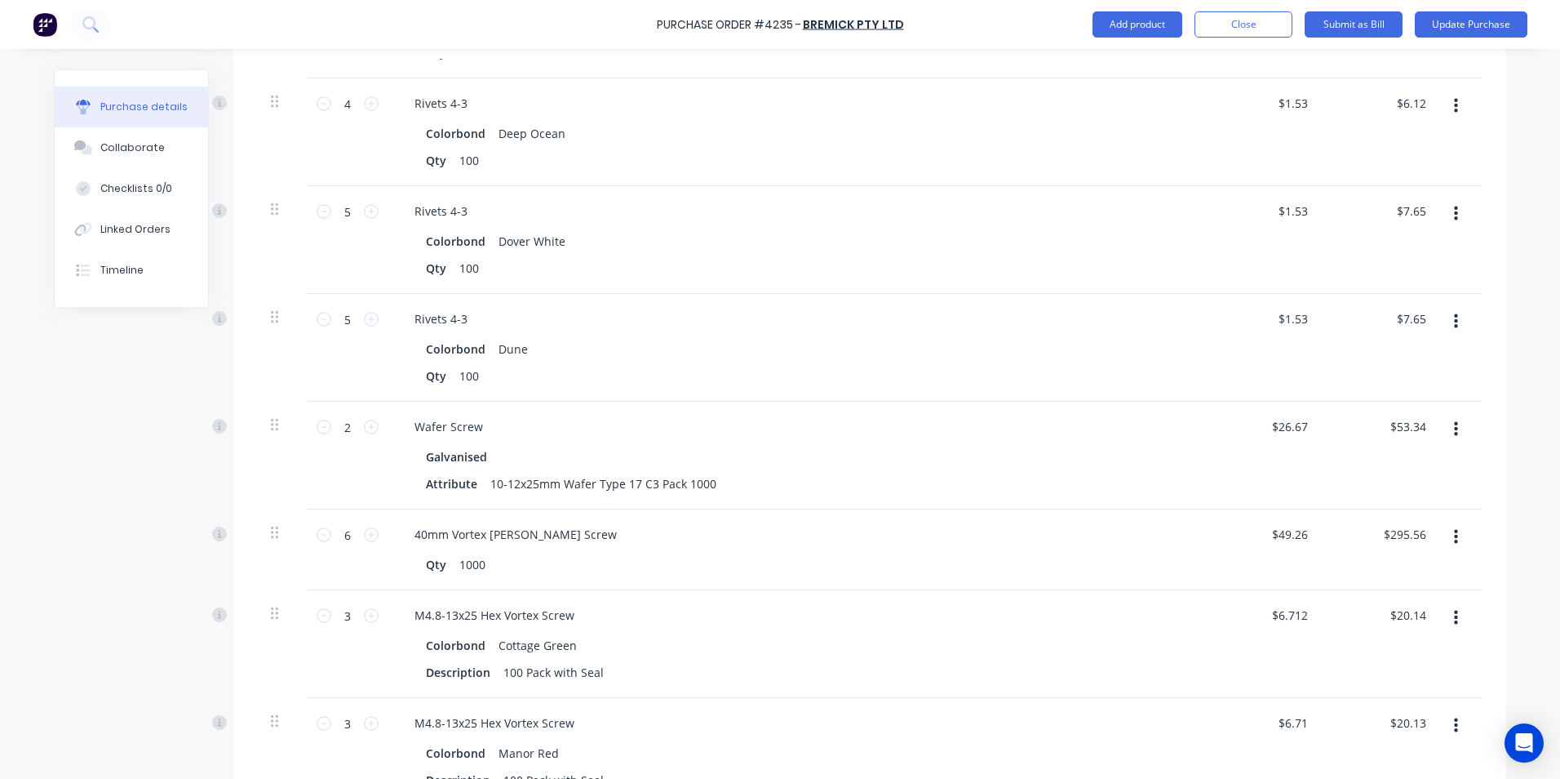
click at [1454, 422] on icon "button" at bounding box center [1456, 429] width 4 height 15
click at [1418, 554] on button "Delete" at bounding box center [1406, 570] width 139 height 33
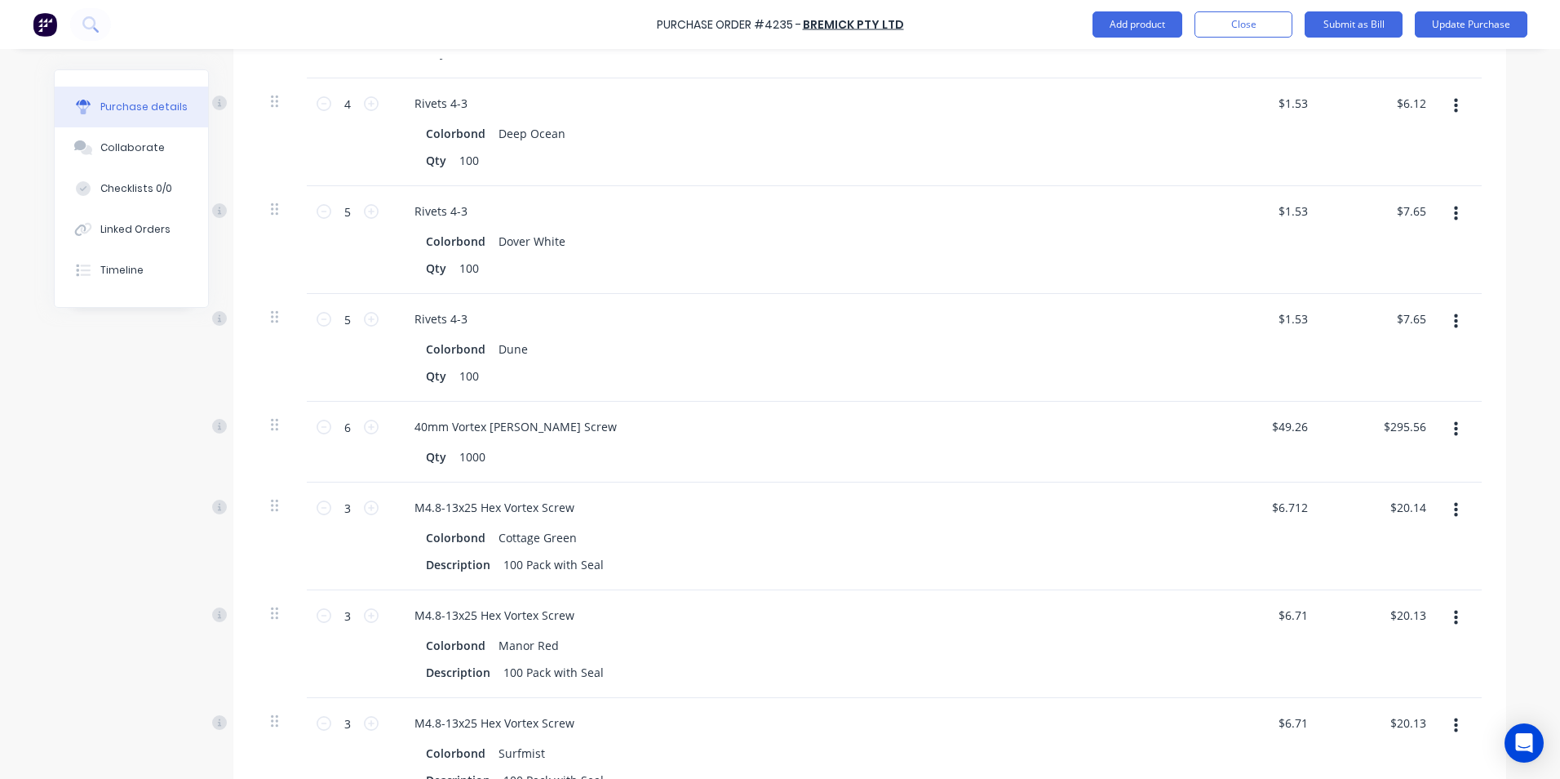
click at [1454, 420] on icon "button" at bounding box center [1456, 429] width 4 height 18
click at [1408, 554] on button "Delete" at bounding box center [1406, 570] width 139 height 33
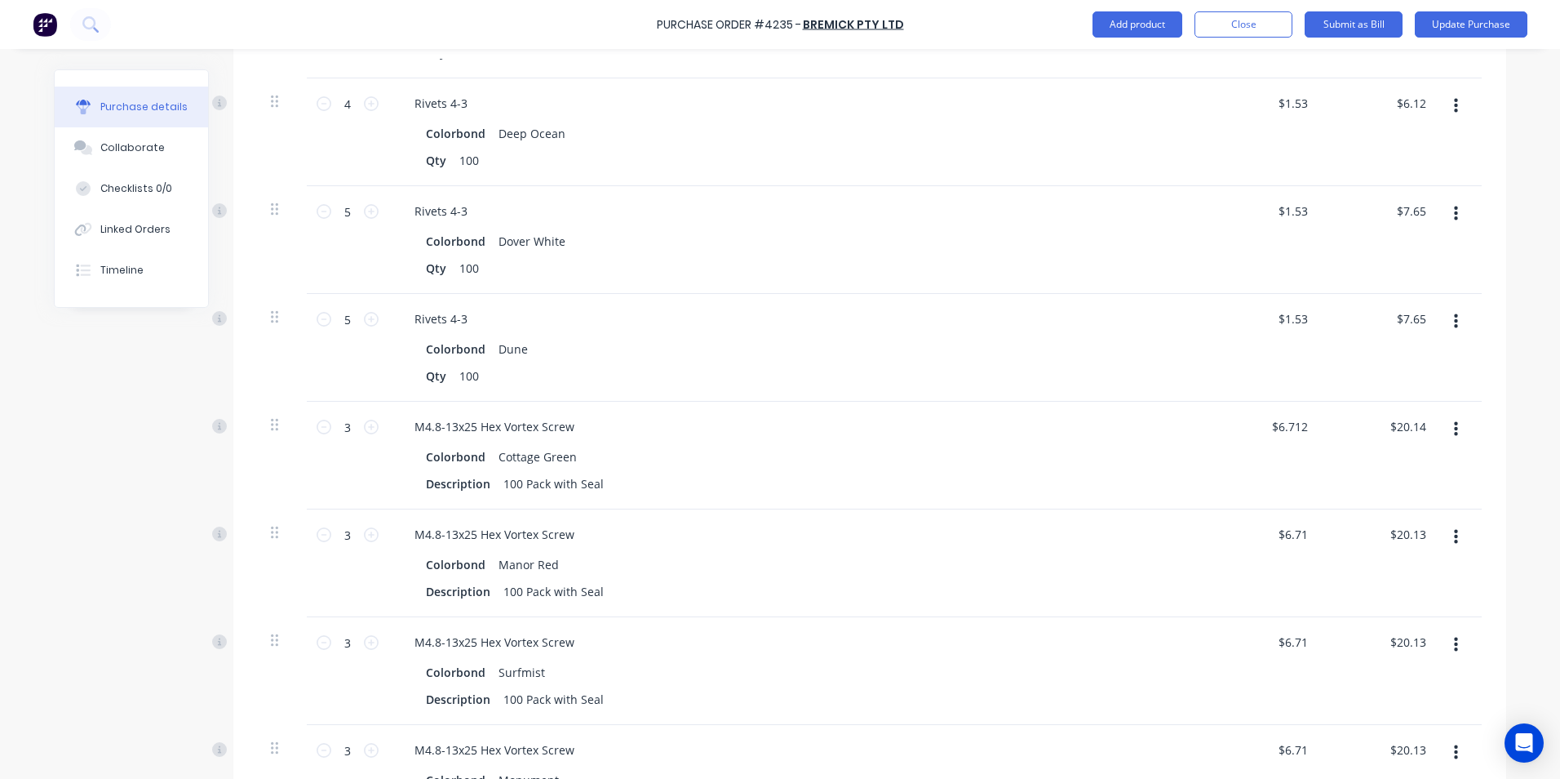
click at [1454, 420] on icon "button" at bounding box center [1456, 429] width 4 height 18
click at [1416, 554] on button "Delete" at bounding box center [1406, 570] width 139 height 33
click at [1454, 420] on icon "button" at bounding box center [1456, 429] width 4 height 18
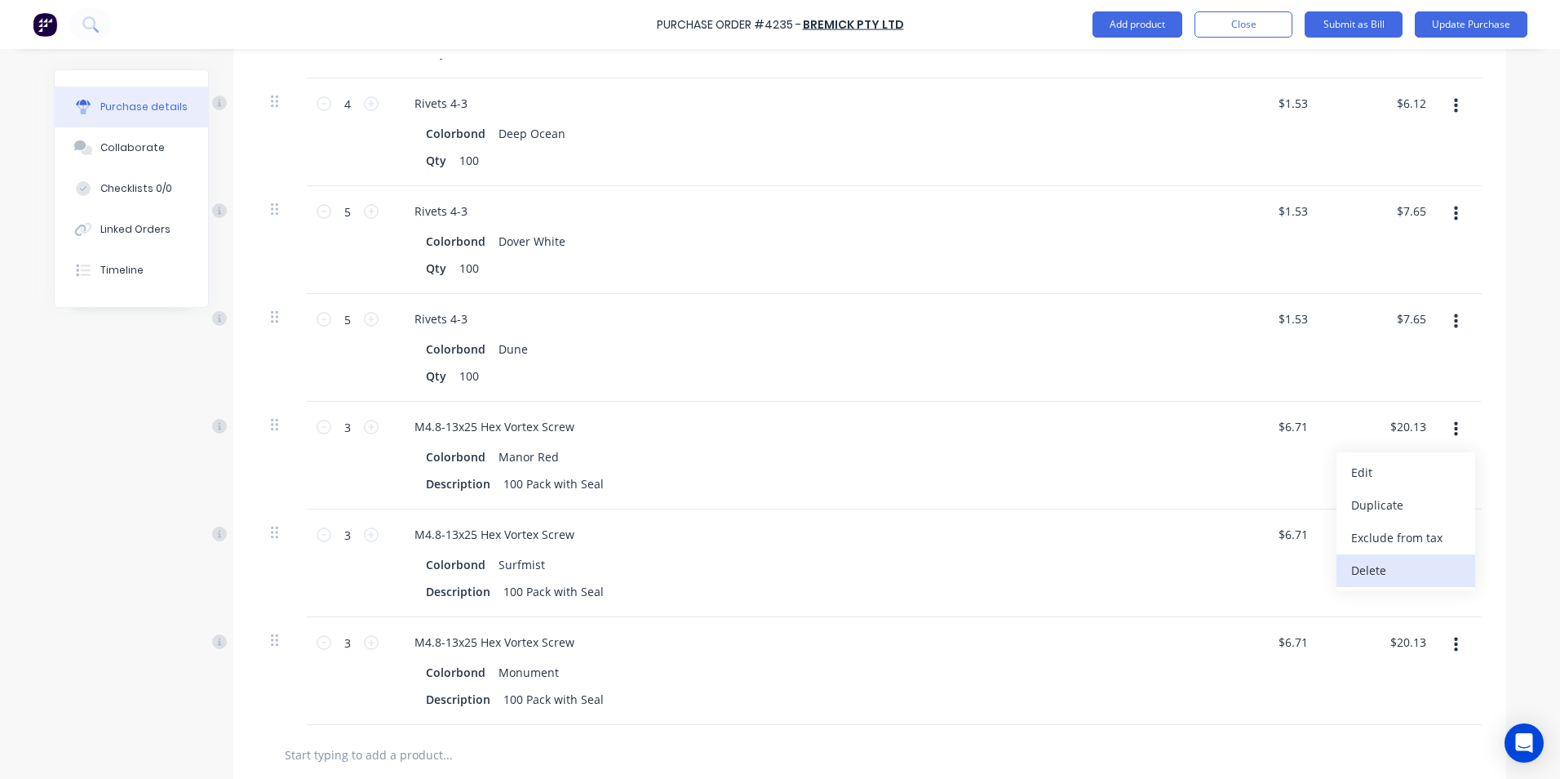
click at [1416, 554] on button "Delete" at bounding box center [1406, 570] width 139 height 33
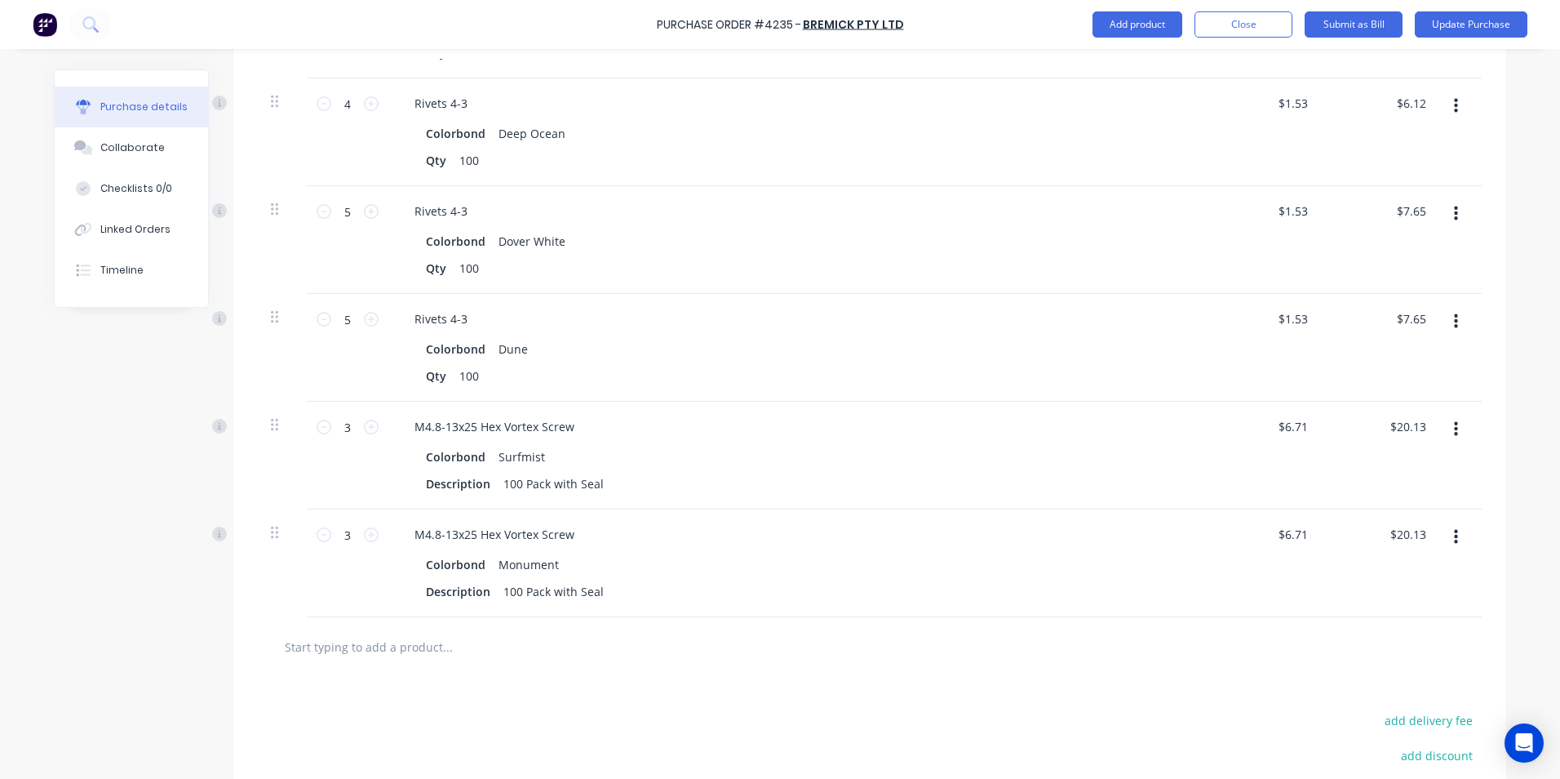
click at [1454, 420] on icon "button" at bounding box center [1456, 429] width 4 height 18
click at [1426, 554] on button "Delete" at bounding box center [1406, 570] width 139 height 33
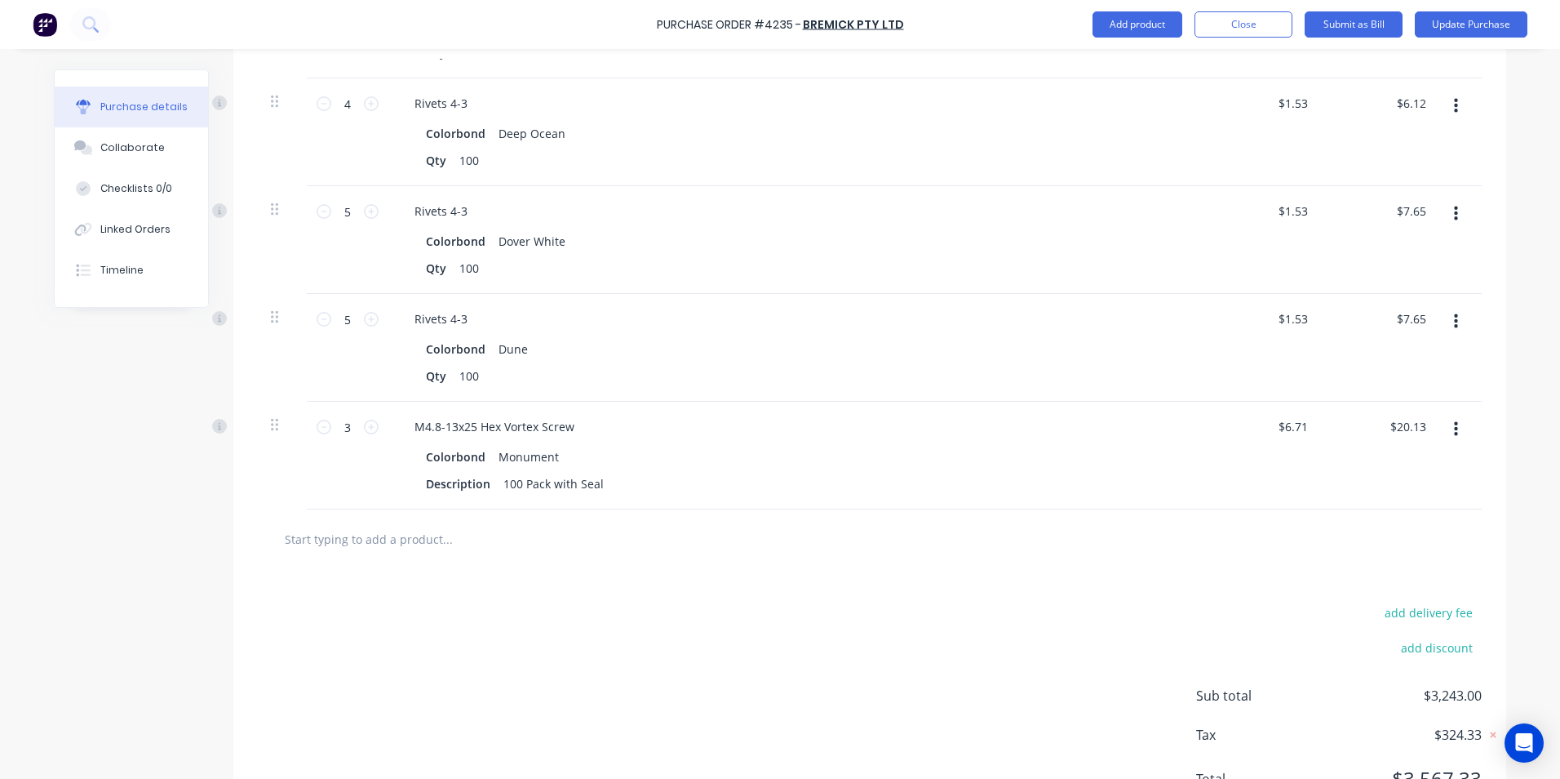
click at [1453, 417] on button "button" at bounding box center [1456, 429] width 38 height 29
click at [1417, 554] on button "Delete" at bounding box center [1406, 570] width 139 height 33
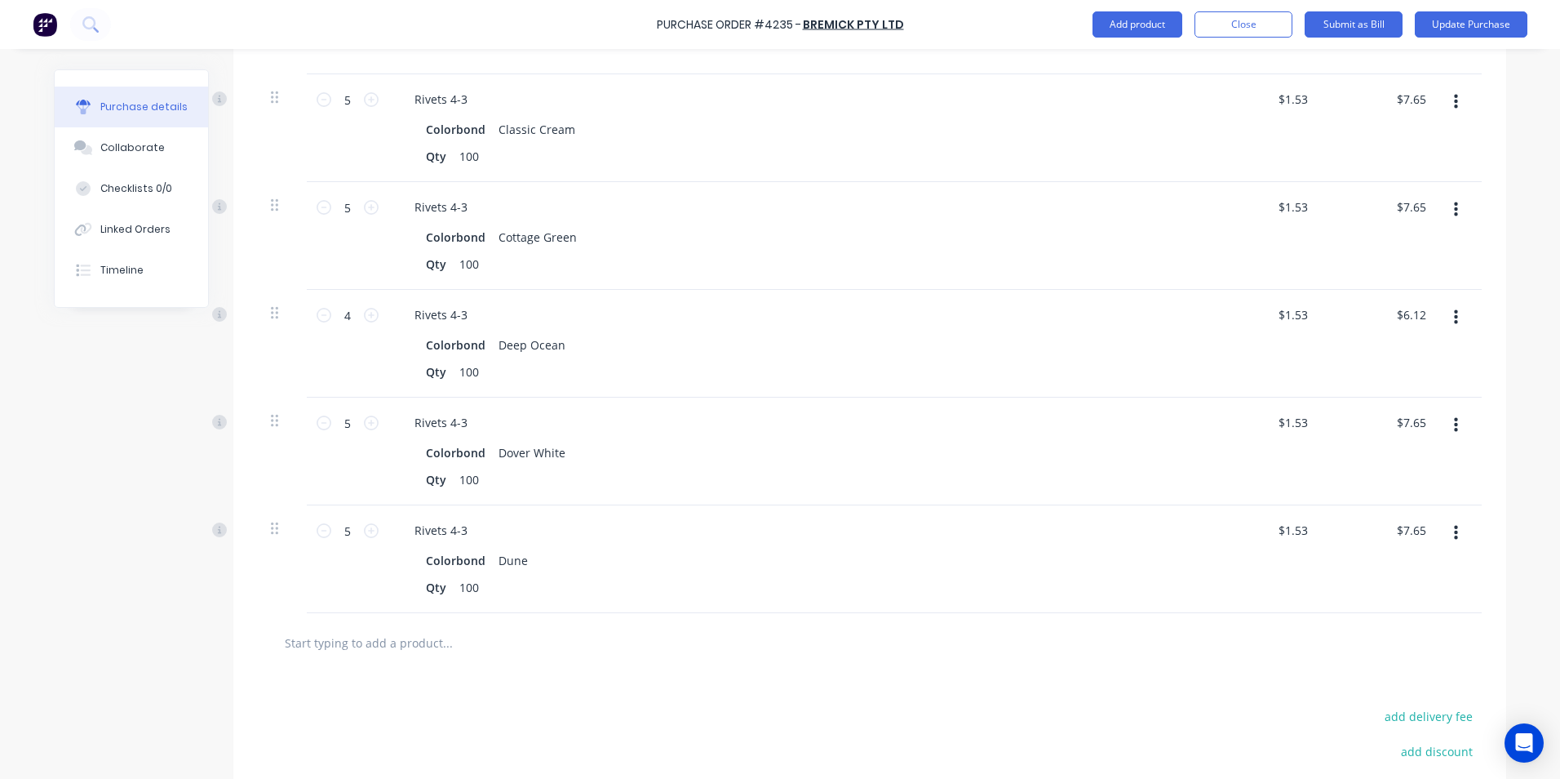
scroll to position [2725, 0]
click at [1454, 526] on icon "button" at bounding box center [1456, 535] width 4 height 18
click at [1402, 659] on button "Delete" at bounding box center [1406, 675] width 139 height 33
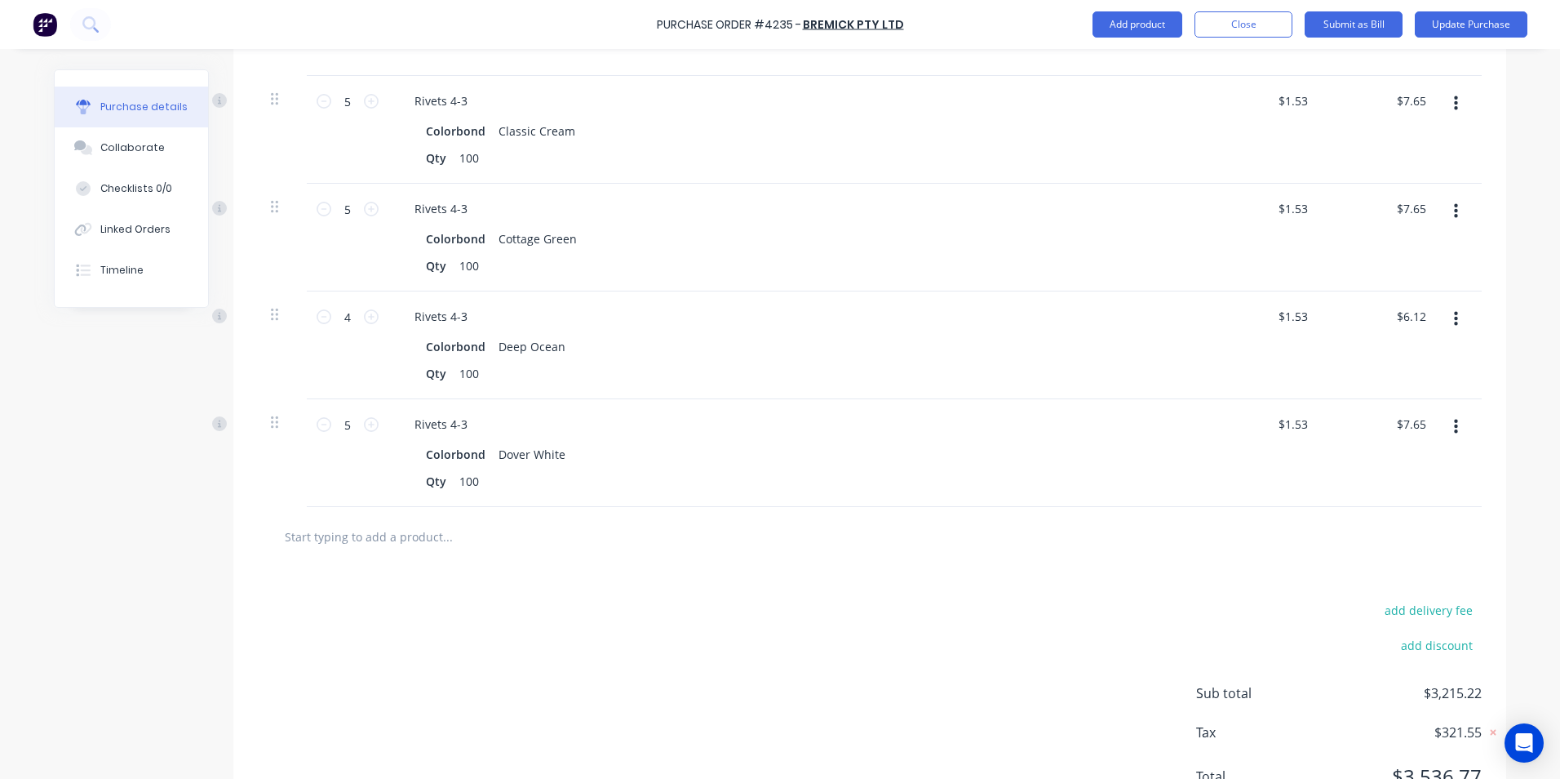
click at [1454, 418] on icon "button" at bounding box center [1456, 427] width 4 height 18
click at [1385, 552] on button "Delete" at bounding box center [1406, 568] width 139 height 33
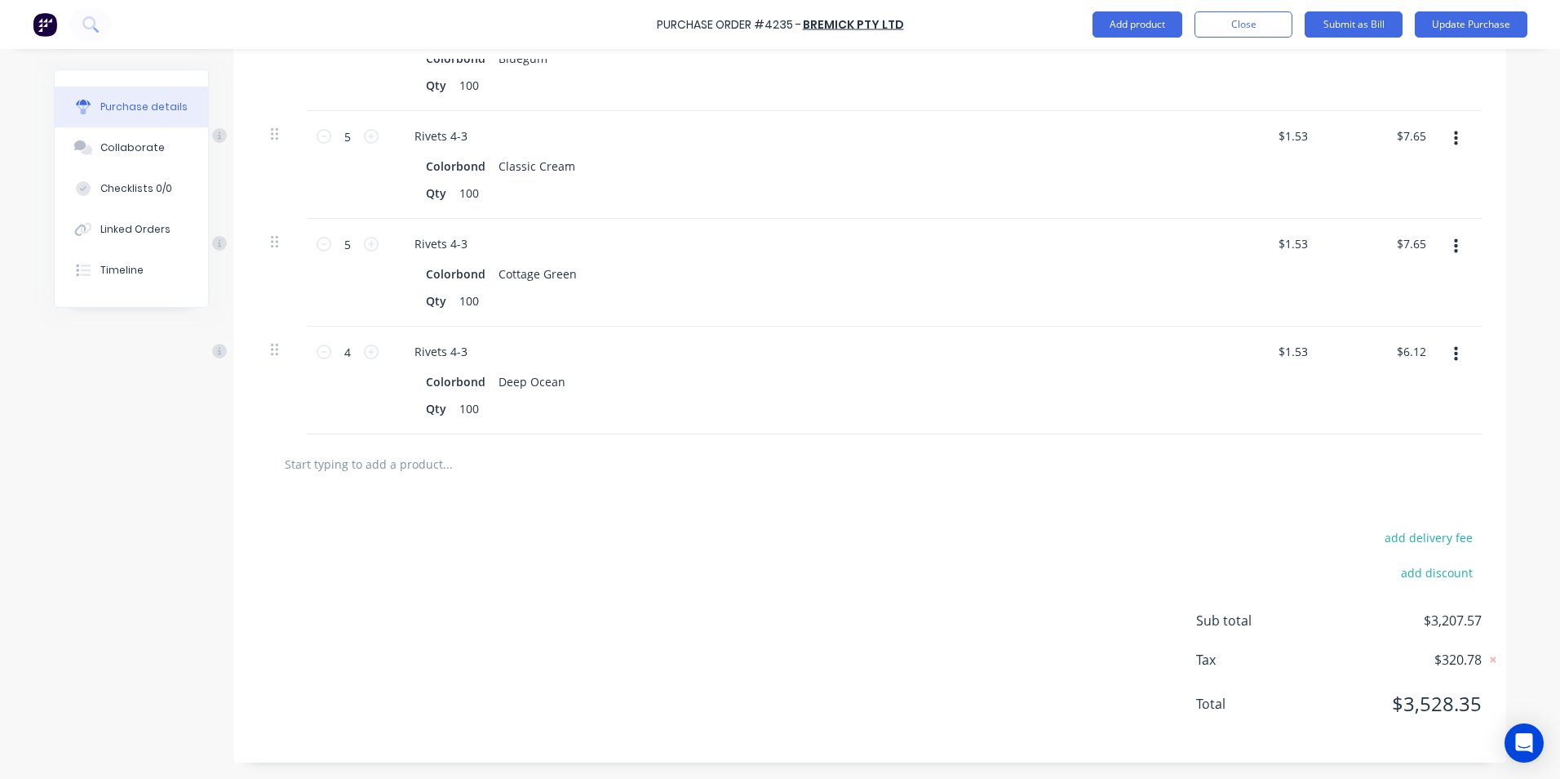
scroll to position [2673, 0]
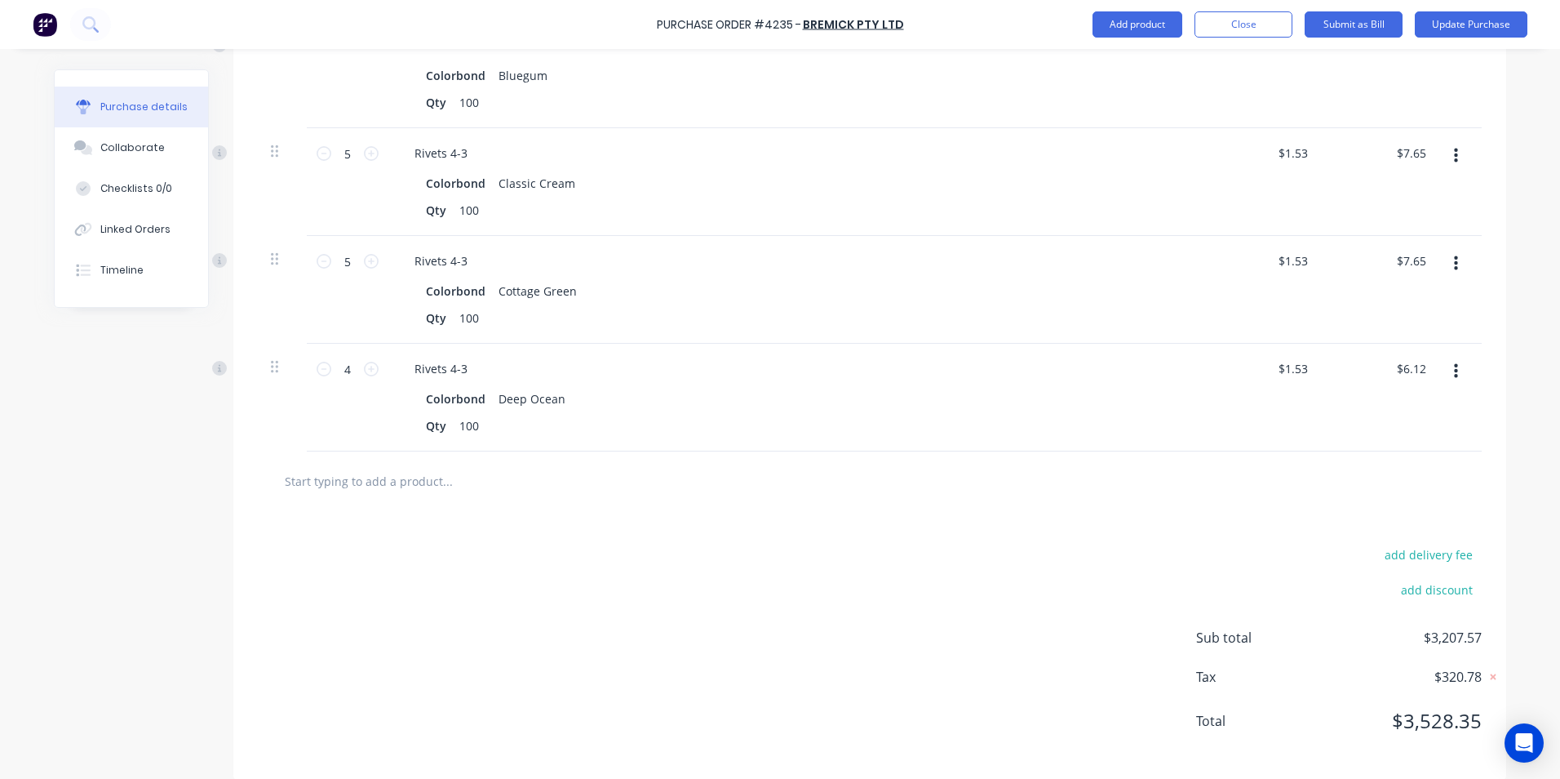
click at [1454, 364] on icon "button" at bounding box center [1456, 371] width 4 height 15
click at [1396, 496] on button "Delete" at bounding box center [1406, 512] width 139 height 33
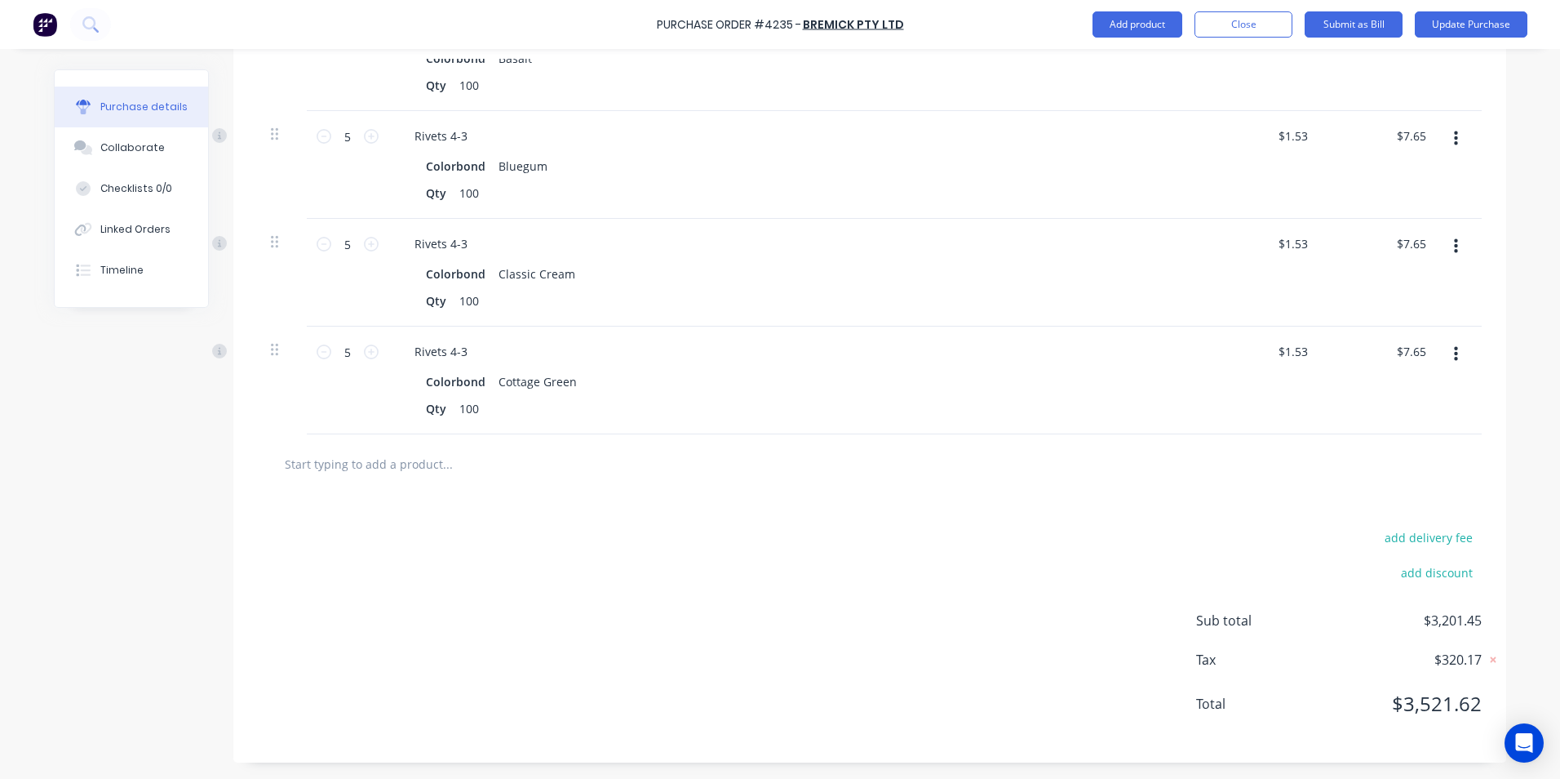
scroll to position [2565, 0]
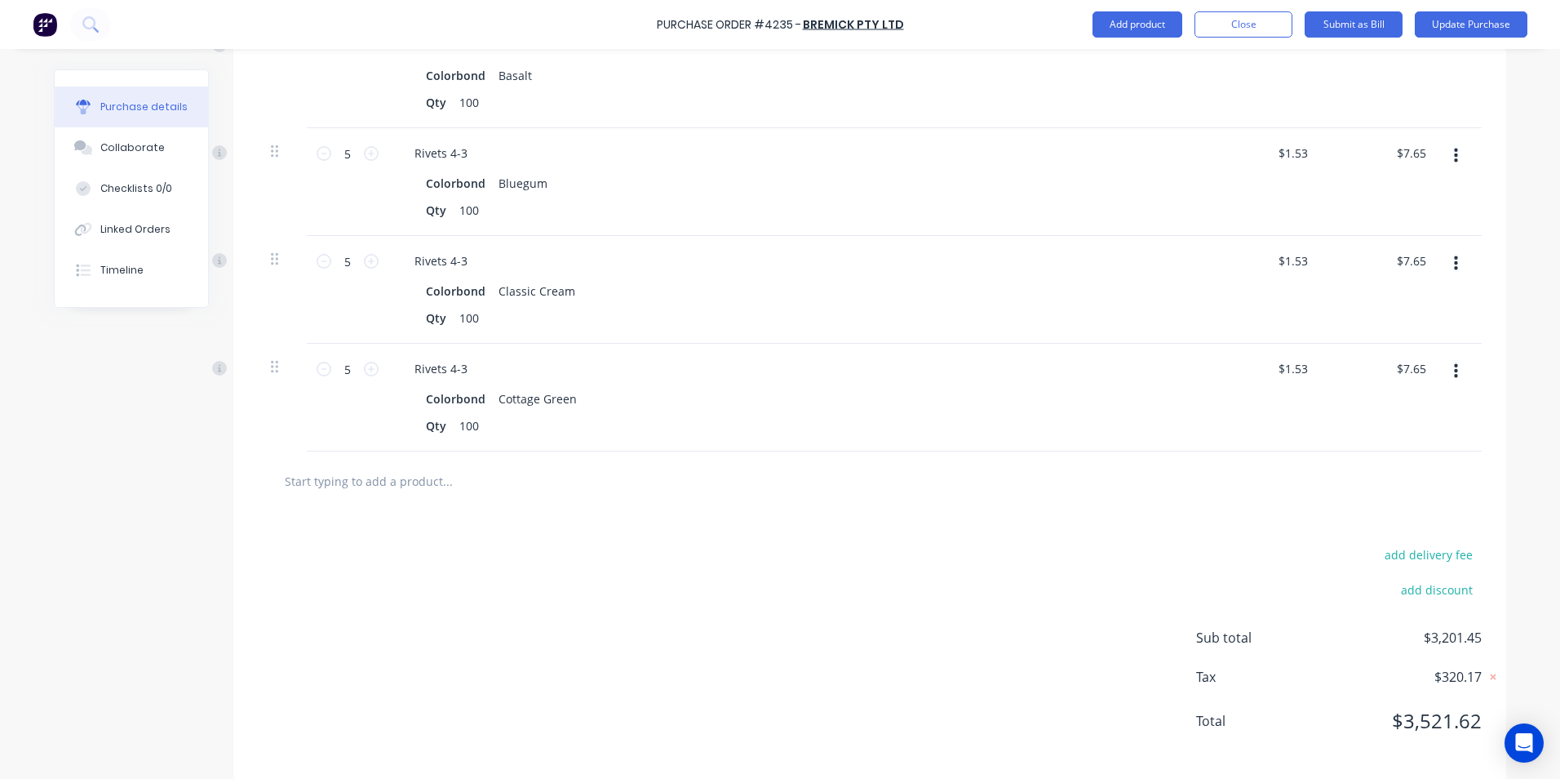
click at [1450, 256] on button "button" at bounding box center [1456, 263] width 38 height 29
click at [1414, 388] on button "Delete" at bounding box center [1406, 404] width 139 height 33
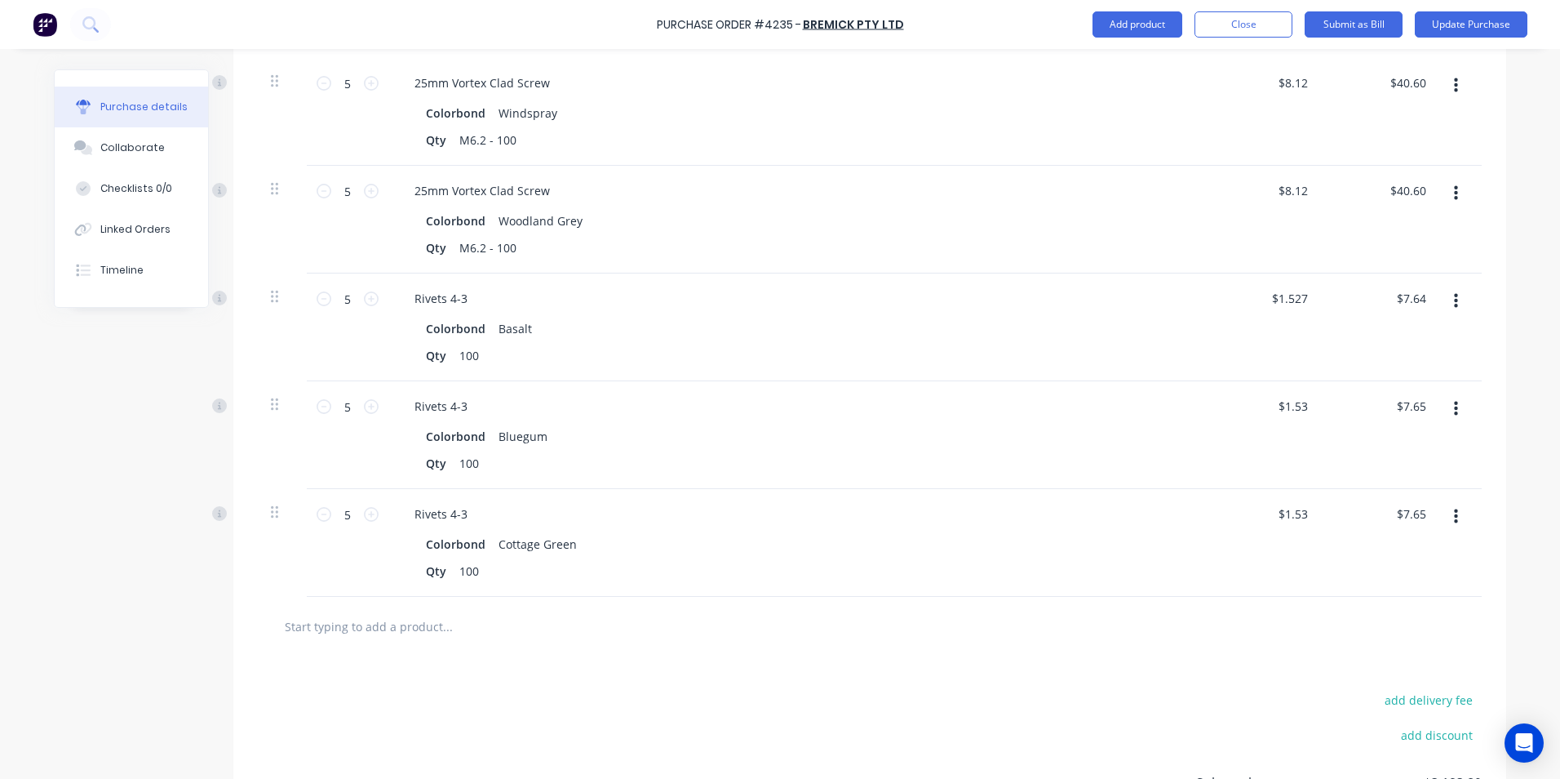
scroll to position [2294, 0]
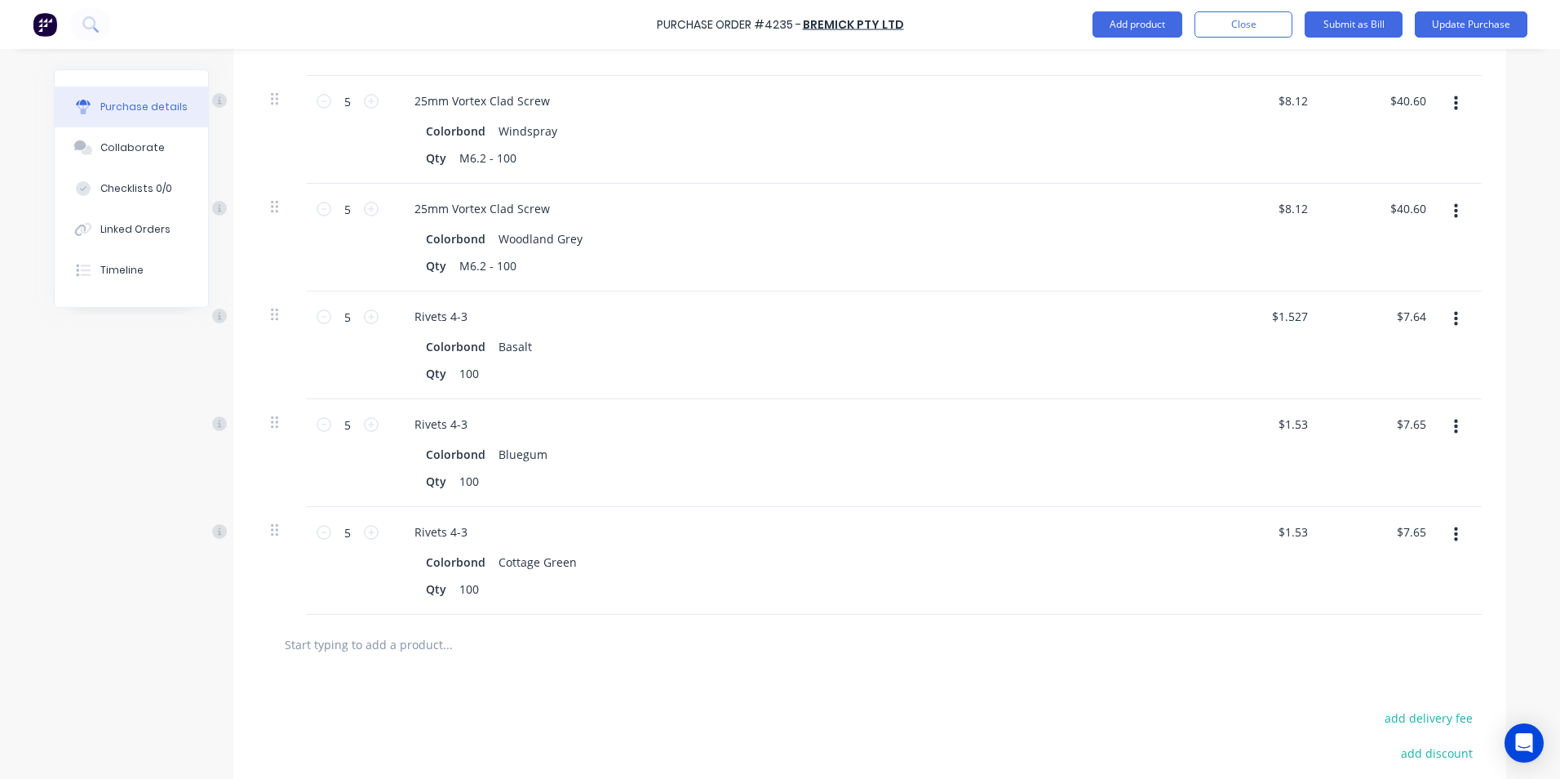
click at [1454, 527] on icon "button" at bounding box center [1456, 534] width 4 height 15
click at [1373, 659] on button "Delete" at bounding box center [1406, 675] width 139 height 33
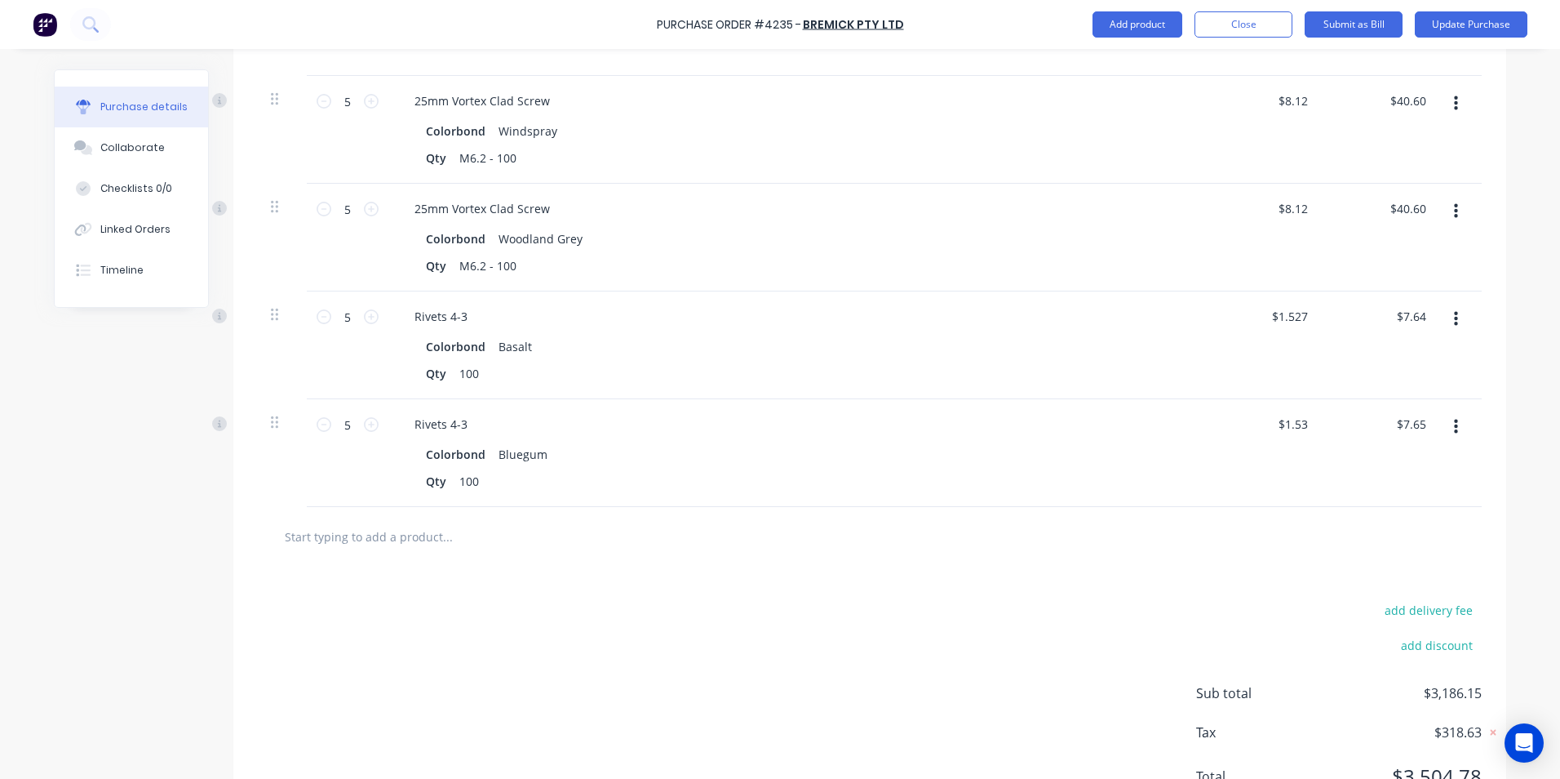
click at [1454, 418] on icon "button" at bounding box center [1456, 427] width 4 height 18
click at [1399, 552] on button "Delete" at bounding box center [1406, 568] width 139 height 33
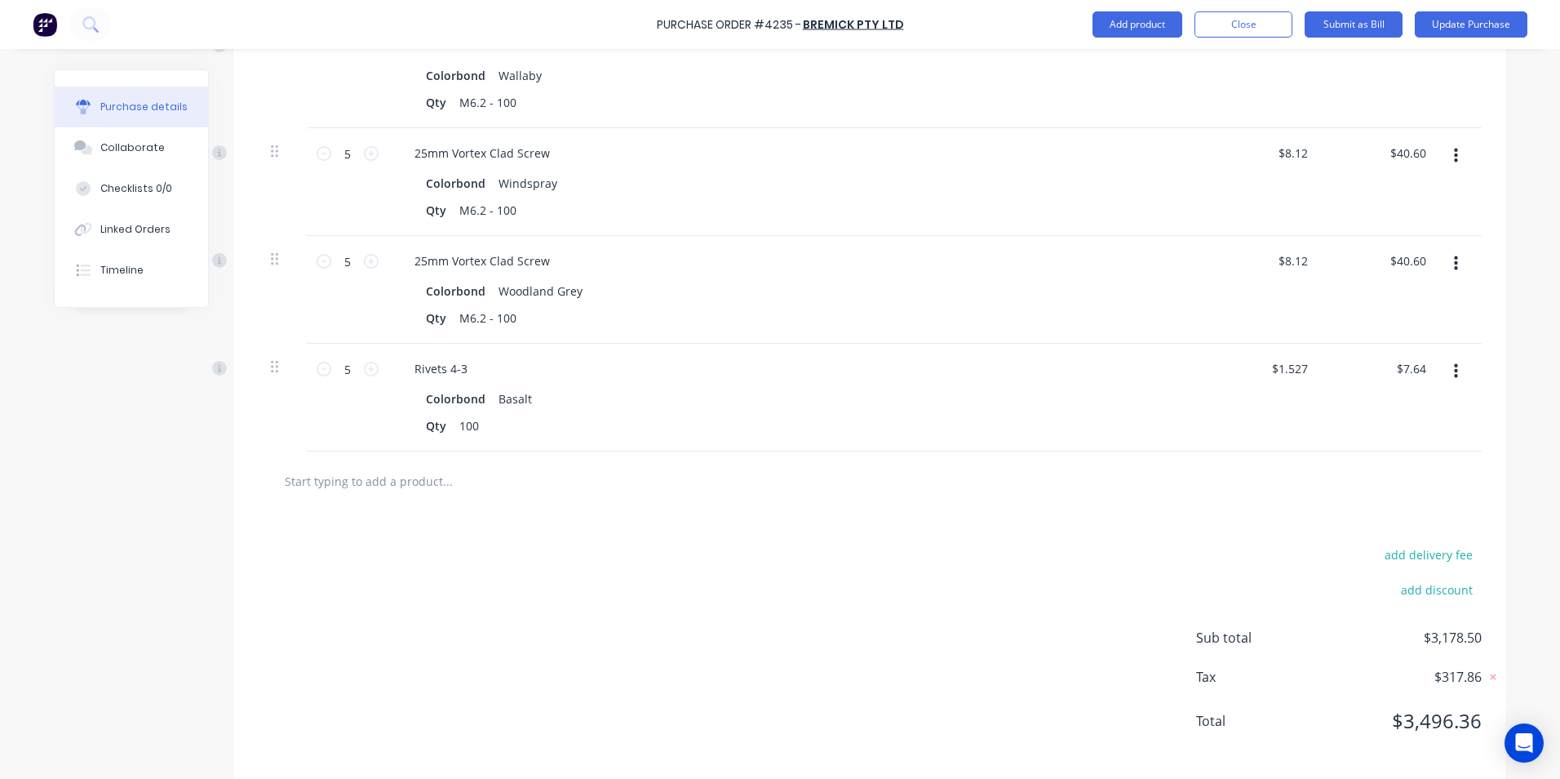
click at [1450, 367] on button "button" at bounding box center [1456, 371] width 38 height 29
click at [1406, 496] on button "Delete" at bounding box center [1406, 512] width 139 height 33
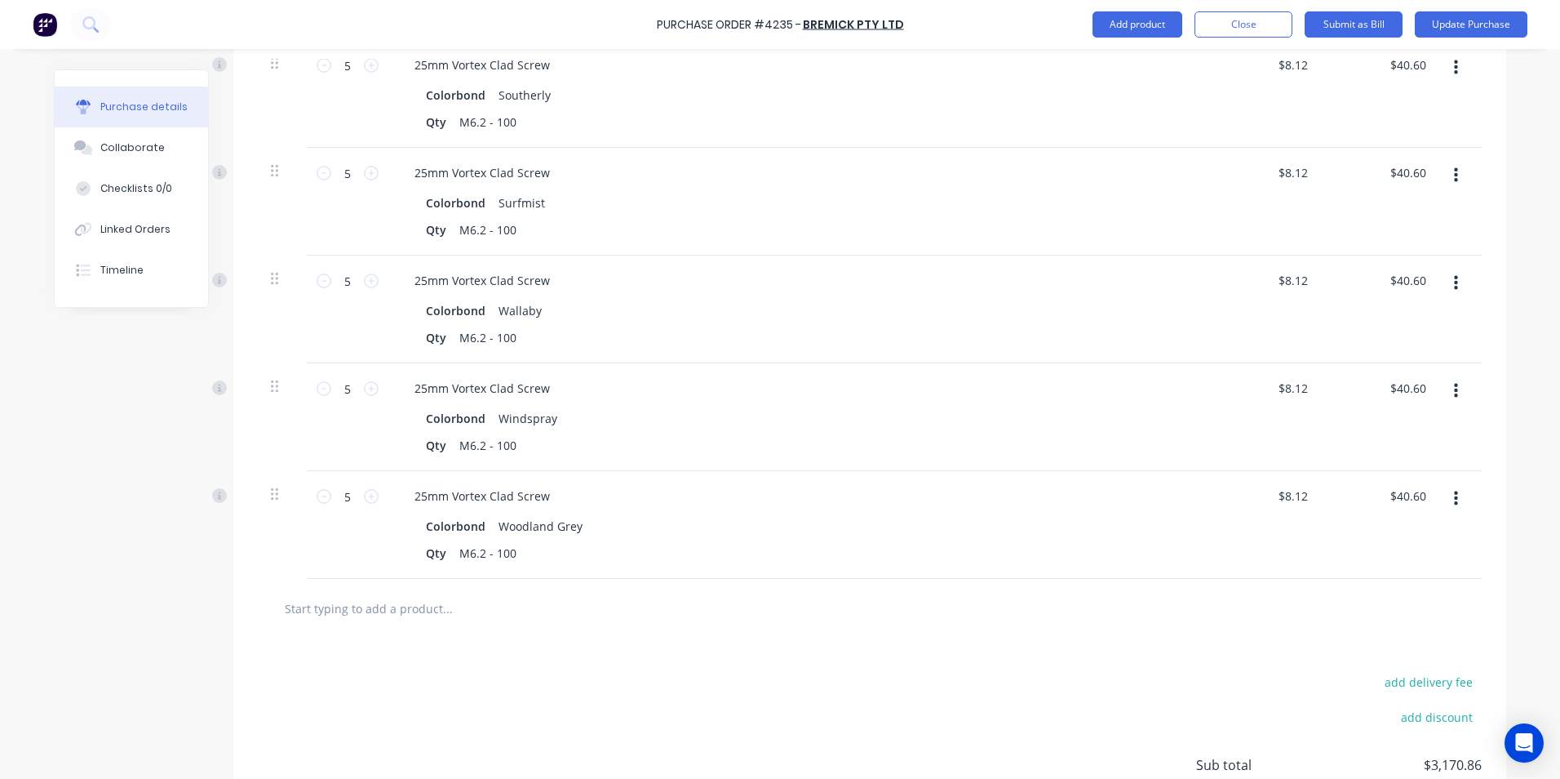
scroll to position [1889, 0]
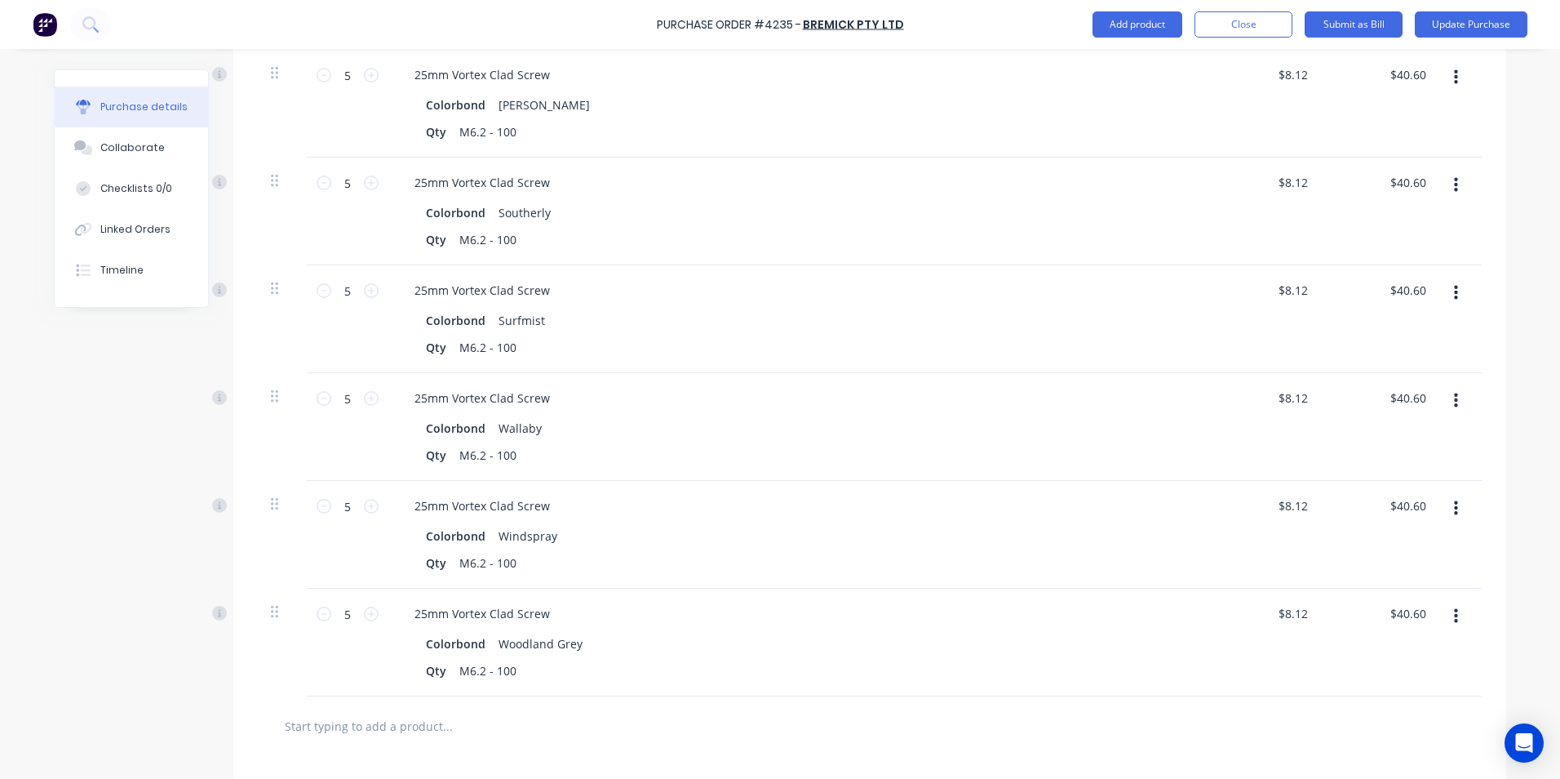
click at [1455, 601] on button "button" at bounding box center [1456, 615] width 38 height 29
click at [1397, 741] on button "Delete" at bounding box center [1406, 757] width 139 height 33
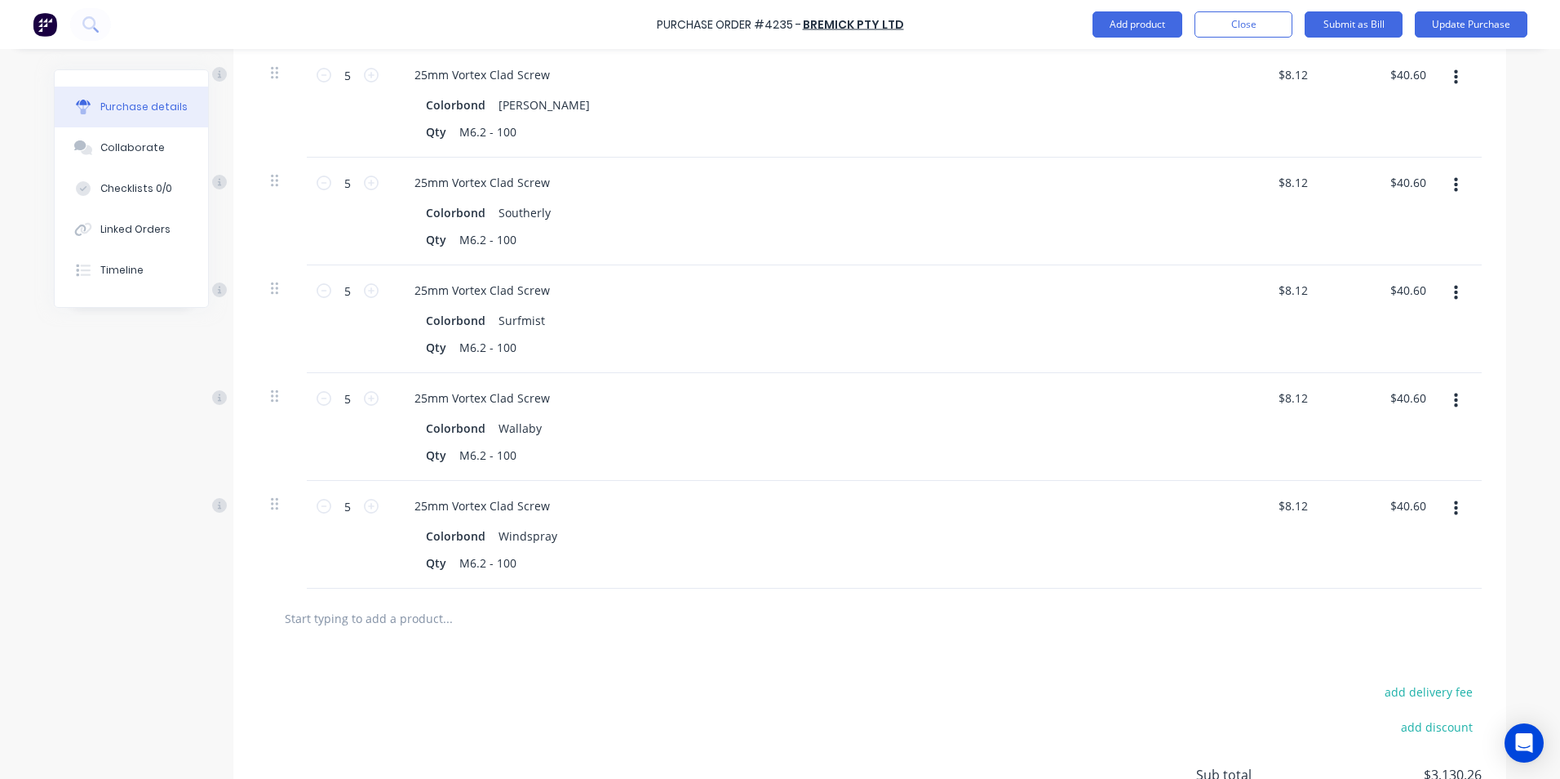
click at [1454, 499] on icon "button" at bounding box center [1456, 508] width 4 height 18
click at [1380, 633] on button "Delete" at bounding box center [1406, 649] width 139 height 33
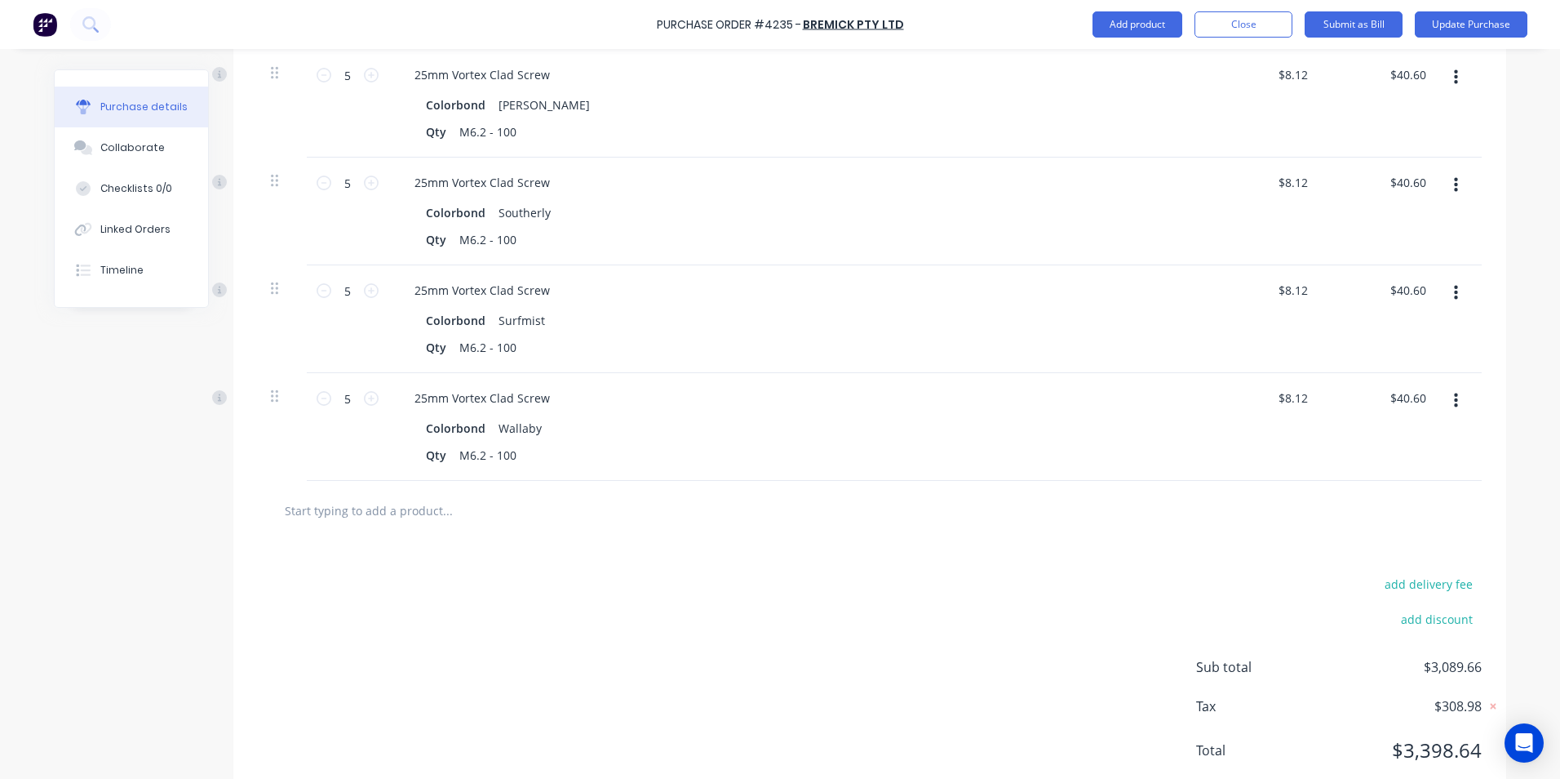
click at [1454, 392] on icon "button" at bounding box center [1456, 401] width 4 height 18
click at [1364, 532] on button "Delete" at bounding box center [1406, 542] width 139 height 33
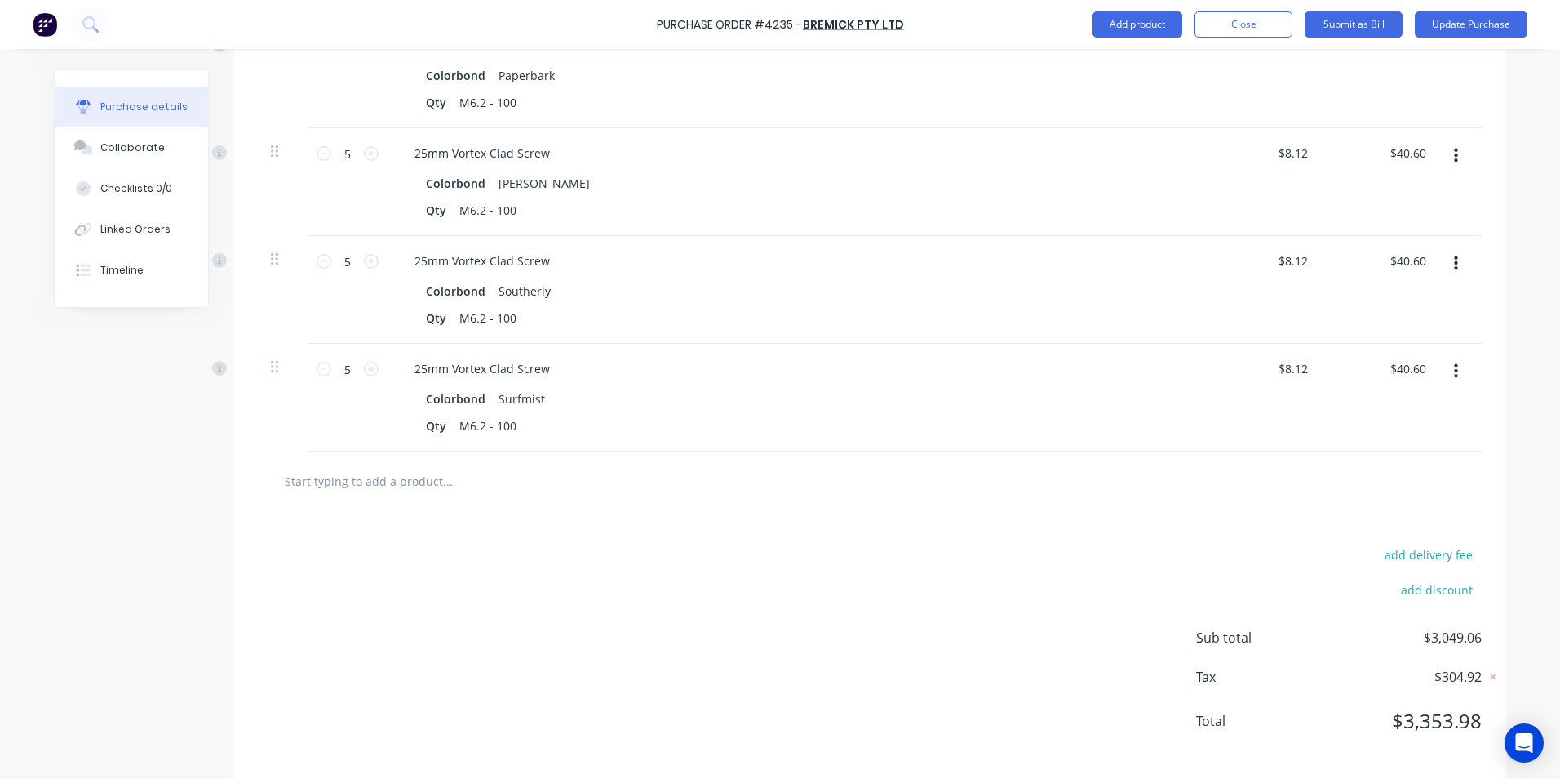
click at [1454, 362] on icon "button" at bounding box center [1456, 371] width 4 height 18
click at [1405, 501] on button "Delete" at bounding box center [1406, 512] width 139 height 33
click at [1447, 357] on button "button" at bounding box center [1456, 371] width 38 height 29
click at [1346, 496] on button "Delete" at bounding box center [1406, 512] width 139 height 33
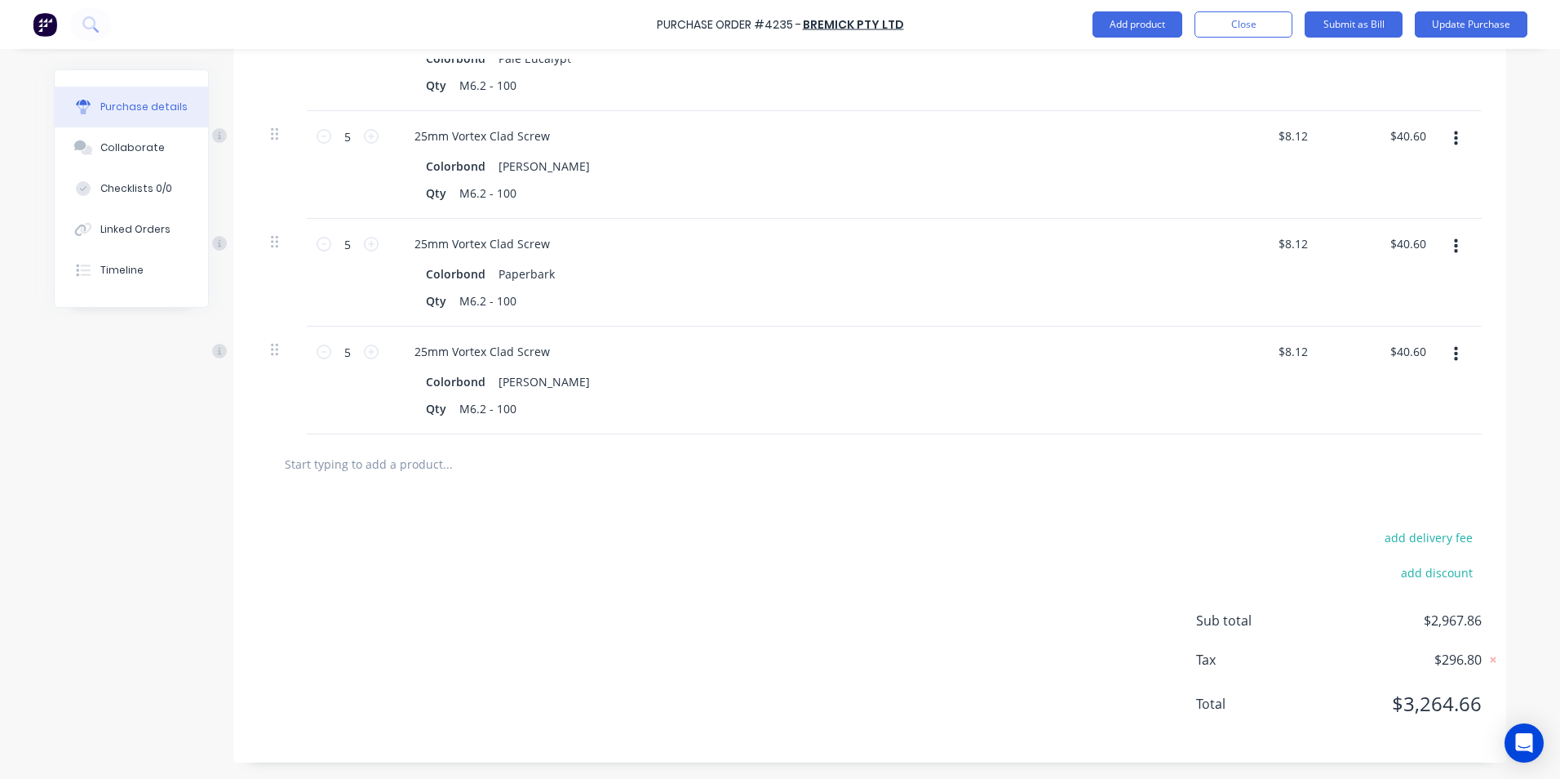
scroll to position [1595, 0]
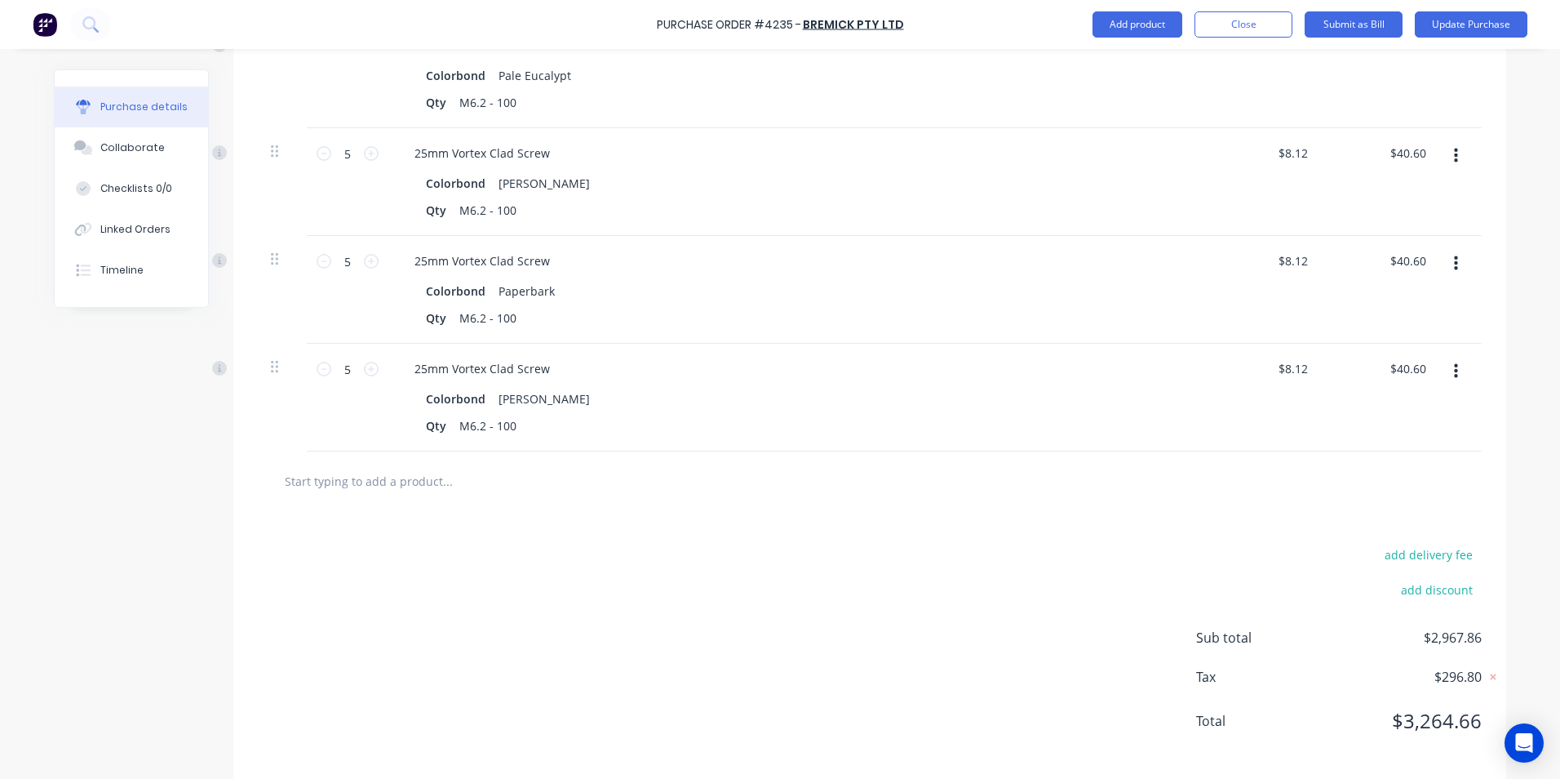
click at [1454, 362] on icon "button" at bounding box center [1456, 371] width 4 height 18
click at [1356, 499] on button "Delete" at bounding box center [1406, 512] width 139 height 33
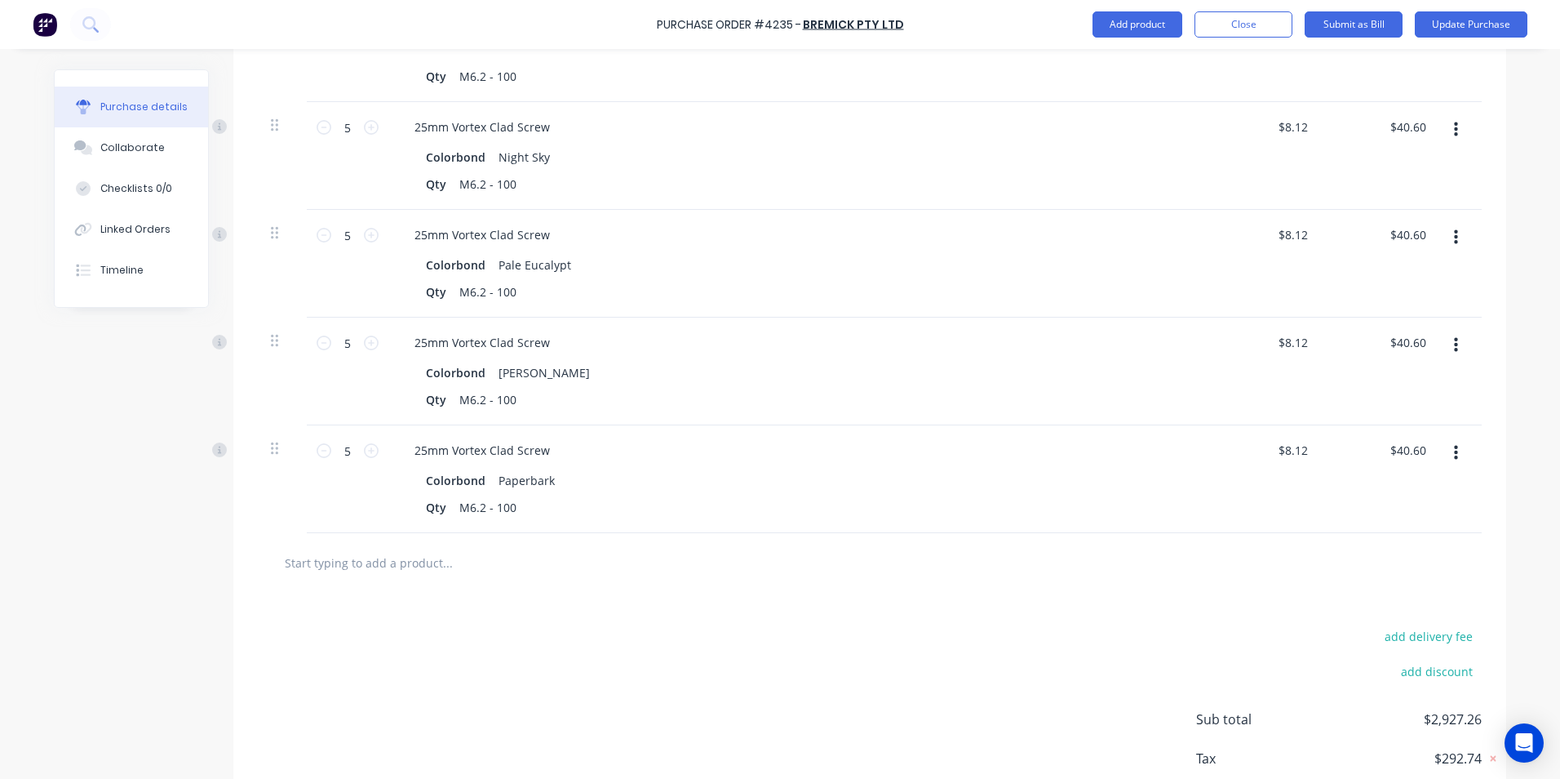
scroll to position [1324, 0]
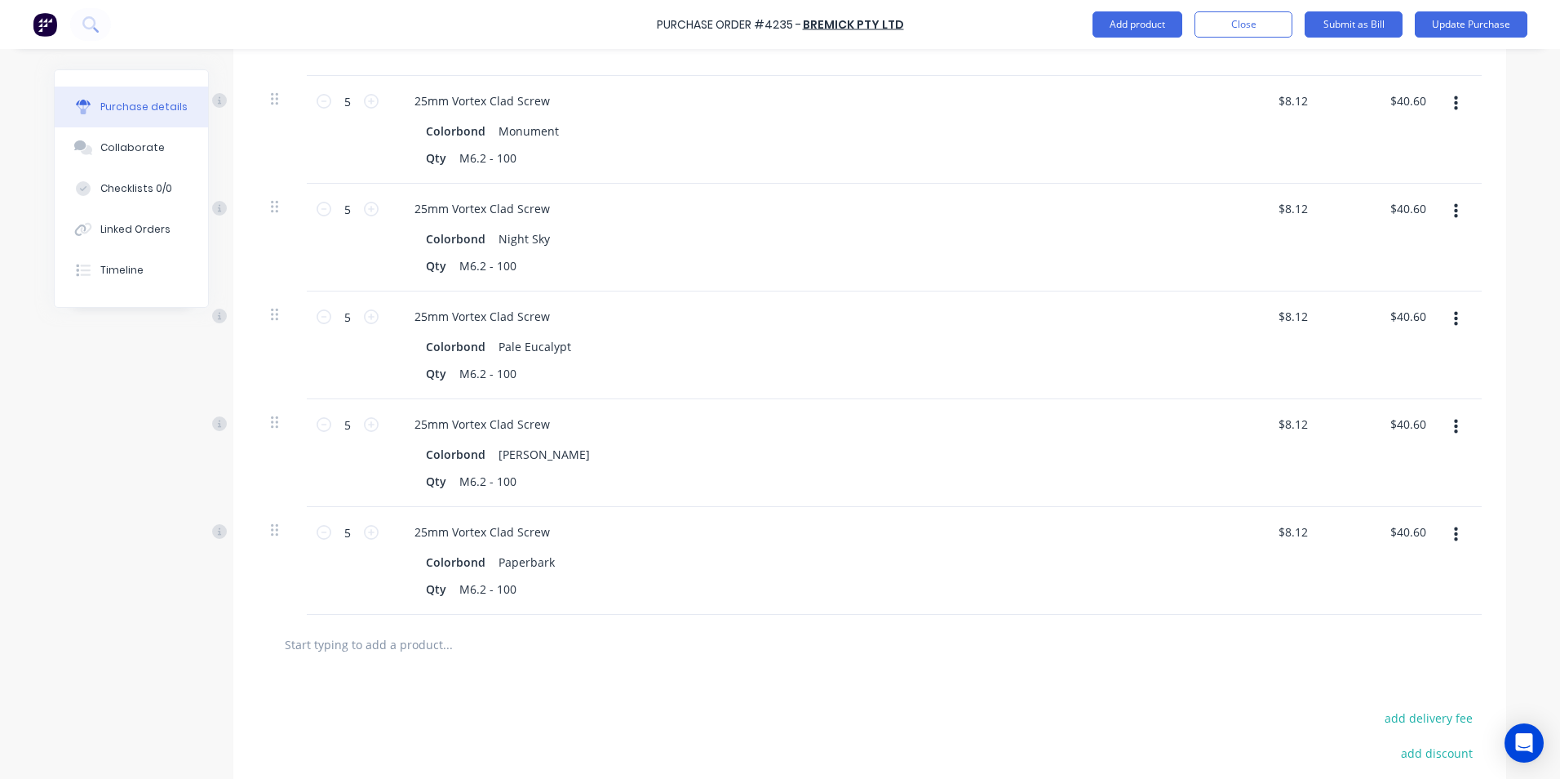
click at [1454, 526] on icon "button" at bounding box center [1456, 535] width 4 height 18
click at [1384, 659] on button "Delete" at bounding box center [1406, 675] width 139 height 33
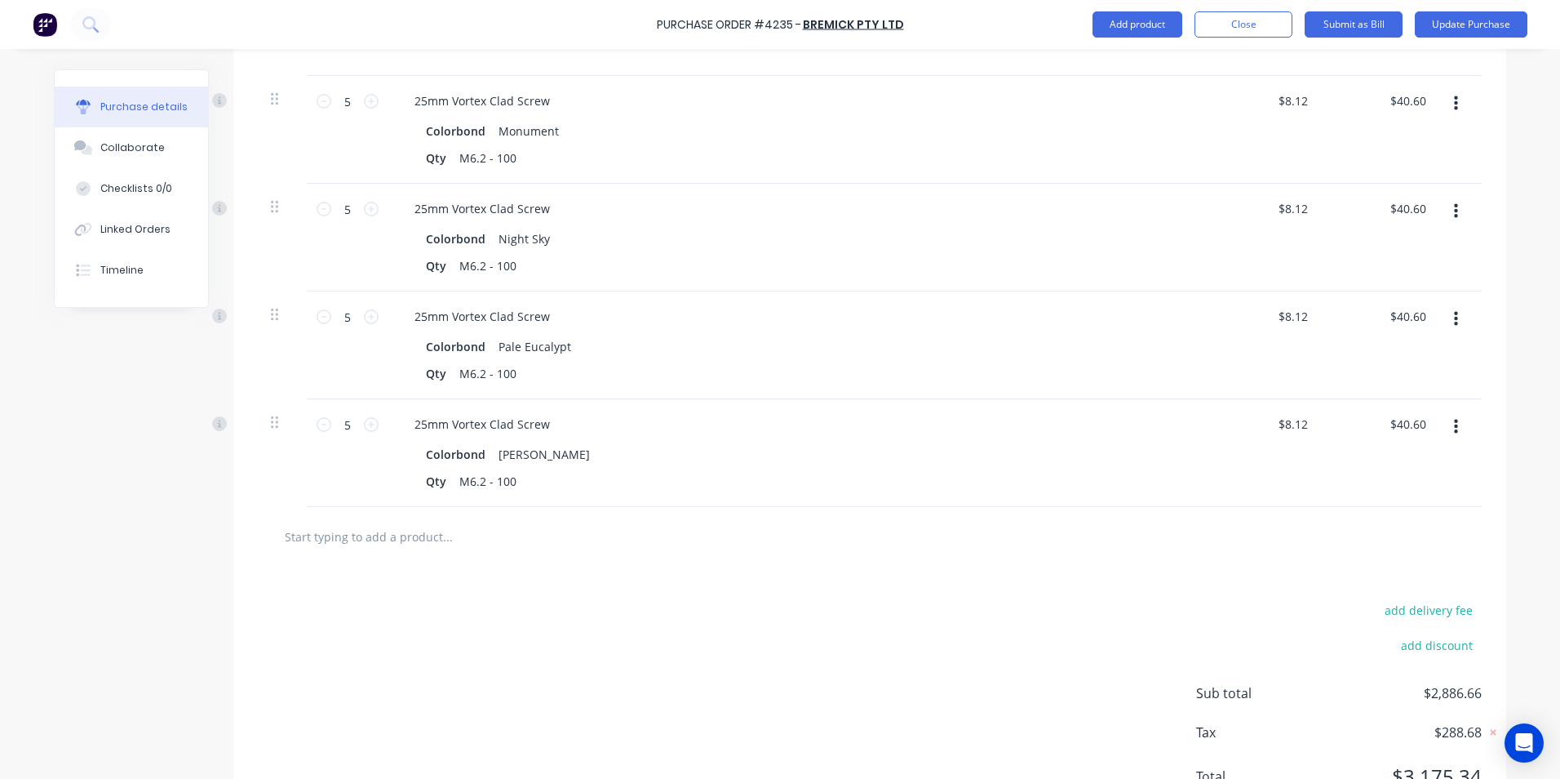
click at [1454, 418] on icon "button" at bounding box center [1456, 427] width 4 height 18
click at [1393, 552] on button "Delete" at bounding box center [1406, 568] width 139 height 33
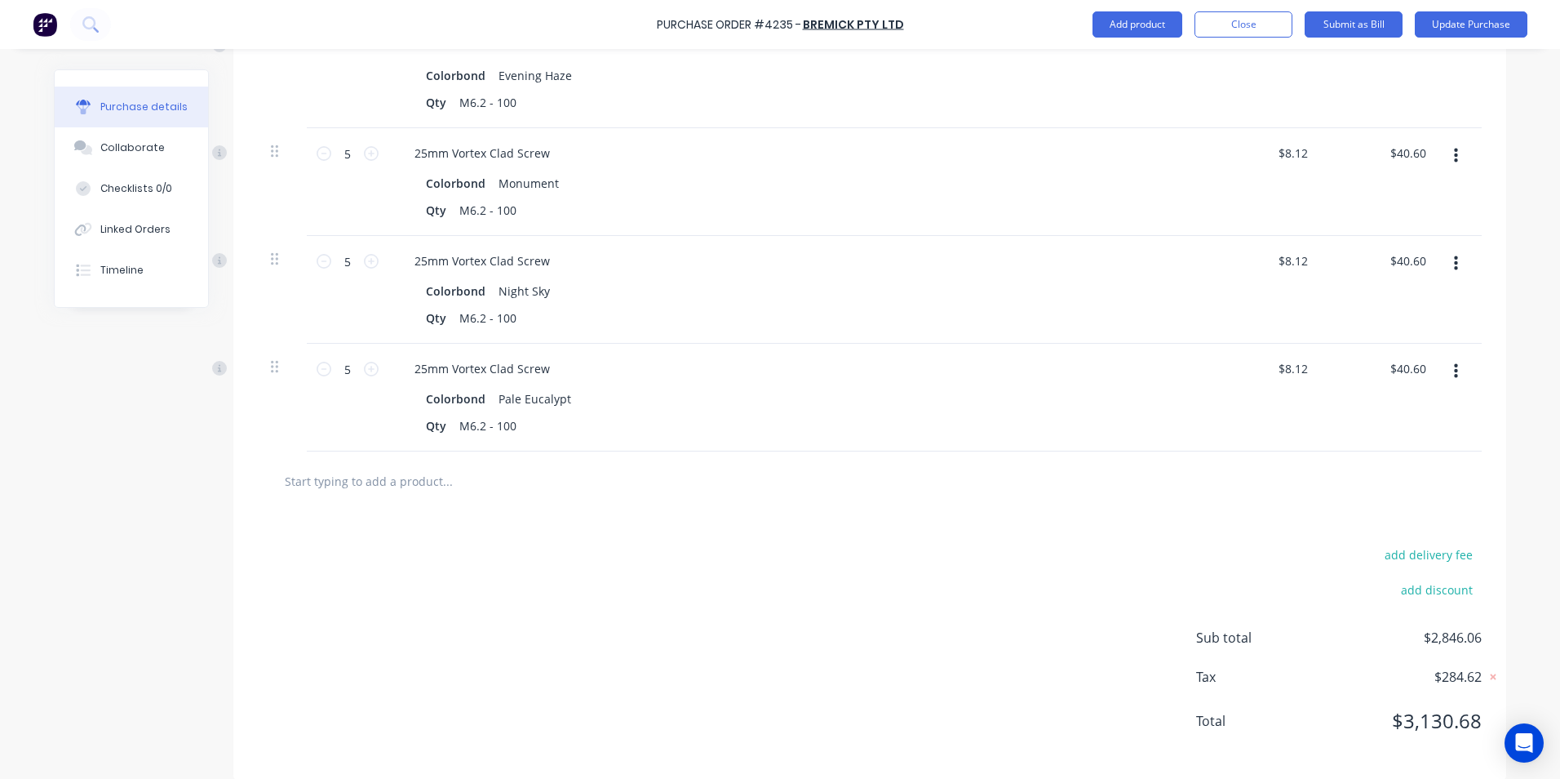
click at [1454, 364] on icon "button" at bounding box center [1456, 371] width 4 height 15
click at [1367, 500] on button "Delete" at bounding box center [1406, 512] width 139 height 33
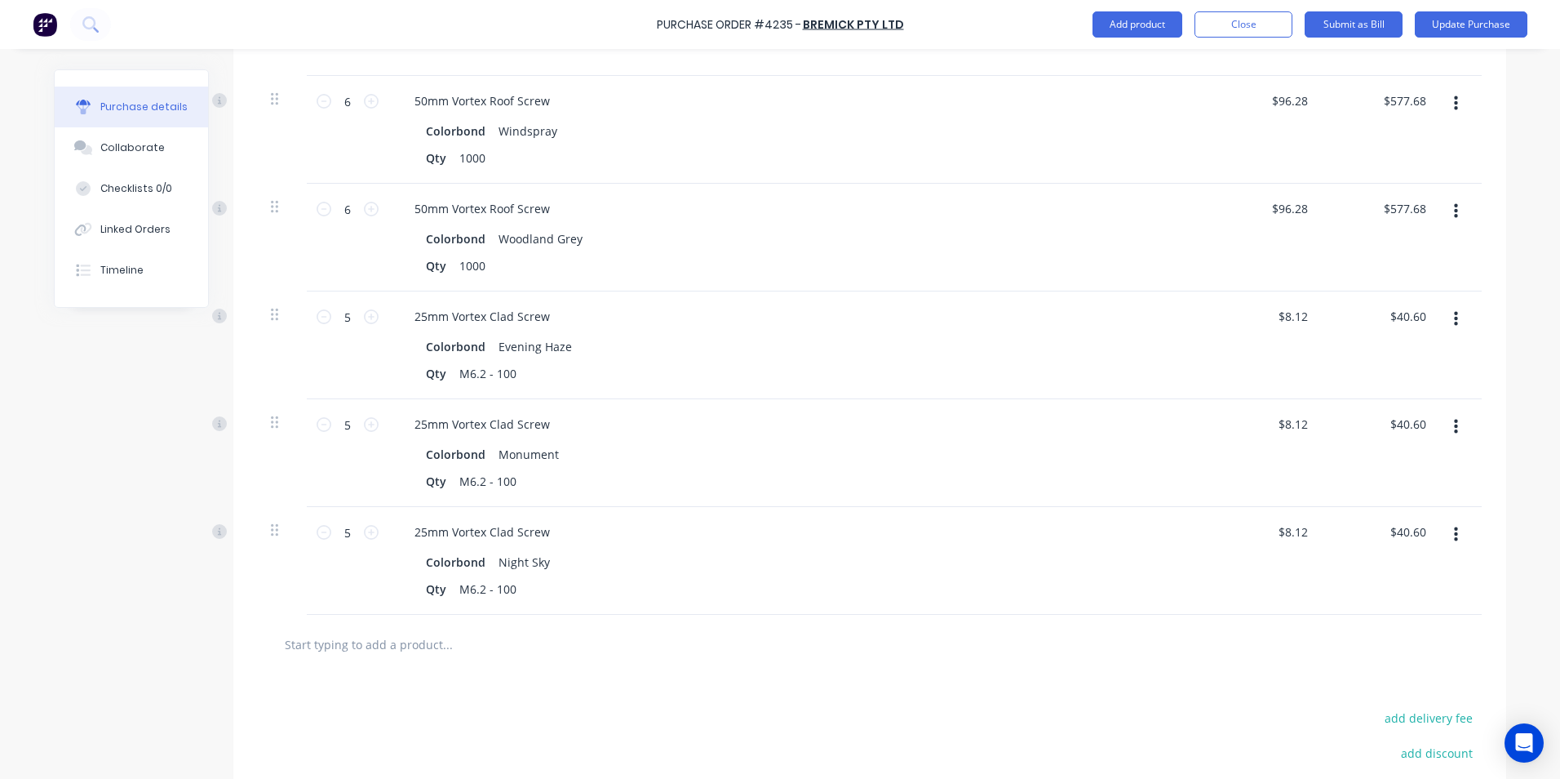
click at [1447, 522] on button "button" at bounding box center [1456, 534] width 38 height 29
click at [1373, 659] on button "Delete" at bounding box center [1406, 675] width 139 height 33
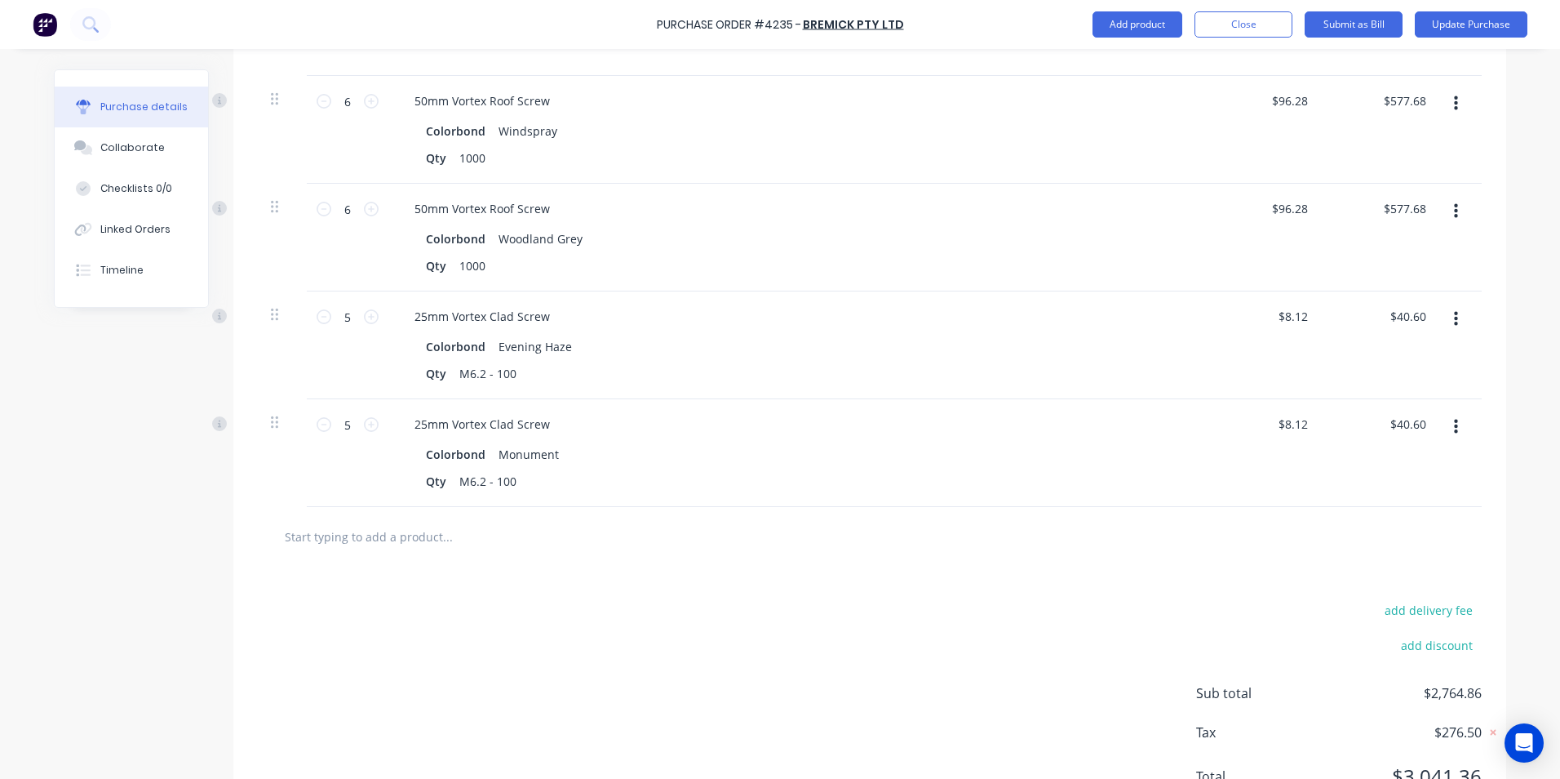
click at [1455, 418] on button "button" at bounding box center [1456, 426] width 38 height 29
click at [1386, 552] on button "Delete" at bounding box center [1406, 568] width 139 height 33
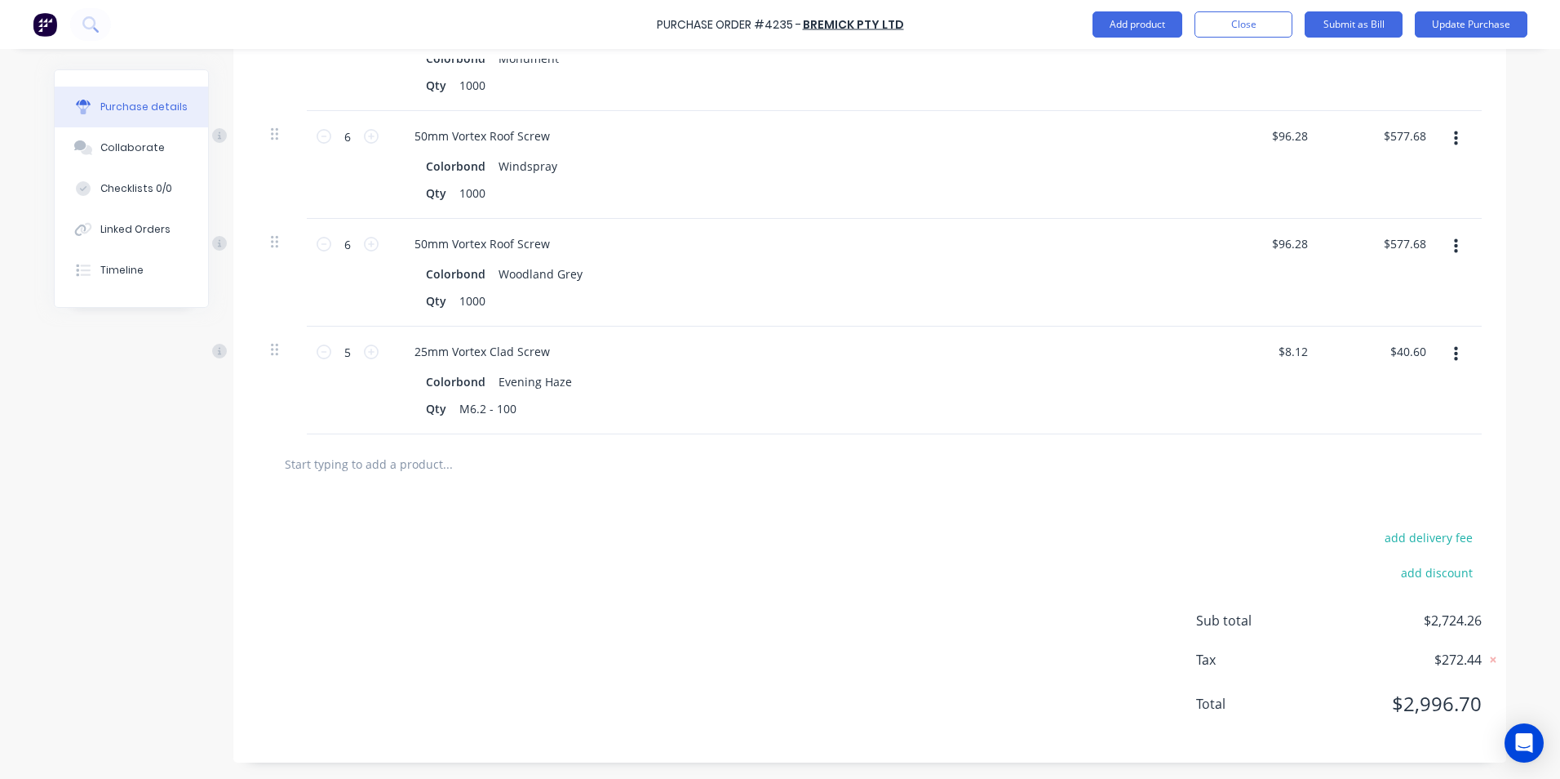
scroll to position [949, 0]
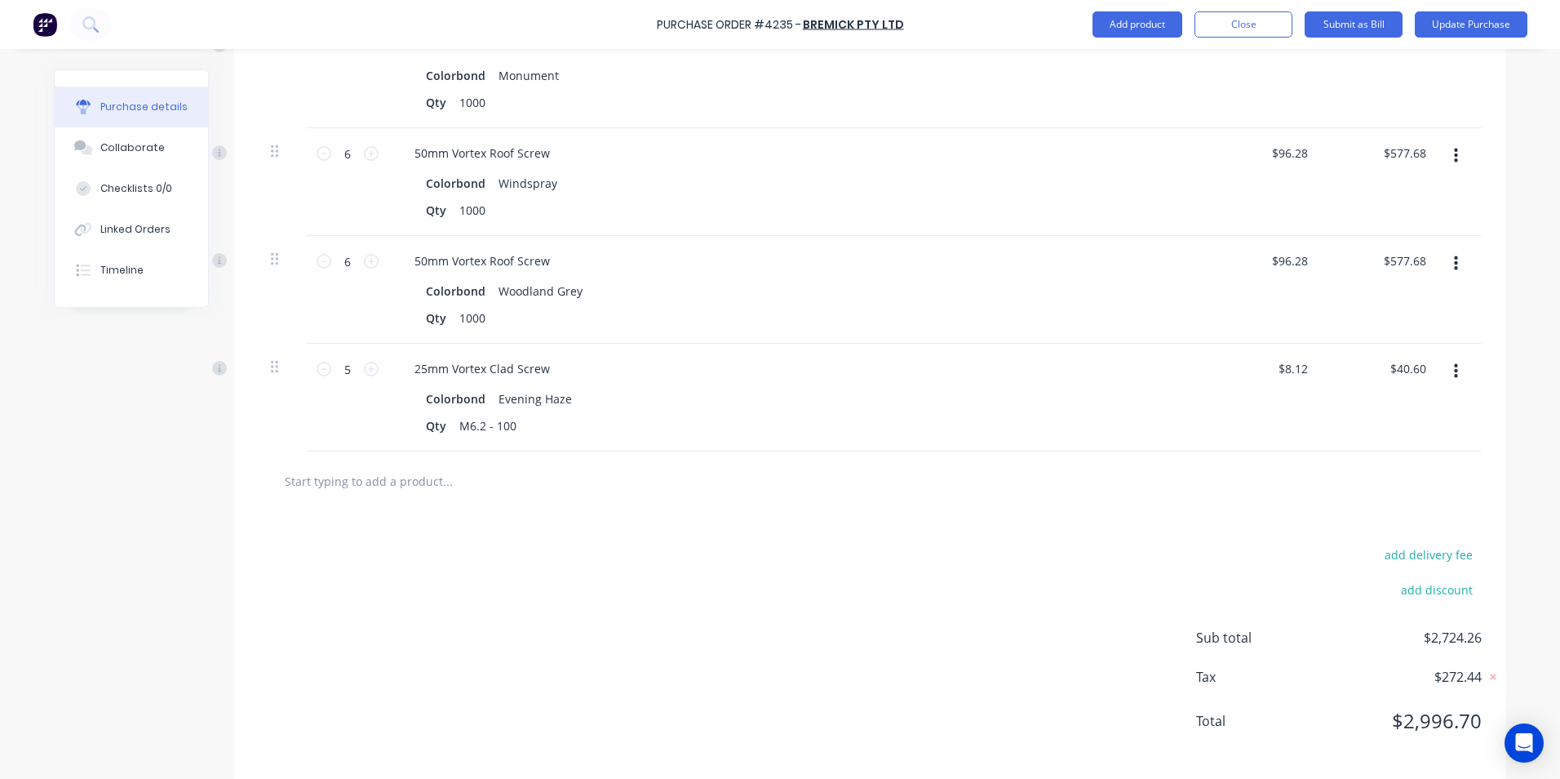
click at [1451, 363] on button "button" at bounding box center [1456, 371] width 38 height 29
click at [1378, 496] on button "Delete" at bounding box center [1406, 512] width 139 height 33
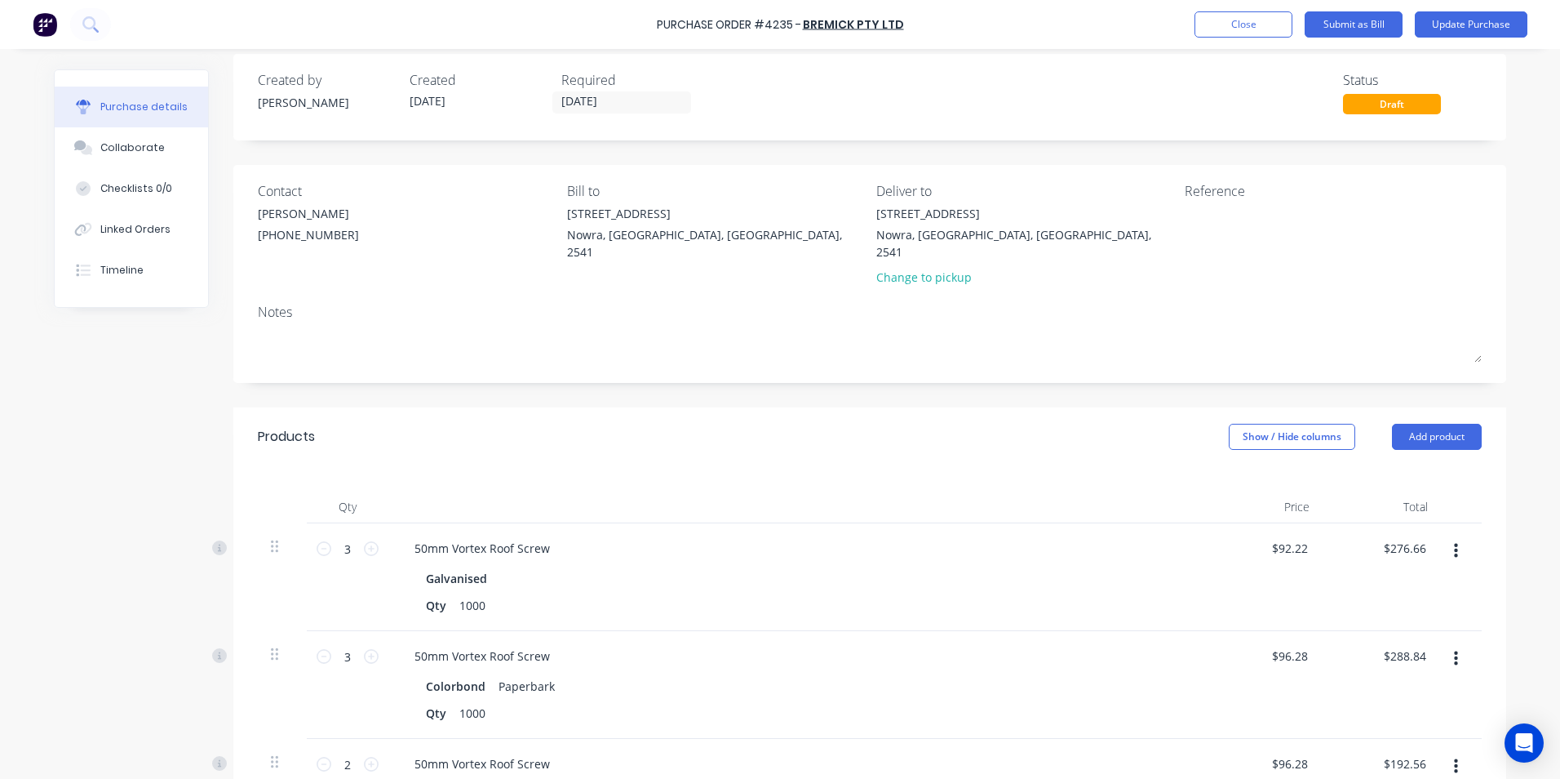
scroll to position [0, 0]
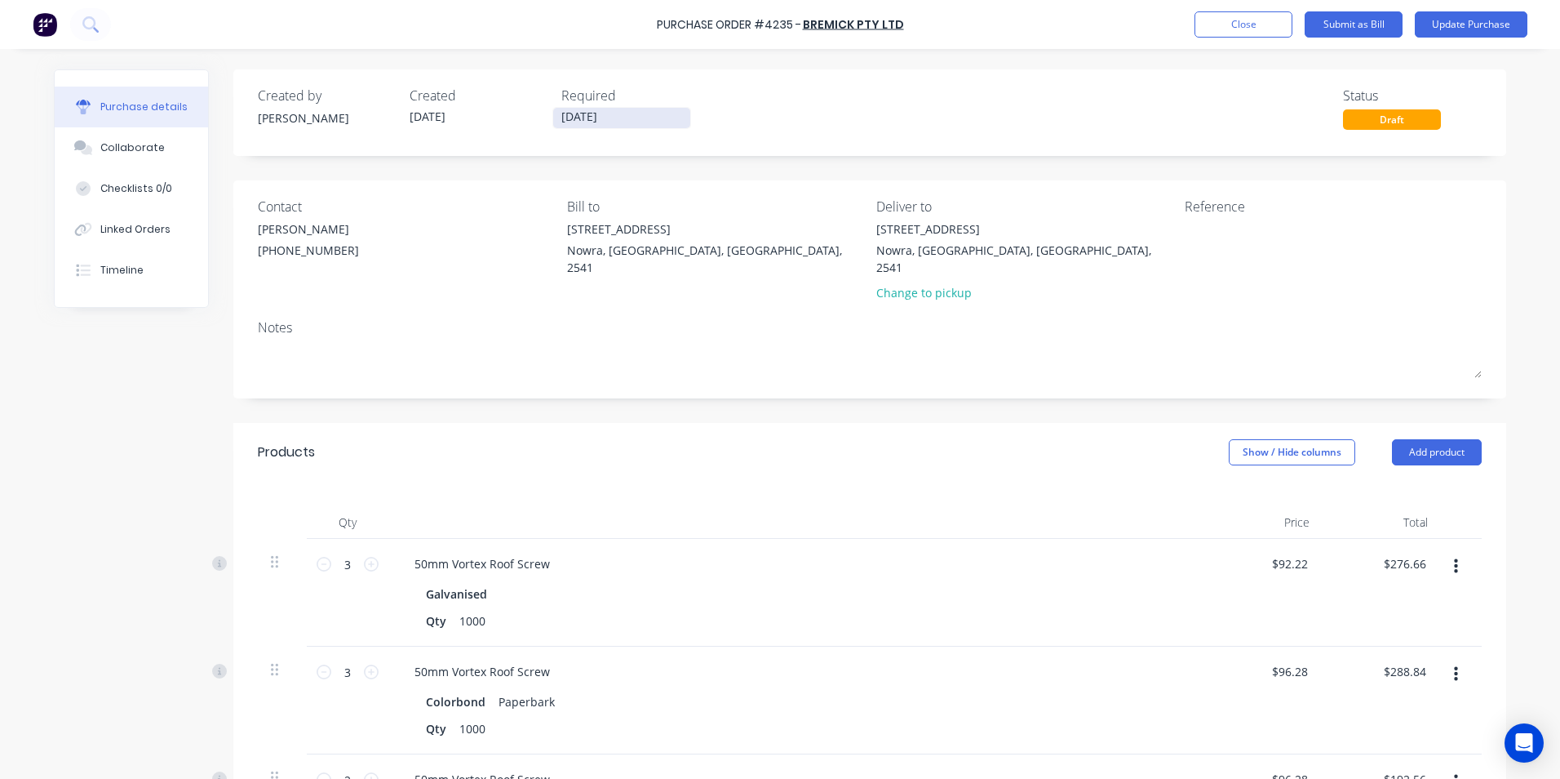
click at [610, 115] on input "[DATE]" at bounding box center [621, 118] width 137 height 20
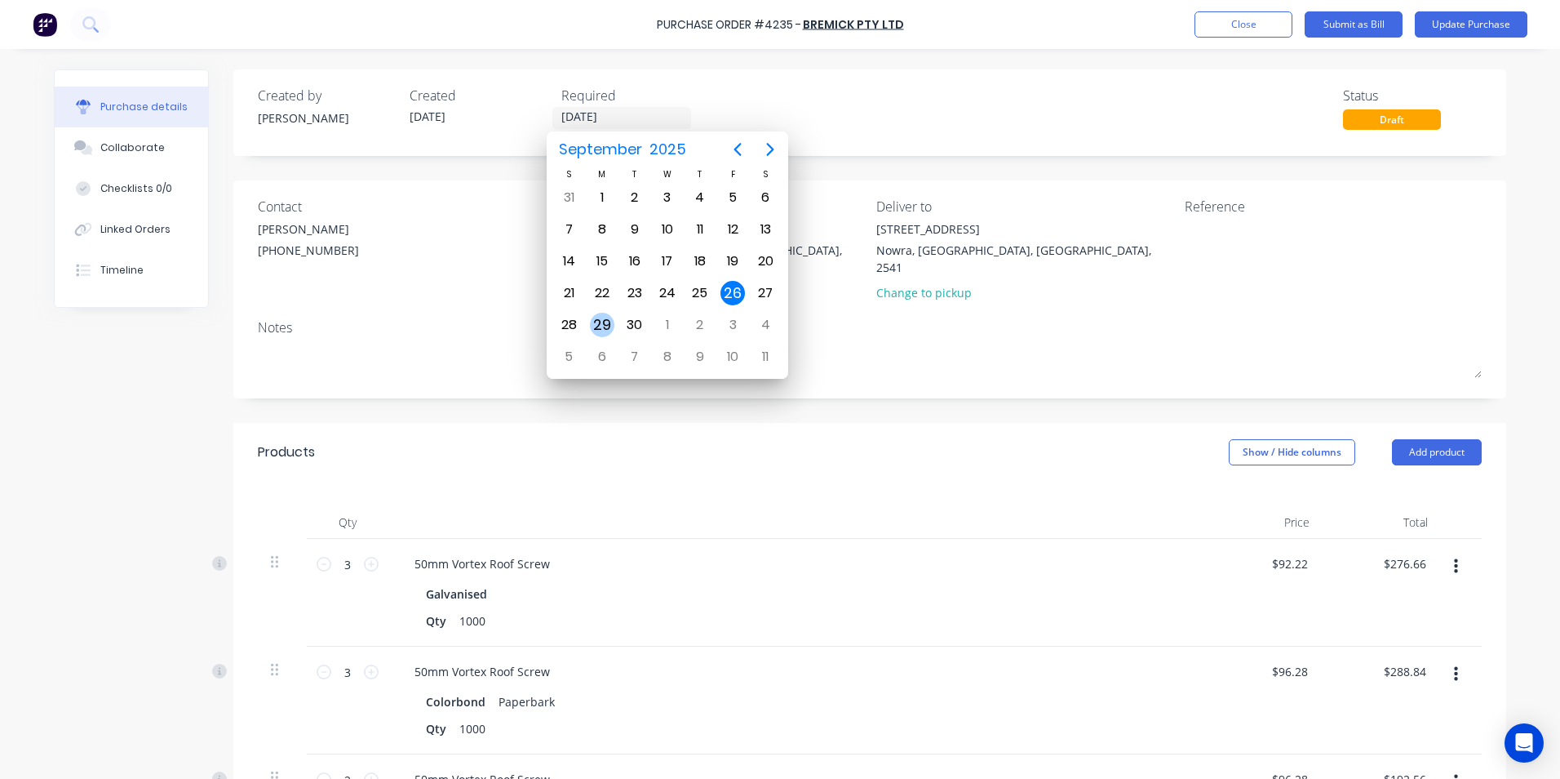
click at [609, 326] on div "29" at bounding box center [602, 325] width 24 height 24
type input "[DATE]"
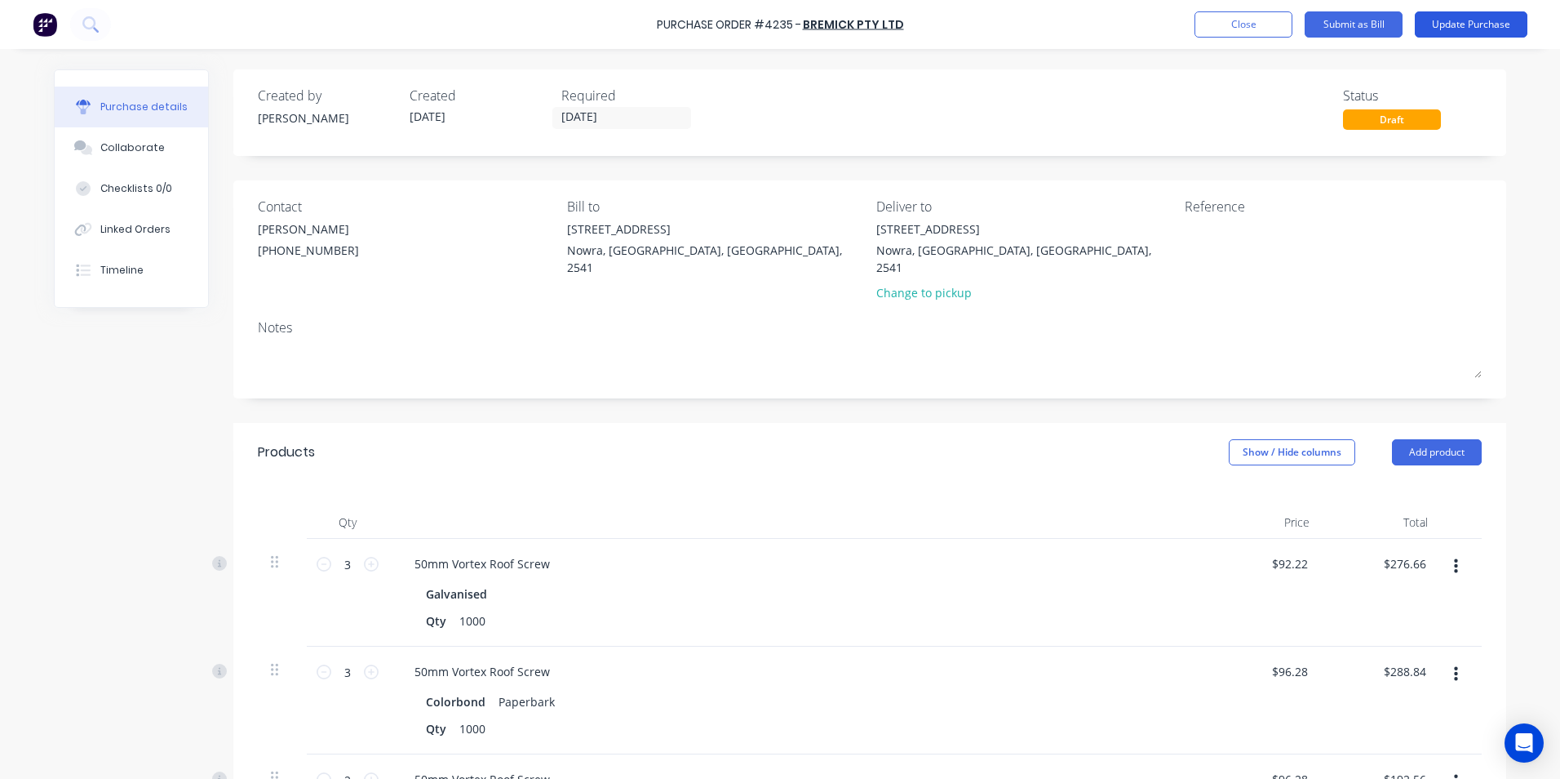
click at [1442, 25] on button "Update Purchase" at bounding box center [1471, 24] width 113 height 26
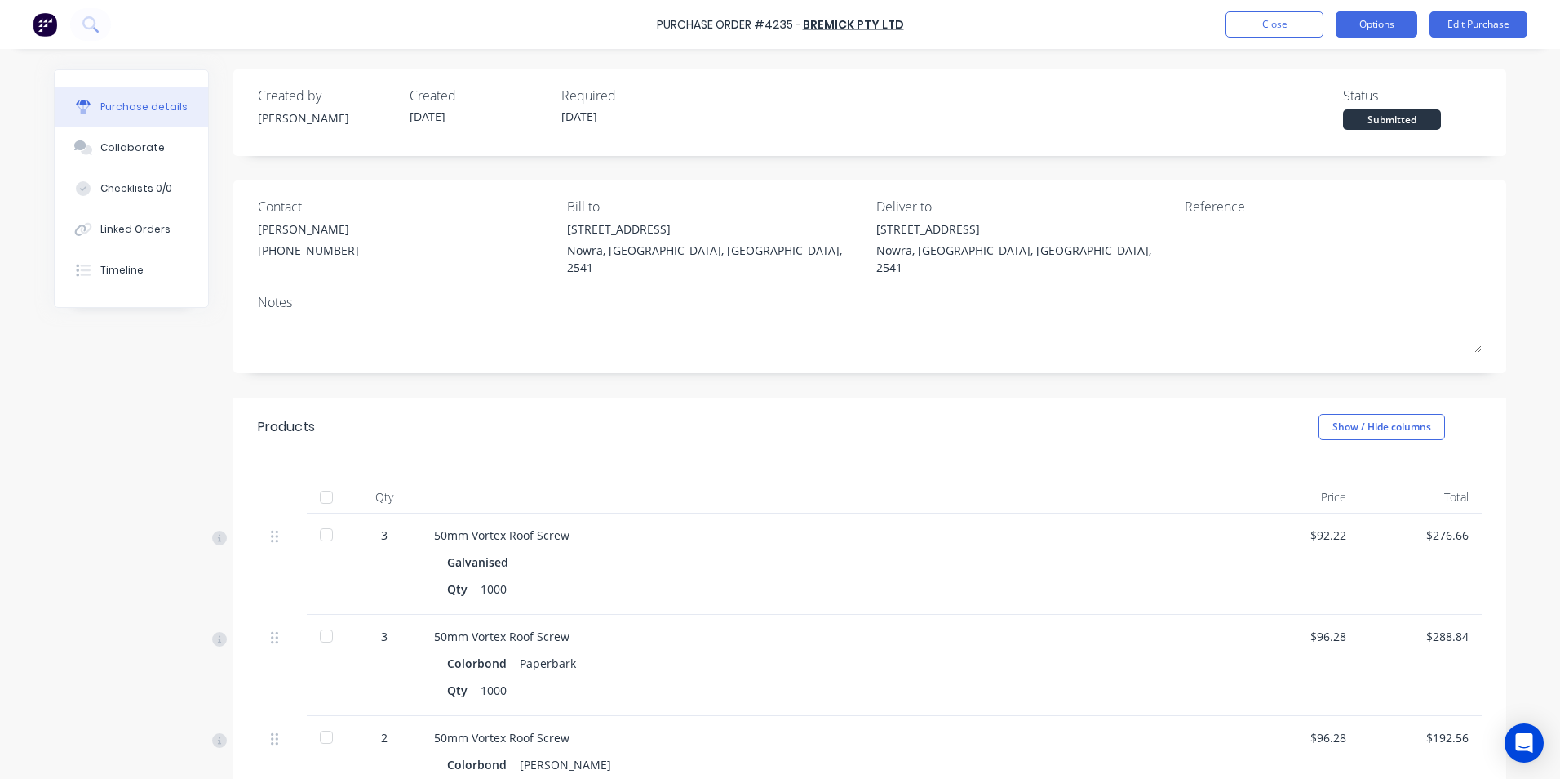
click at [1412, 20] on button "Options" at bounding box center [1377, 24] width 82 height 26
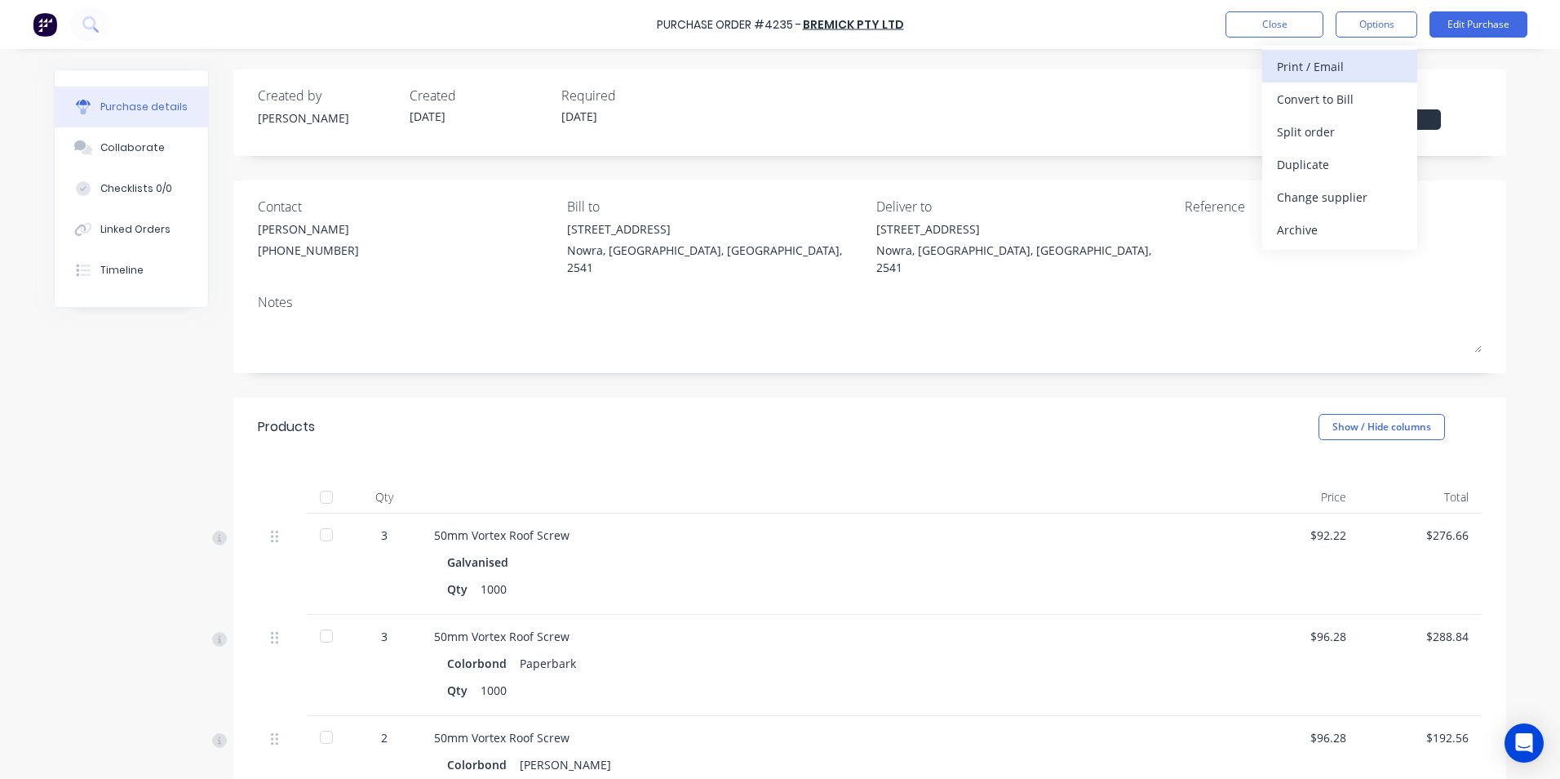
click at [1376, 69] on div "Print / Email" at bounding box center [1340, 67] width 126 height 24
click at [1342, 103] on div "With pricing" at bounding box center [1340, 99] width 126 height 24
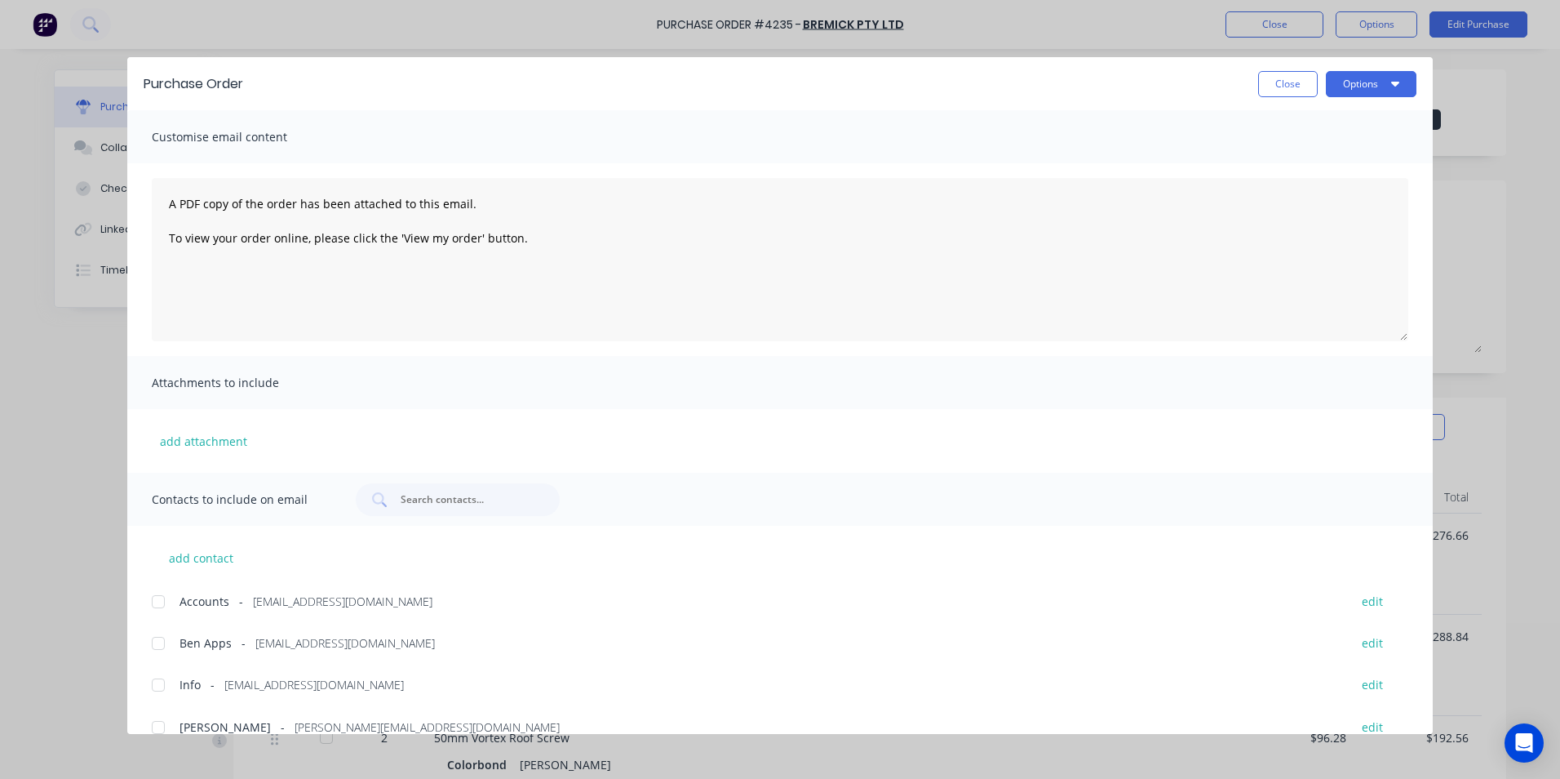
scroll to position [233, 0]
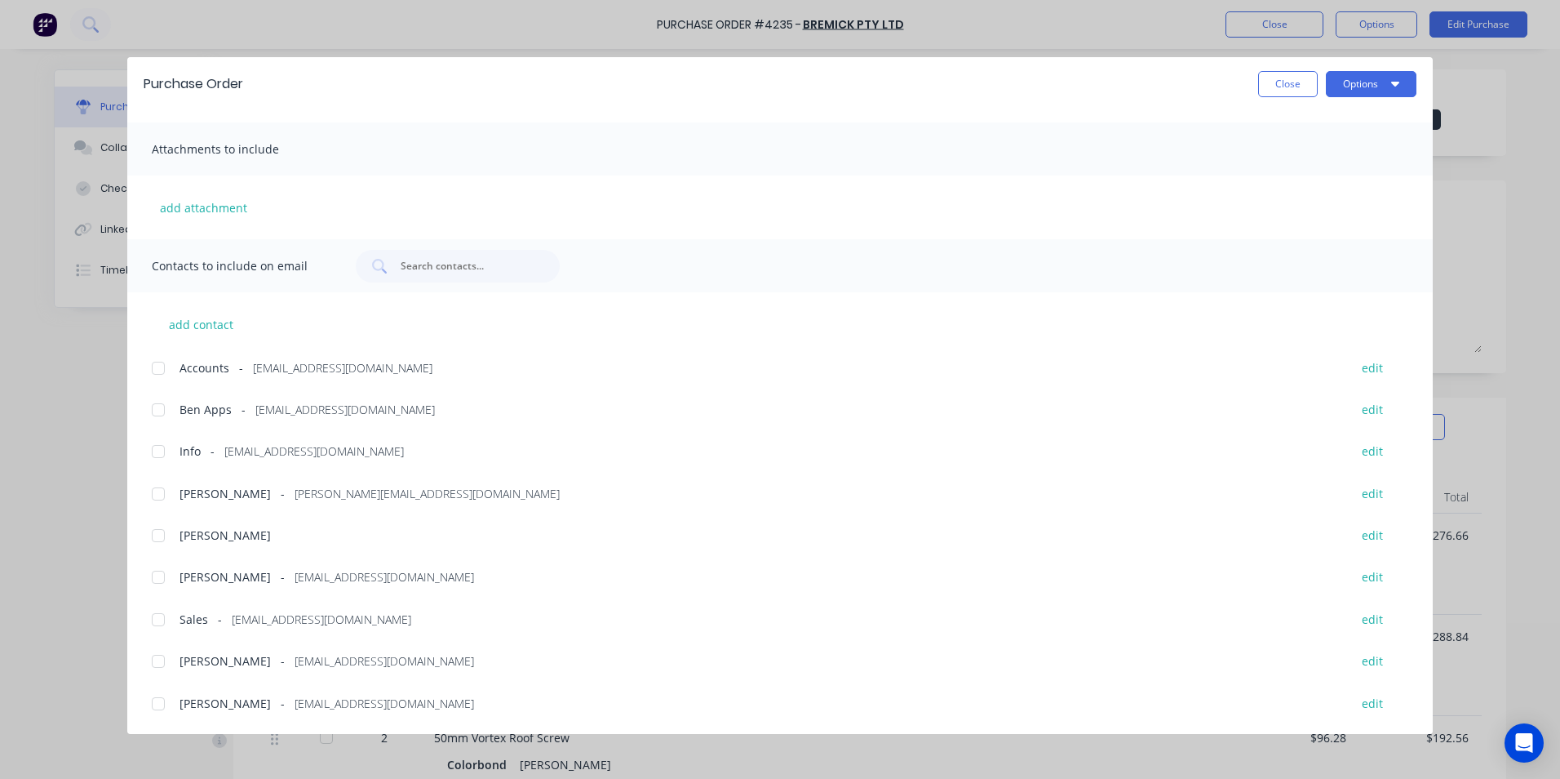
click at [166, 621] on div at bounding box center [158, 619] width 33 height 33
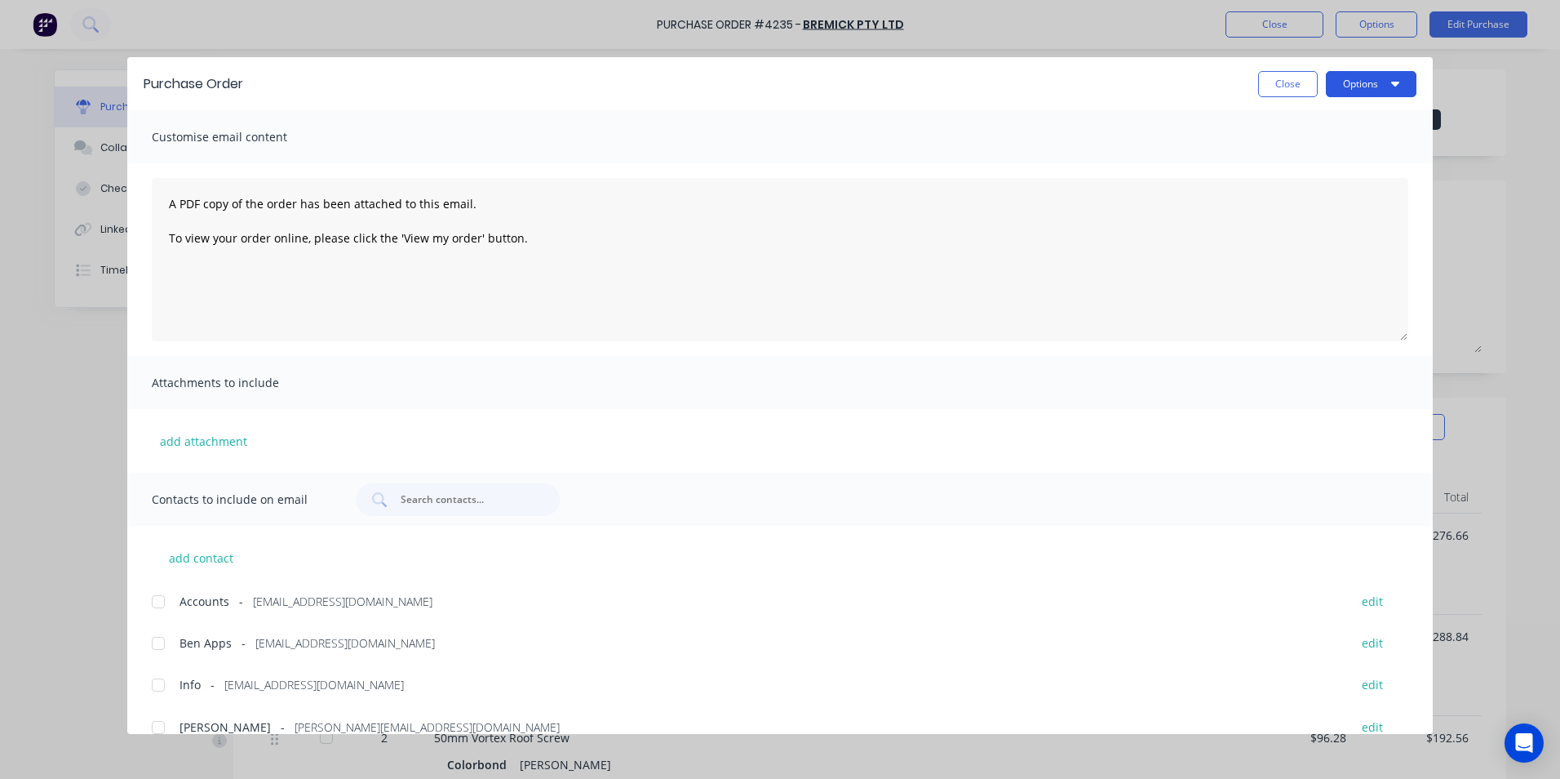
click at [1346, 82] on button "Options" at bounding box center [1371, 84] width 91 height 26
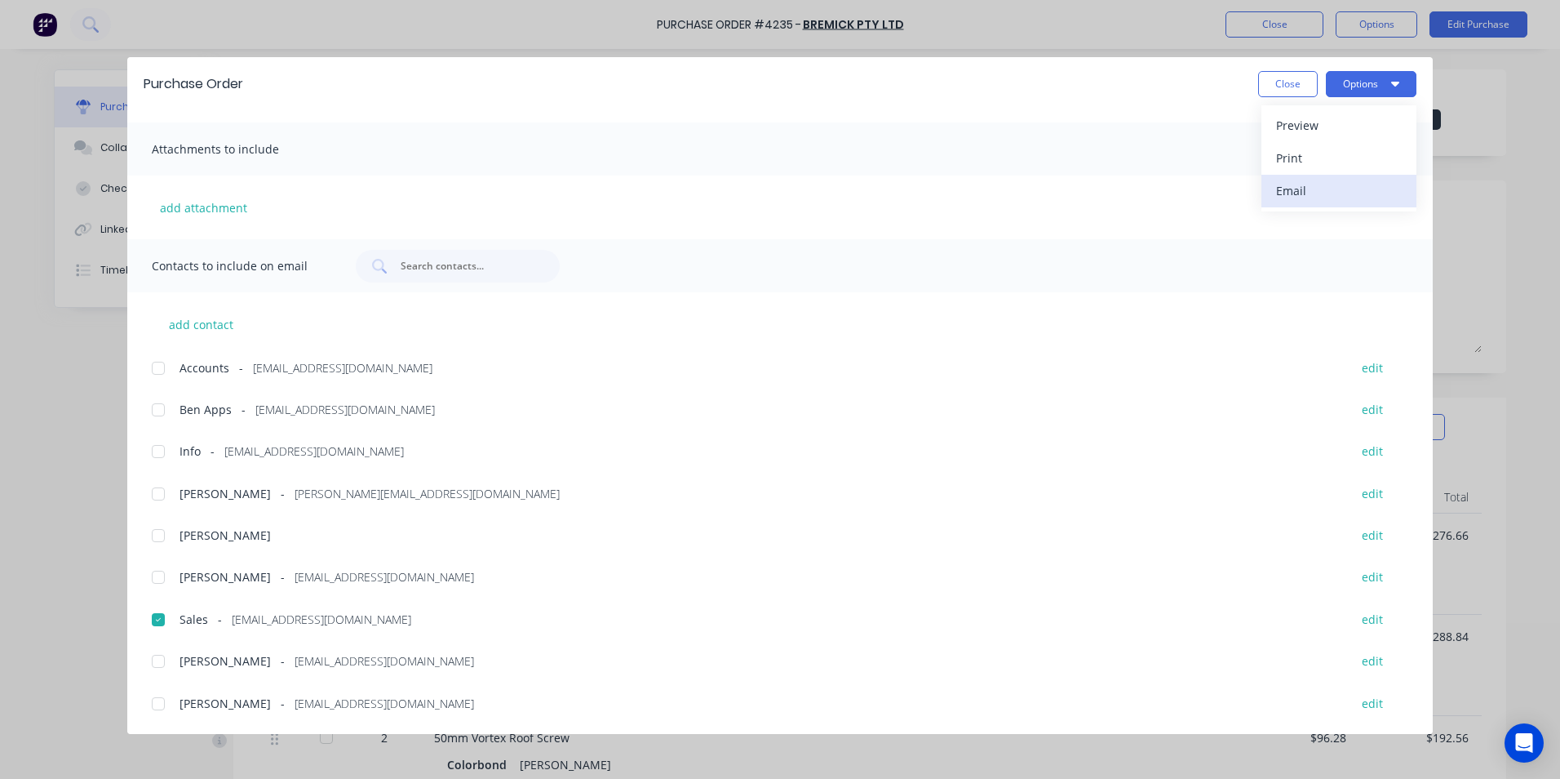
click at [1302, 193] on div "Email" at bounding box center [1339, 191] width 126 height 24
